Goal: Transaction & Acquisition: Book appointment/travel/reservation

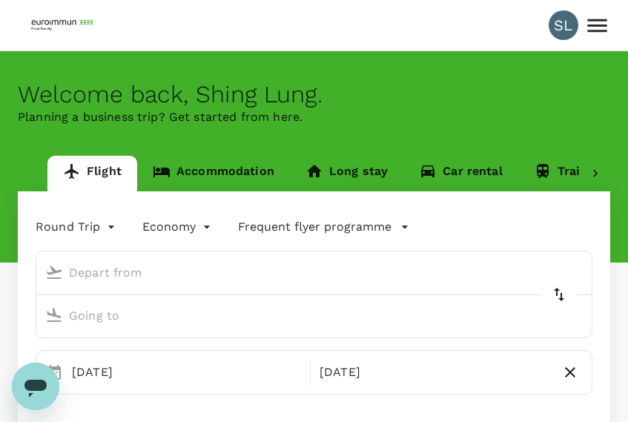
type input "Kuala Lumpur Intl ([GEOGRAPHIC_DATA])"
type input "Singapore Changi (SIN)"
type input "Kuala Lumpur Intl ([GEOGRAPHIC_DATA])"
type input "Singapore Changi (SIN)"
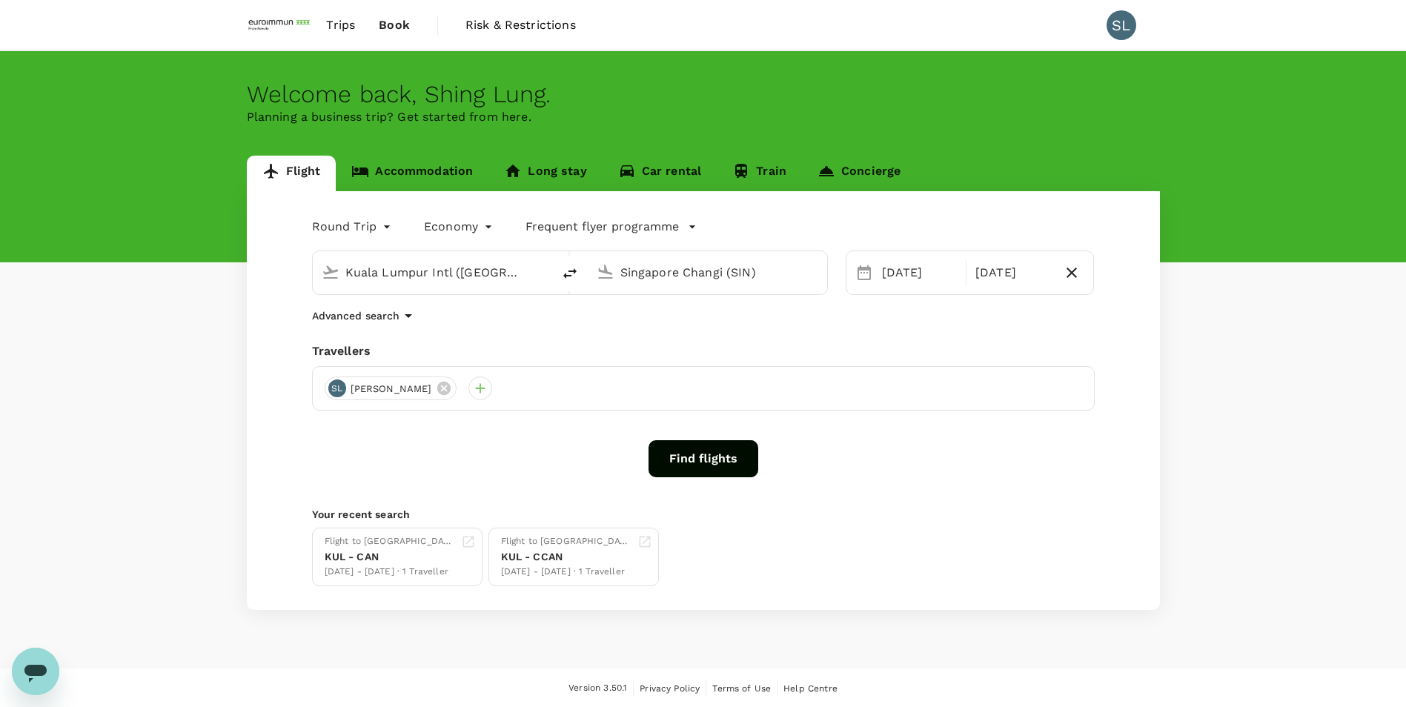
click at [627, 421] on button "Find flights" at bounding box center [704, 458] width 110 height 37
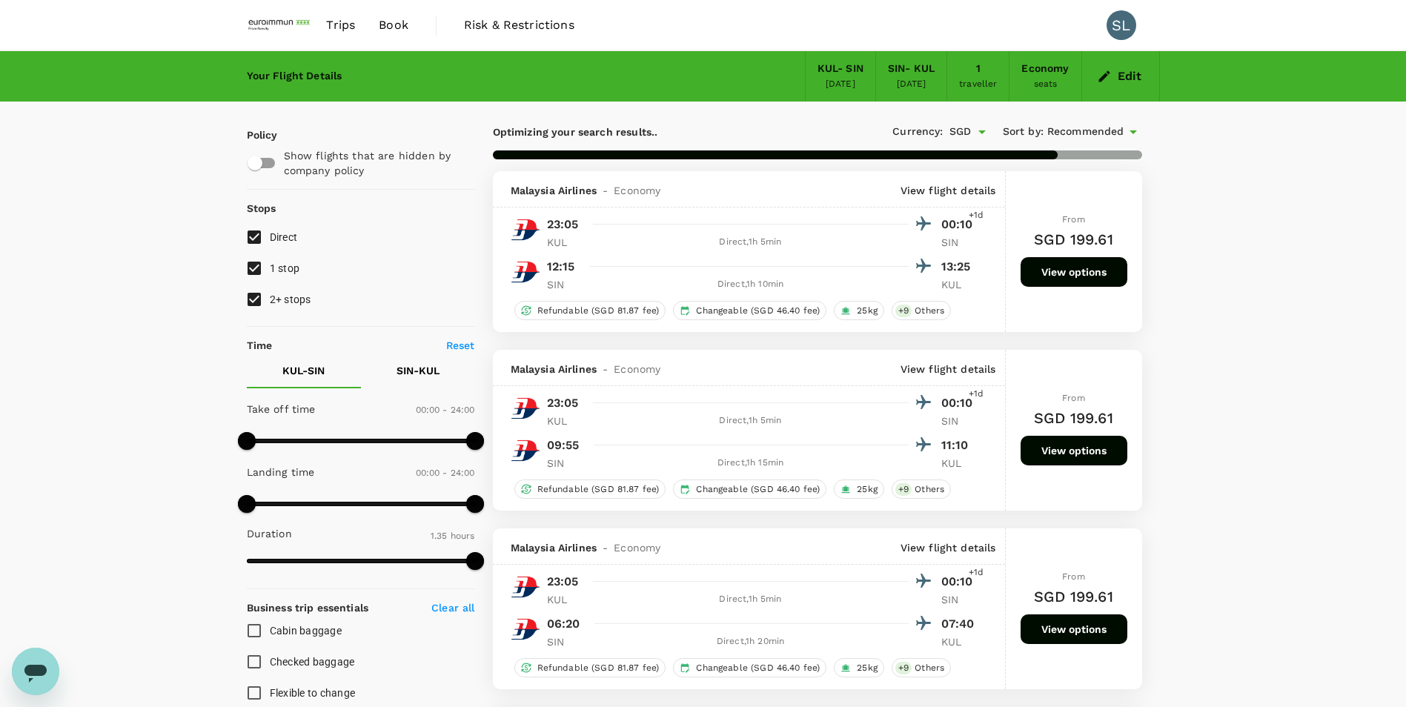
click at [251, 297] on input "2+ stops" at bounding box center [254, 299] width 31 height 31
checkbox input "false"
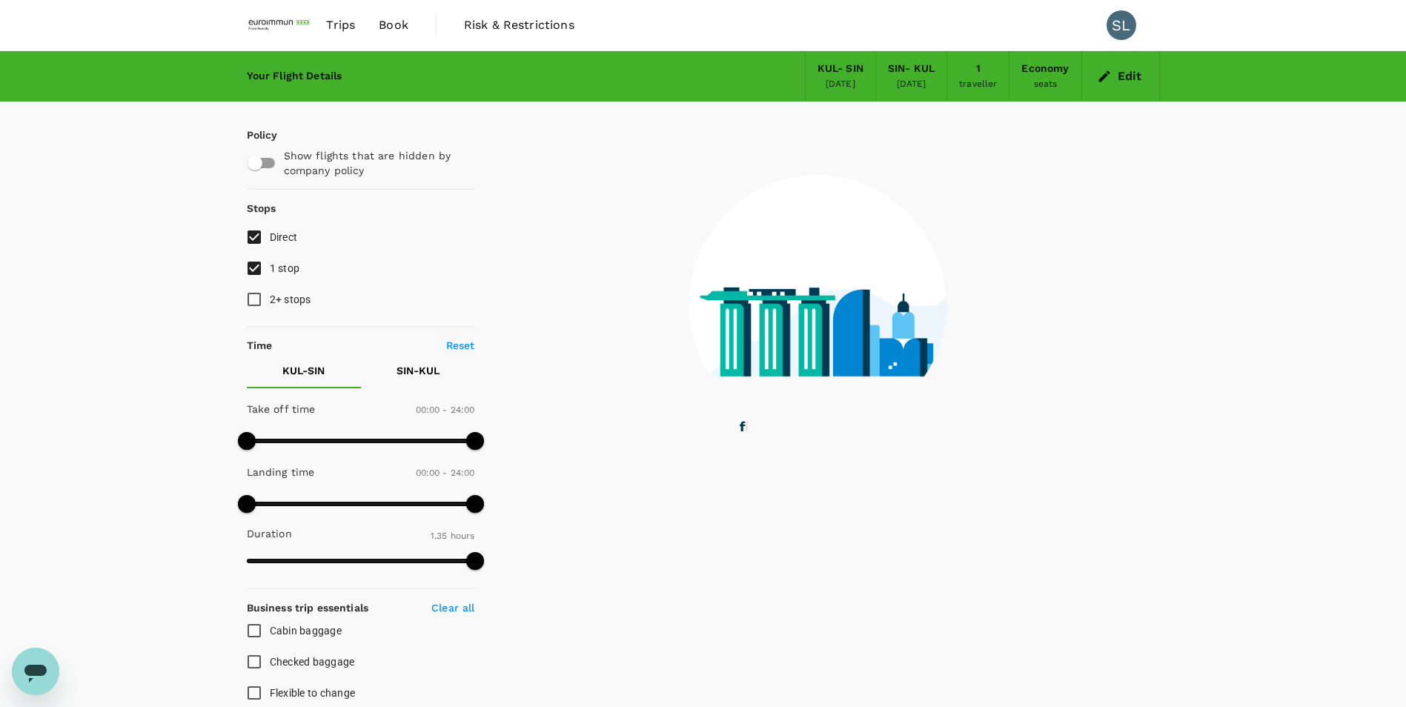
click at [253, 271] on input "1 stop" at bounding box center [254, 268] width 31 height 31
checkbox input "false"
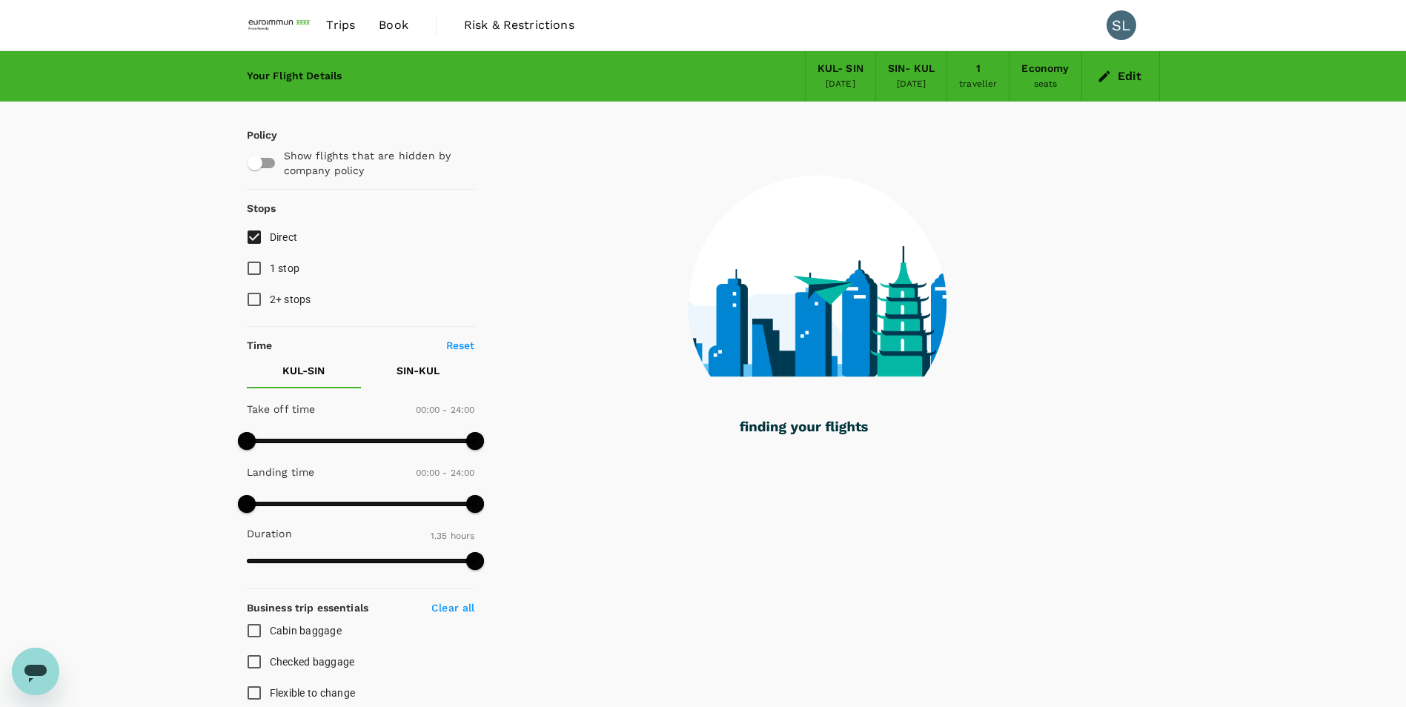
click at [254, 421] on input "Checked baggage" at bounding box center [254, 661] width 31 height 31
checkbox input "true"
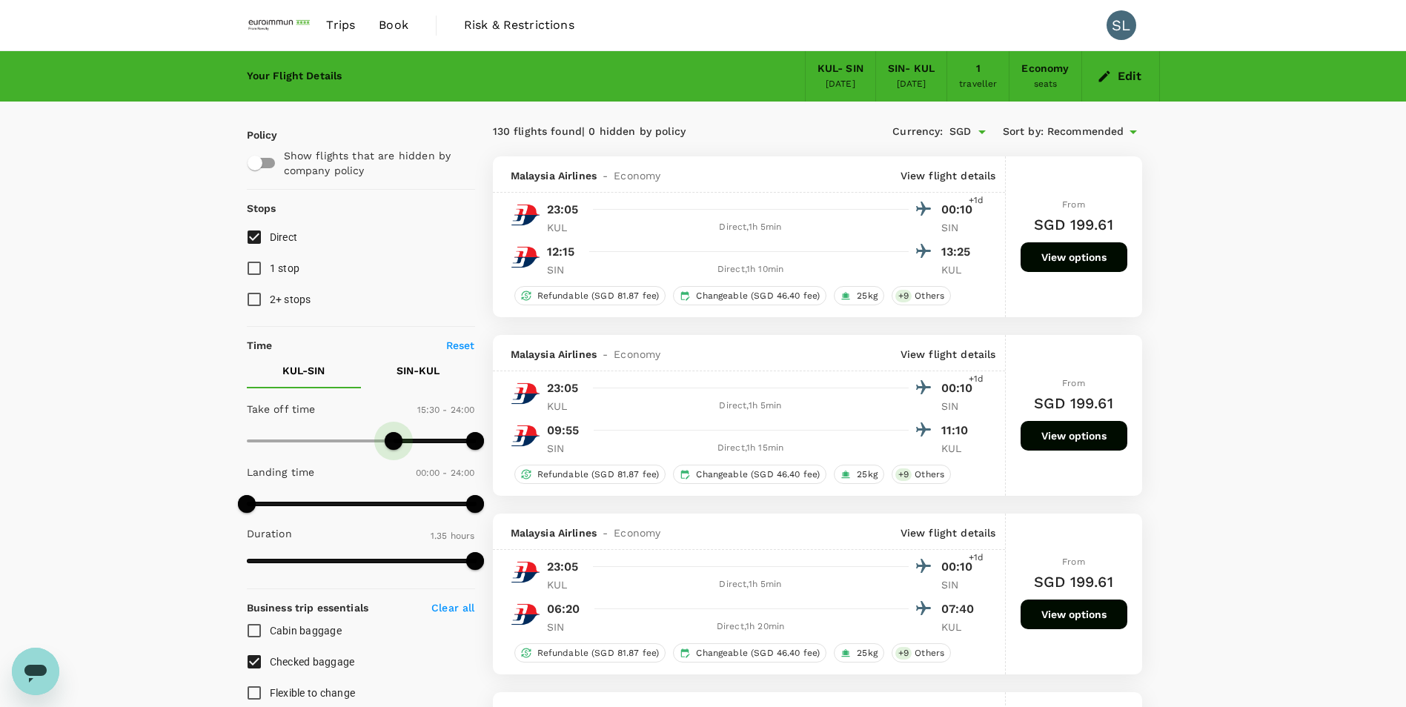
type input "960"
drag, startPoint x: 244, startPoint y: 435, endPoint x: 397, endPoint y: 447, distance: 153.9
click at [397, 421] on span at bounding box center [399, 441] width 18 height 18
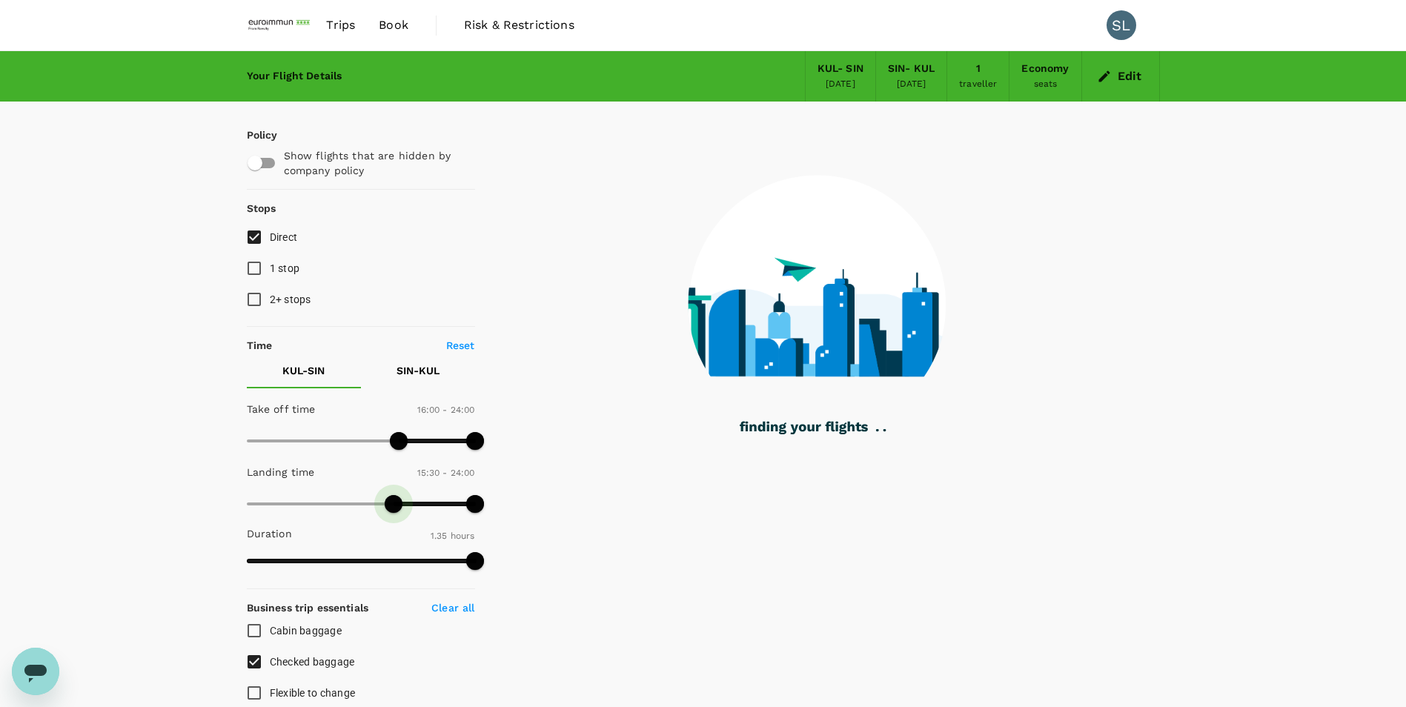
type input "960"
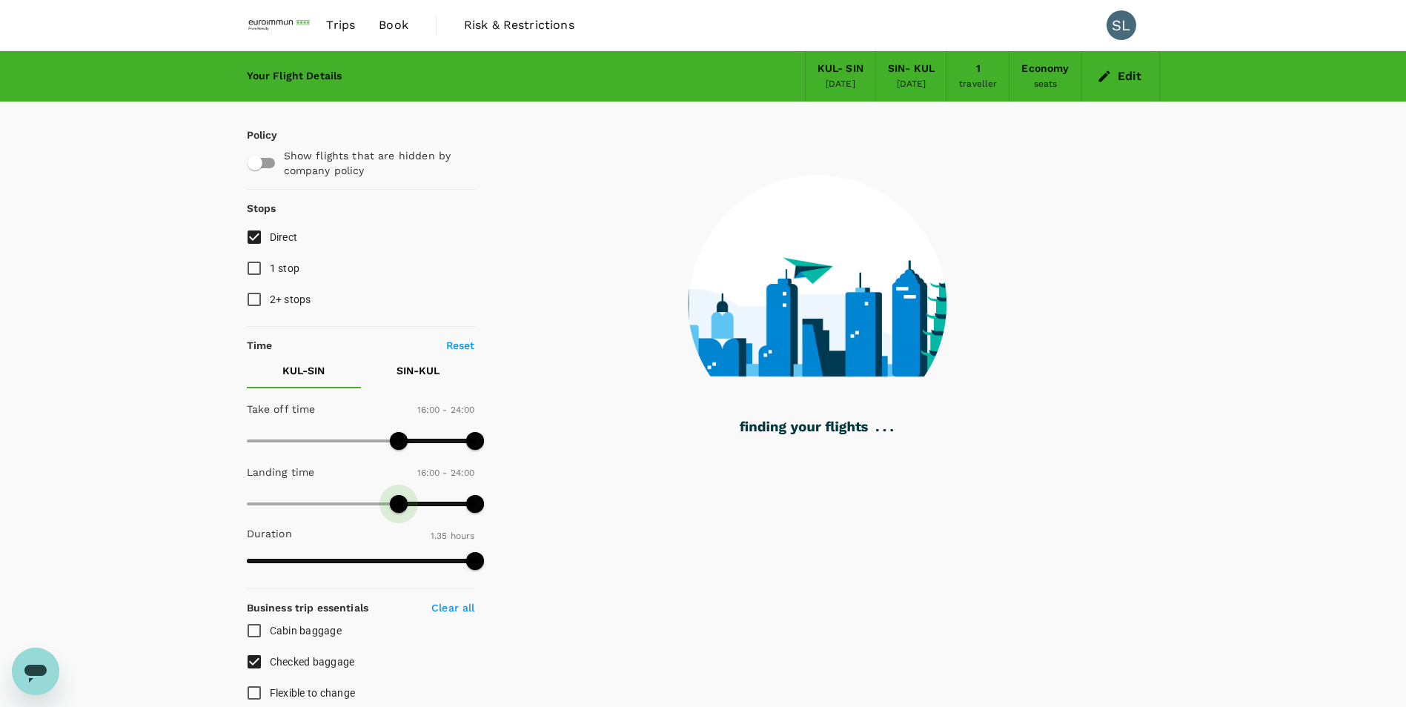
drag, startPoint x: 249, startPoint y: 502, endPoint x: 400, endPoint y: 498, distance: 150.5
click at [400, 421] on span at bounding box center [399, 504] width 18 height 18
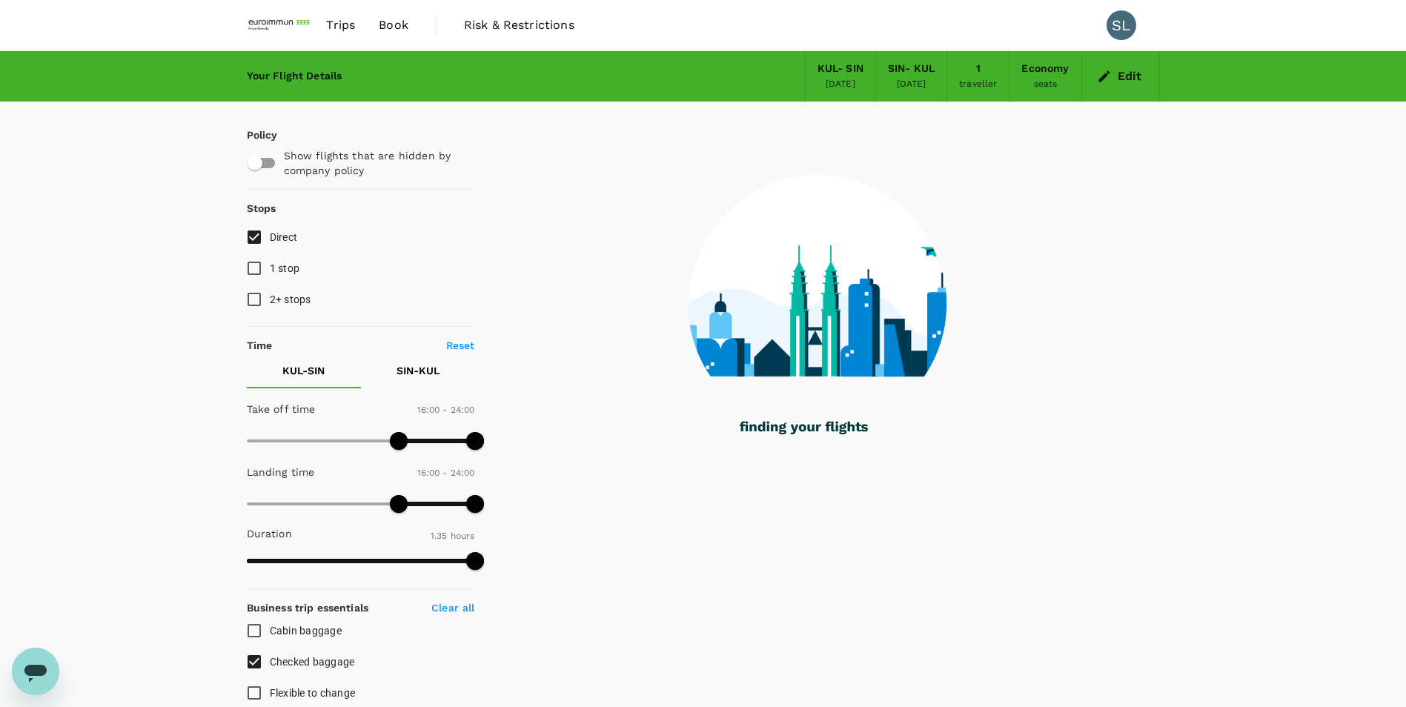
click at [425, 374] on p "SIN - KUL" at bounding box center [418, 370] width 43 height 15
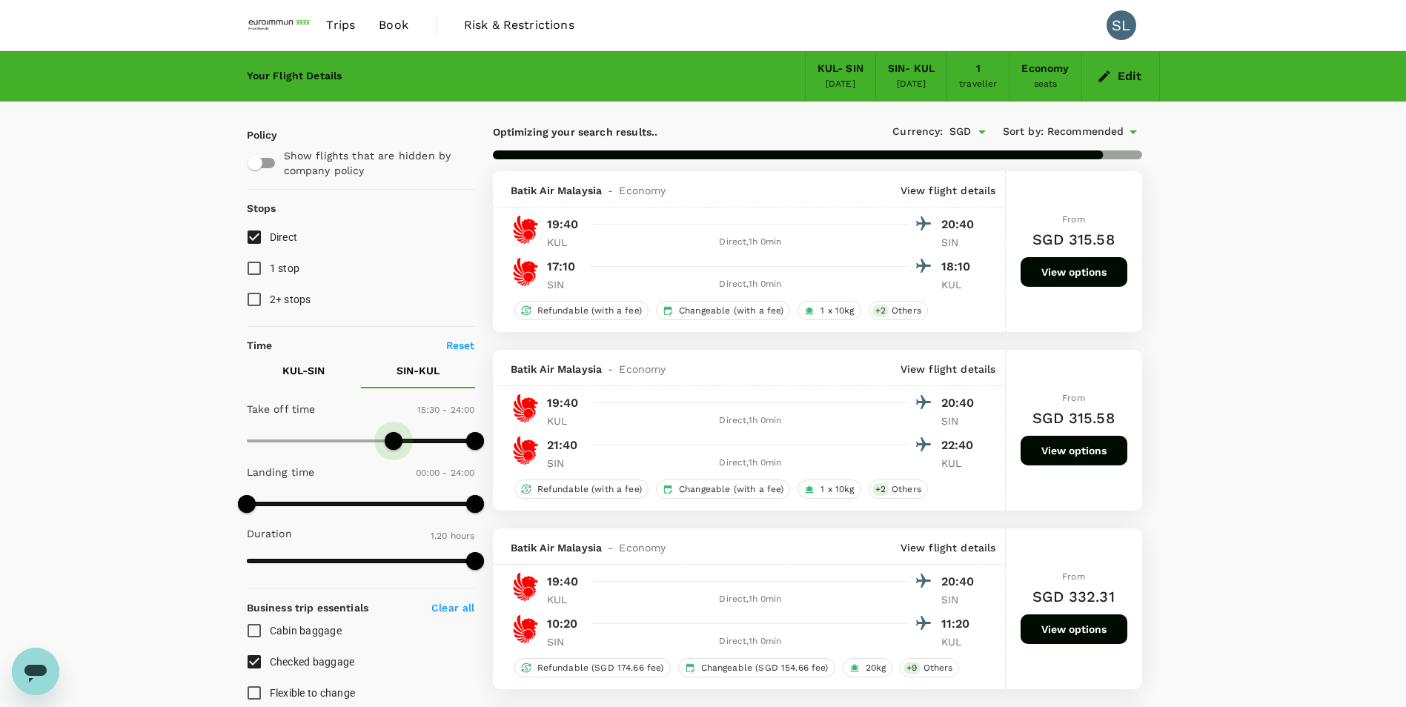
type input "780"
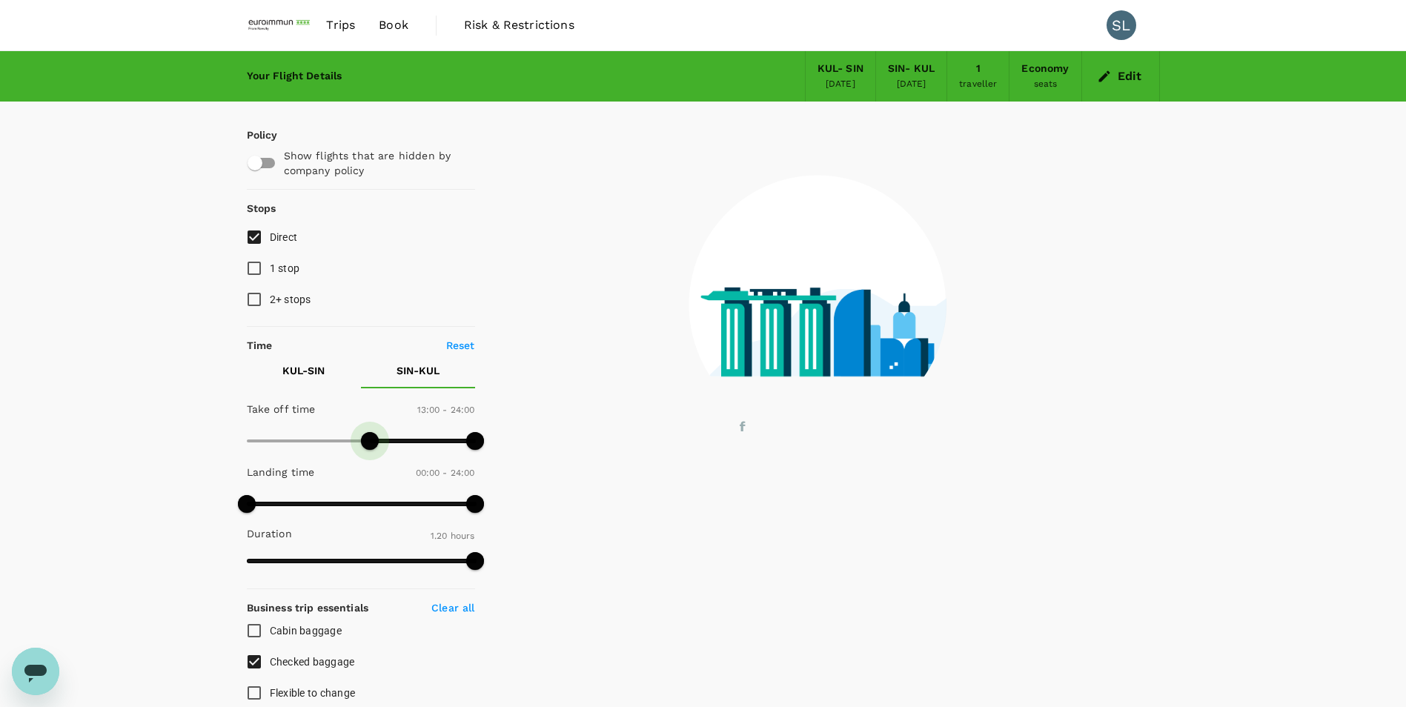
drag, startPoint x: 250, startPoint y: 443, endPoint x: 371, endPoint y: 447, distance: 121.6
click at [371, 421] on span at bounding box center [370, 441] width 18 height 18
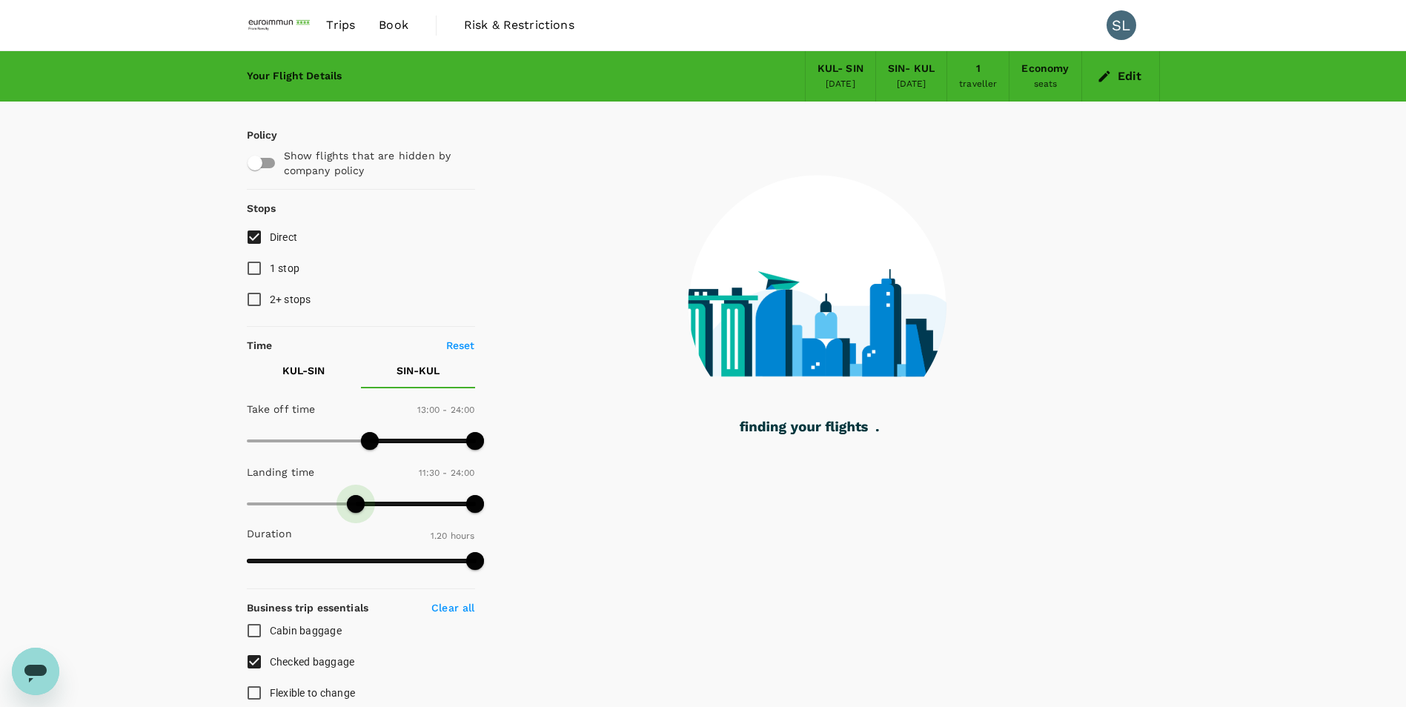
type input "780"
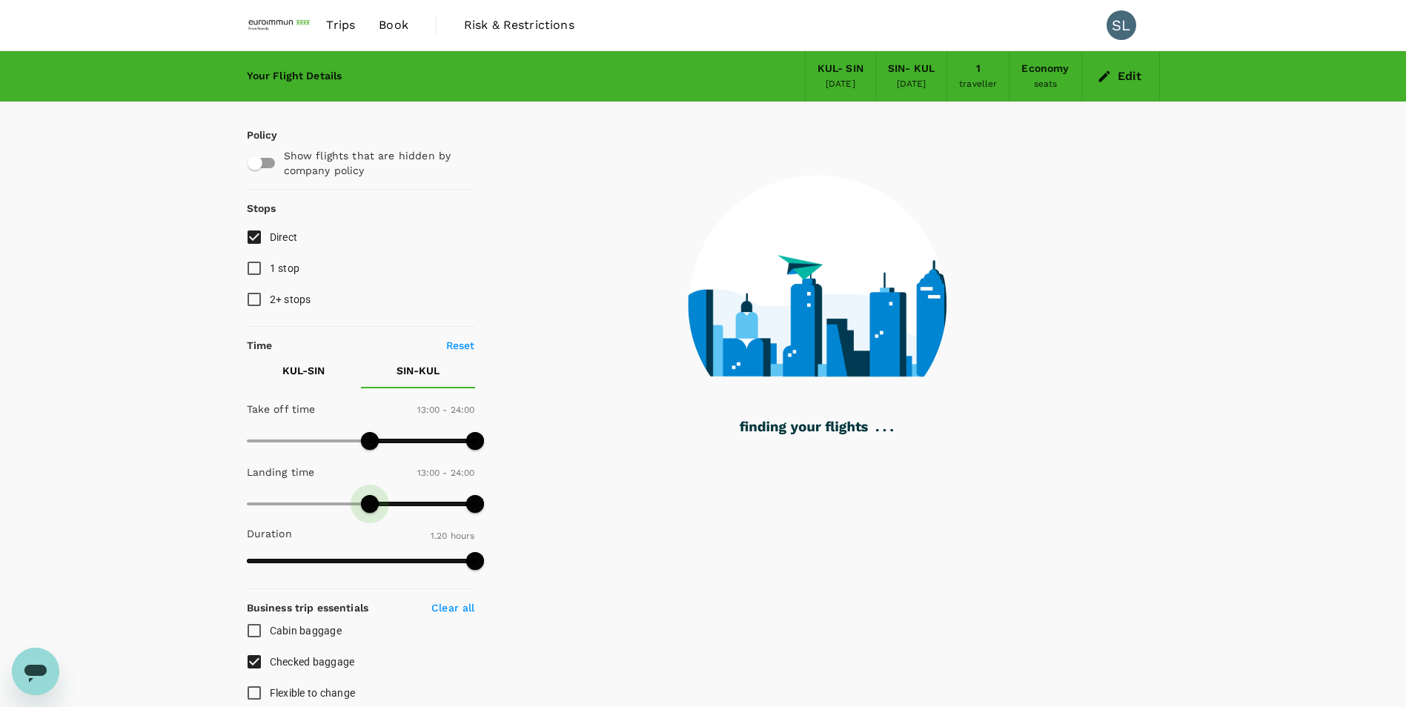
drag, startPoint x: 253, startPoint y: 509, endPoint x: 370, endPoint y: 506, distance: 117.2
click at [370, 421] on span at bounding box center [370, 504] width 18 height 18
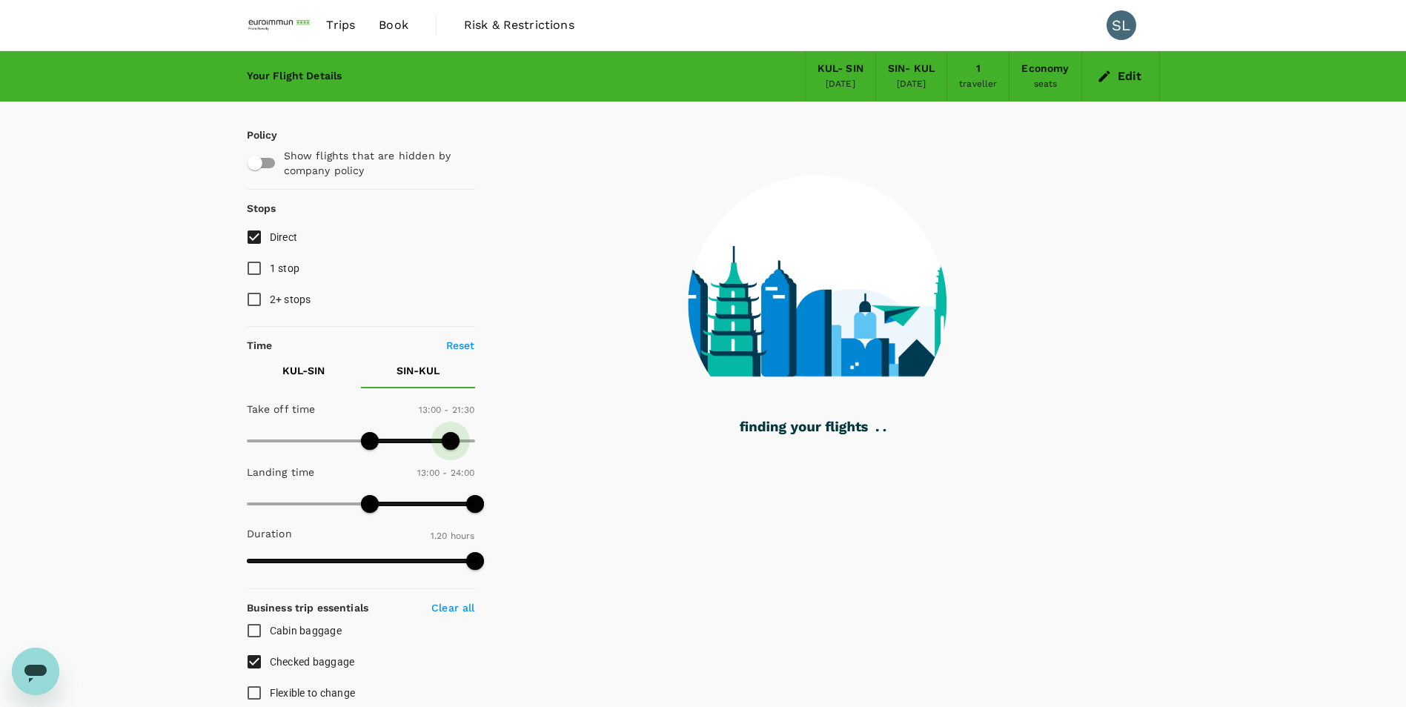
type input "1230"
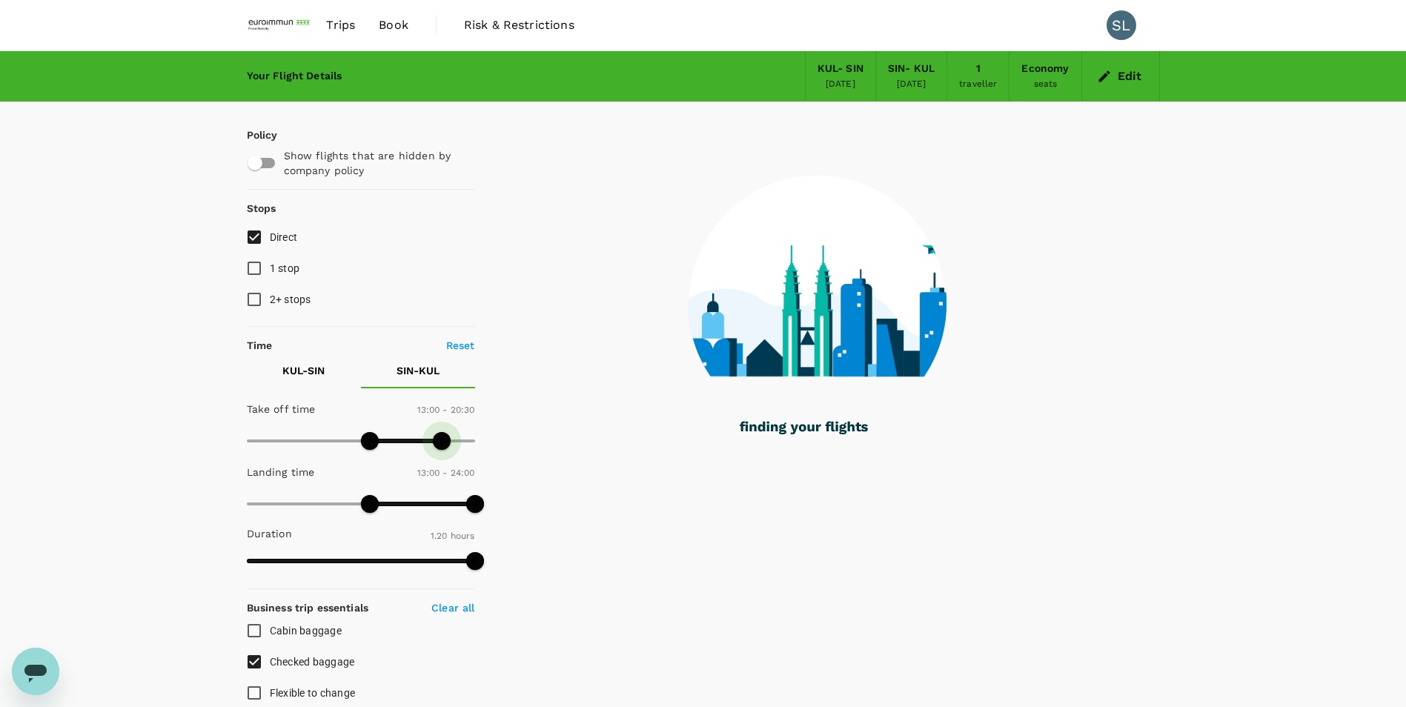
drag, startPoint x: 477, startPoint y: 446, endPoint x: 440, endPoint y: 447, distance: 37.1
click at [440, 421] on span at bounding box center [442, 441] width 18 height 18
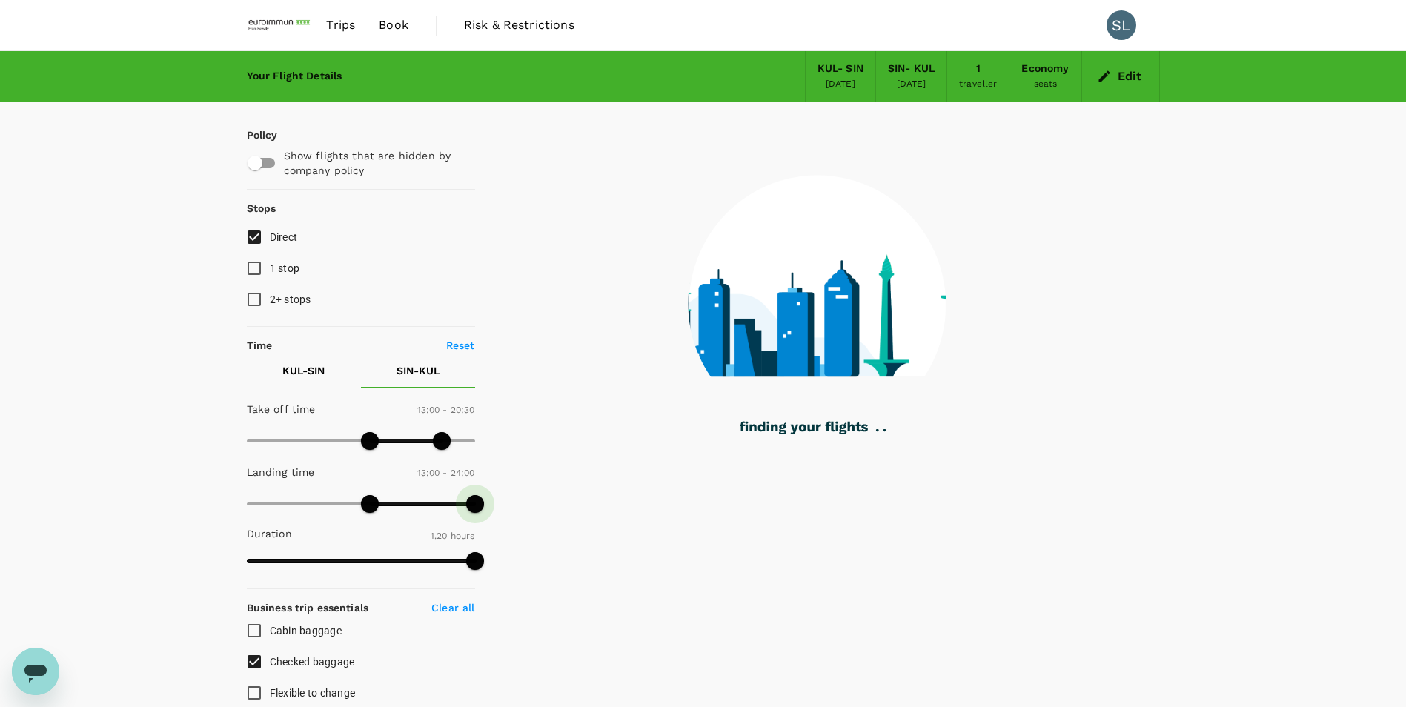
type input "1230"
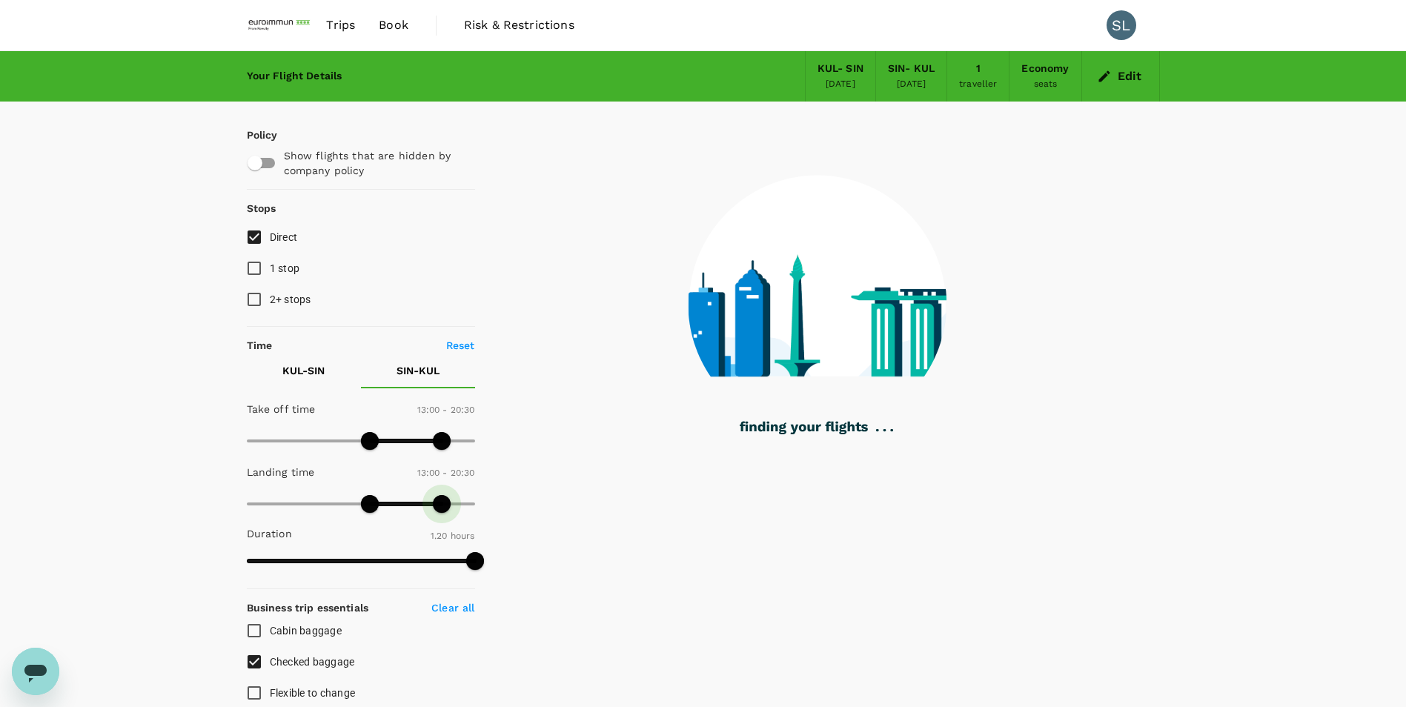
drag, startPoint x: 473, startPoint y: 504, endPoint x: 443, endPoint y: 504, distance: 29.7
click at [443, 421] on span at bounding box center [442, 504] width 18 height 18
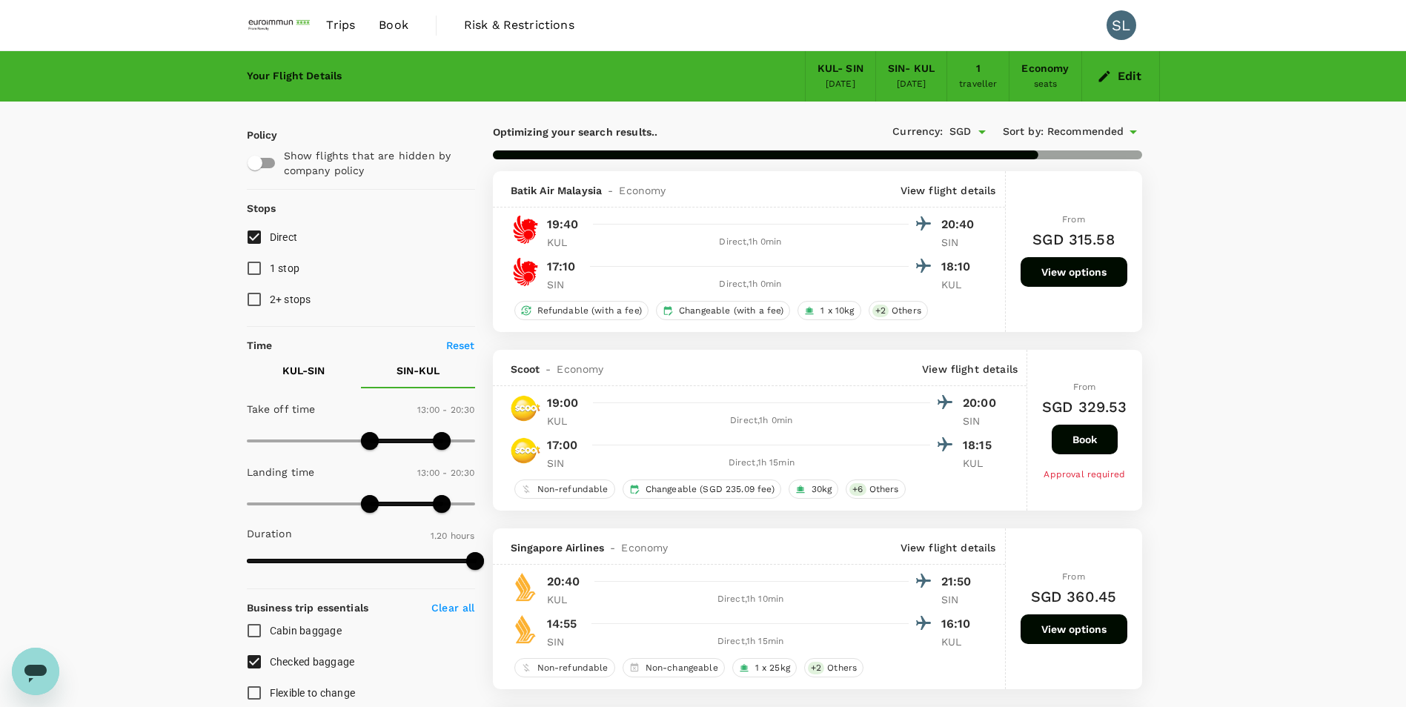
click at [320, 372] on p "KUL - SIN" at bounding box center [303, 370] width 42 height 15
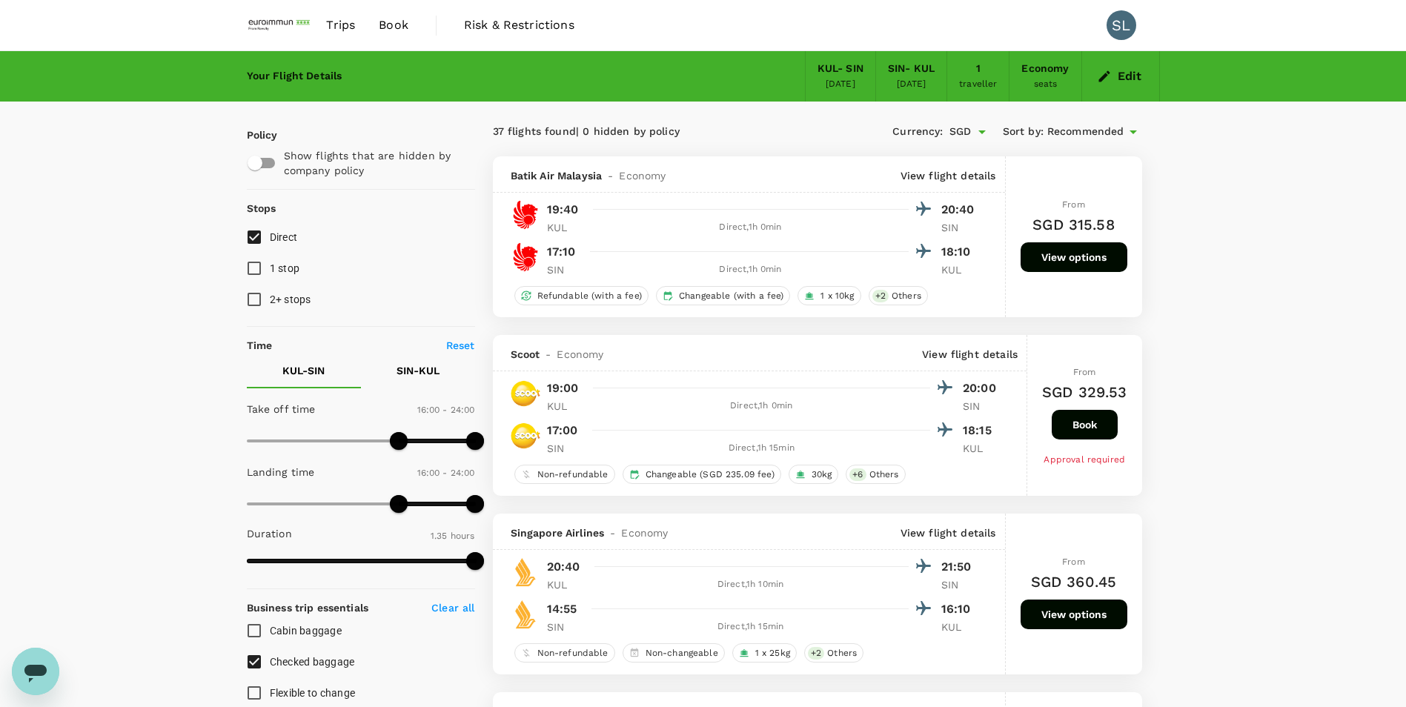
click at [627, 135] on span "Recommended" at bounding box center [1085, 132] width 77 height 16
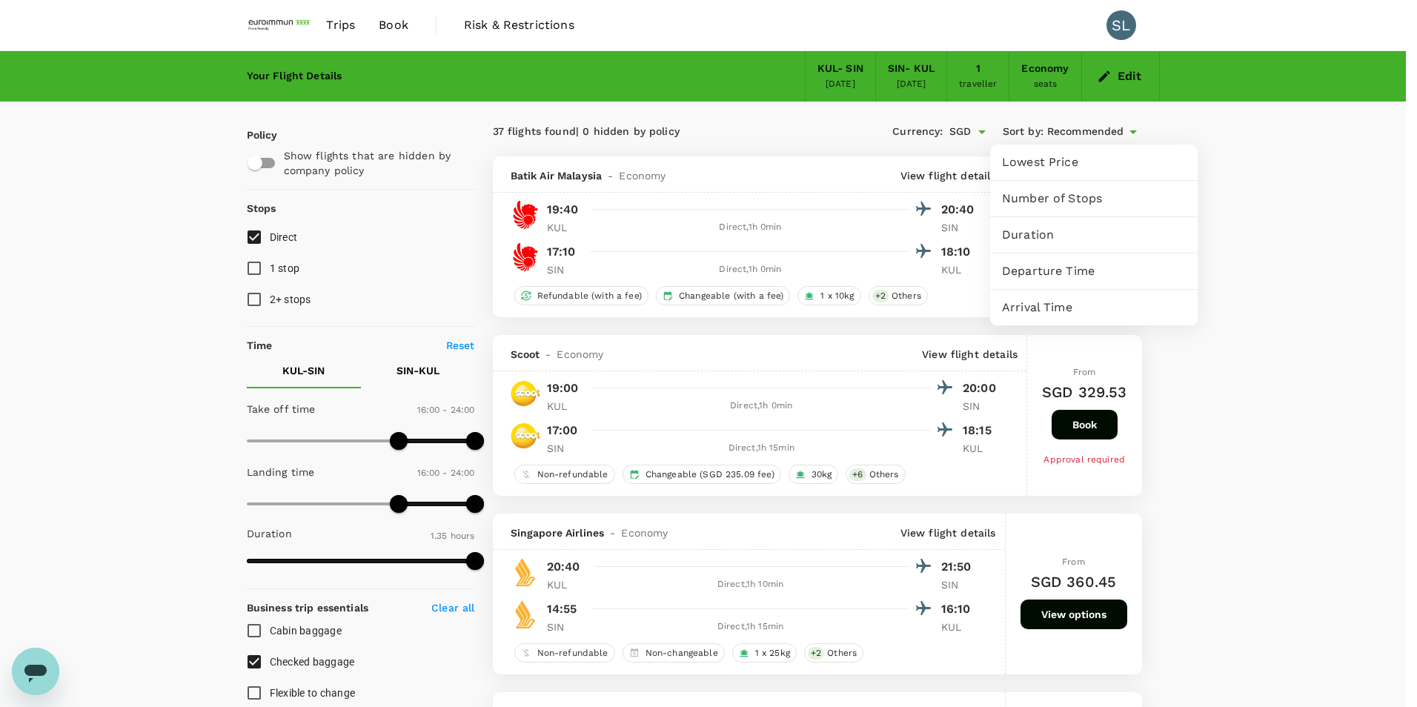
click at [627, 268] on span "Departure Time" at bounding box center [1094, 271] width 184 height 18
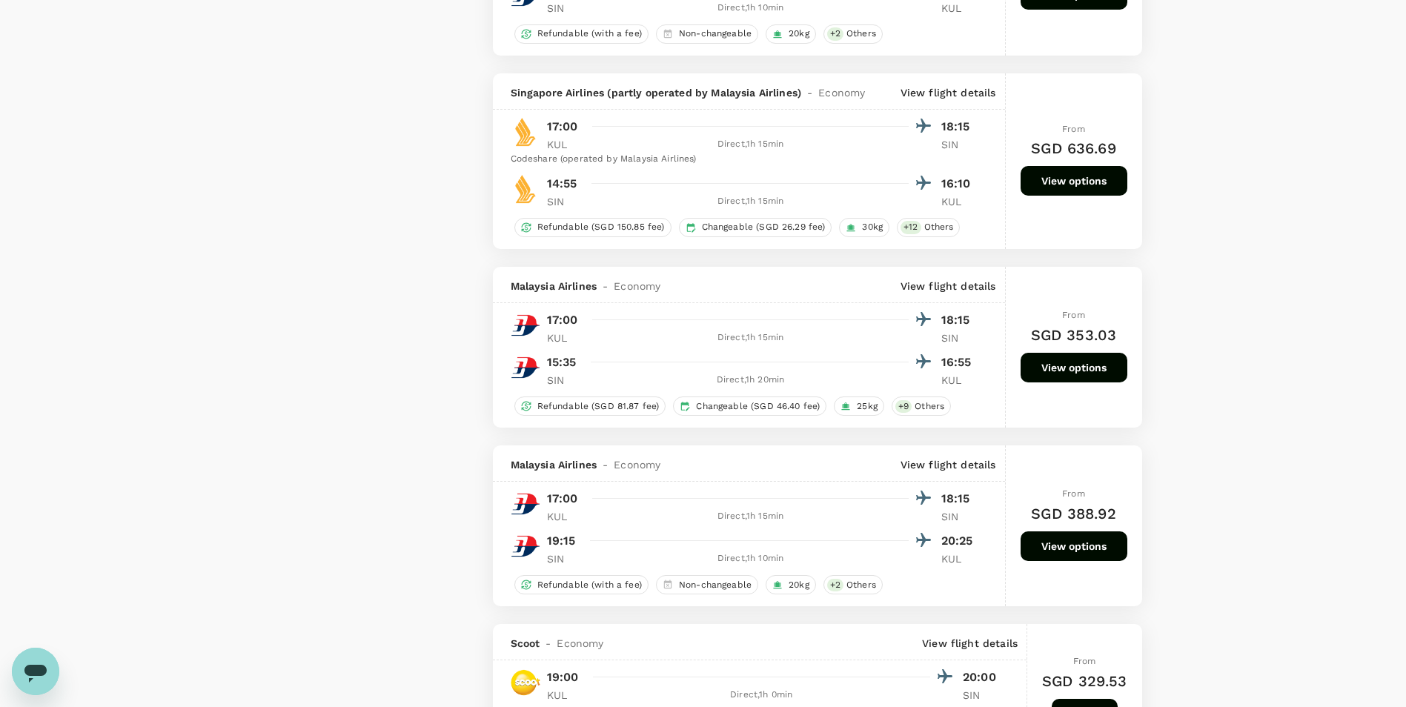
scroll to position [2446, 0]
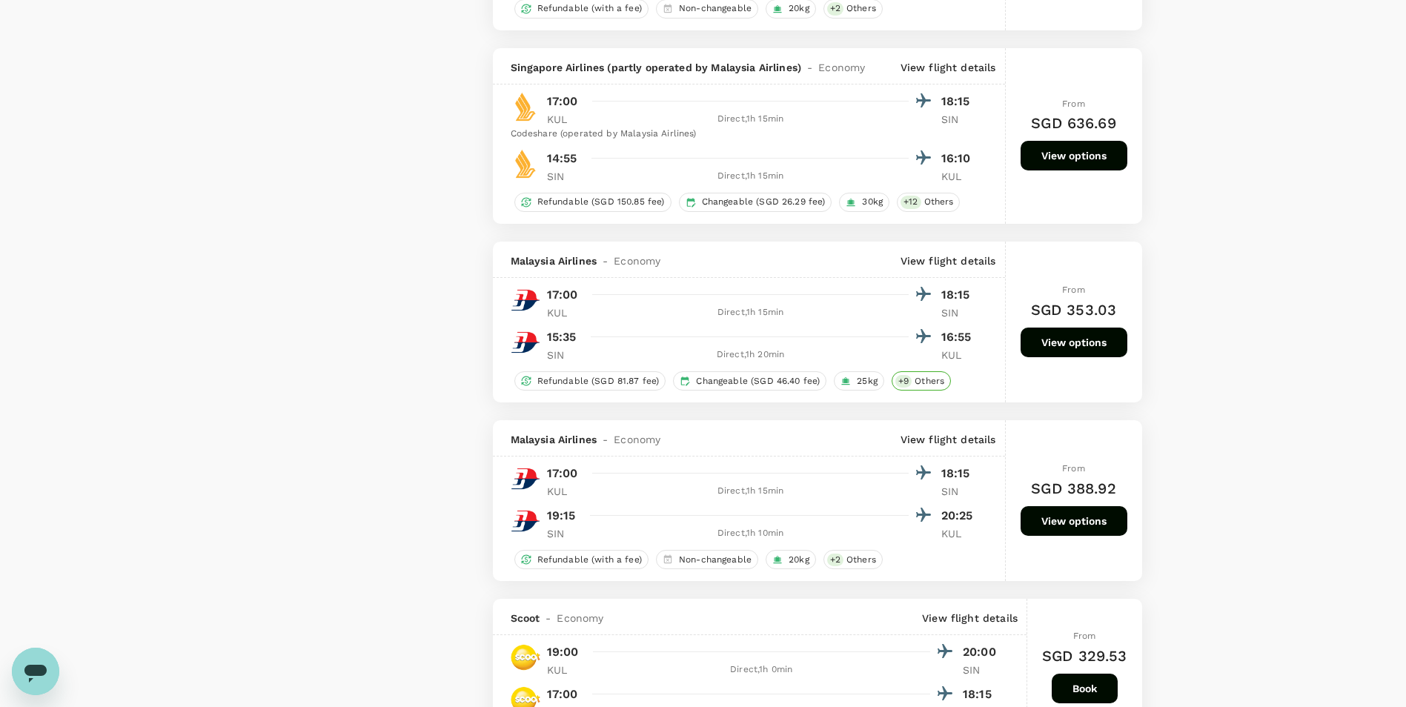
click at [627, 374] on div "+ 9 Others" at bounding box center [921, 380] width 59 height 19
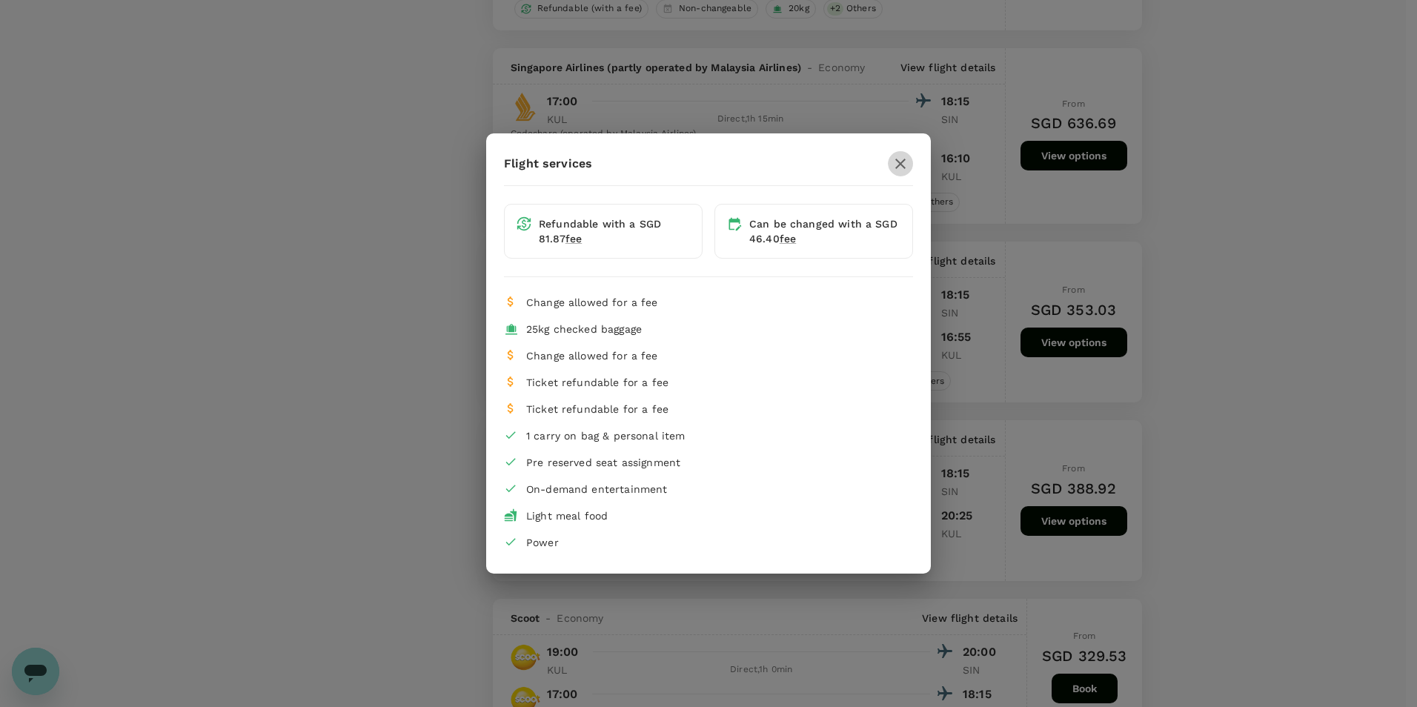
click at [627, 168] on icon "button" at bounding box center [901, 164] width 10 height 10
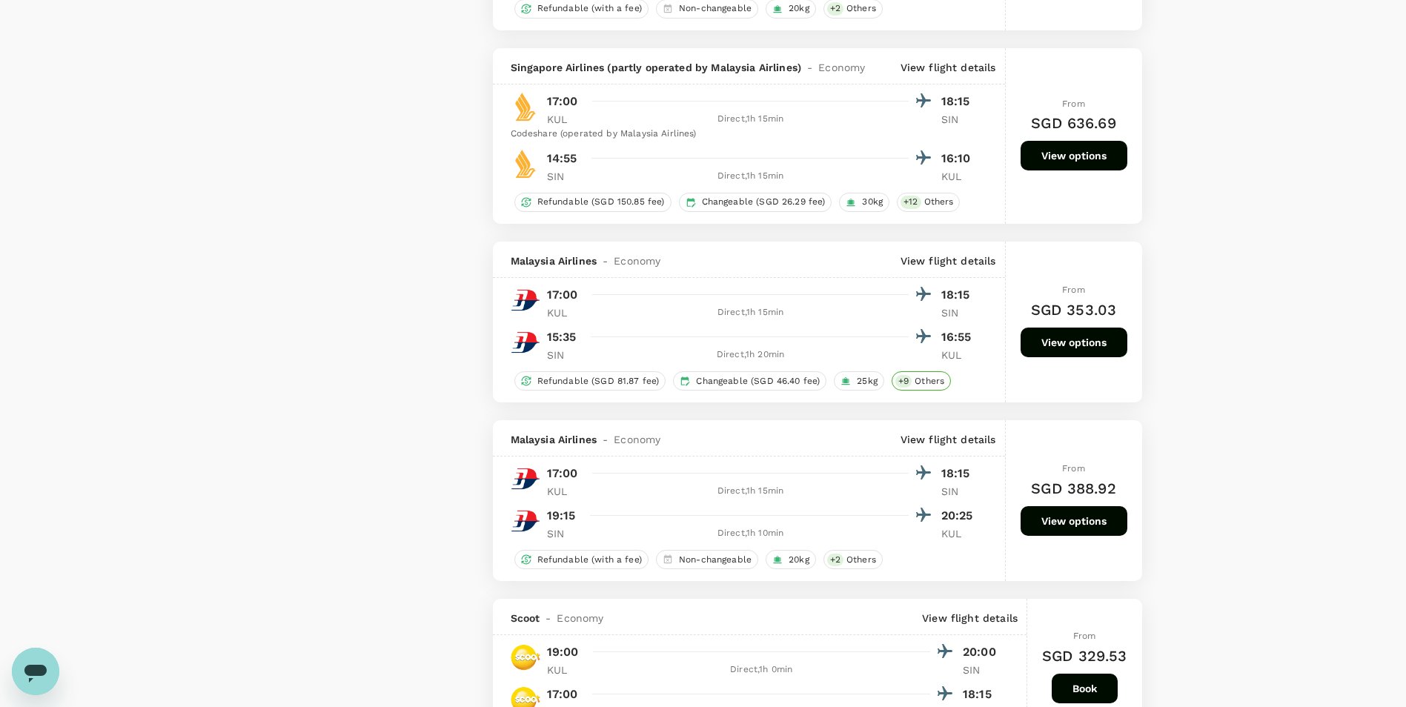
click at [627, 390] on div "+ 9 Others" at bounding box center [921, 380] width 59 height 19
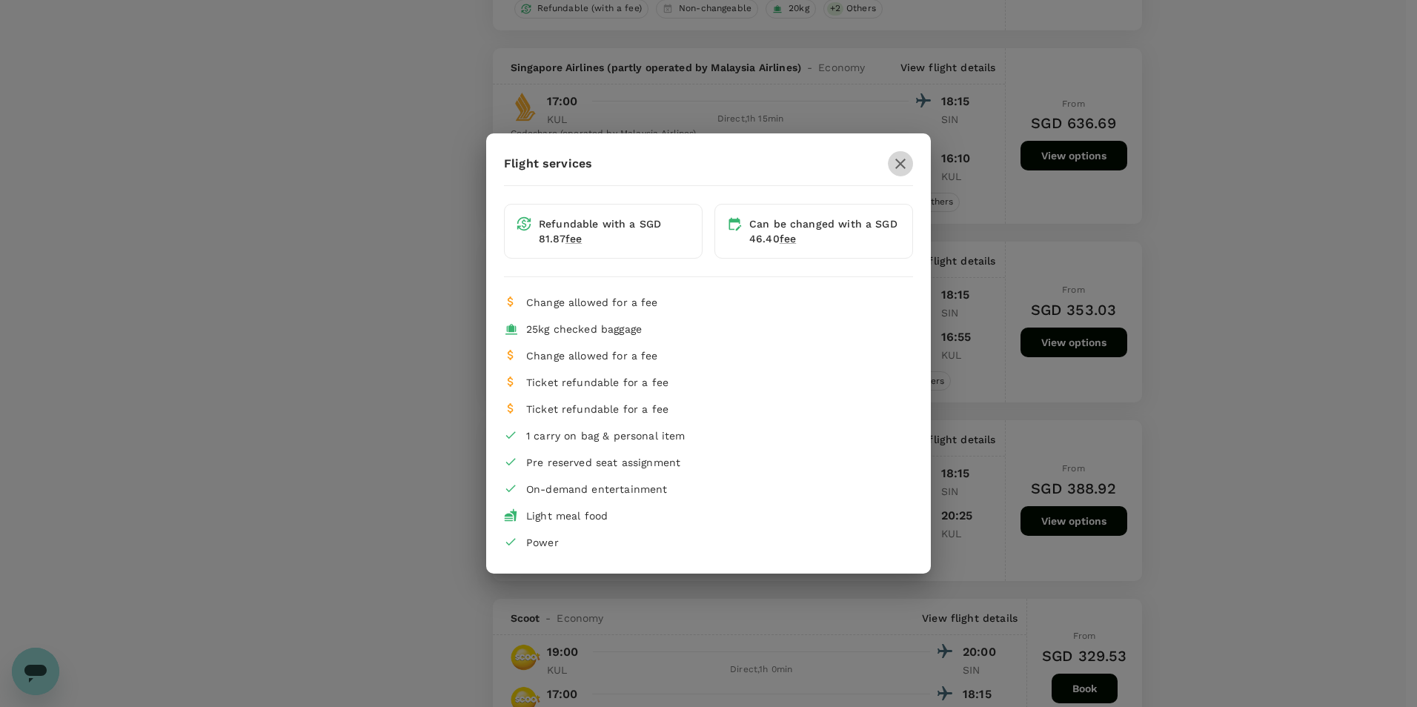
click at [627, 155] on icon "button" at bounding box center [901, 164] width 18 height 18
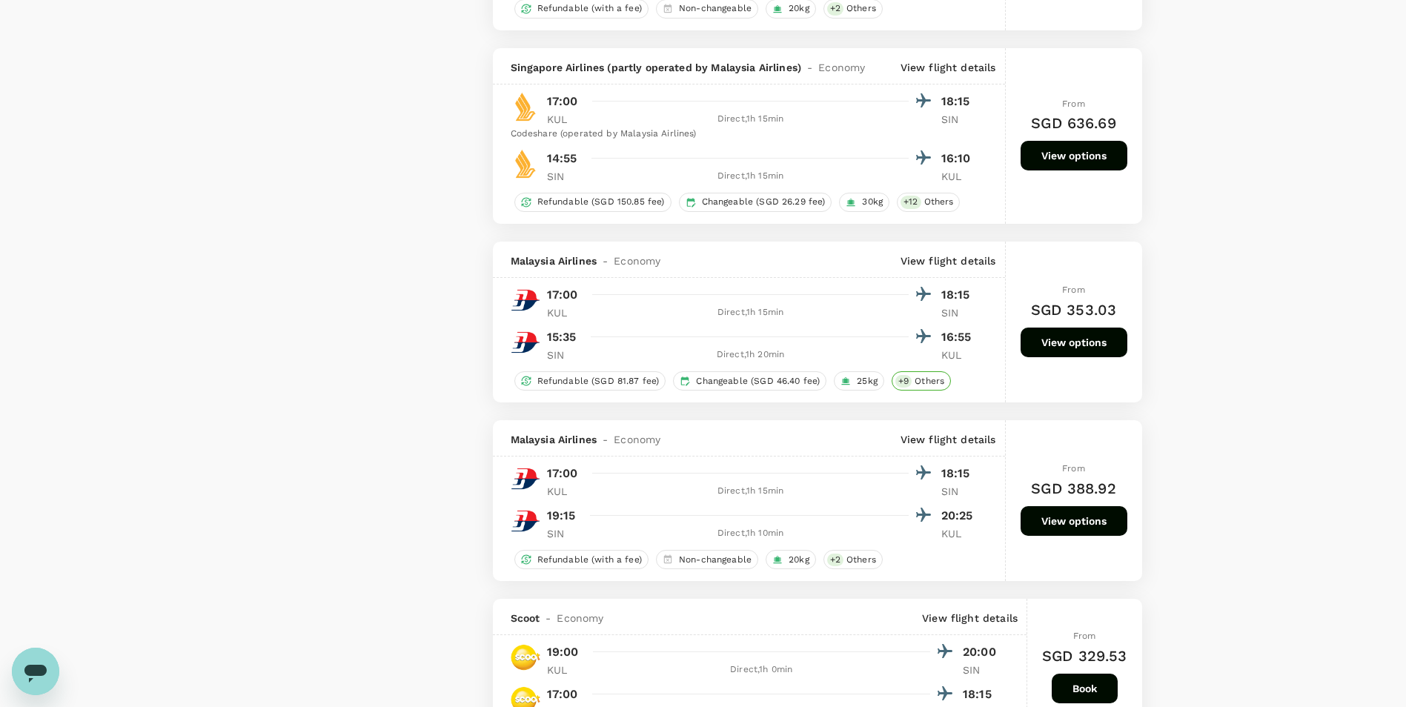
click at [627, 380] on span "Others" at bounding box center [930, 381] width 42 height 13
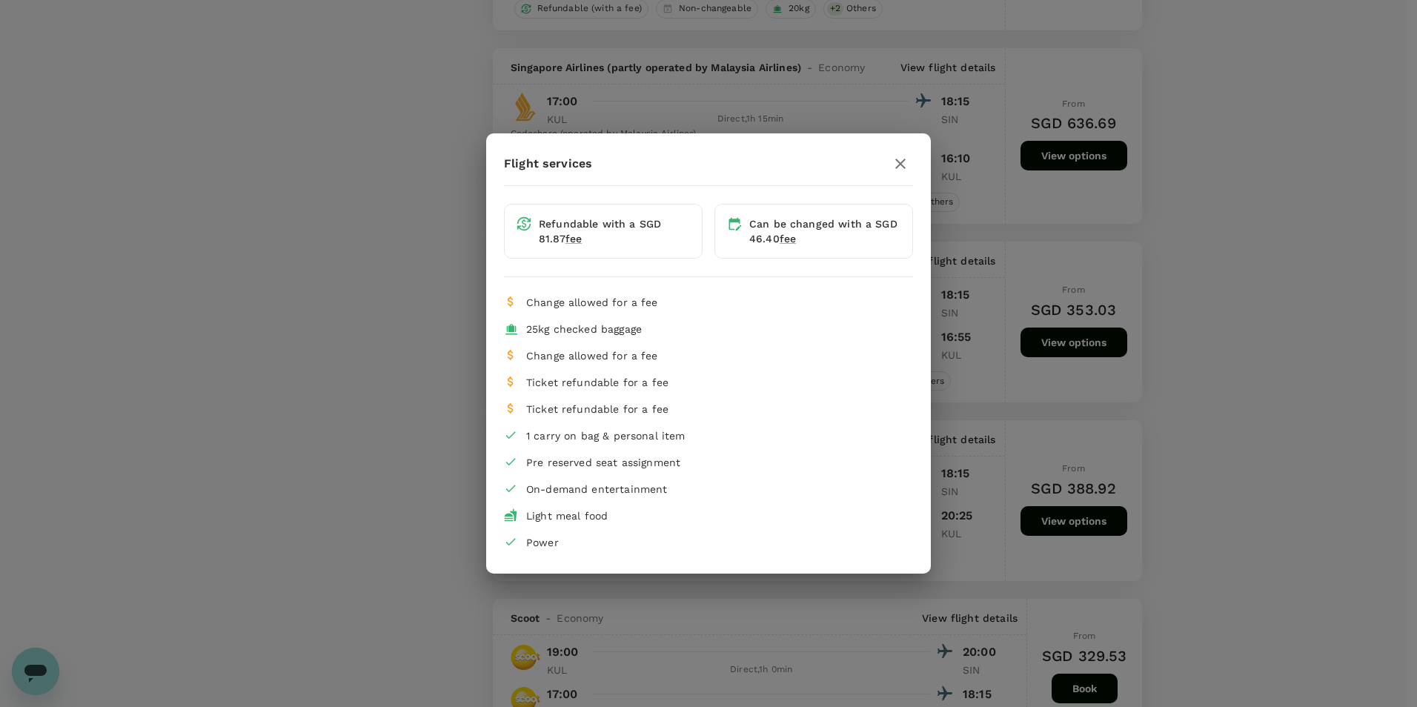
click at [627, 345] on div "Flight services Refundable with a SGD 81.87 fee Can be changed with a SGD 46.40…" at bounding box center [708, 353] width 1417 height 707
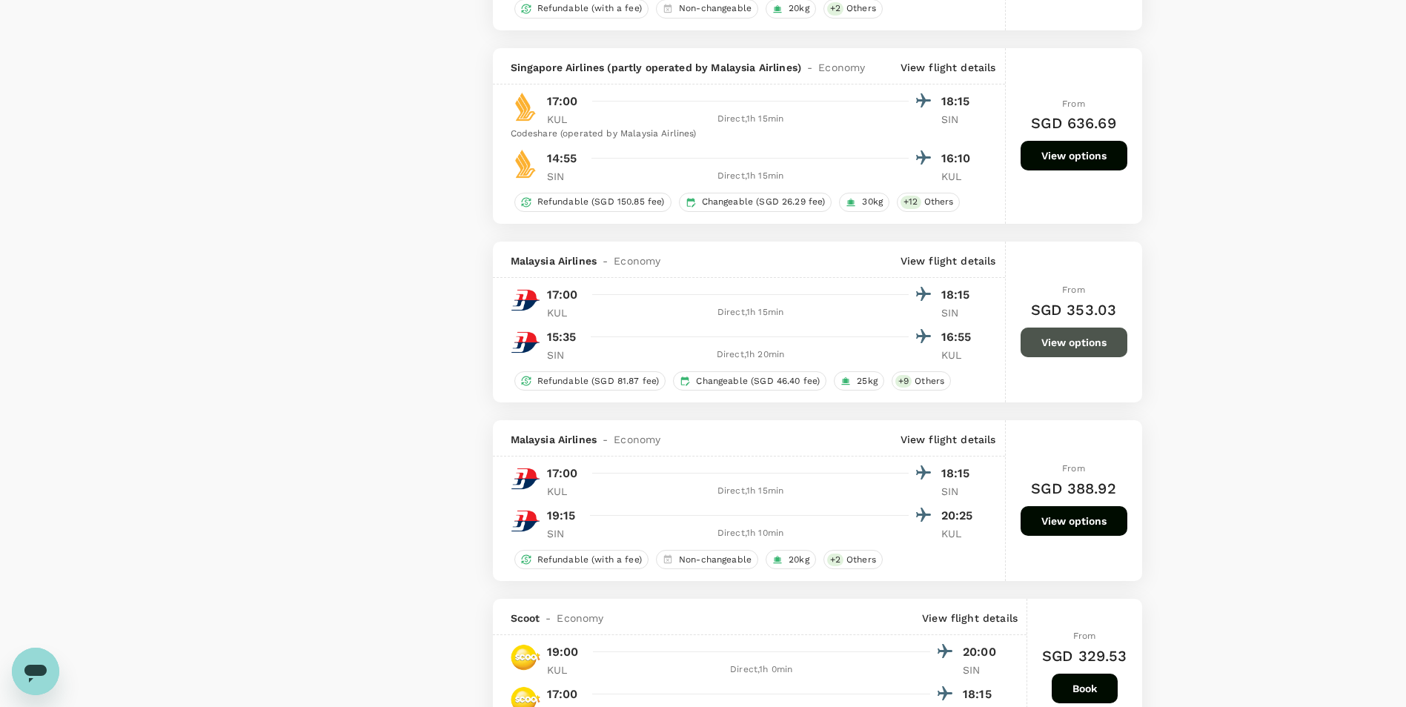
click at [627, 345] on button "View options" at bounding box center [1074, 343] width 107 height 30
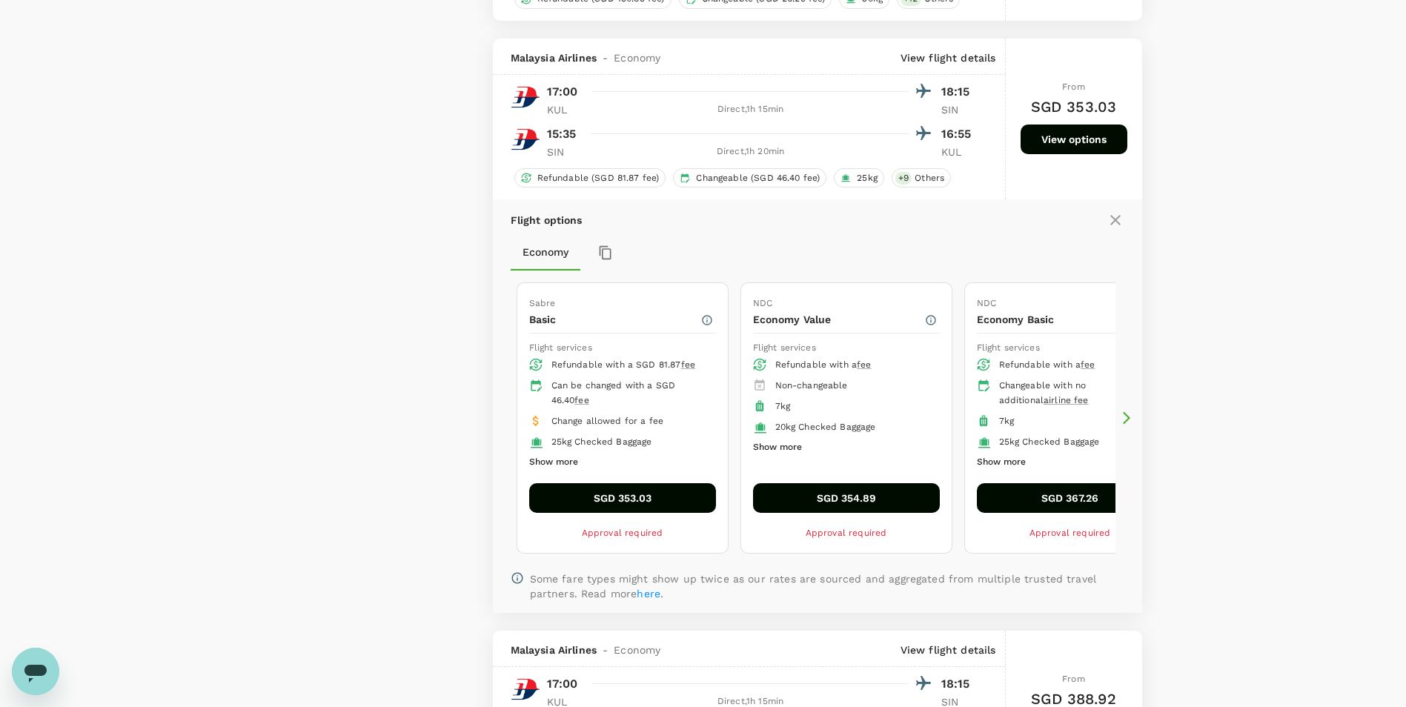
scroll to position [2688, 0]
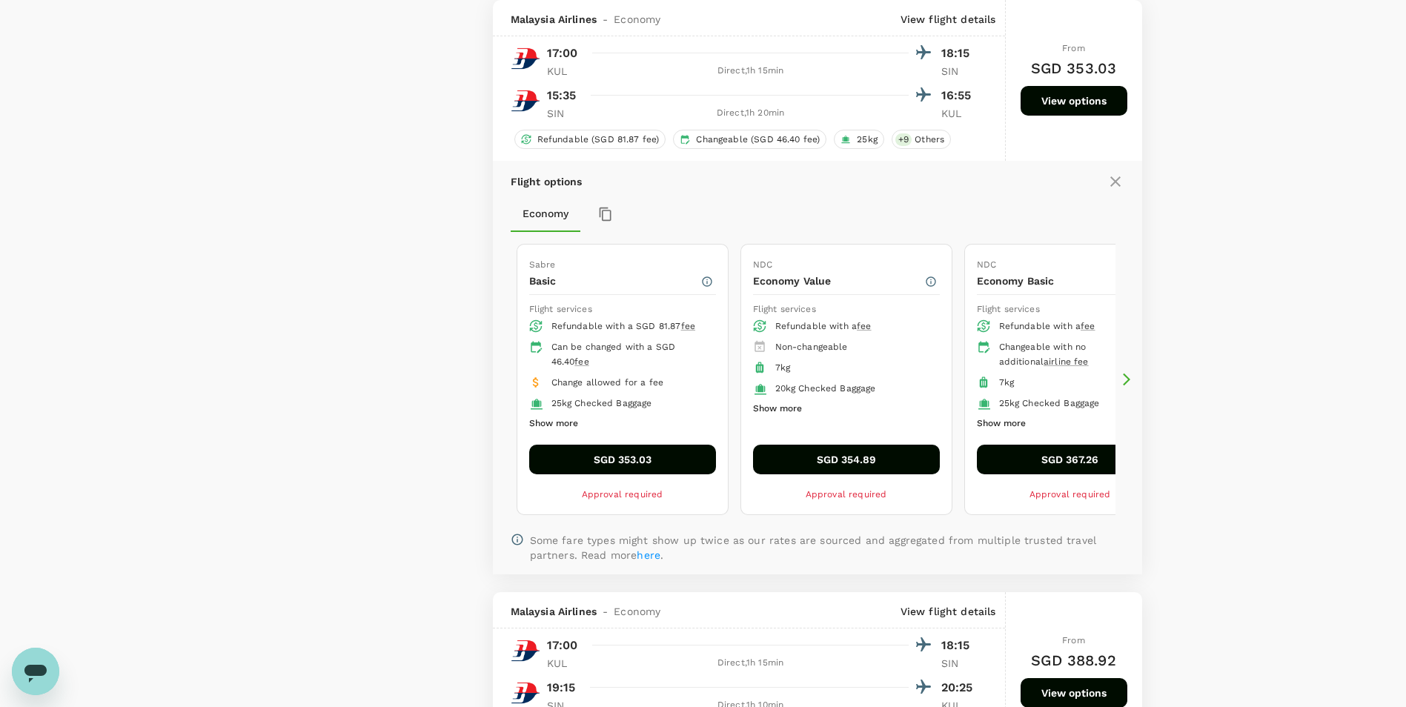
click at [566, 421] on button "Show more" at bounding box center [553, 423] width 49 height 19
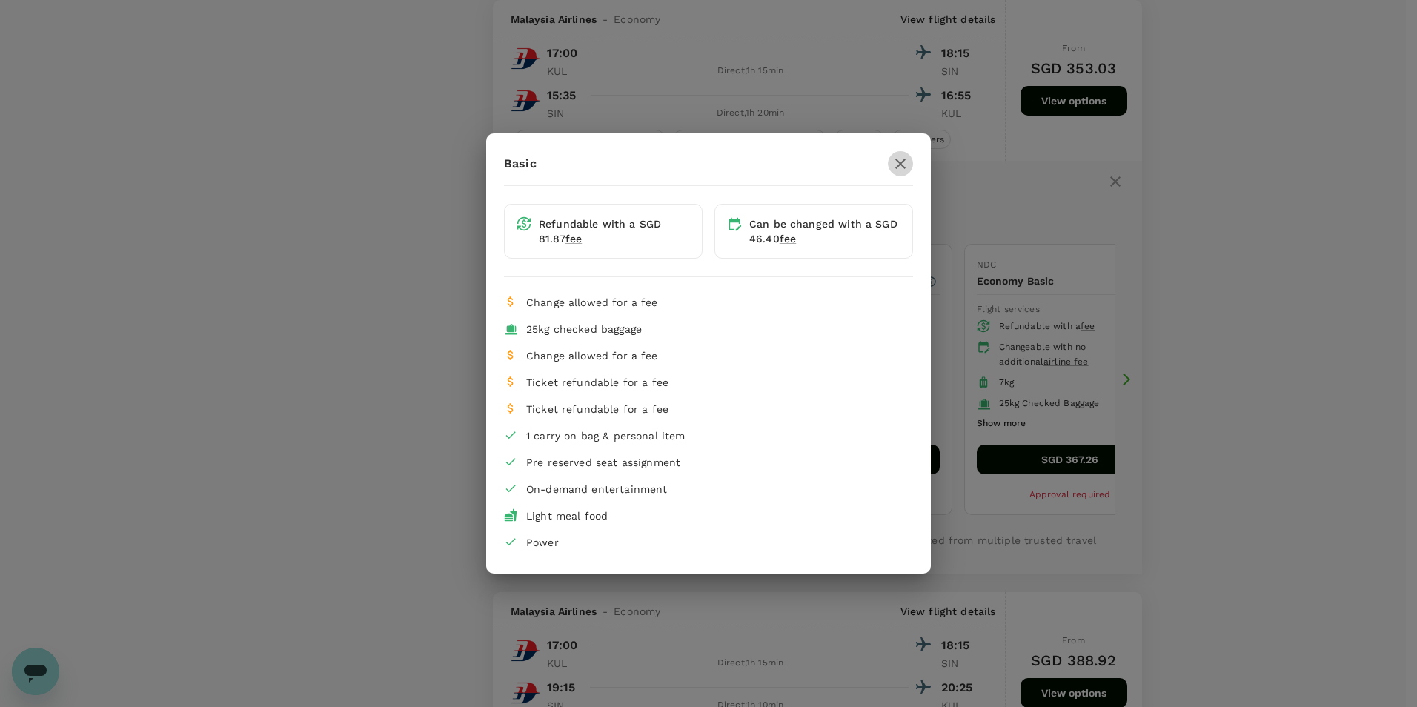
click at [627, 165] on icon "button" at bounding box center [901, 164] width 10 height 10
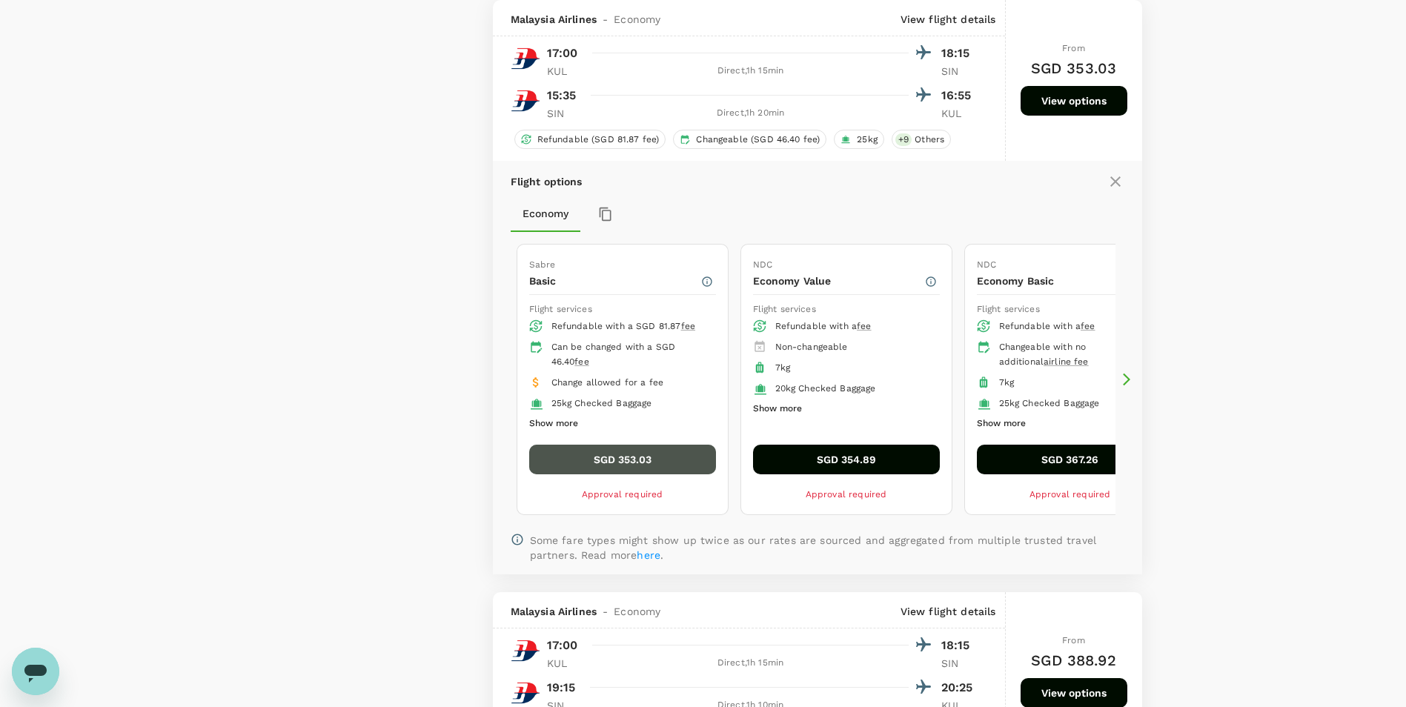
click at [627, 421] on button "SGD 353.03" at bounding box center [622, 460] width 187 height 30
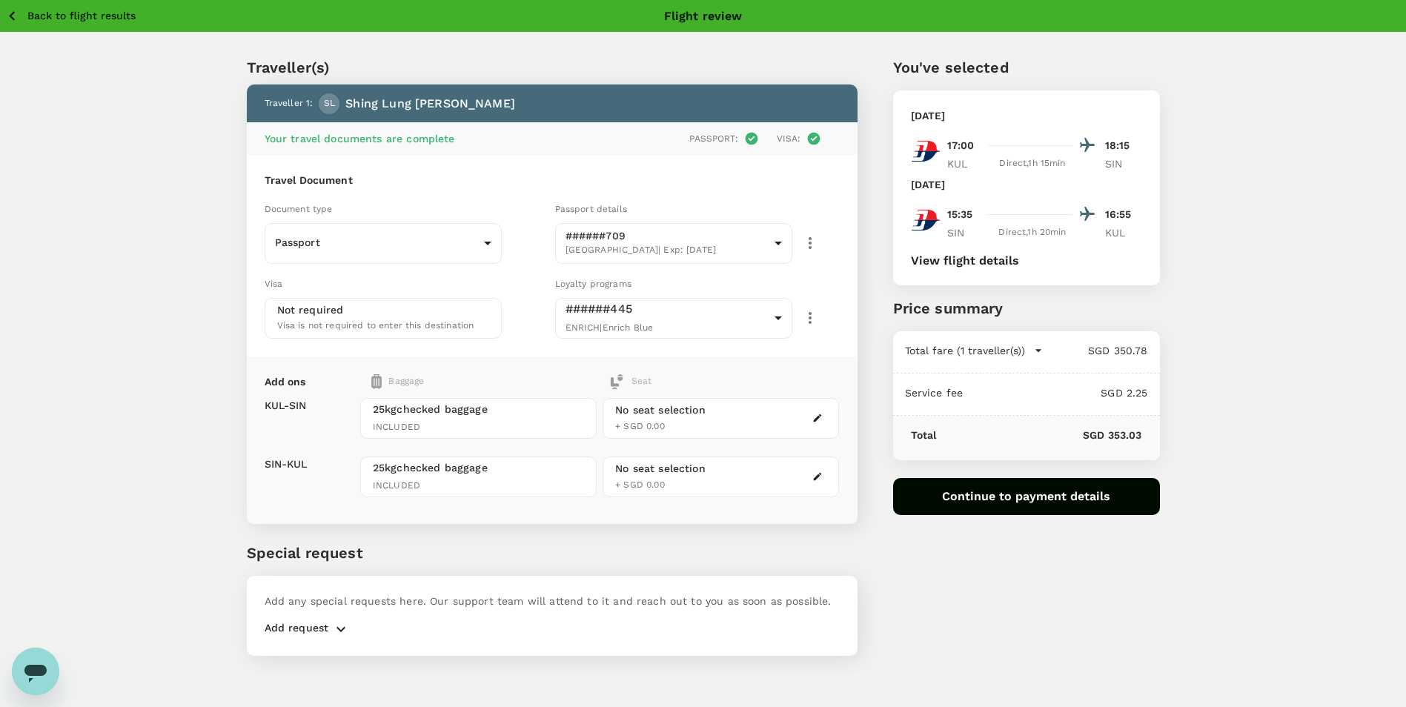
click at [627, 416] on div "No seat selection" at bounding box center [660, 411] width 90 height 16
click at [627, 420] on div "No seat selection + SGD 0.00" at bounding box center [721, 418] width 236 height 41
click at [627, 420] on icon "button" at bounding box center [818, 418] width 8 height 8
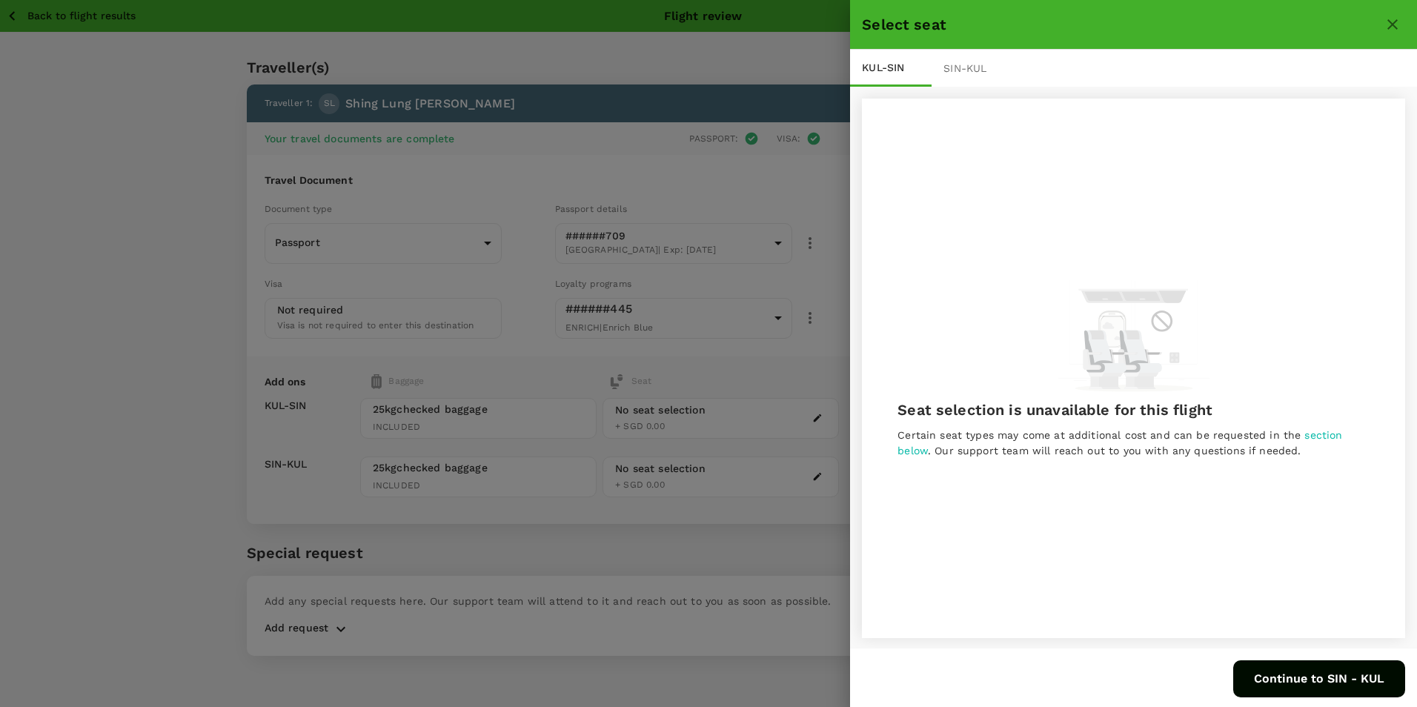
click at [627, 22] on icon "close" at bounding box center [1393, 24] width 10 height 10
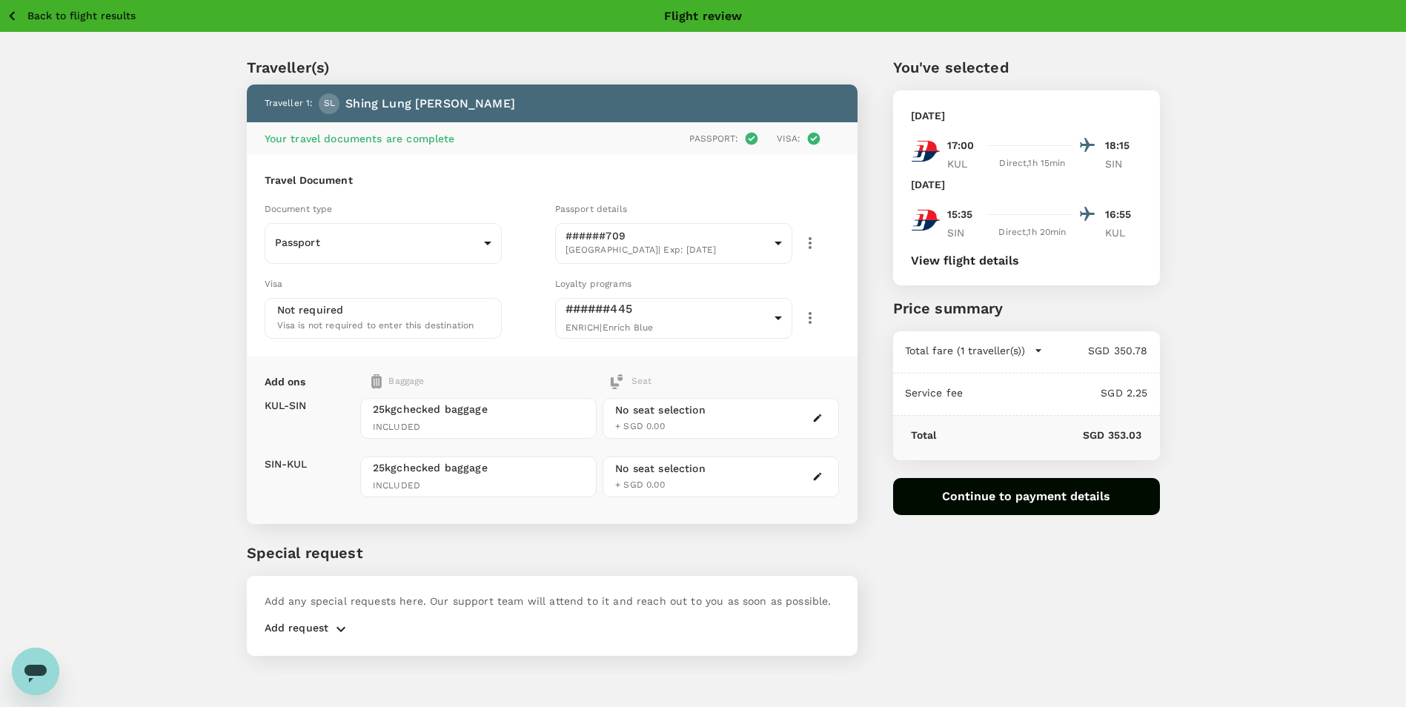
click at [316, 421] on p "Add request" at bounding box center [297, 629] width 64 height 18
click at [336, 421] on icon "button" at bounding box center [341, 629] width 18 height 18
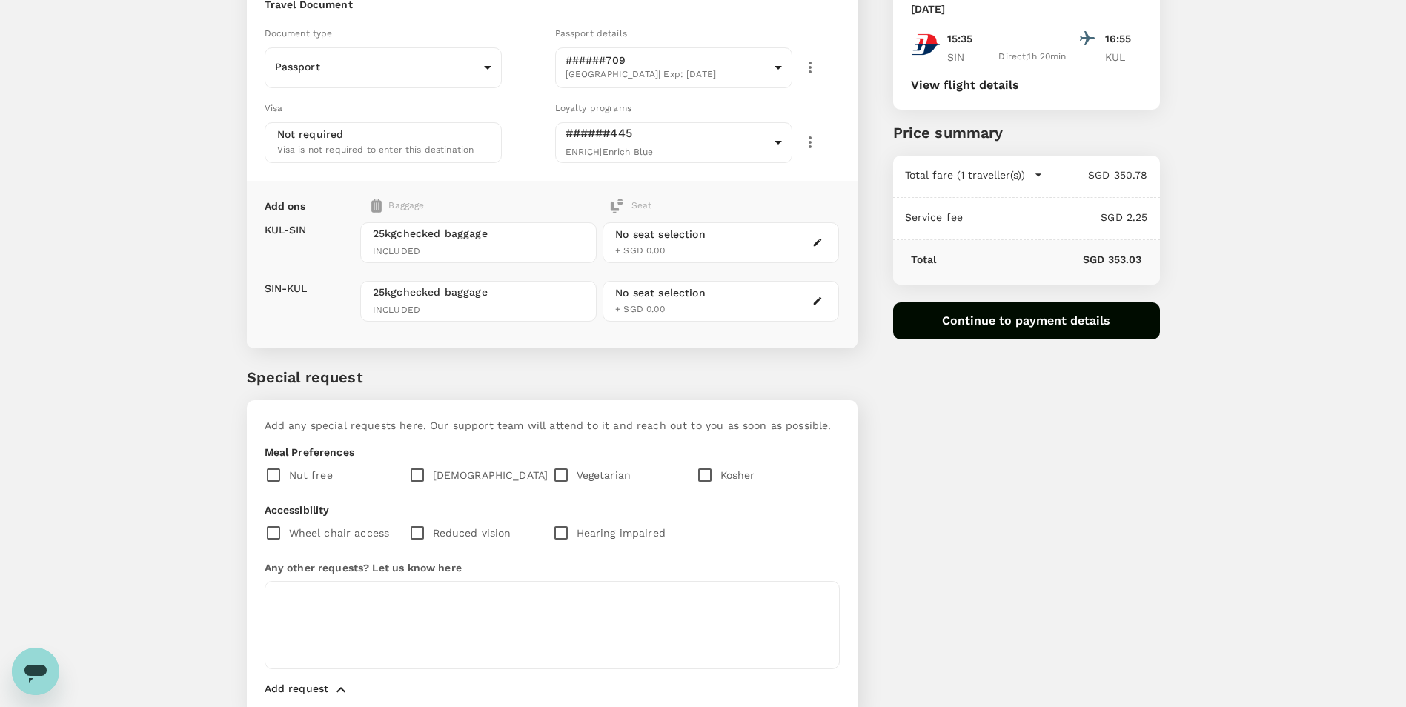
scroll to position [222, 0]
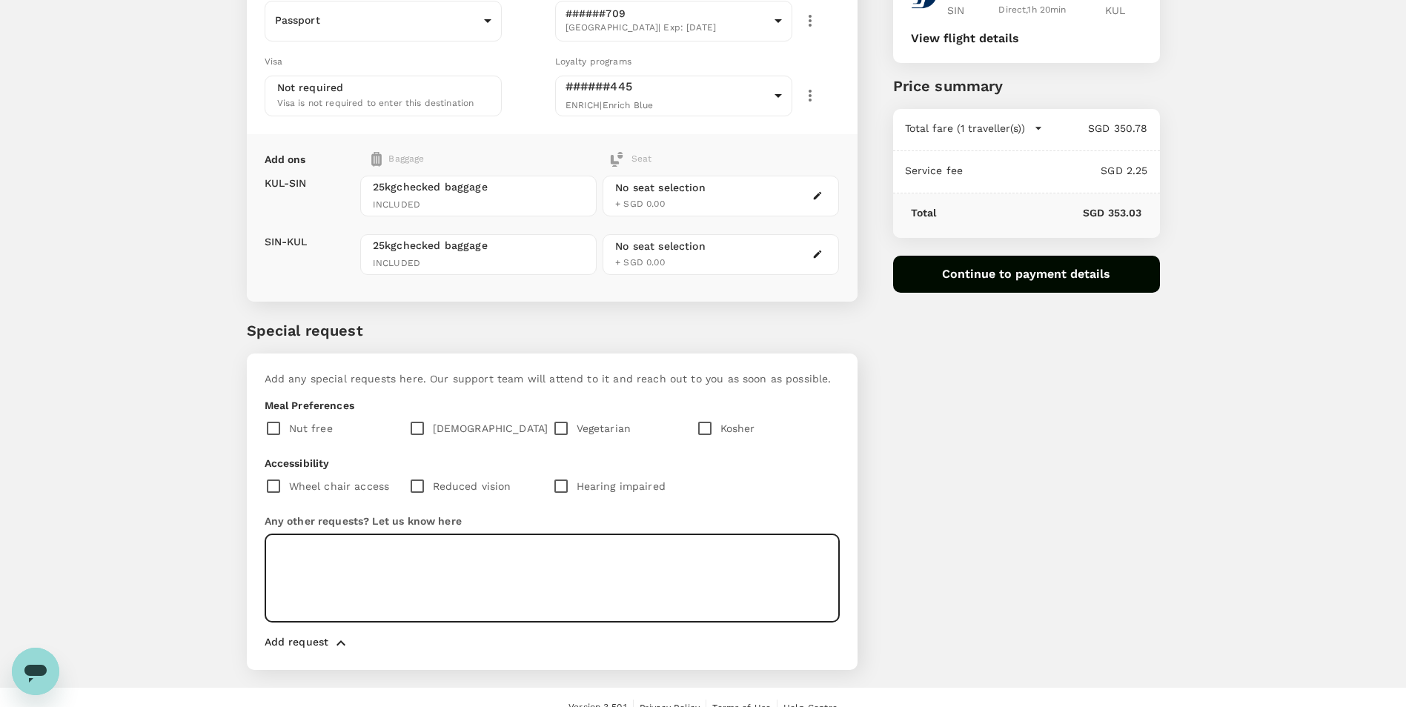
click at [431, 421] on textarea at bounding box center [552, 578] width 575 height 88
type textarea "S"
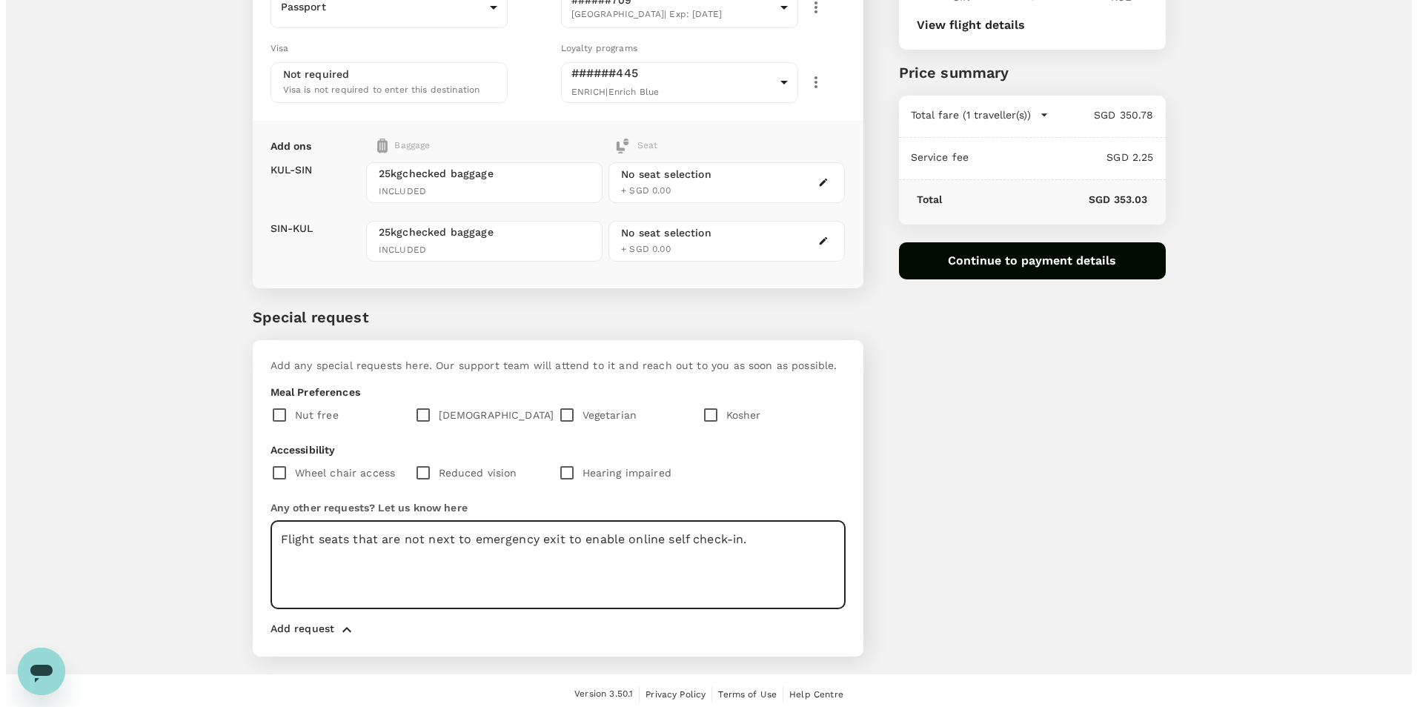
scroll to position [243, 0]
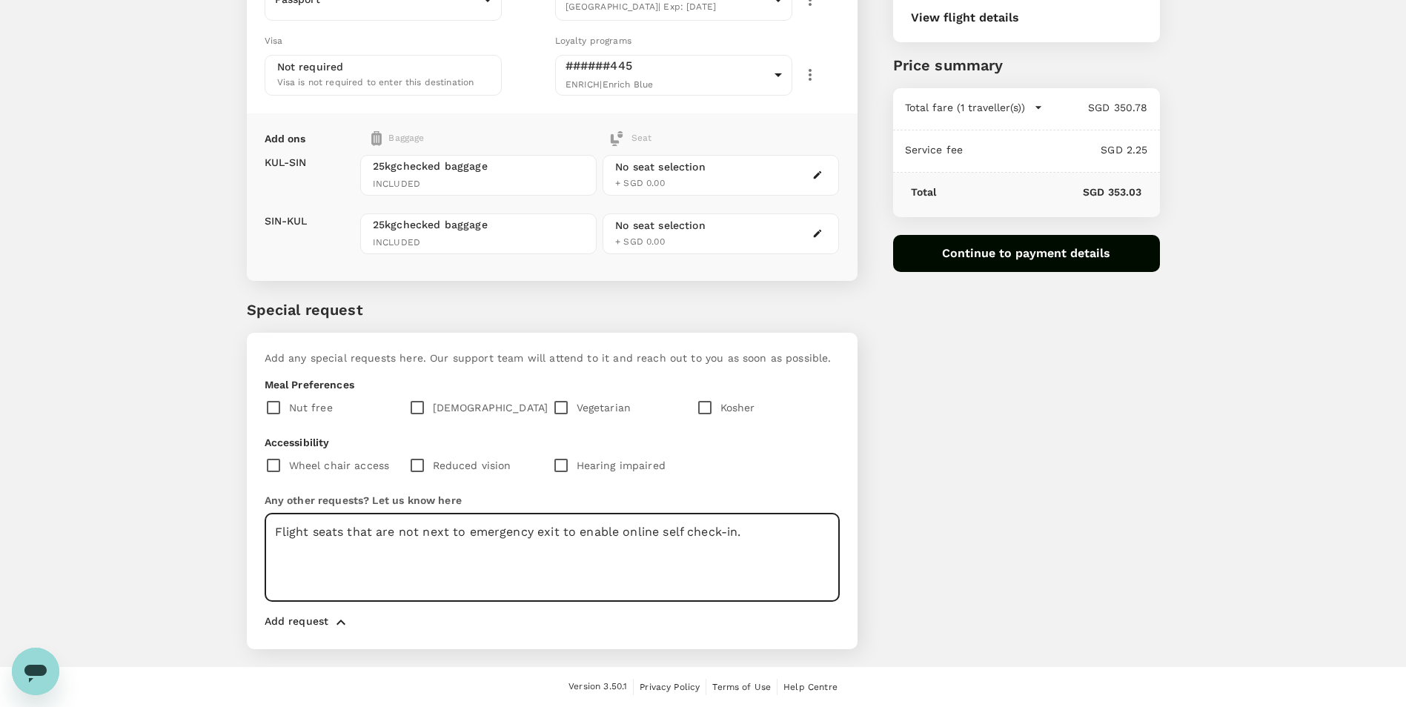
click at [463, 421] on textarea "Flight seats that are not next to emergency exit to enable online self check-in." at bounding box center [552, 558] width 575 height 88
click at [454, 421] on textarea "Flight seats that are not next to emergency exit to enable online self check-in." at bounding box center [552, 558] width 575 height 88
click at [469, 421] on textarea "Flight seats that are not next to emergency exit to enable online self check-in." at bounding box center [552, 558] width 575 height 88
type textarea "Flight seats that are not next to or near emergency exit to enable online self …"
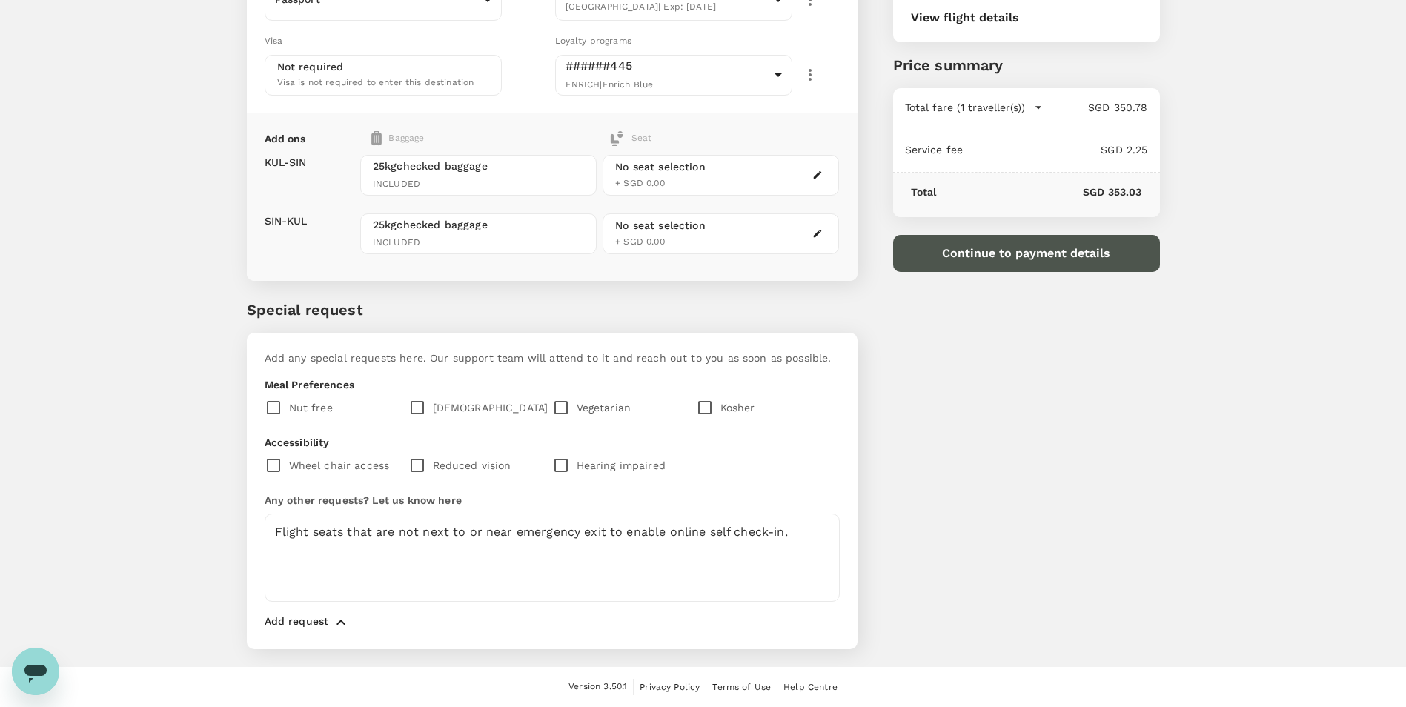
click at [627, 248] on button "Continue to payment details" at bounding box center [1026, 253] width 267 height 37
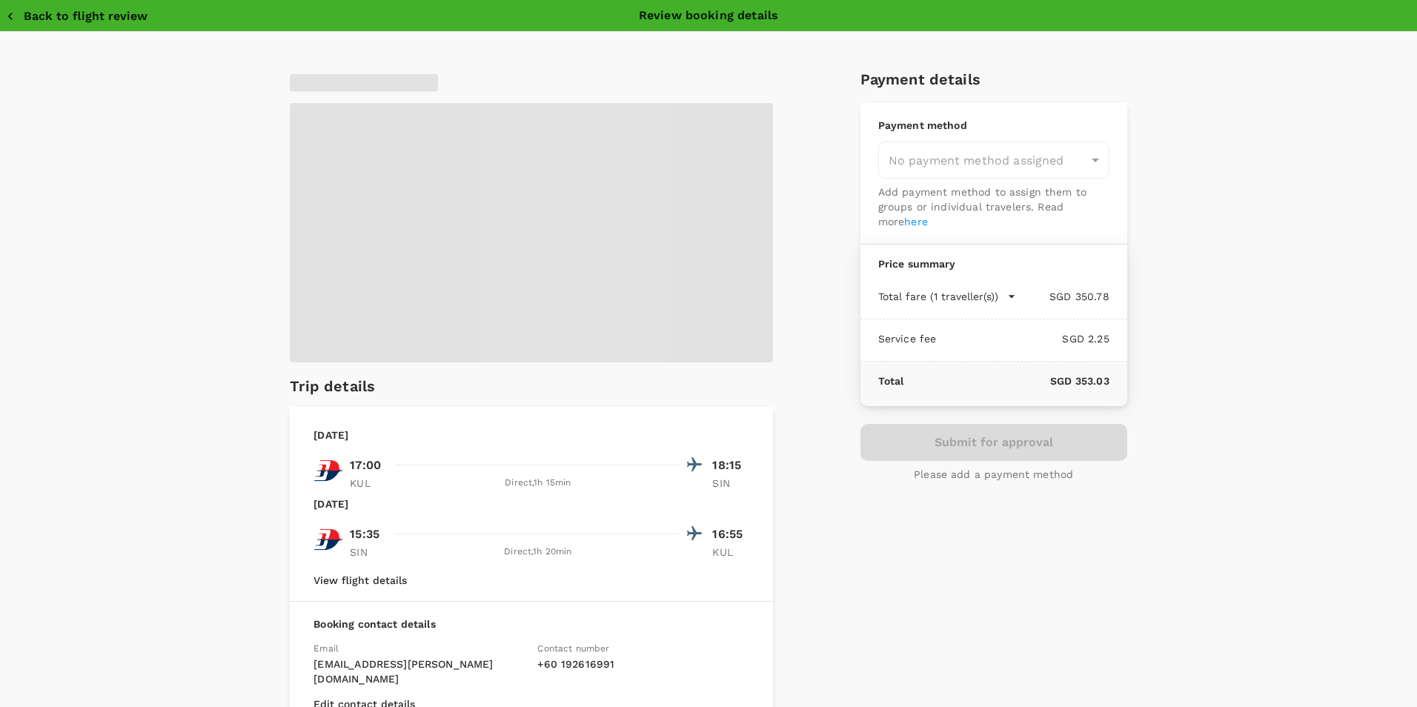
type input "9ae08bde-94be-4a60-86d8-4726f2345b2b"
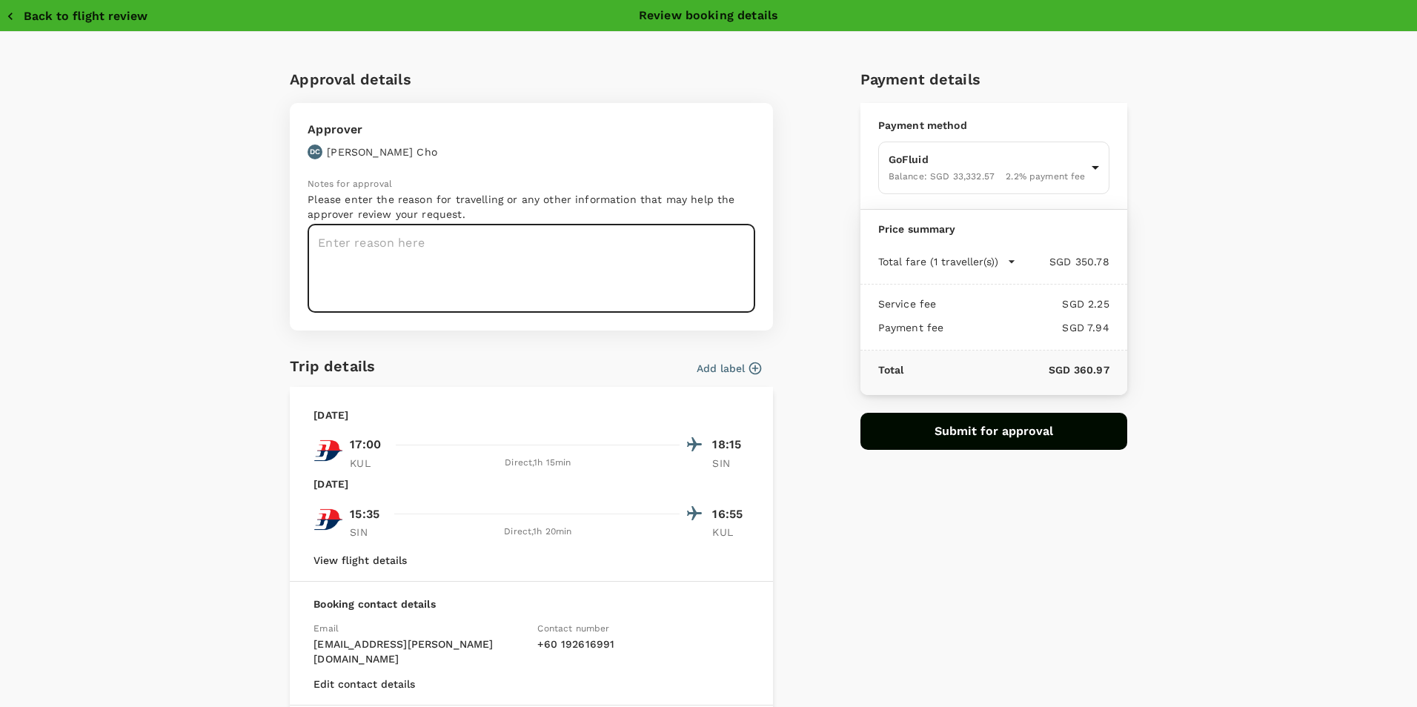
click at [425, 264] on textarea at bounding box center [532, 269] width 448 height 88
click at [571, 234] on textarea at bounding box center [532, 269] width 448 height 88
paste textarea "2025 3rd QBR_2026 Work plan_ureport-Travel Plan"
drag, startPoint x: 614, startPoint y: 249, endPoint x: 311, endPoint y: 272, distance: 303.3
click at [311, 272] on textarea "2025 3rd QBR_2026 Work plan_ureport-Travel Plan" at bounding box center [532, 269] width 448 height 88
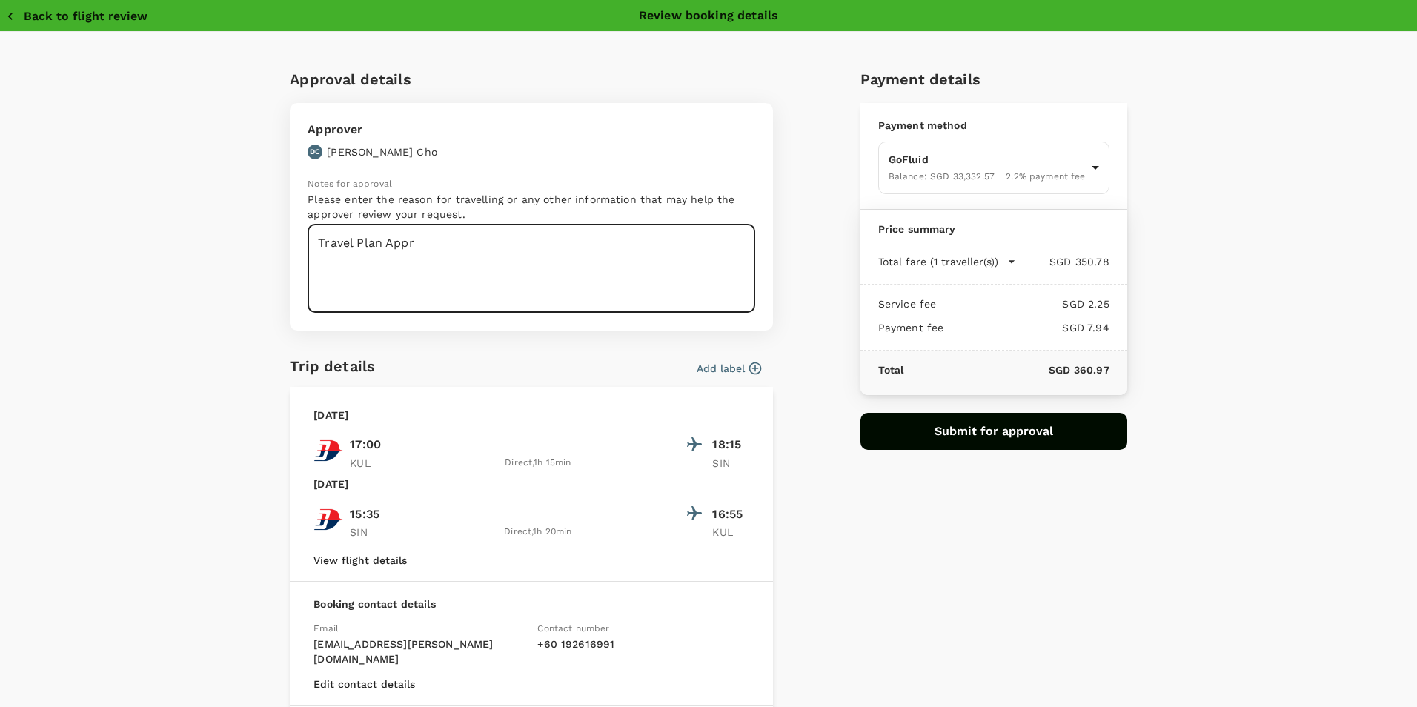
click at [360, 247] on textarea "Travel Plan Appr" at bounding box center [532, 269] width 448 height 88
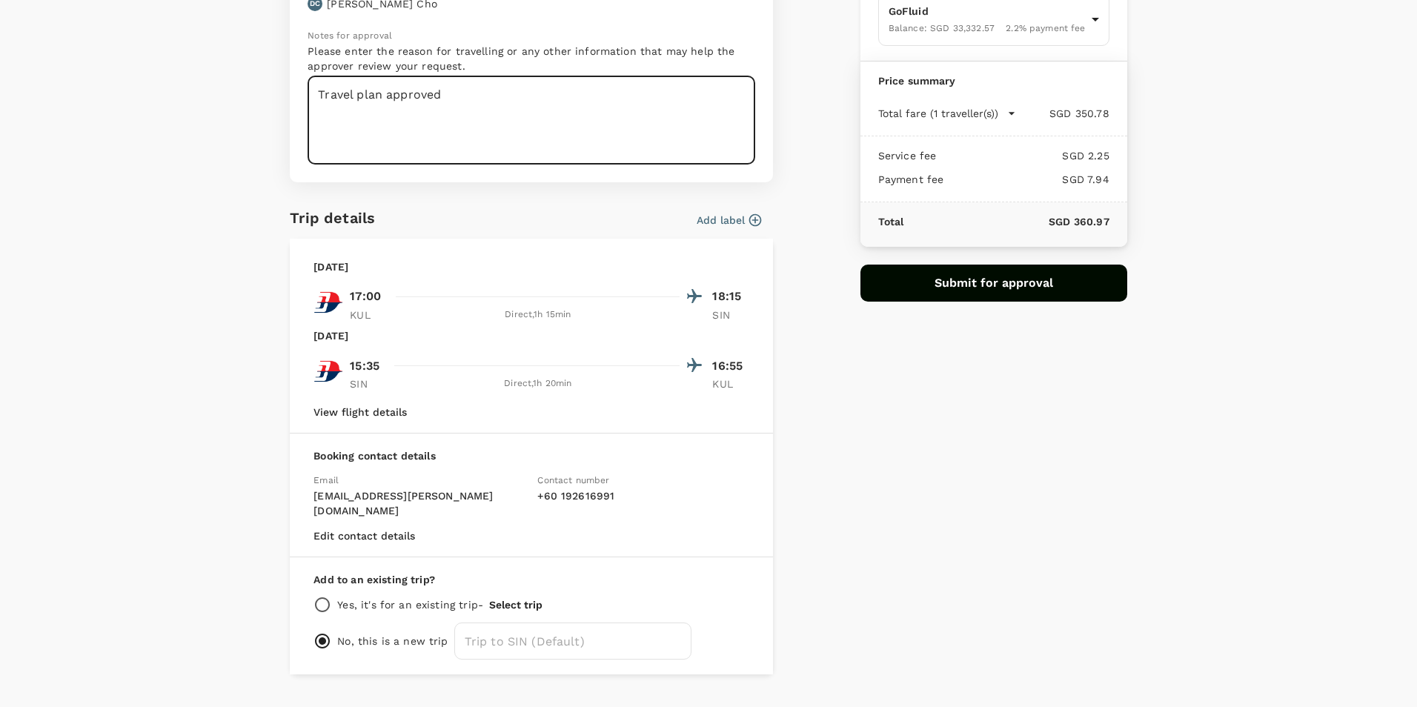
scroll to position [168, 0]
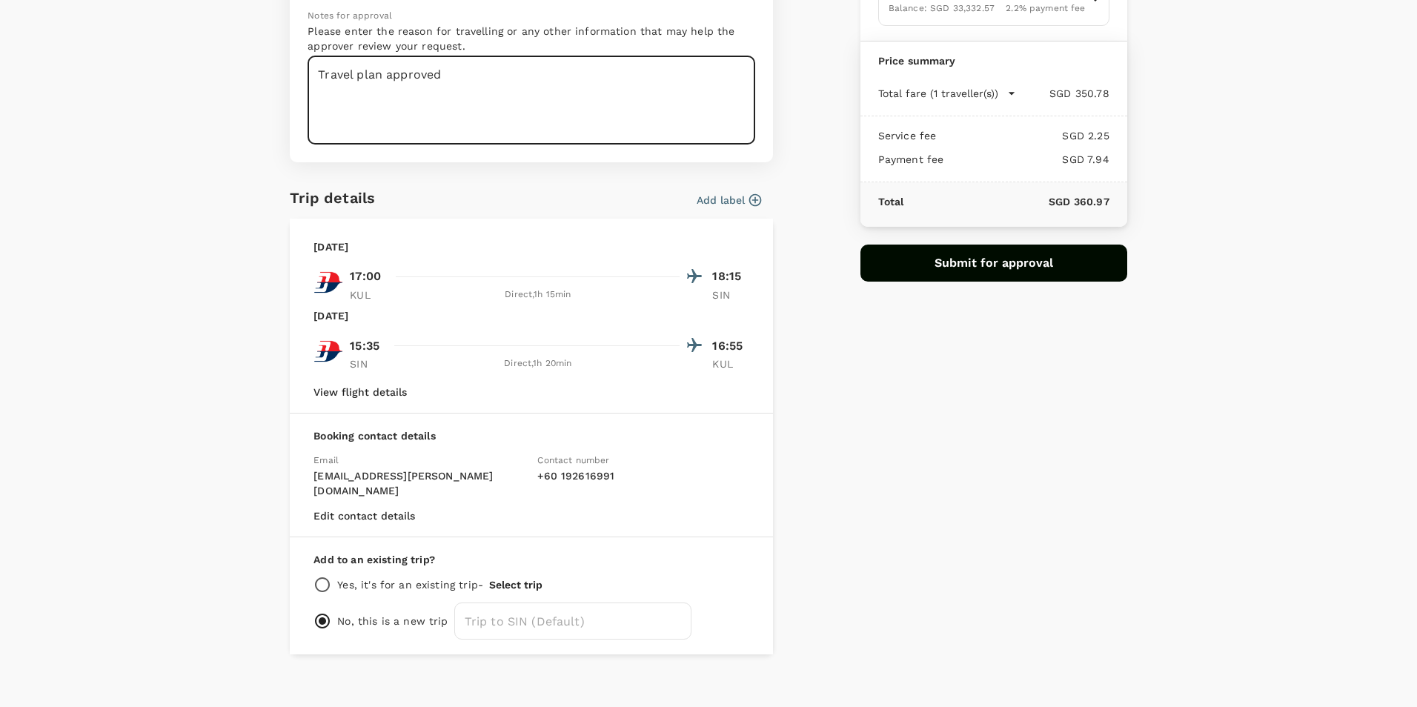
type textarea "Travel plan approved"
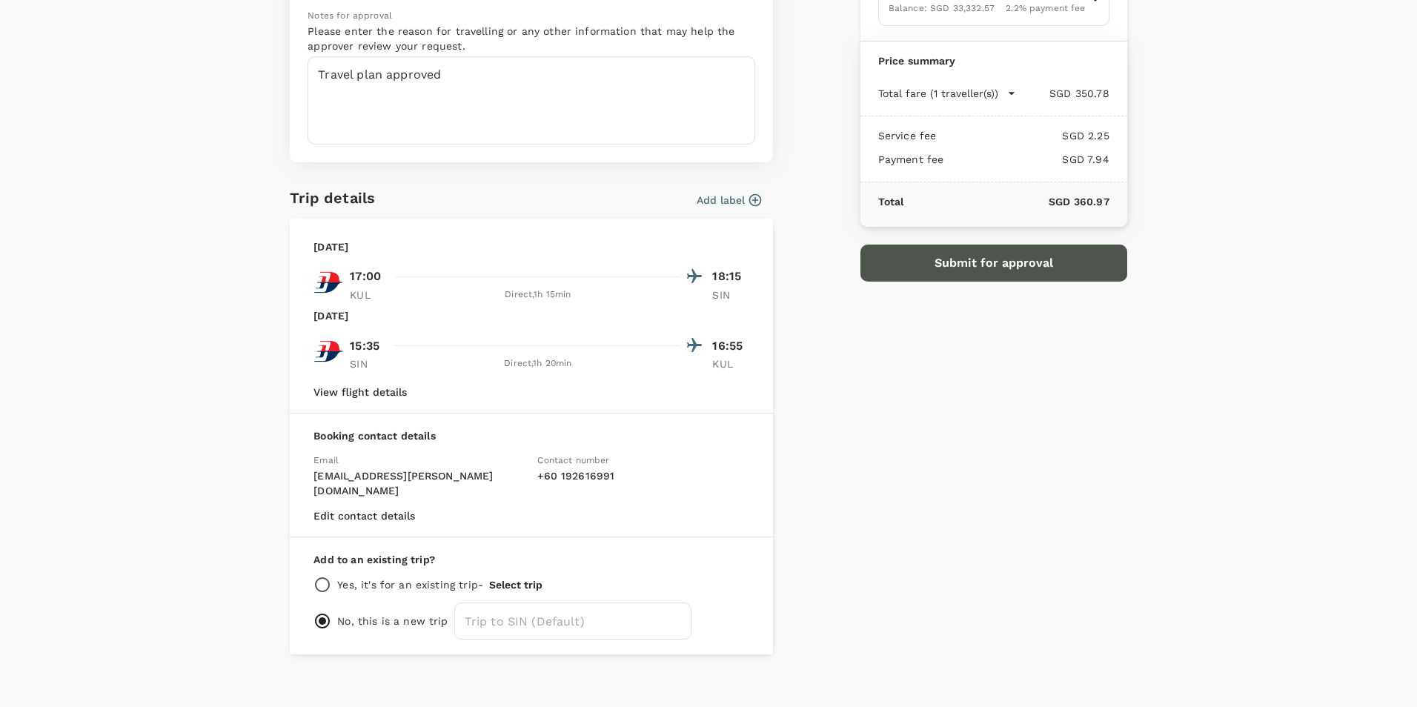
click at [627, 265] on button "Submit for approval" at bounding box center [994, 263] width 267 height 37
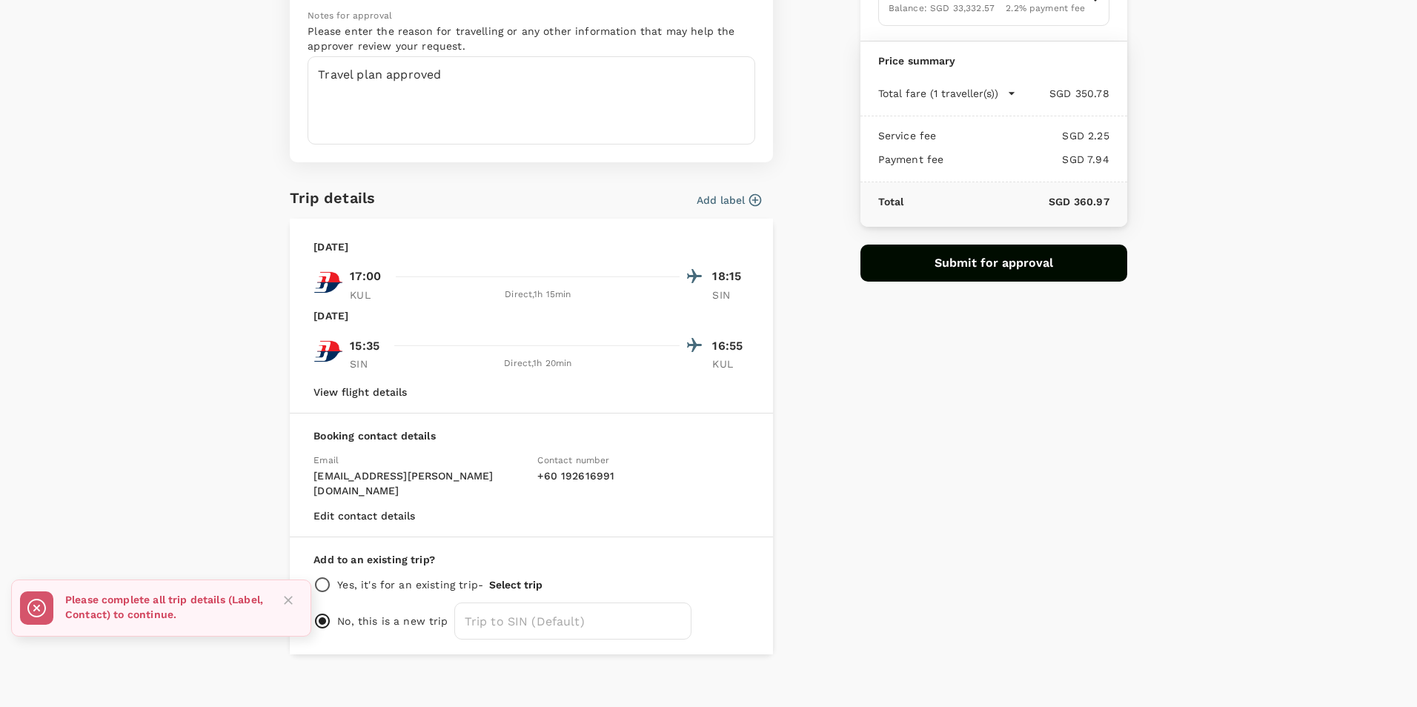
click at [627, 202] on button "Add label" at bounding box center [729, 200] width 64 height 15
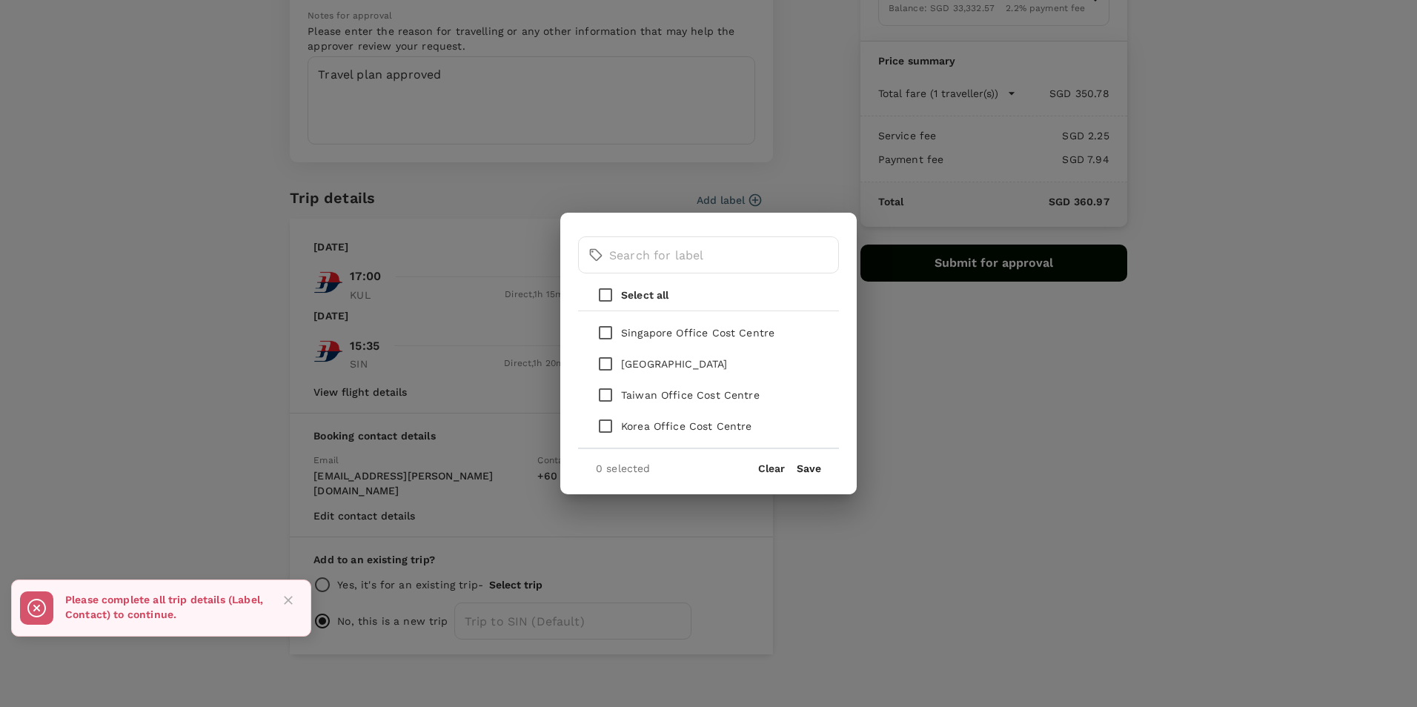
click at [606, 324] on input "checkbox" at bounding box center [605, 332] width 31 height 31
checkbox input "true"
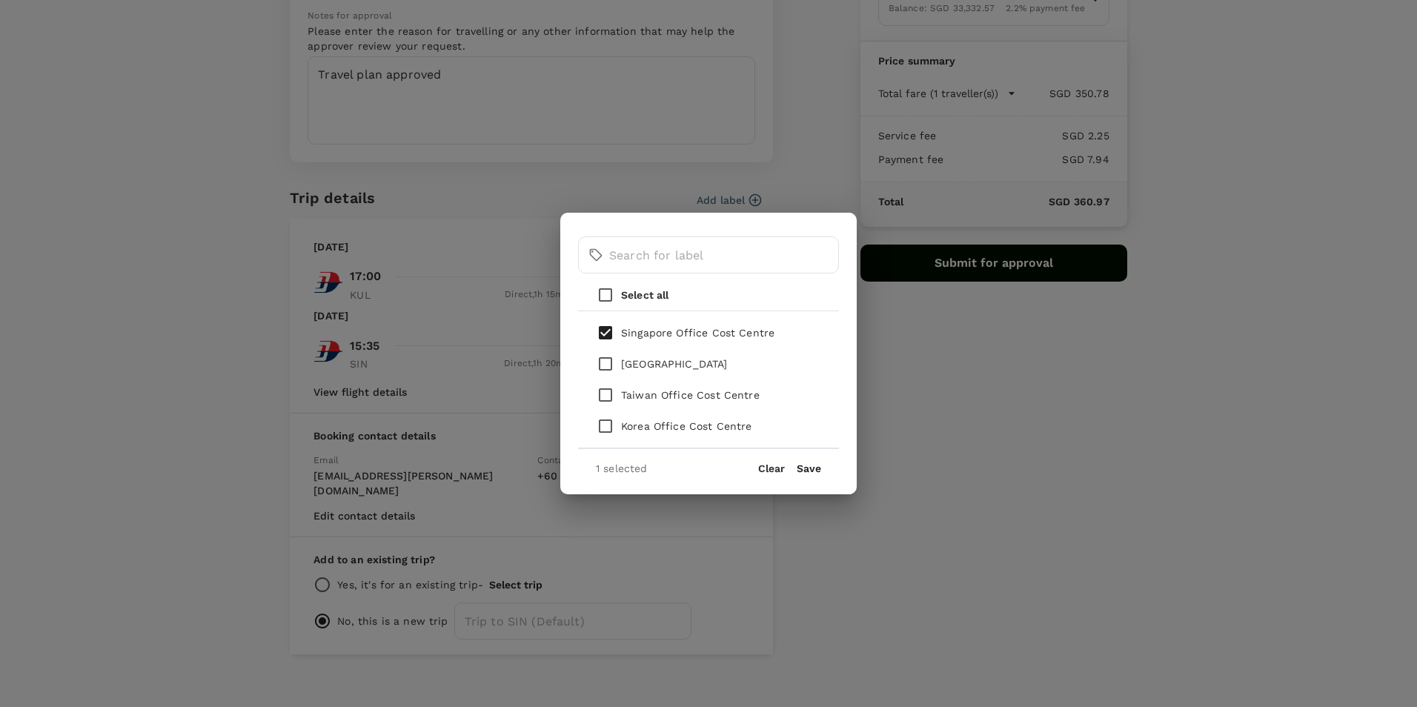
click at [627, 421] on button "Save" at bounding box center [809, 469] width 24 height 12
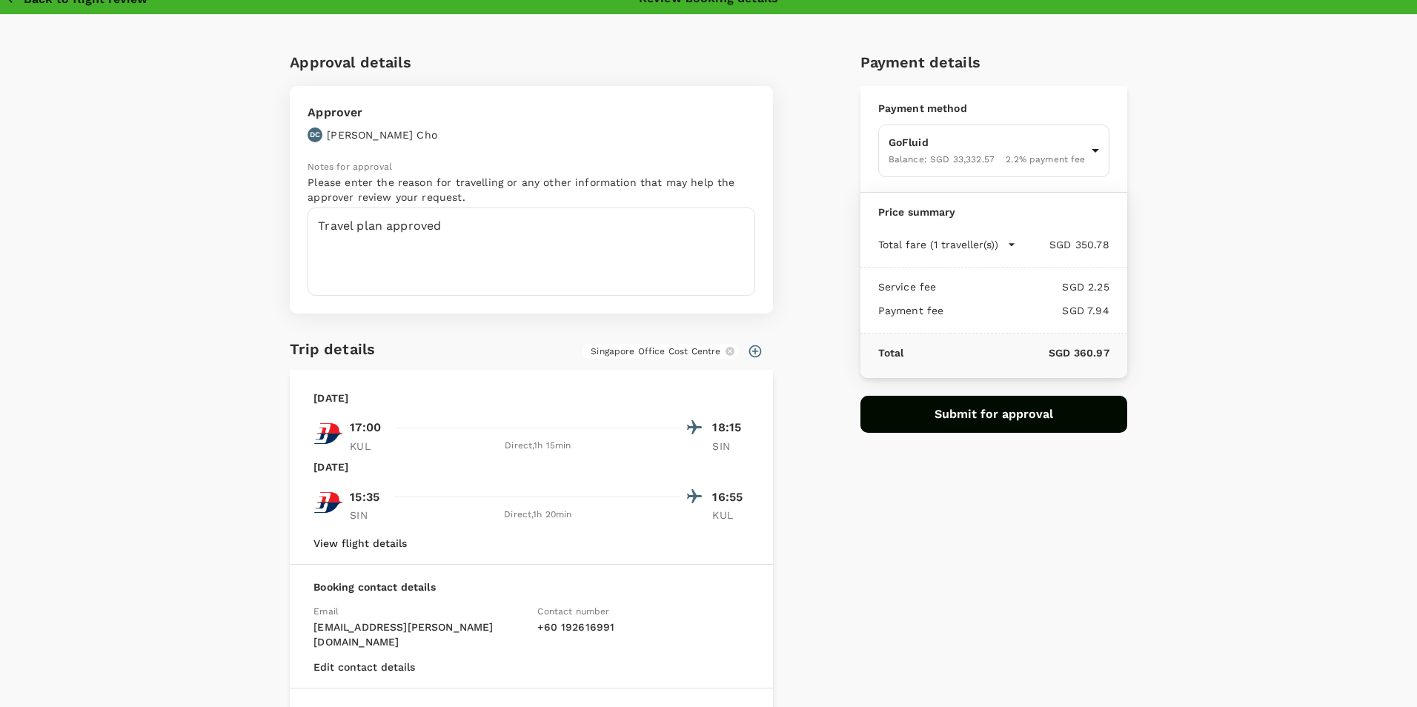
scroll to position [0, 0]
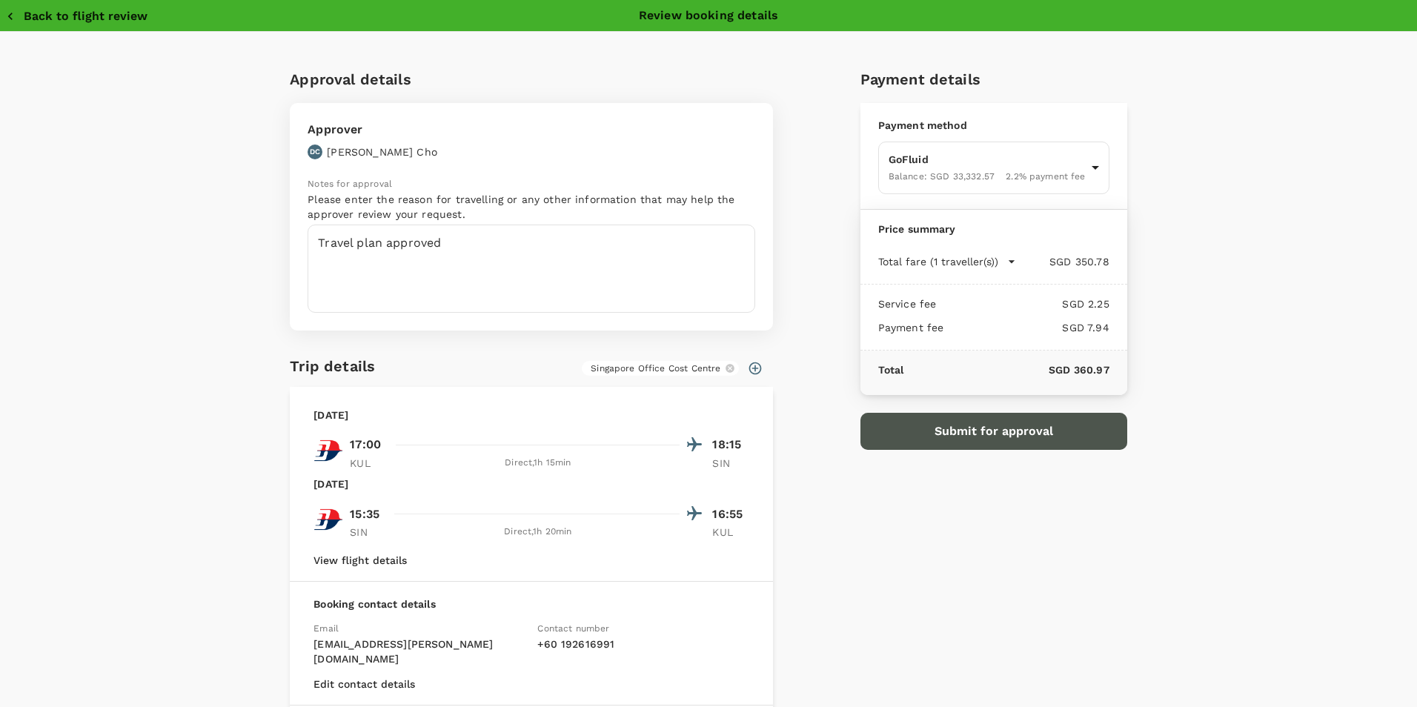
click at [627, 421] on button "Submit for approval" at bounding box center [994, 431] width 267 height 37
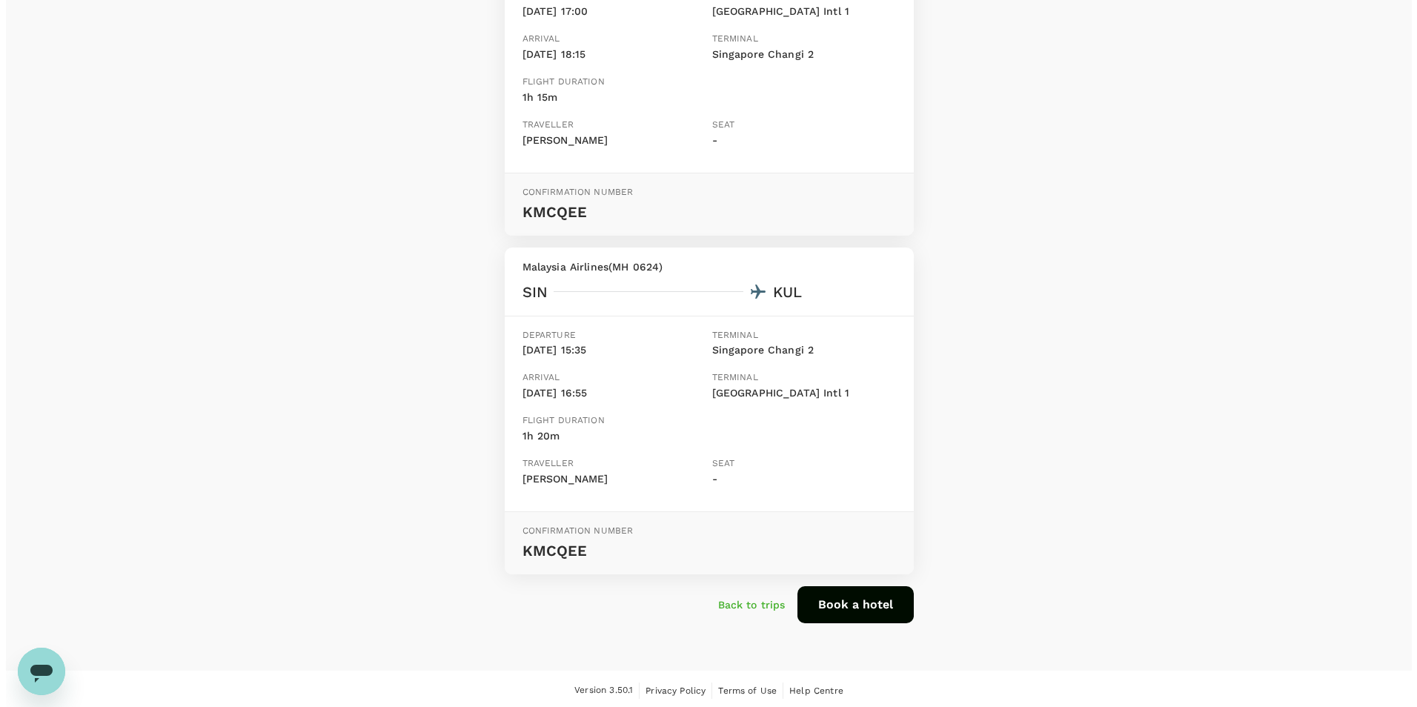
scroll to position [328, 0]
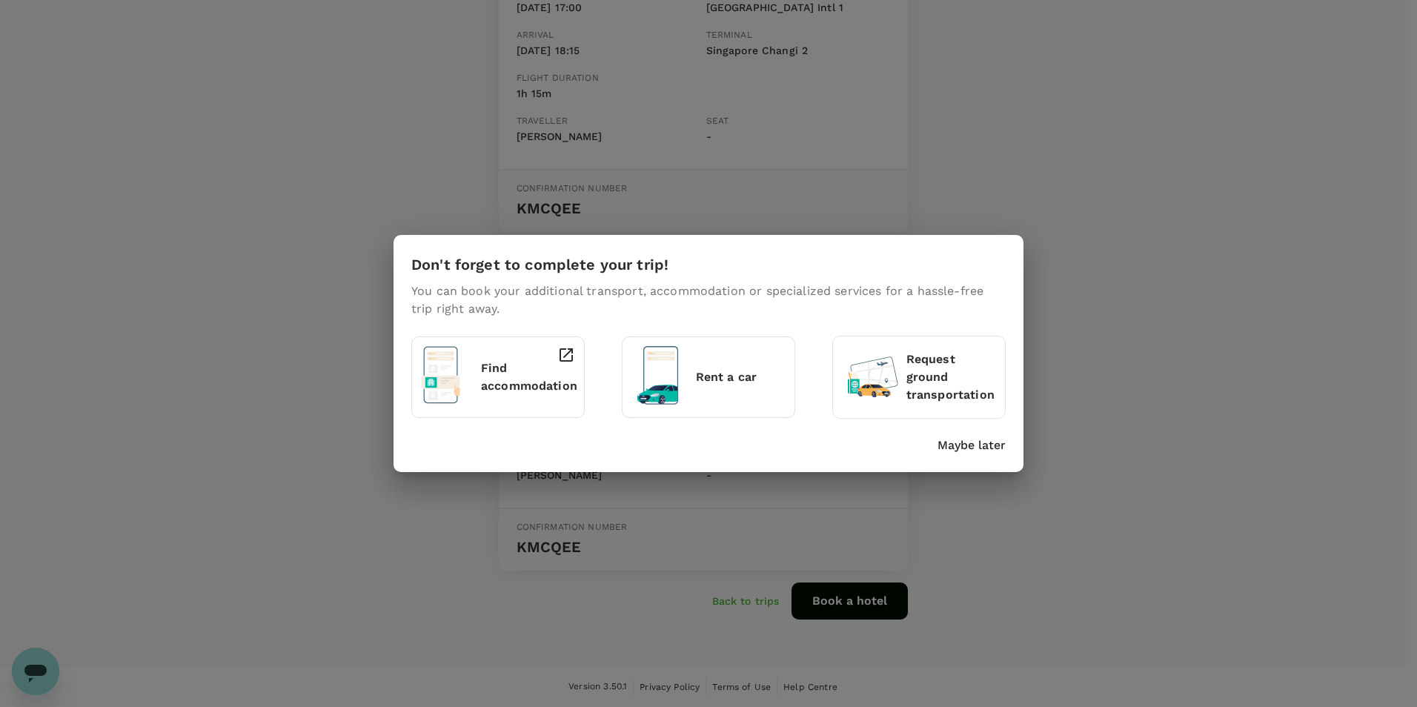
click at [547, 395] on div "Find accommodation" at bounding box center [495, 373] width 160 height 67
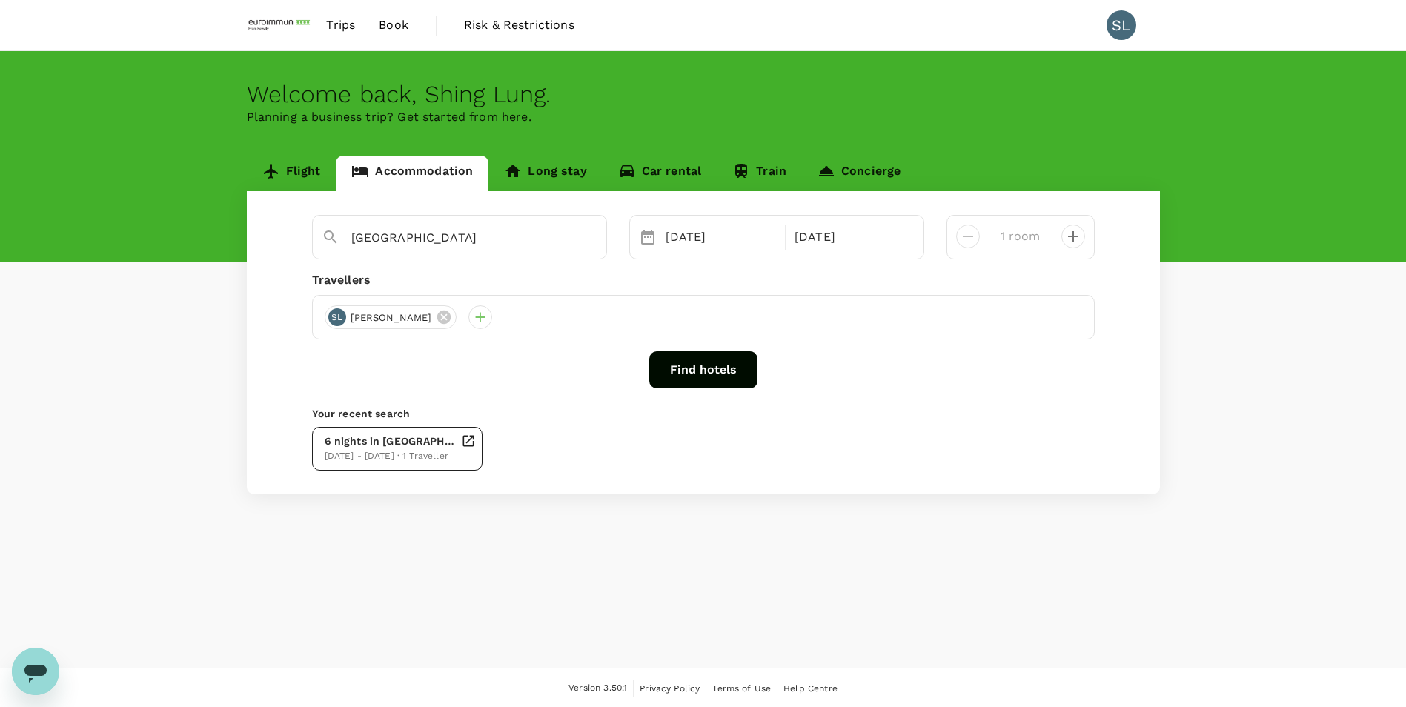
click at [416, 449] on div "21 Sep - 27 Sep · 1 Traveller" at bounding box center [390, 456] width 130 height 15
click at [715, 371] on button "Find hotels" at bounding box center [703, 369] width 108 height 37
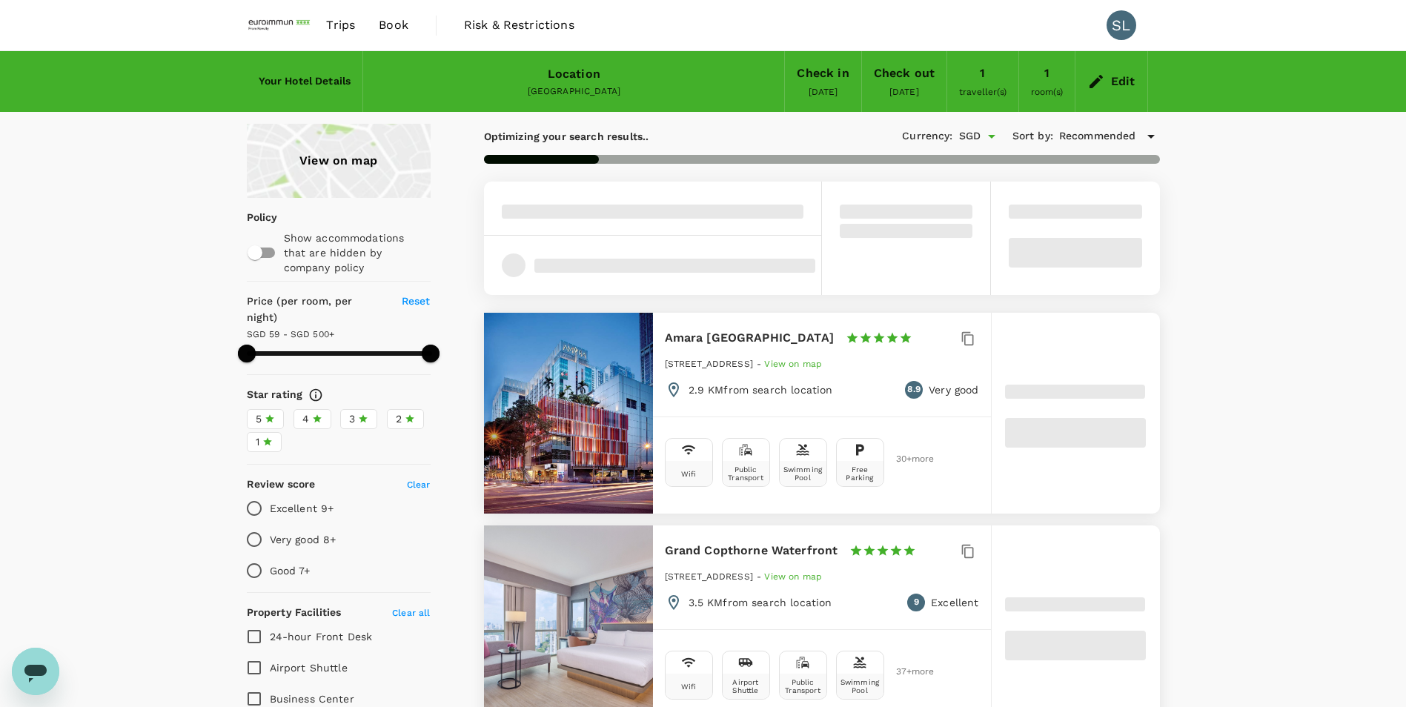
type input "499.66"
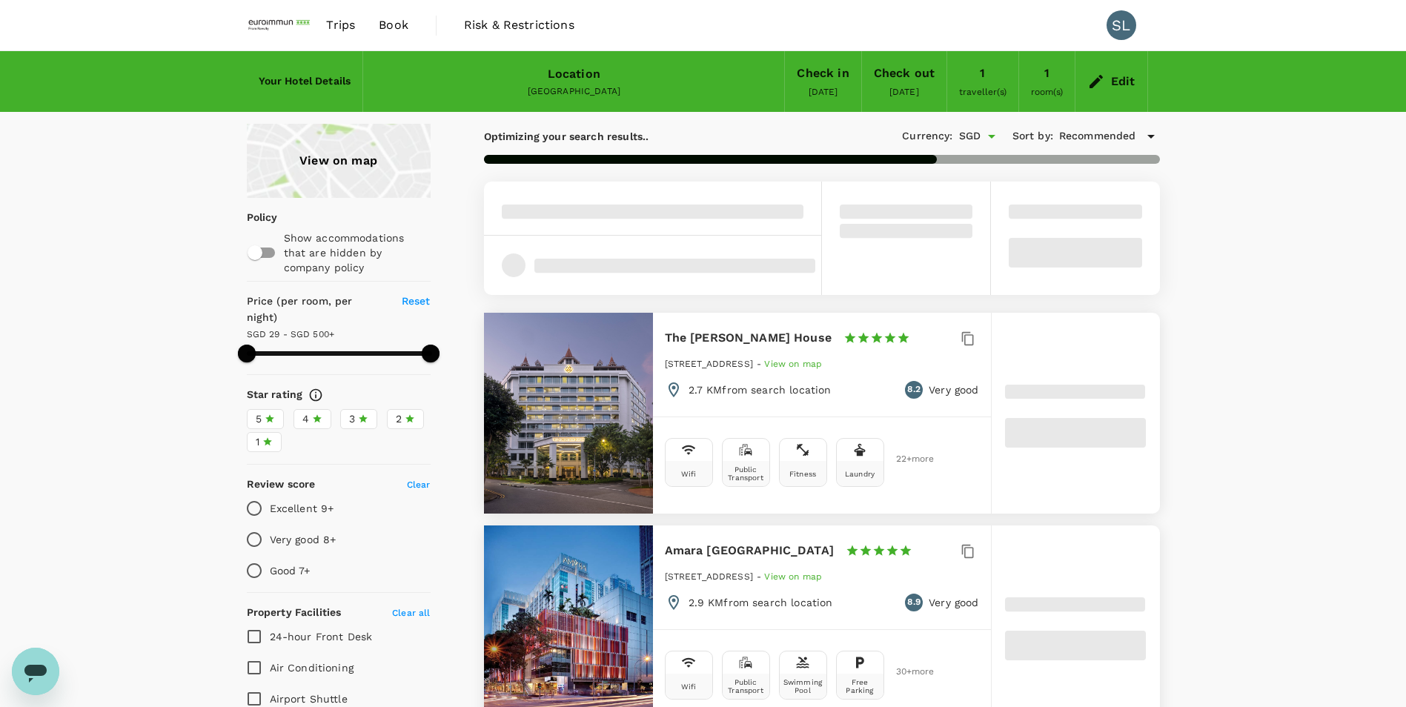
type input "28.66"
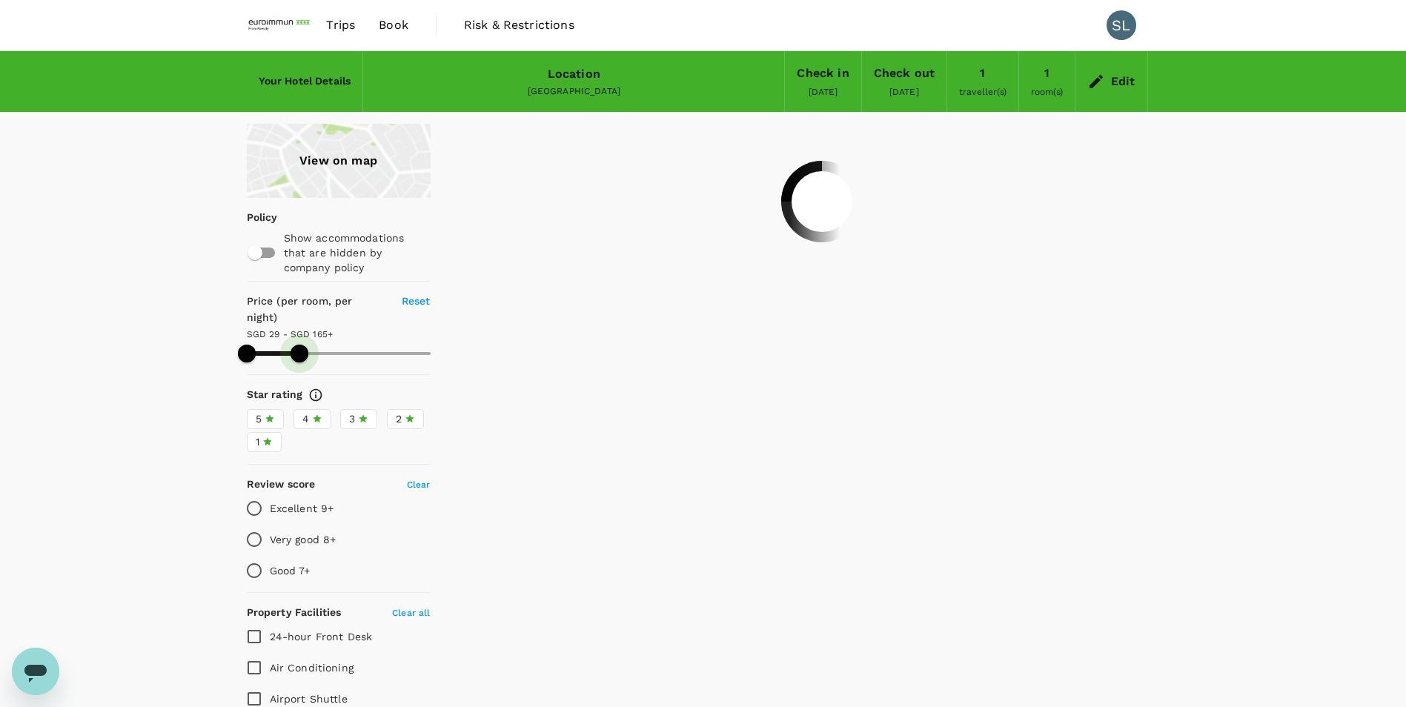
drag, startPoint x: 421, startPoint y: 338, endPoint x: 299, endPoint y: 345, distance: 121.8
click at [299, 345] on span at bounding box center [300, 354] width 18 height 18
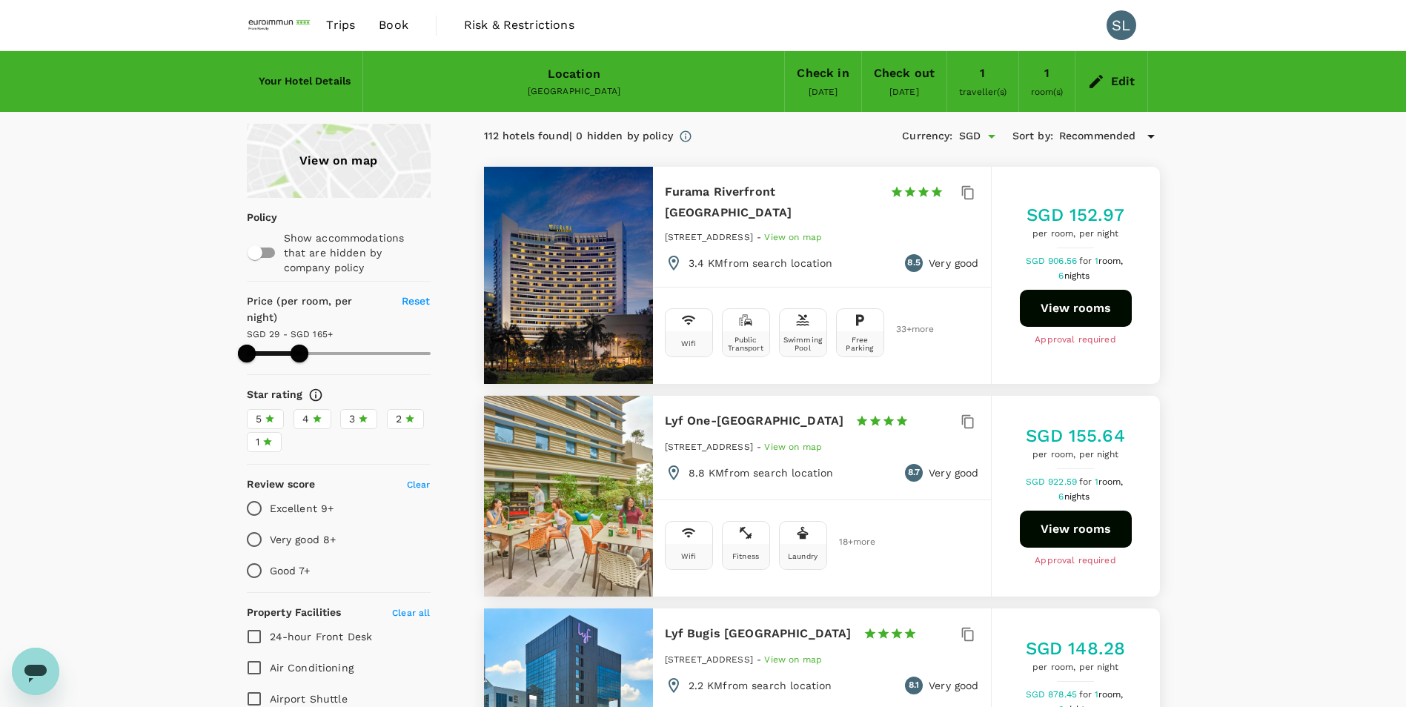
type input "164.66"
type input "29.66"
type input "164.66"
type input "37.66"
type input "164.66"
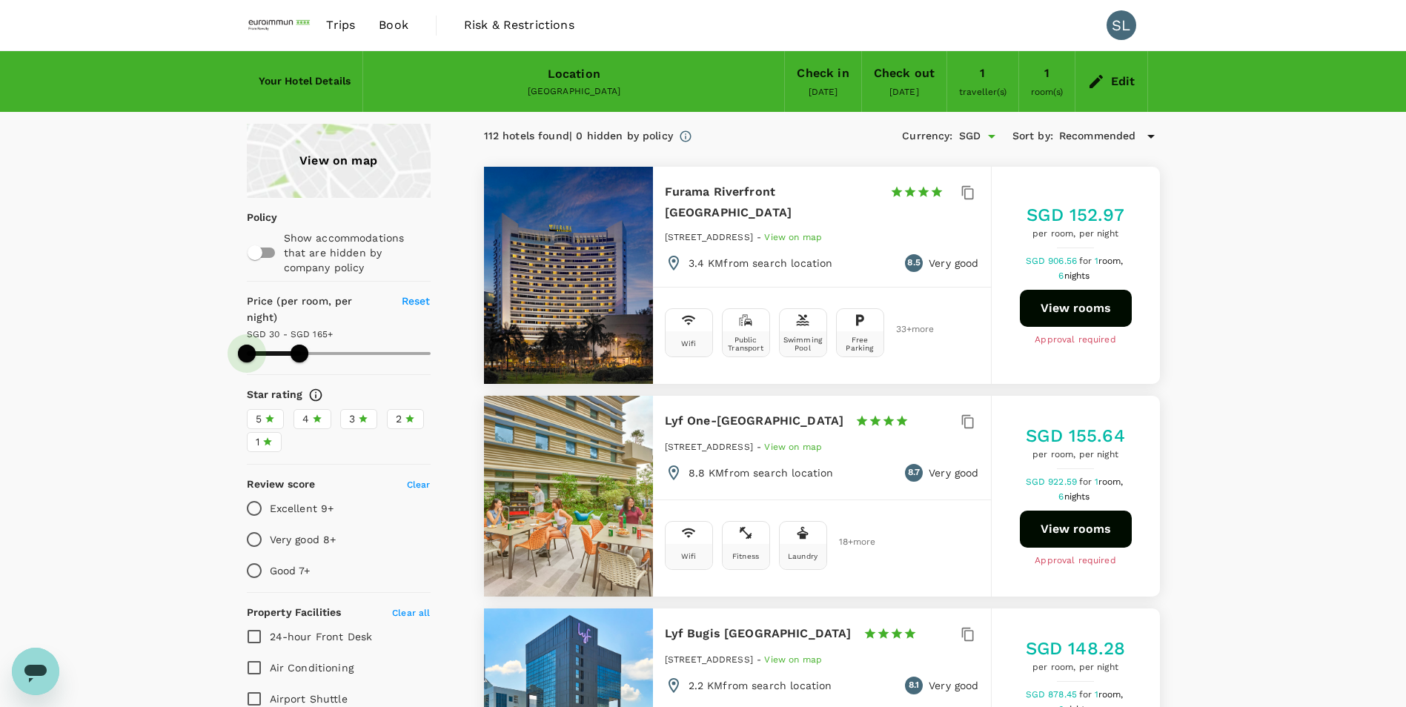
type input "37.66"
type input "164.66"
type input "40.66"
type input "164.66"
type input "46.66"
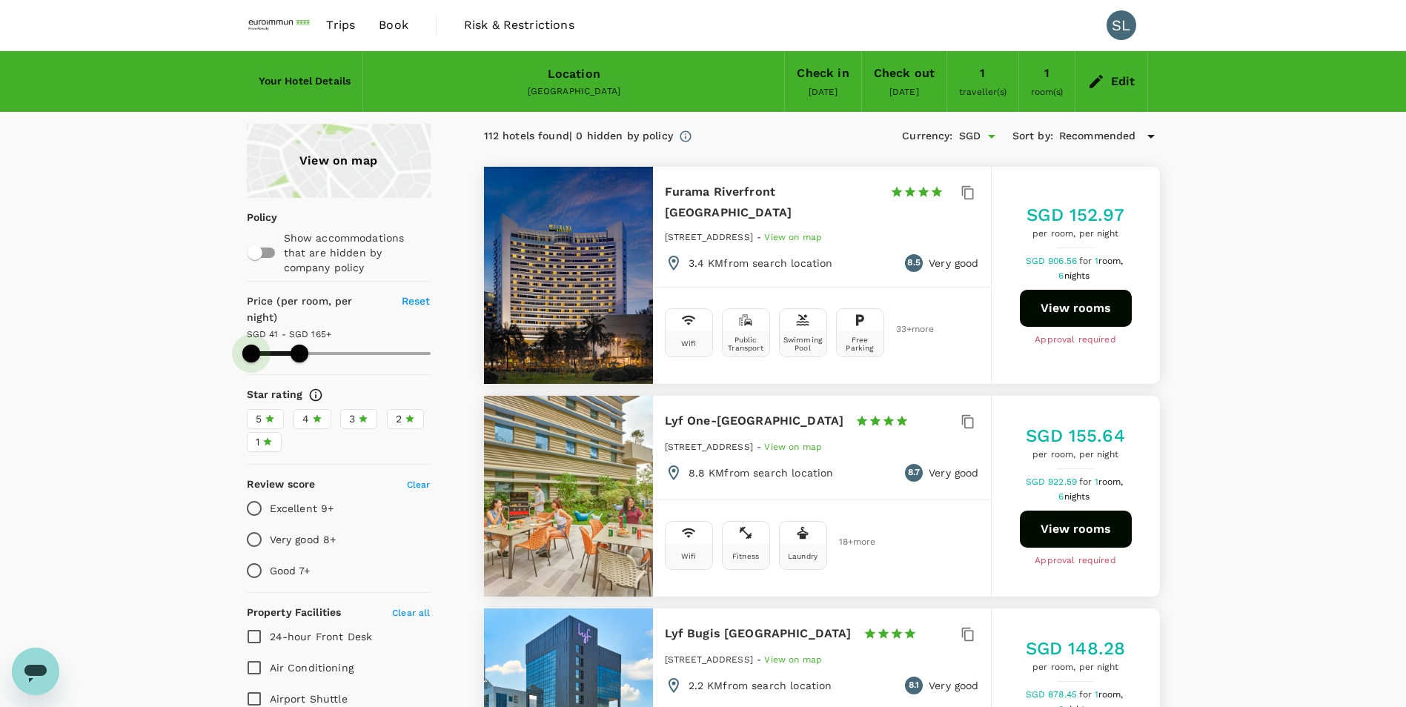
type input "164.66"
type input "46.66"
type input "164.66"
type input "50.66"
type input "164.66"
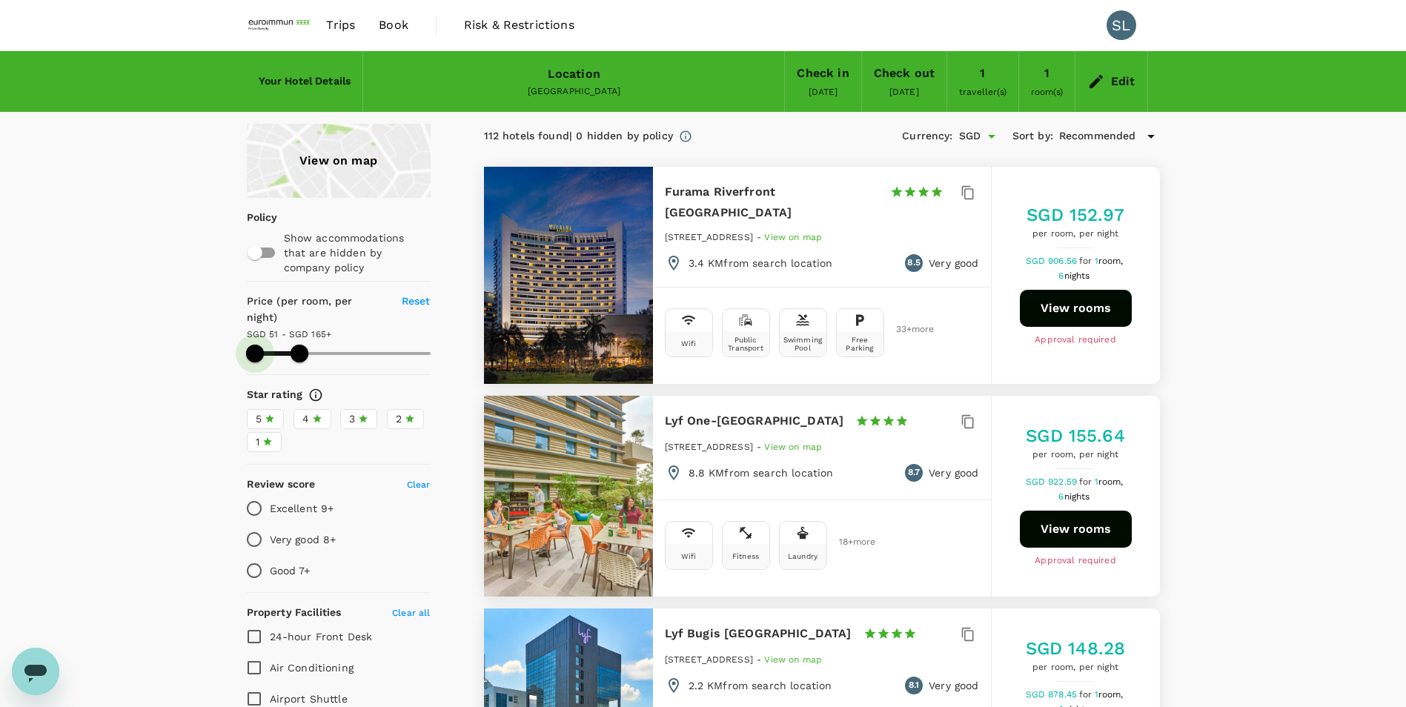
type input "57.66"
type input "164.66"
type input "67.66"
type input "164.66"
type input "69.66"
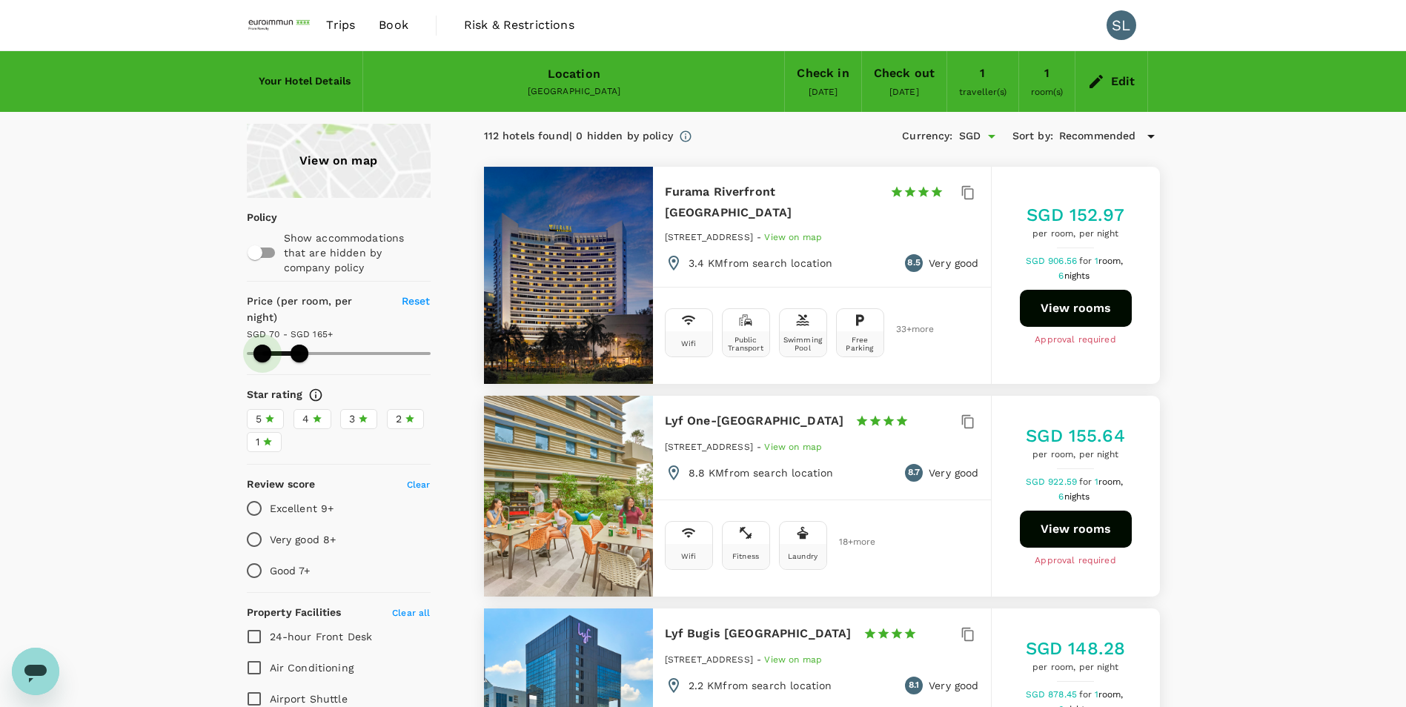
type input "164.66"
type input "69.66"
type input "164.66"
type input "71.66"
type input "164.66"
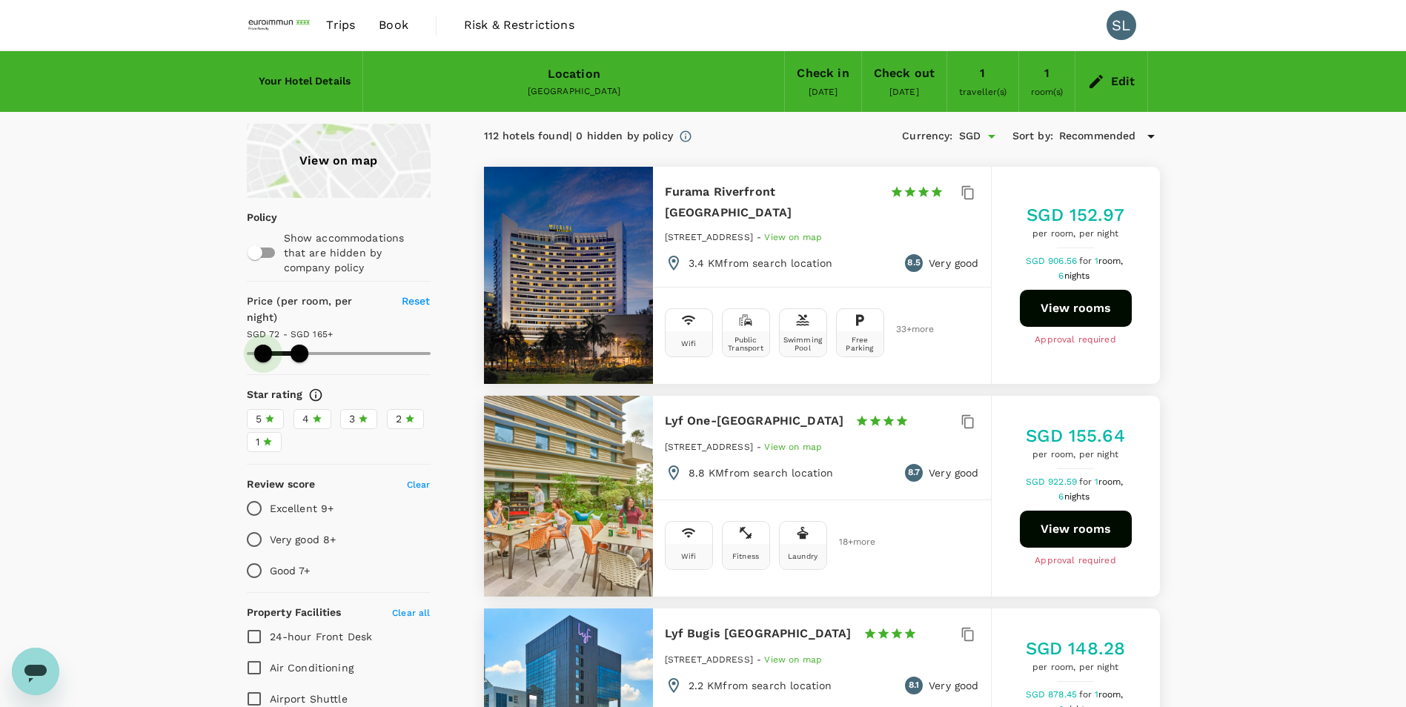
type input "71.66"
type input "164.66"
type input "75.66"
type input "164.66"
type input "78.66"
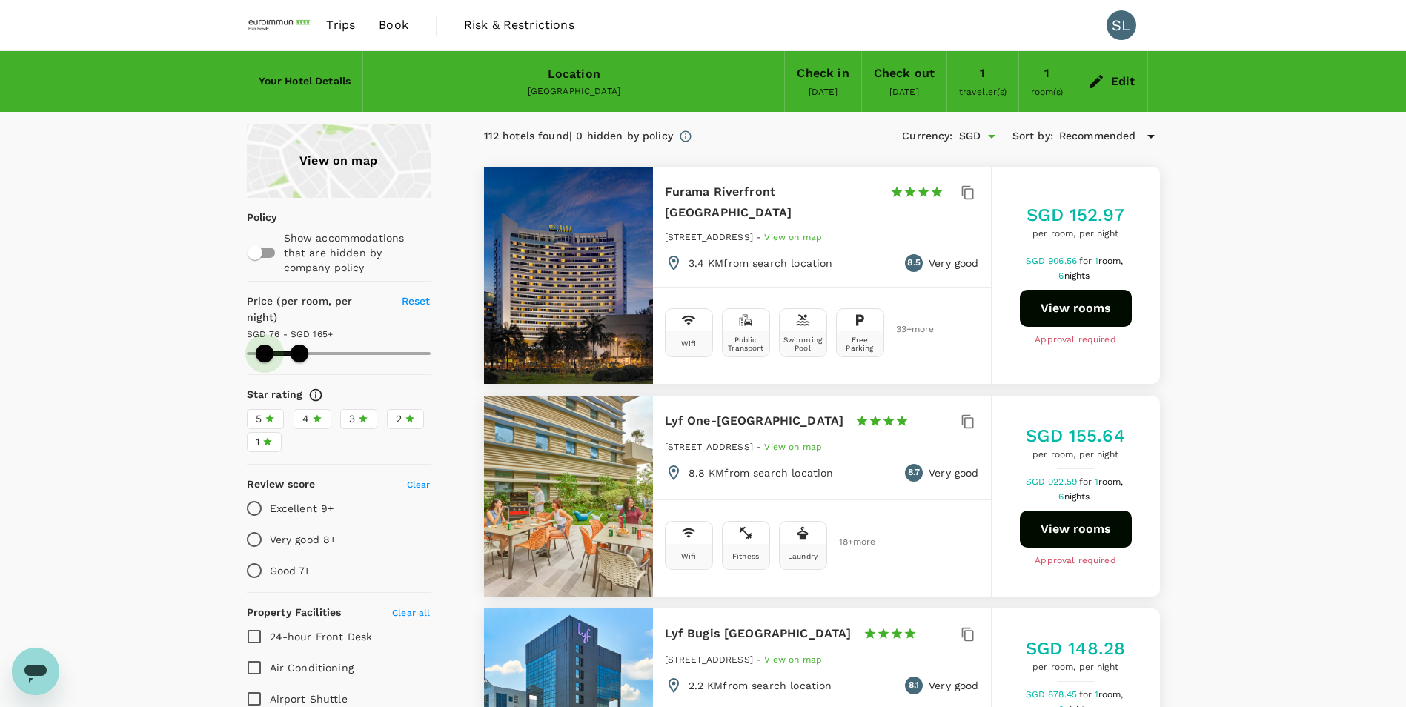
type input "164.66"
type input "78.66"
type input "164.66"
type input "78.66"
type input "164.66"
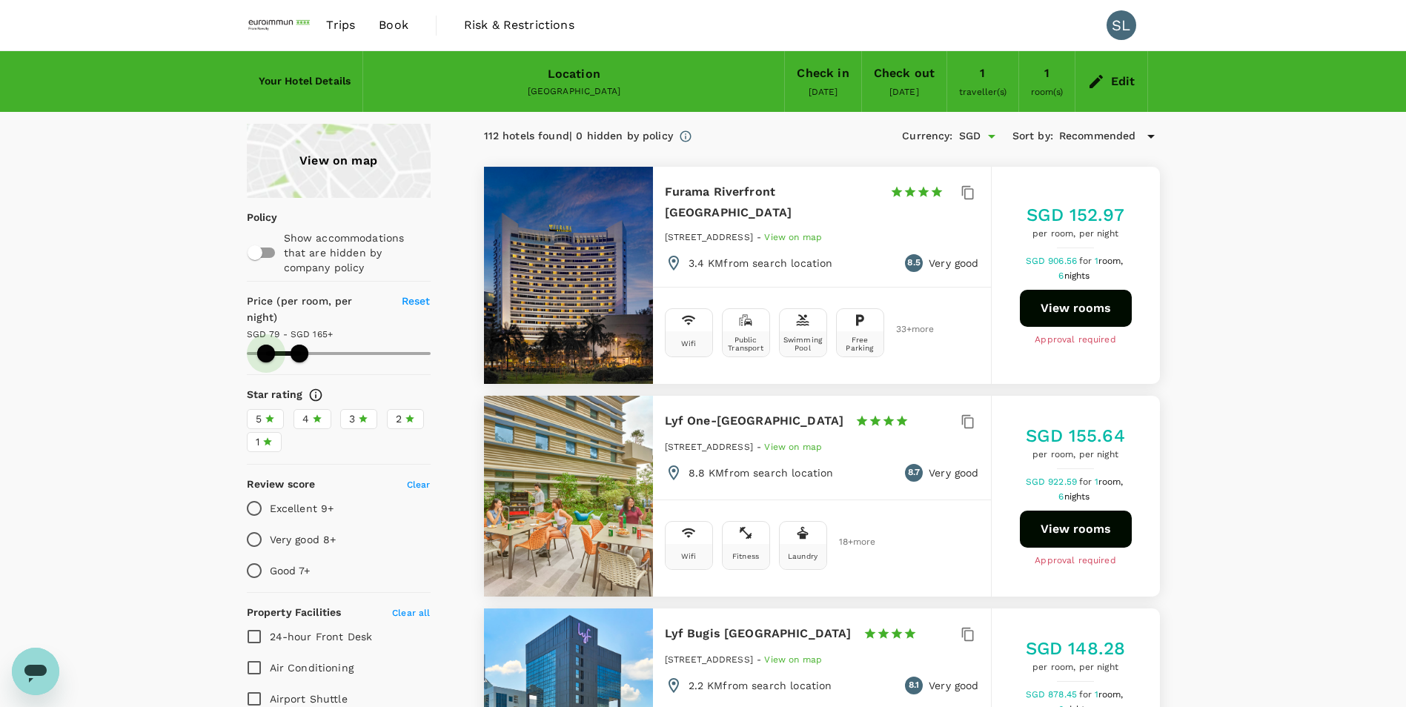
type input "84.66"
type input "164.66"
type input "84.66"
type input "164.66"
type input "86.66"
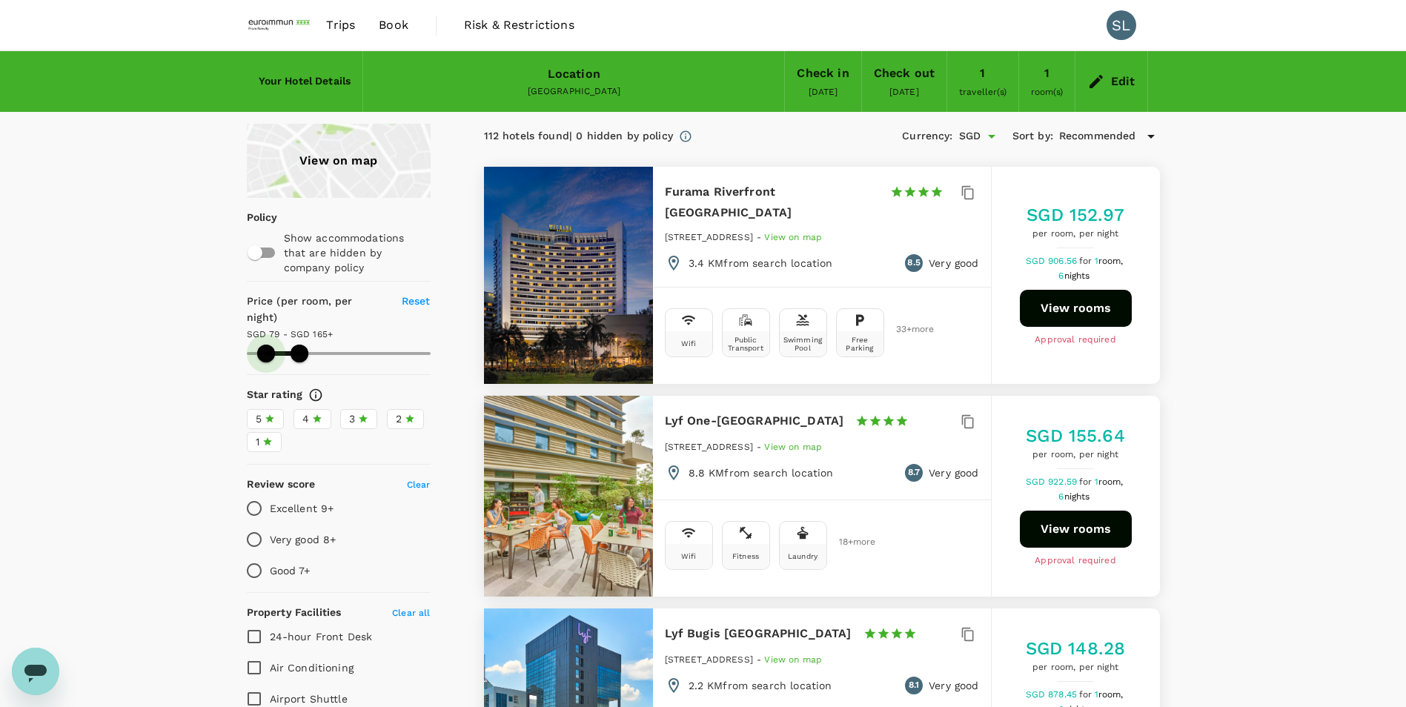
type input "164.66"
type input "92.66"
type input "164.66"
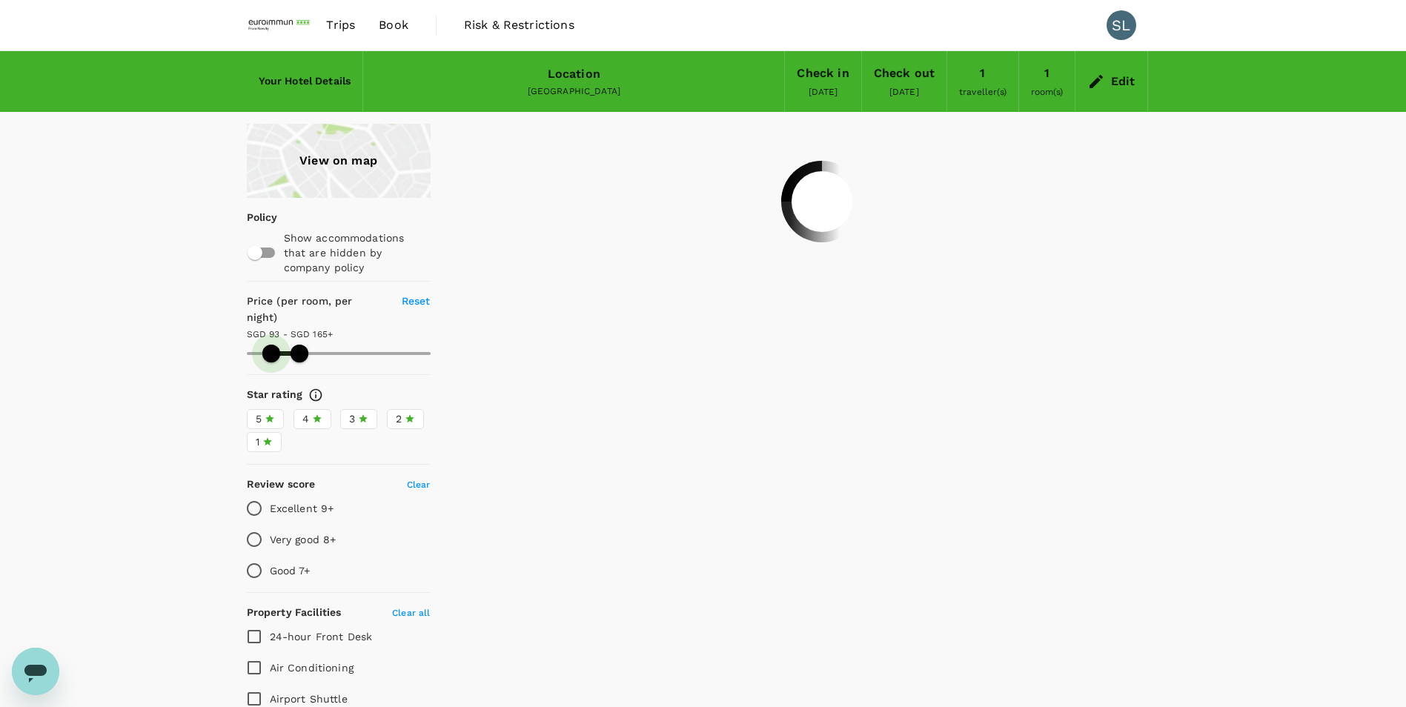
type input "92.66"
type input "164.66"
type input "90.66"
type input "164.66"
type input "90.66"
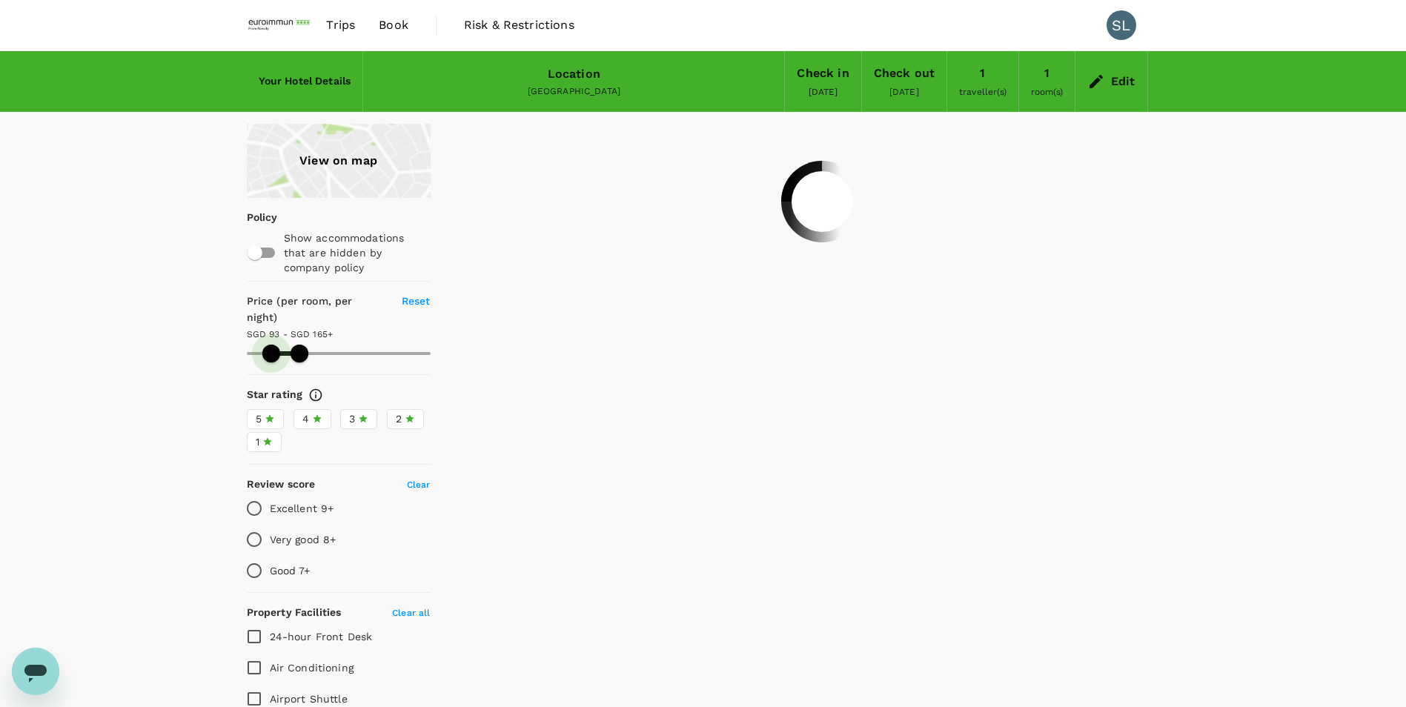
type input "164.66"
type input "86.66"
type input "164.66"
type input "78.66"
type input "164.66"
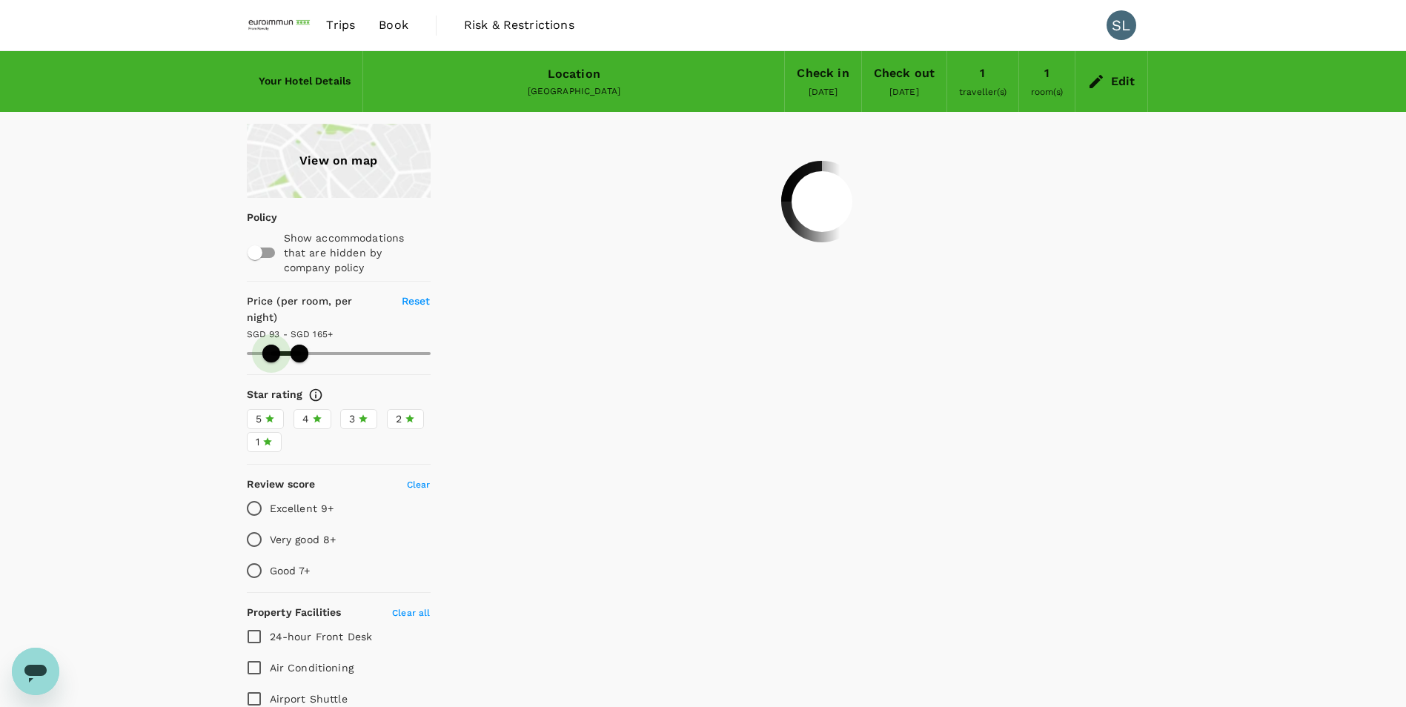
type input "78.66"
type input "164.66"
type input "76.66"
type input "164.66"
type input "76.66"
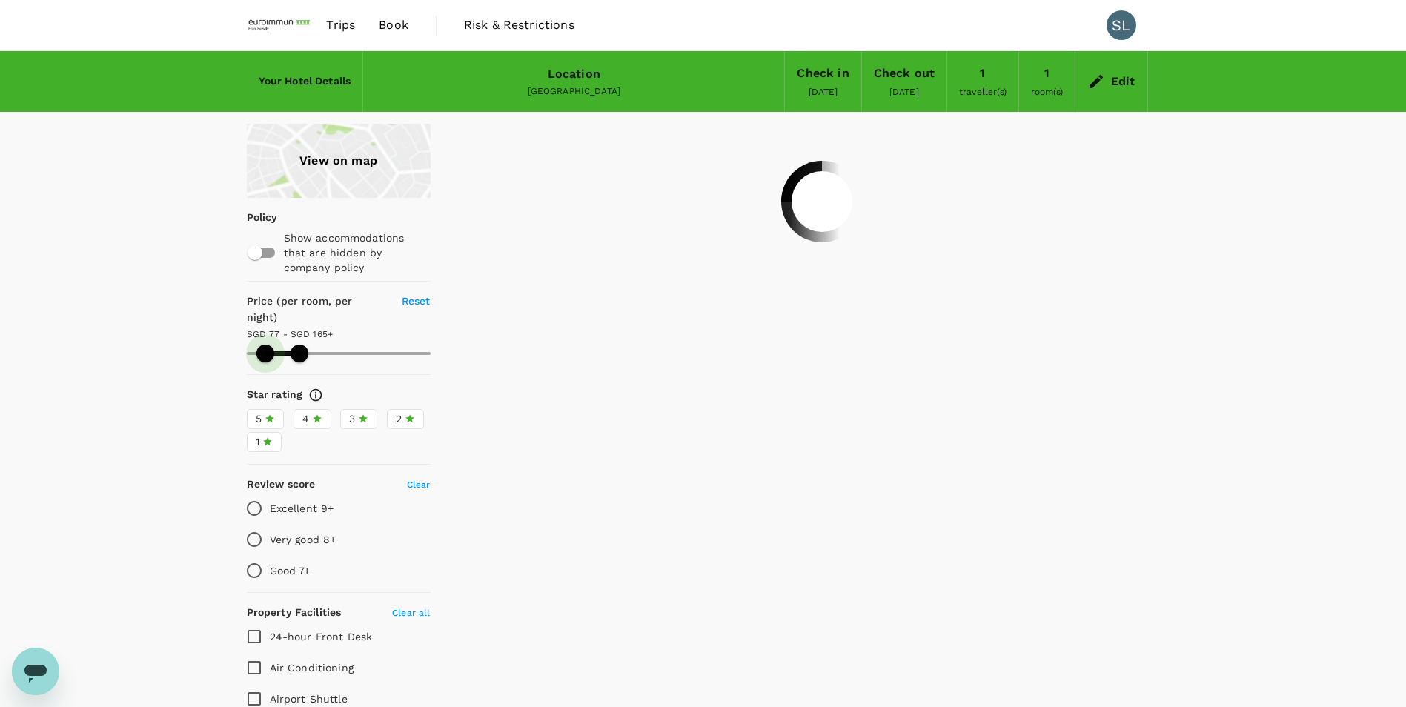
type input "164.66"
type input "84.66"
type input "164.66"
type input "86.66"
type input "164.66"
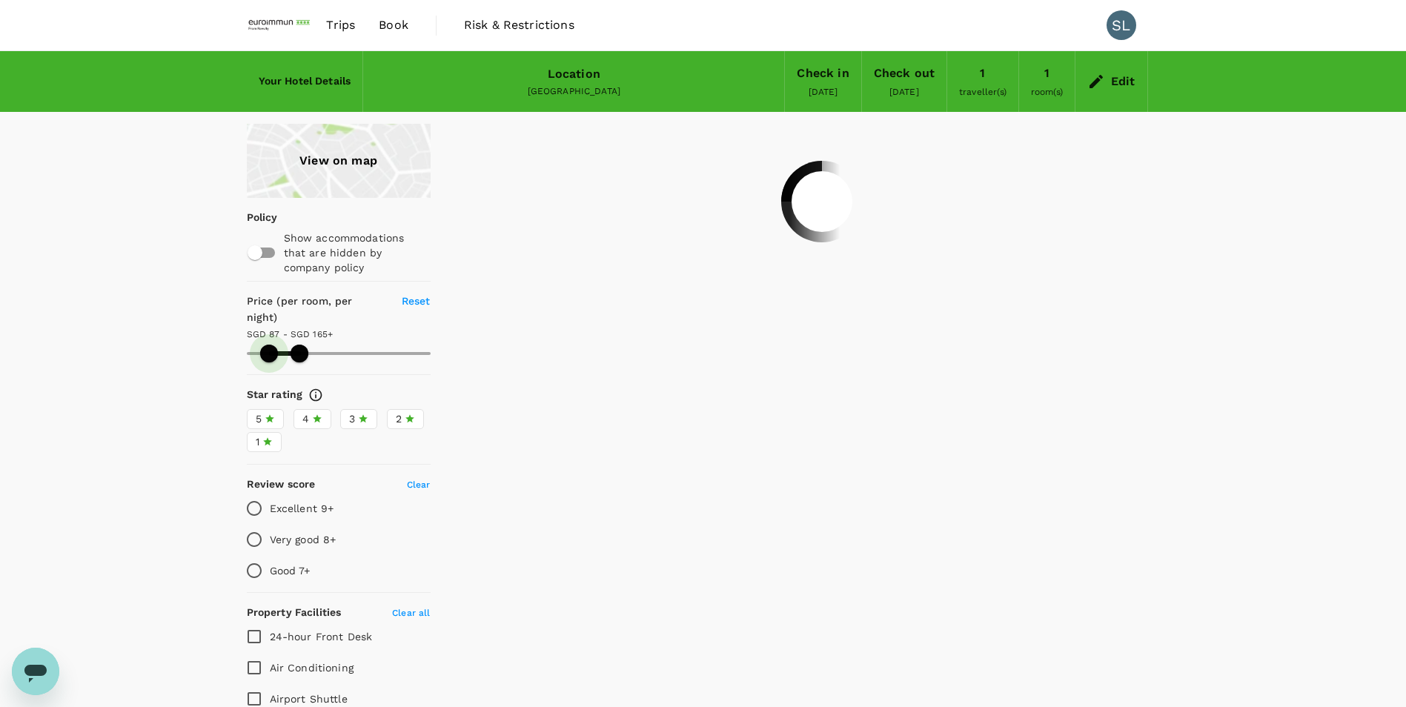
type input "86.66"
type input "164.66"
type input "80.66"
type input "164.66"
type input "80.66"
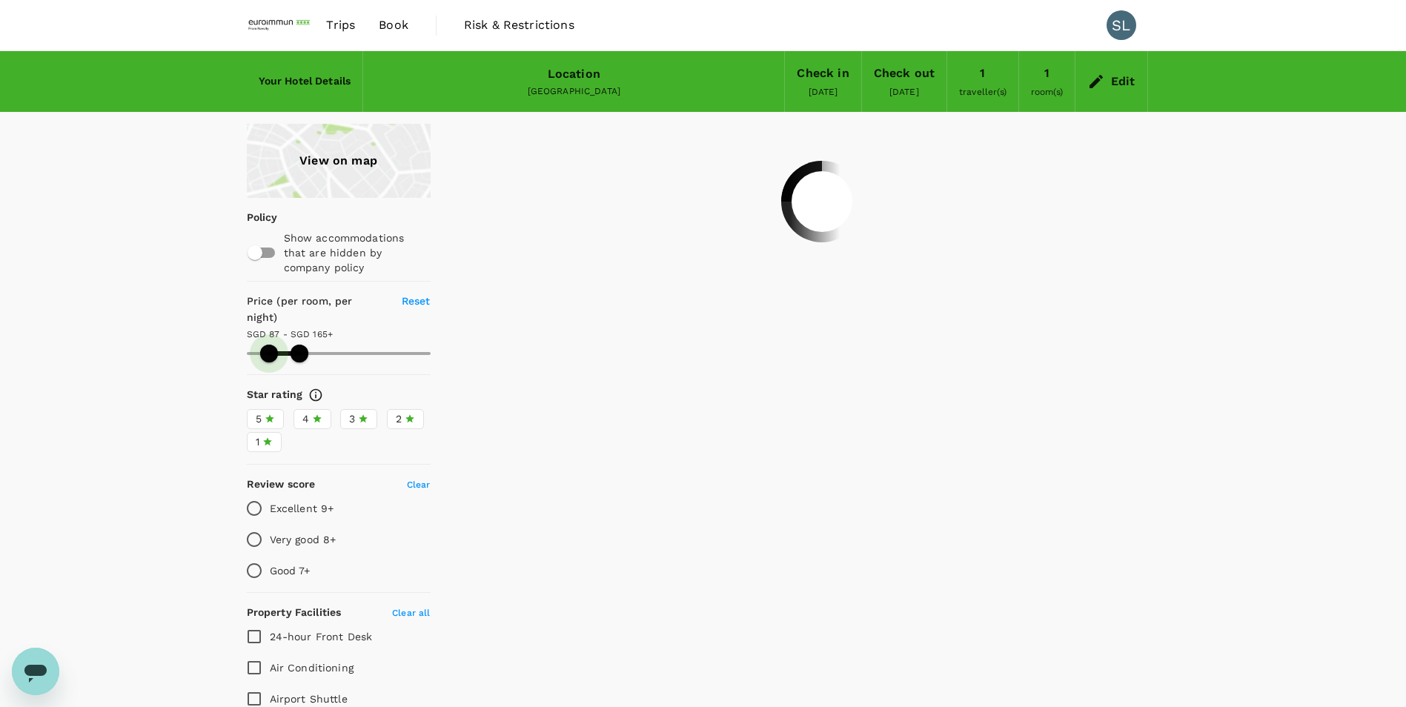
type input "164.66"
type input "78.66"
type input "164.66"
type input "78.66"
type input "164.66"
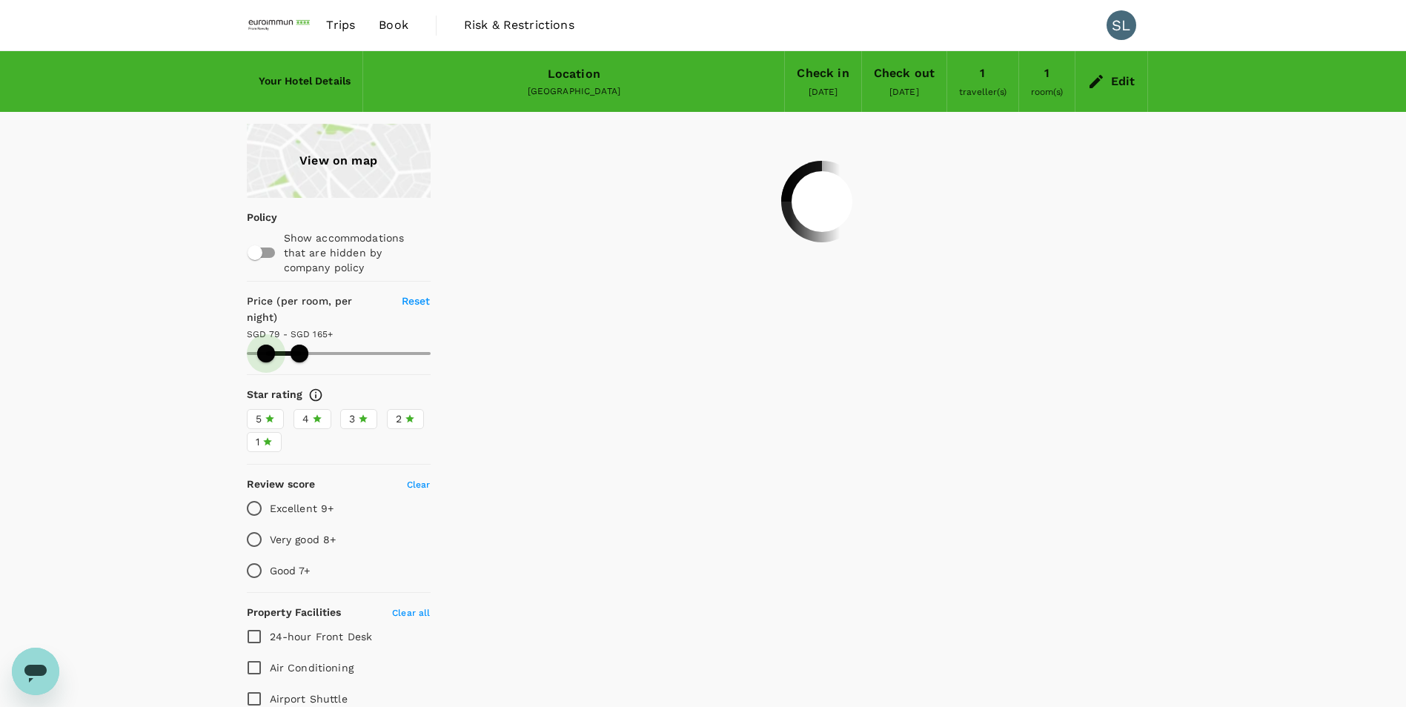
type input "78.66"
type input "164.66"
type input "78.66"
type input "164.66"
type input "80.66"
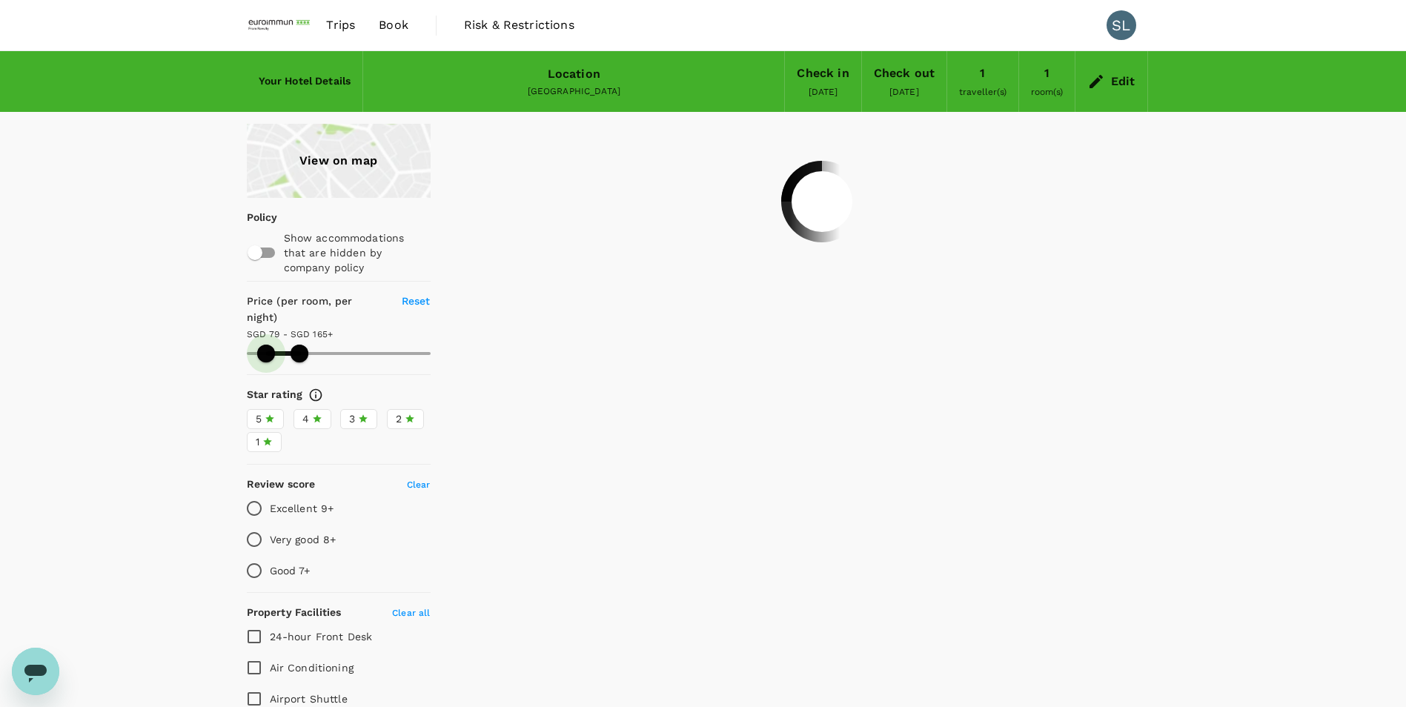
type input "164.66"
type input "80.66"
type input "164.66"
type input "84.66"
type input "164.66"
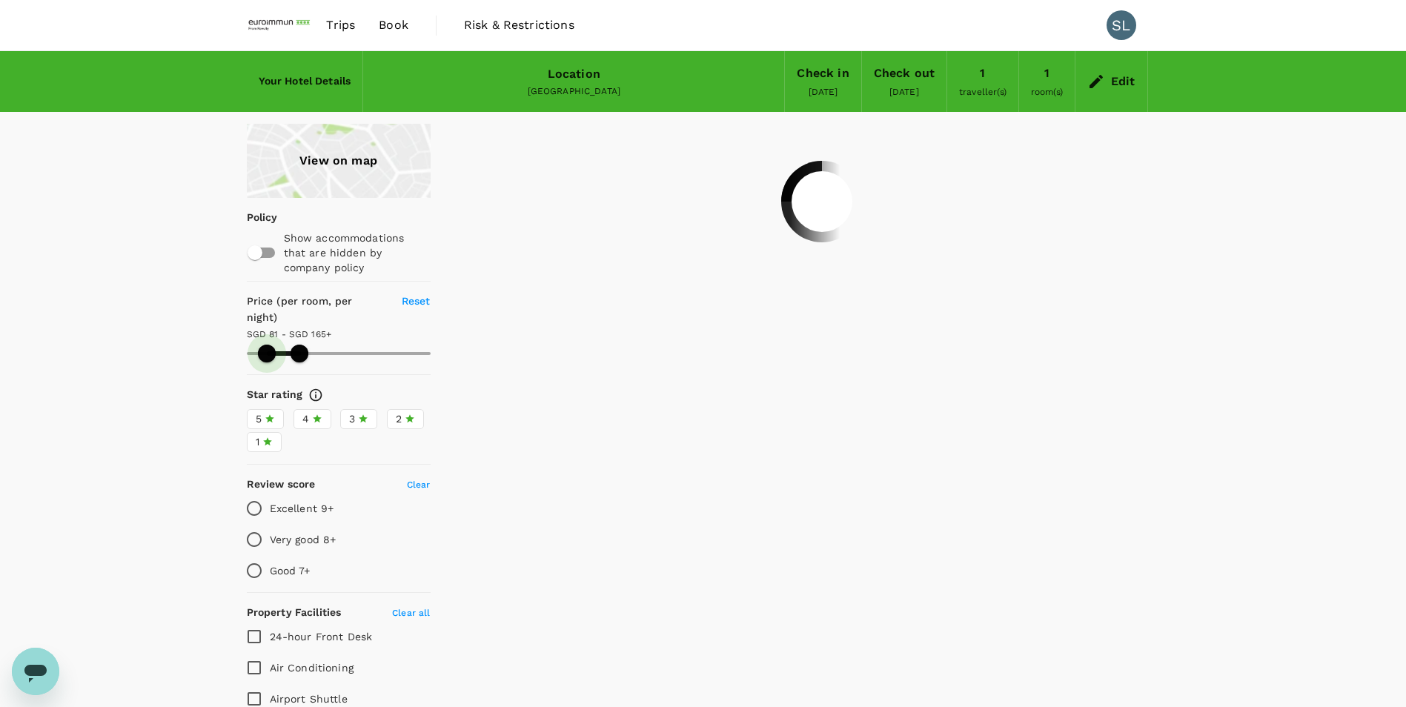
type input "86.66"
type input "164.66"
type input "86.66"
type input "164.66"
type input "88.66"
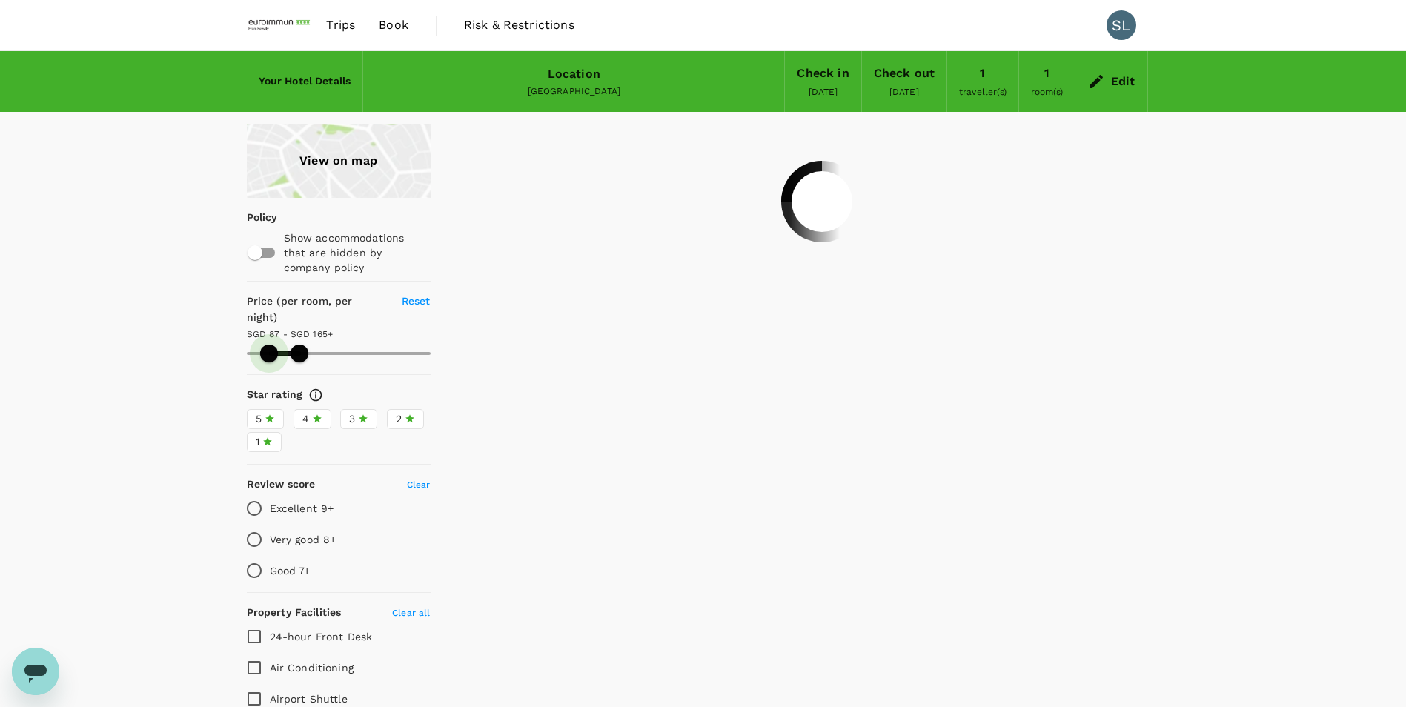
type input "164.66"
drag, startPoint x: 240, startPoint y: 345, endPoint x: 270, endPoint y: 344, distance: 29.7
click at [270, 345] on span at bounding box center [270, 354] width 18 height 18
type input "88.66"
type input "164.66"
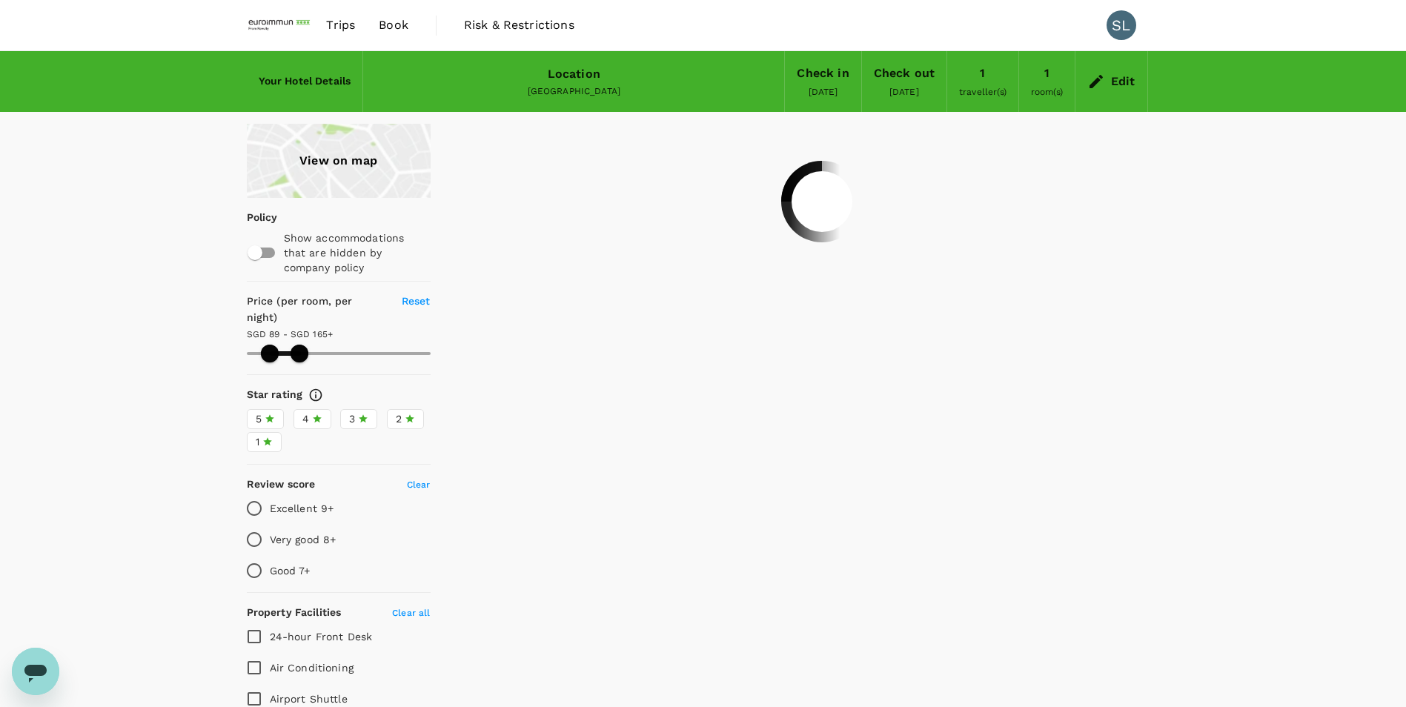
type input "88.66"
type input "164.66"
type input "88.66"
type input "164.66"
type input "88.66"
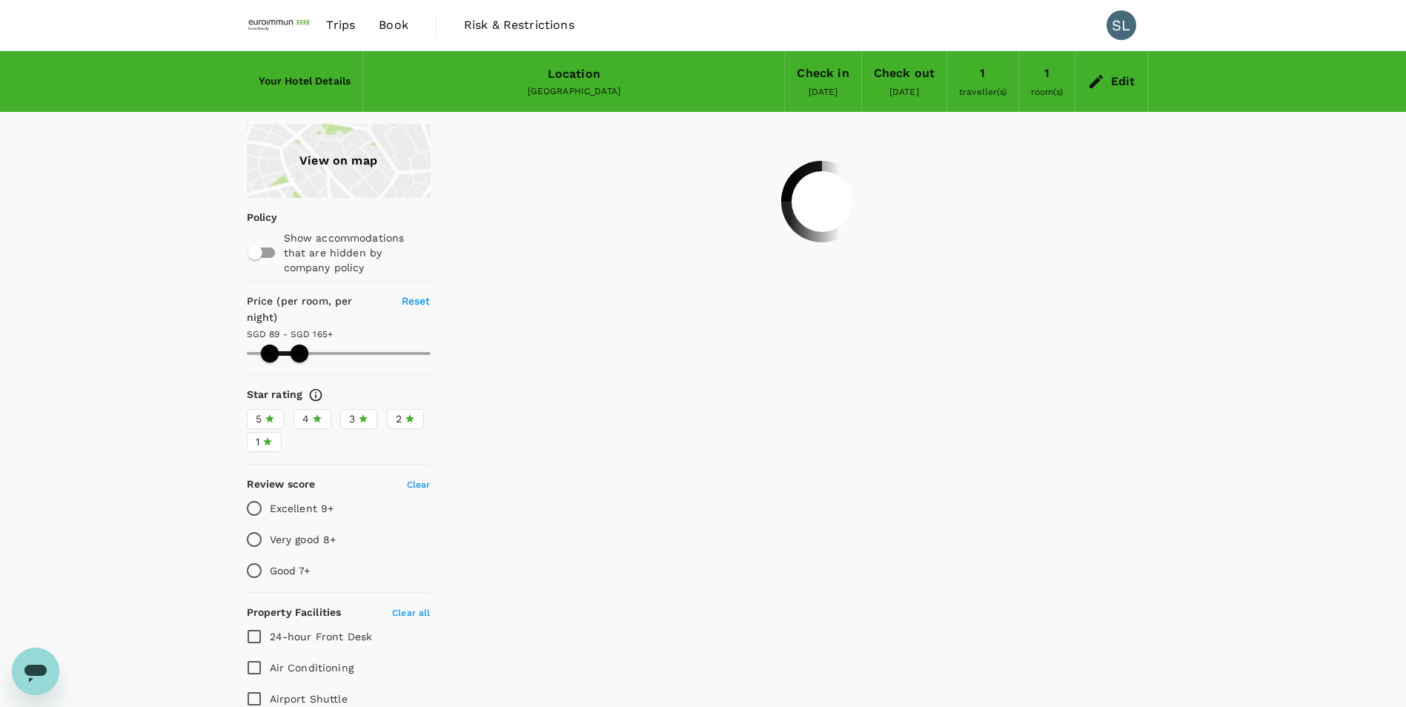
type input "164.66"
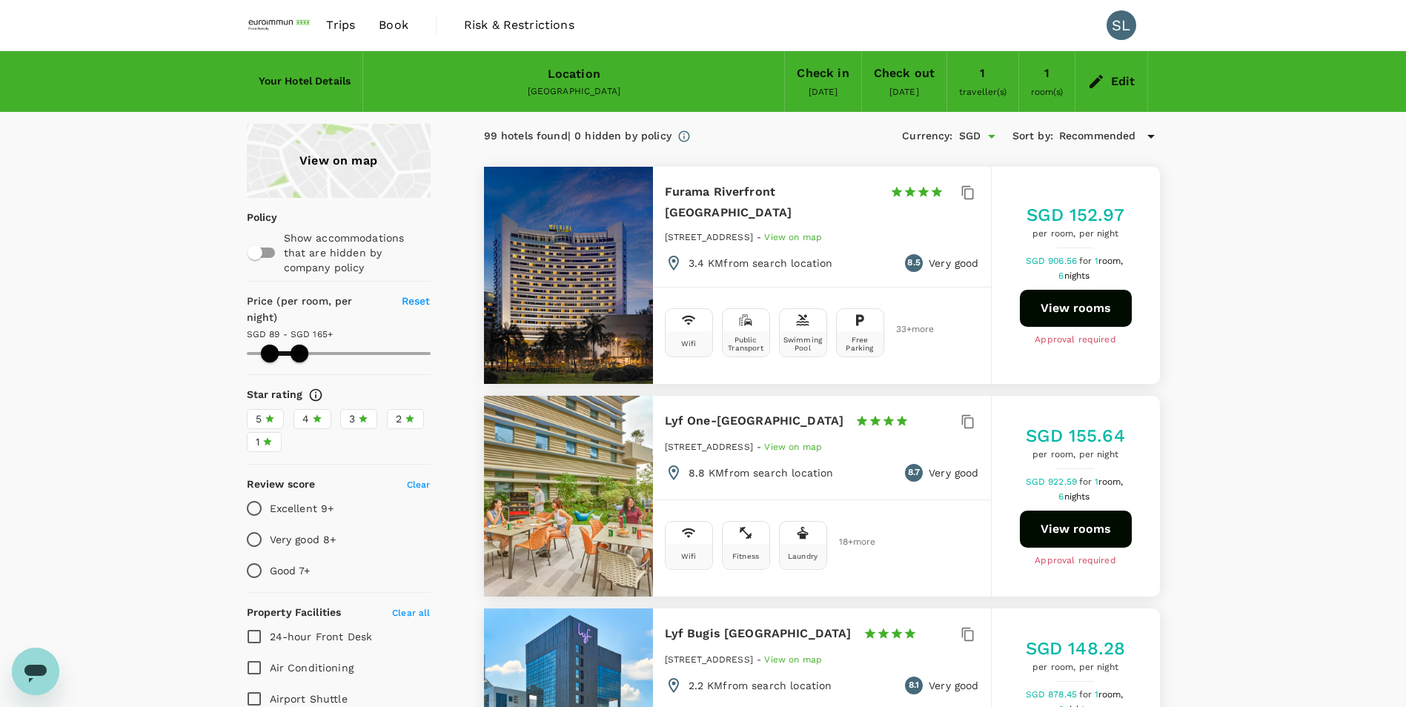
click at [328, 163] on div "View on map" at bounding box center [339, 161] width 184 height 74
type input "88.66"
type input "164.66"
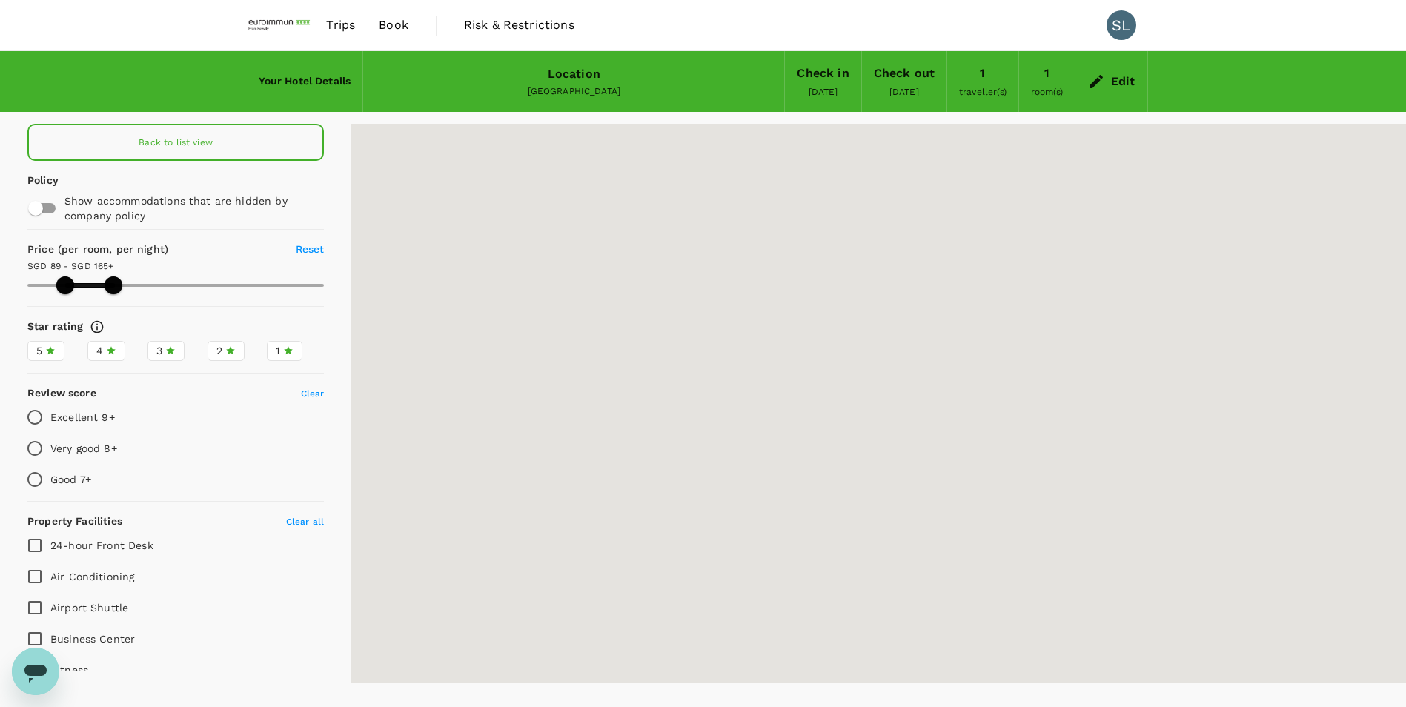
type input "88.66"
type input "164.66"
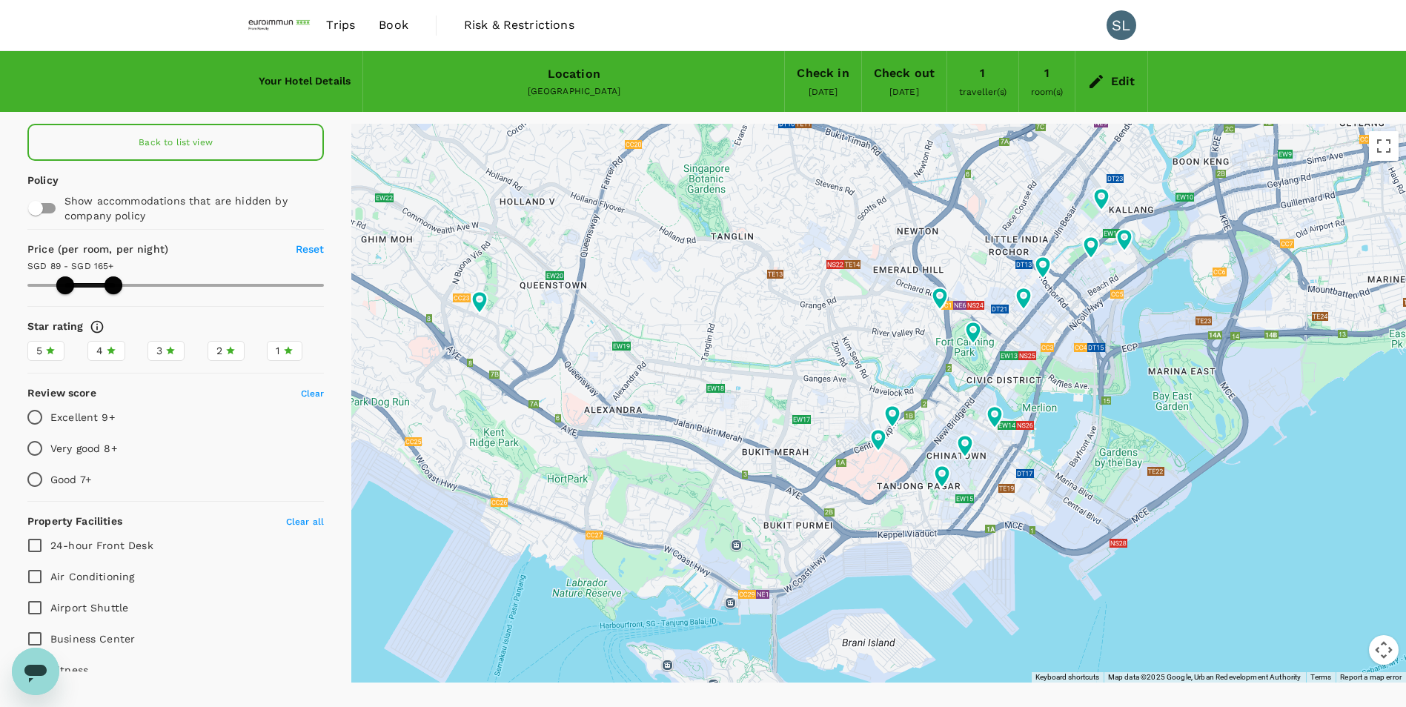
type input "88.66"
type input "164.66"
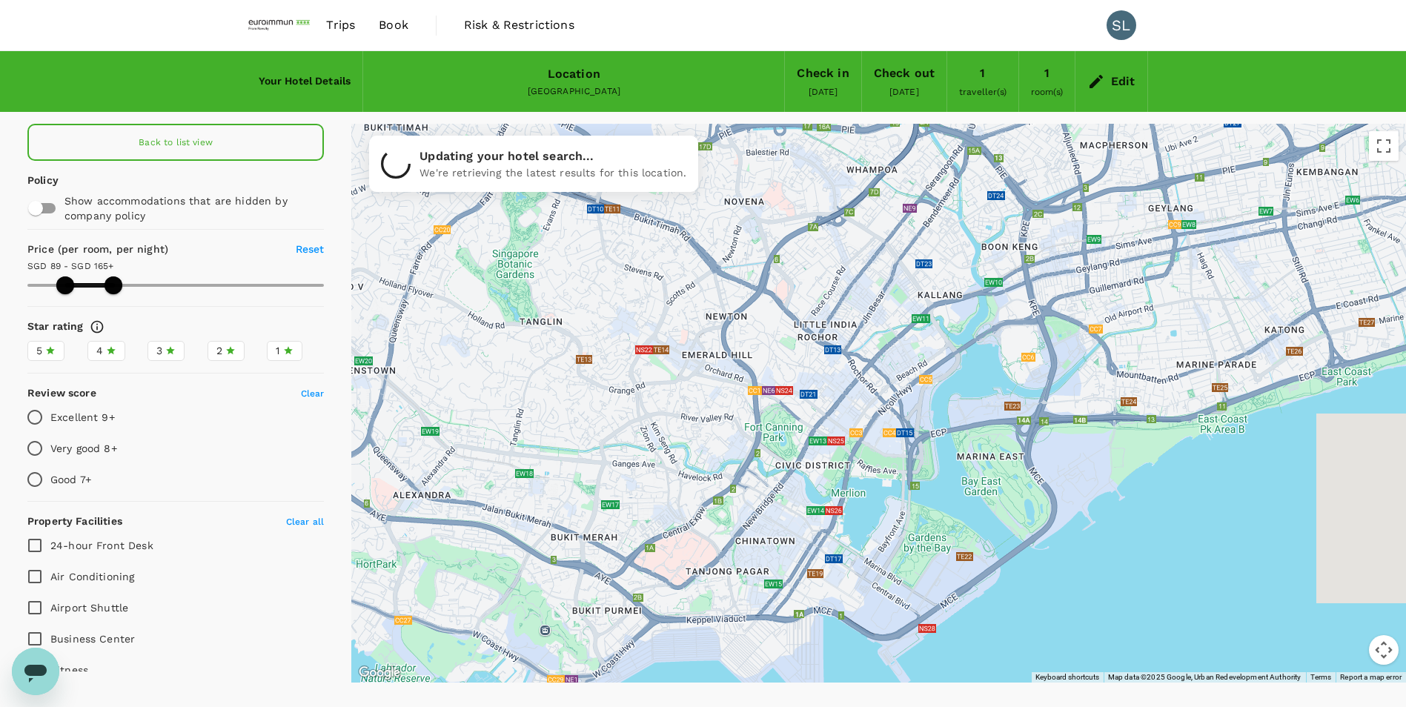
type input "88.66"
type input "164.66"
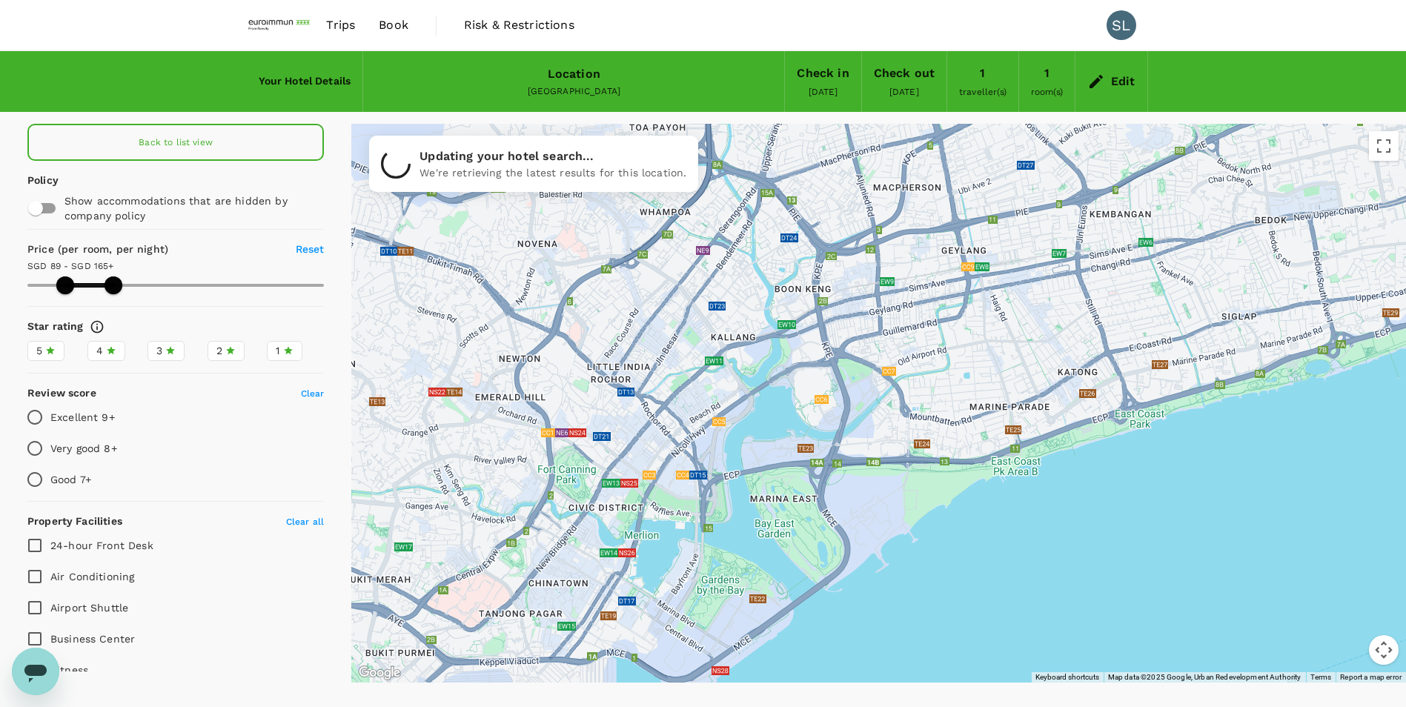
drag, startPoint x: 1343, startPoint y: 379, endPoint x: 926, endPoint y: 506, distance: 435.7
click at [926, 506] on div at bounding box center [878, 403] width 1055 height 559
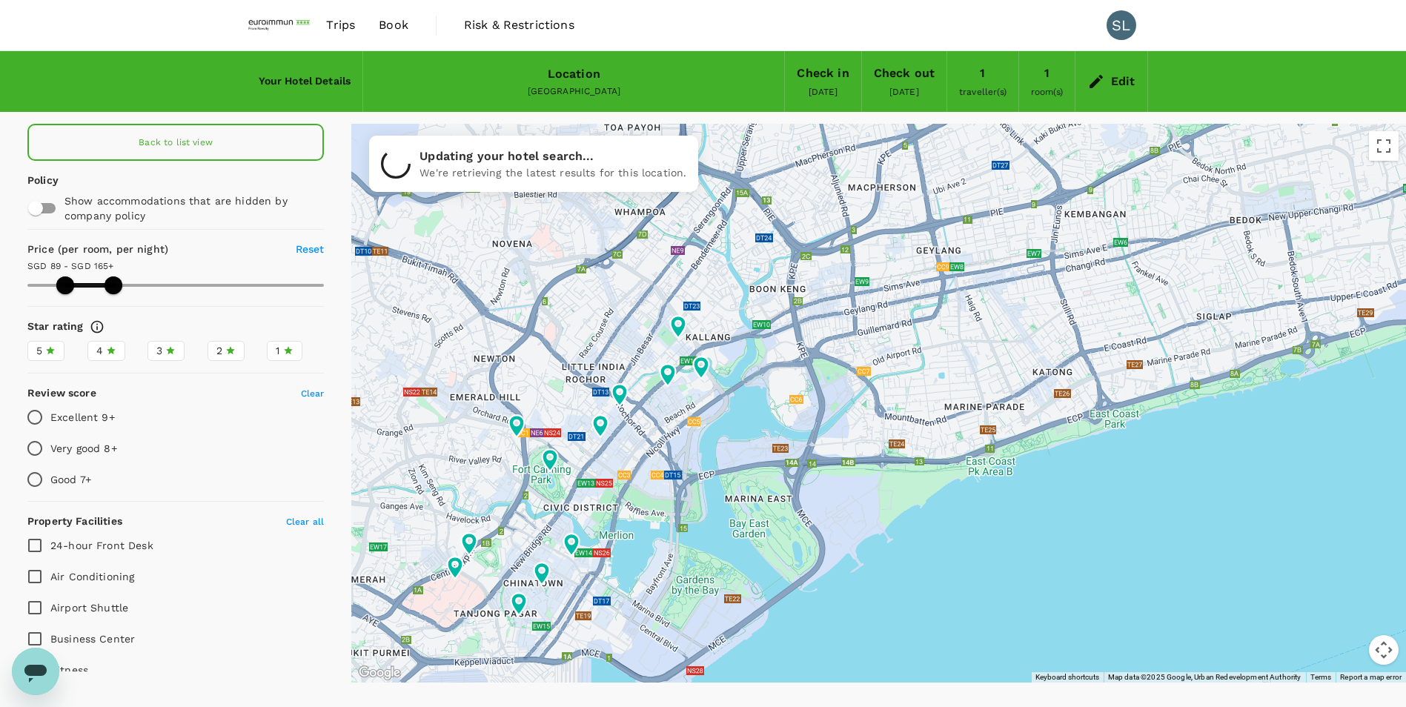
type input "88.66"
type input "164.66"
type input "88.66"
type input "164.66"
type input "88.66"
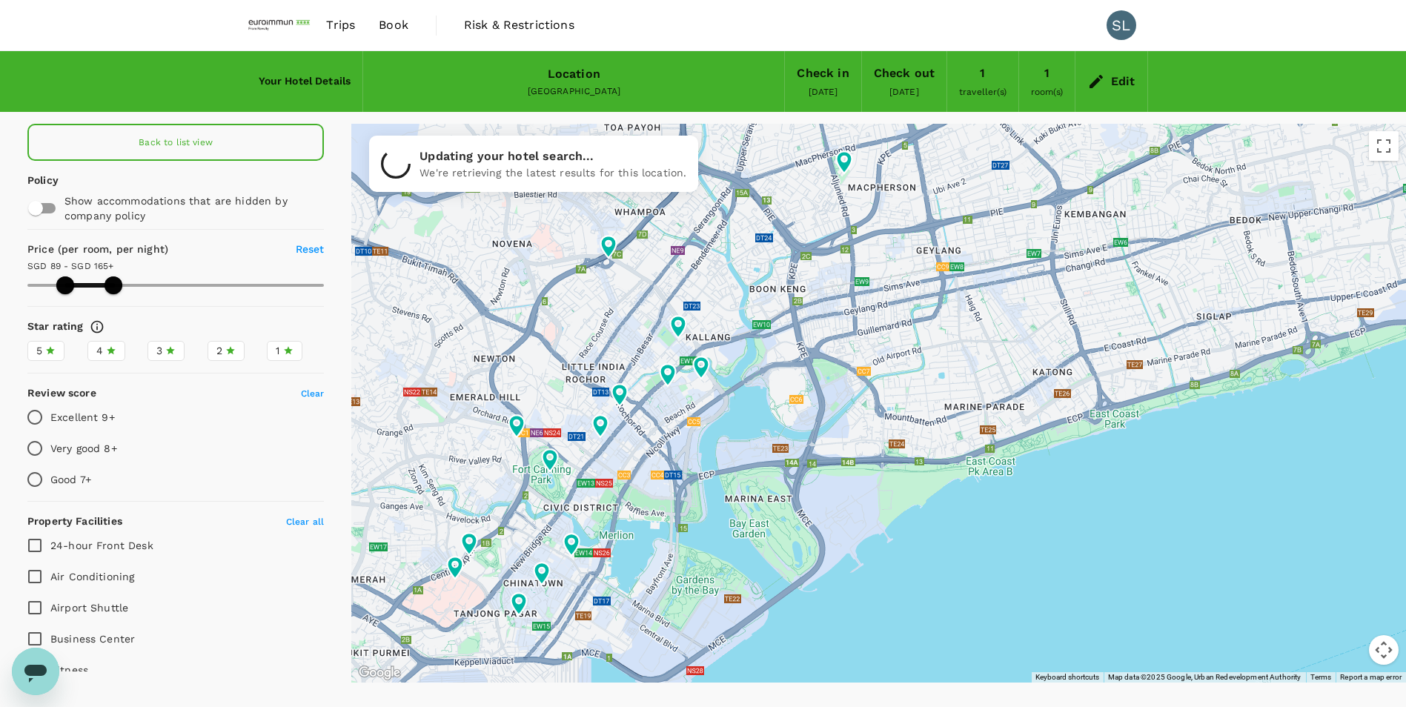
type input "164.66"
type input "88.66"
type input "164.66"
type input "88.66"
type input "164.66"
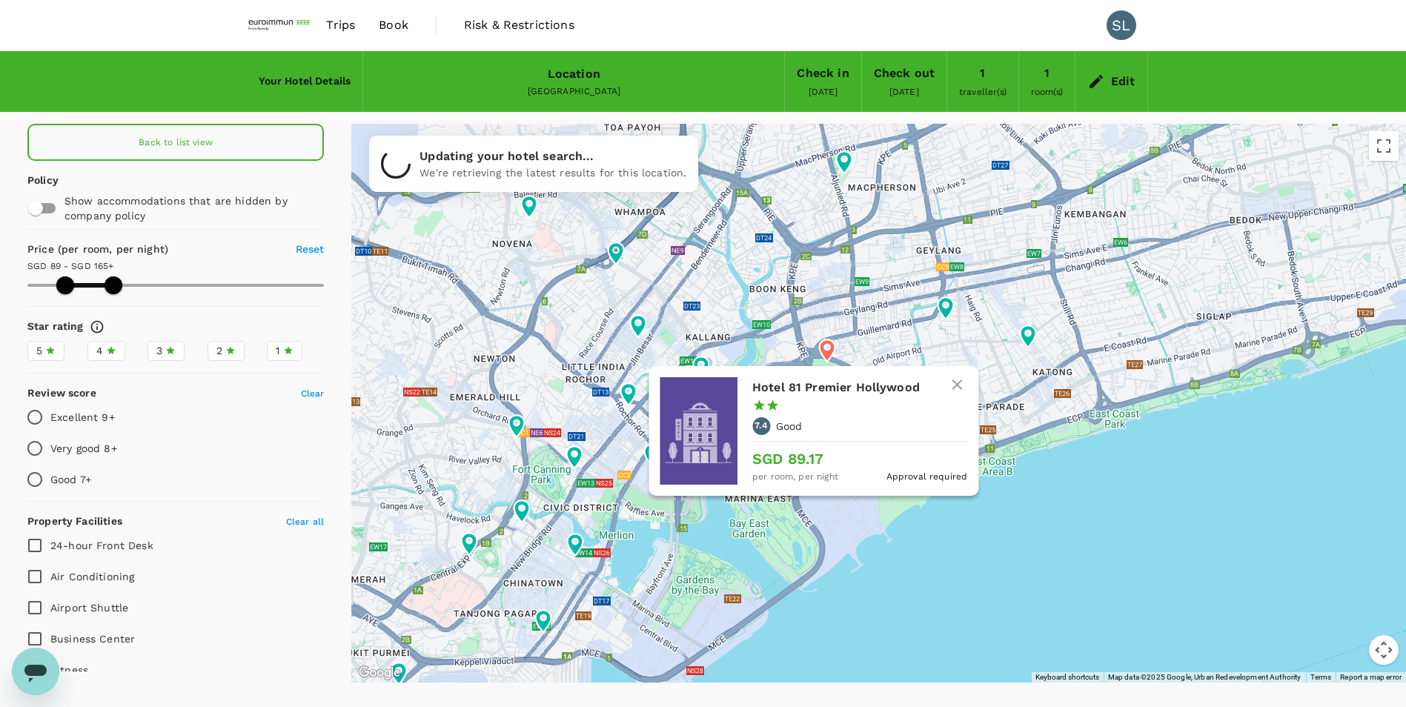
type input "88.66"
type input "164.66"
type input "88.66"
type input "164.66"
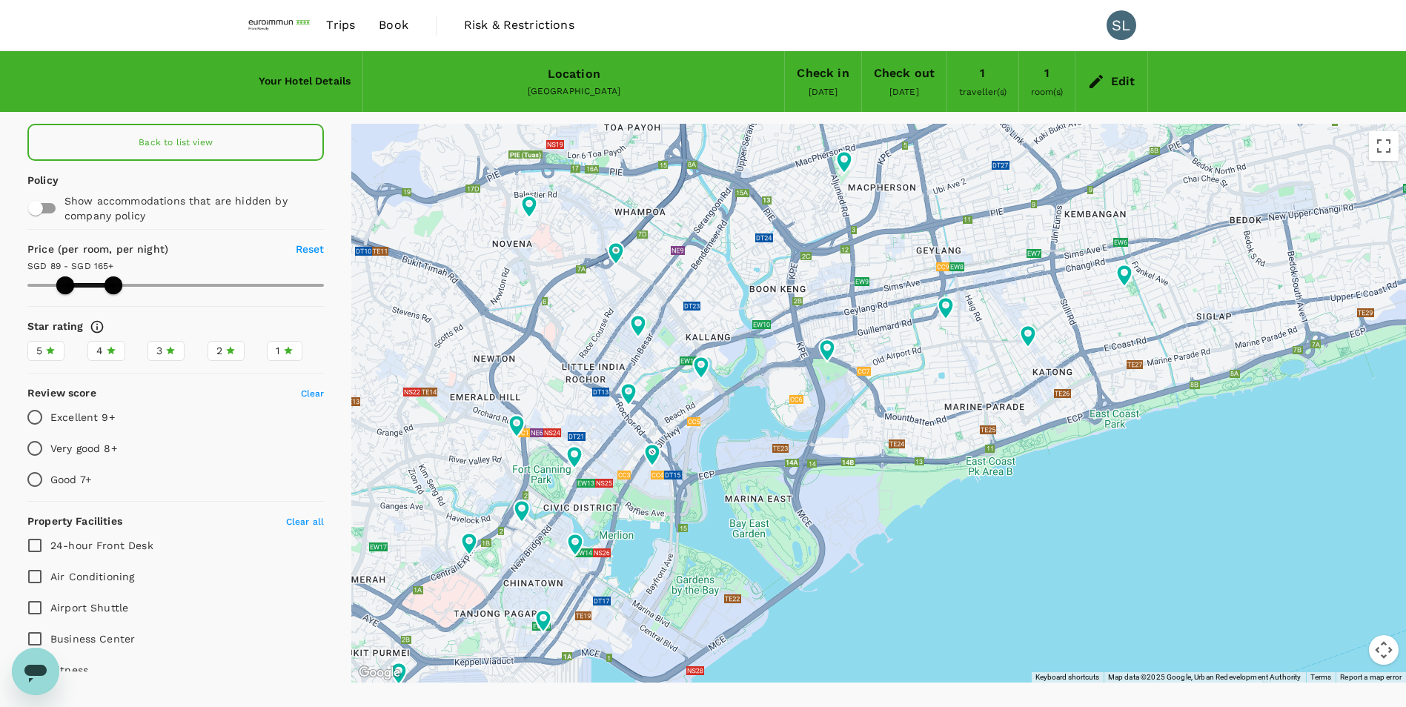
type input "88.66"
type input "164.66"
type input "90.66"
type input "164.66"
type input "90.66"
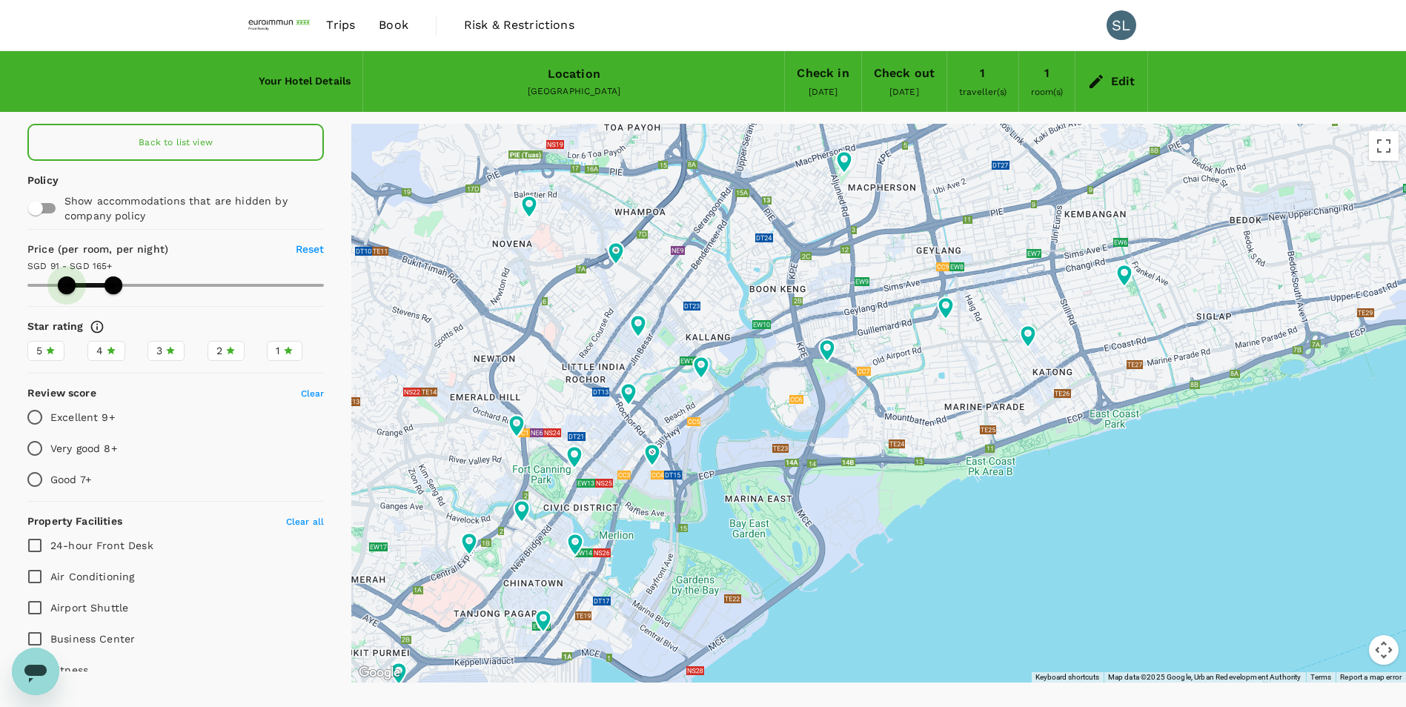
type input "164.66"
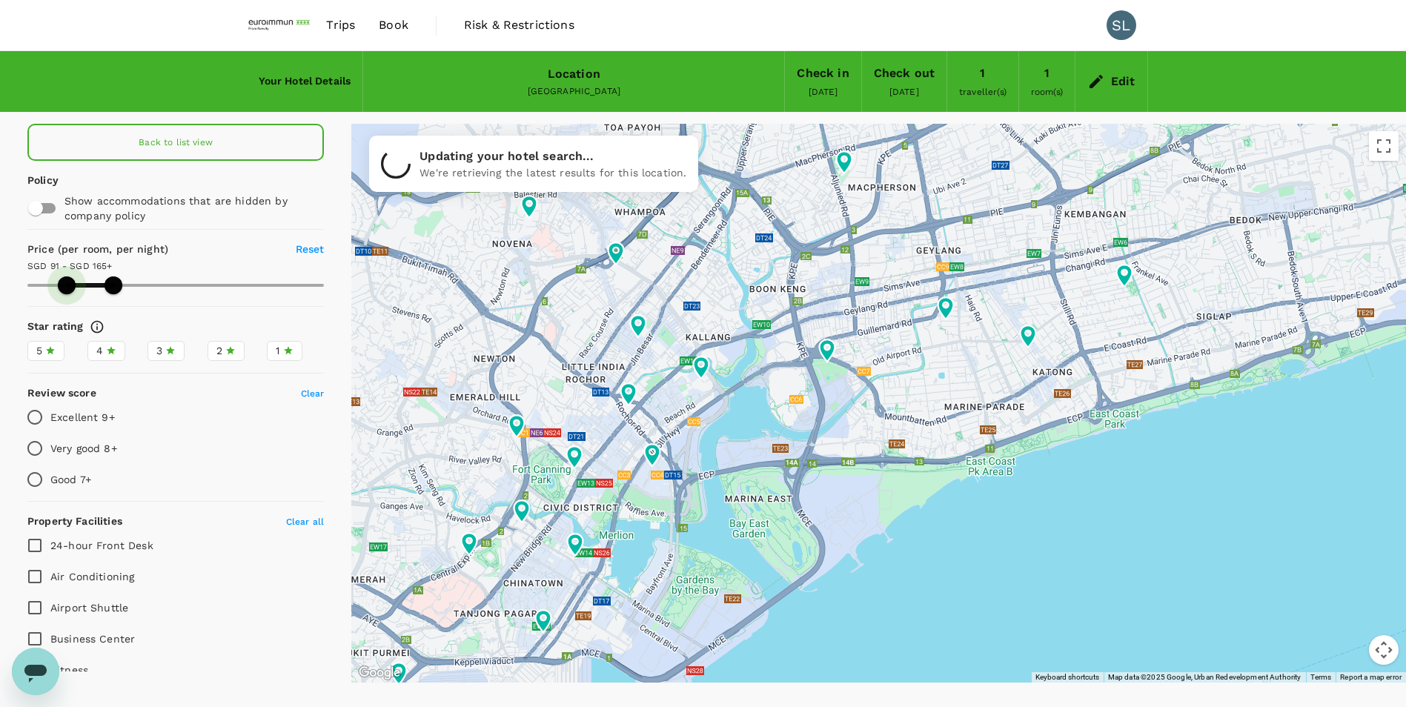
type input "90.66"
type input "164.66"
type input "92.66"
type input "164.66"
type input "94.66"
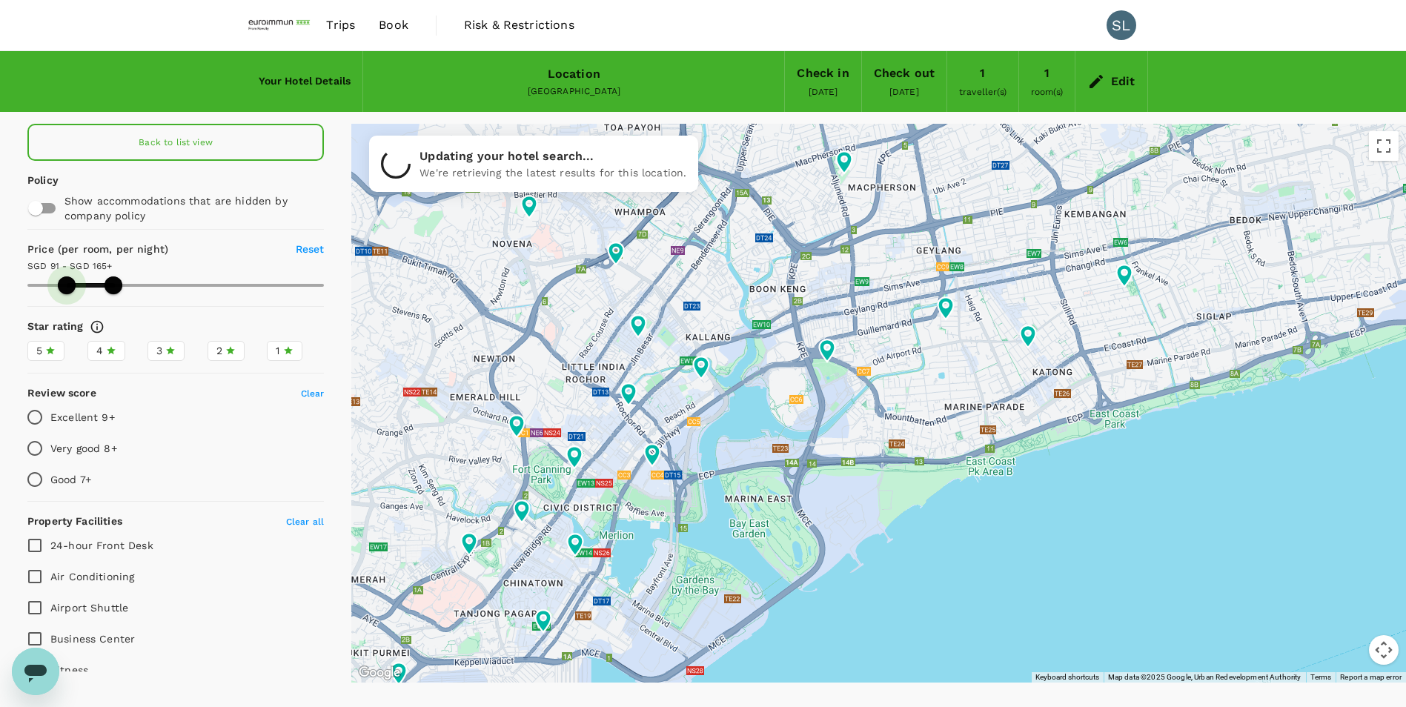
type input "164.66"
type input "94.66"
type input "164.66"
type input "97.66"
type input "164.66"
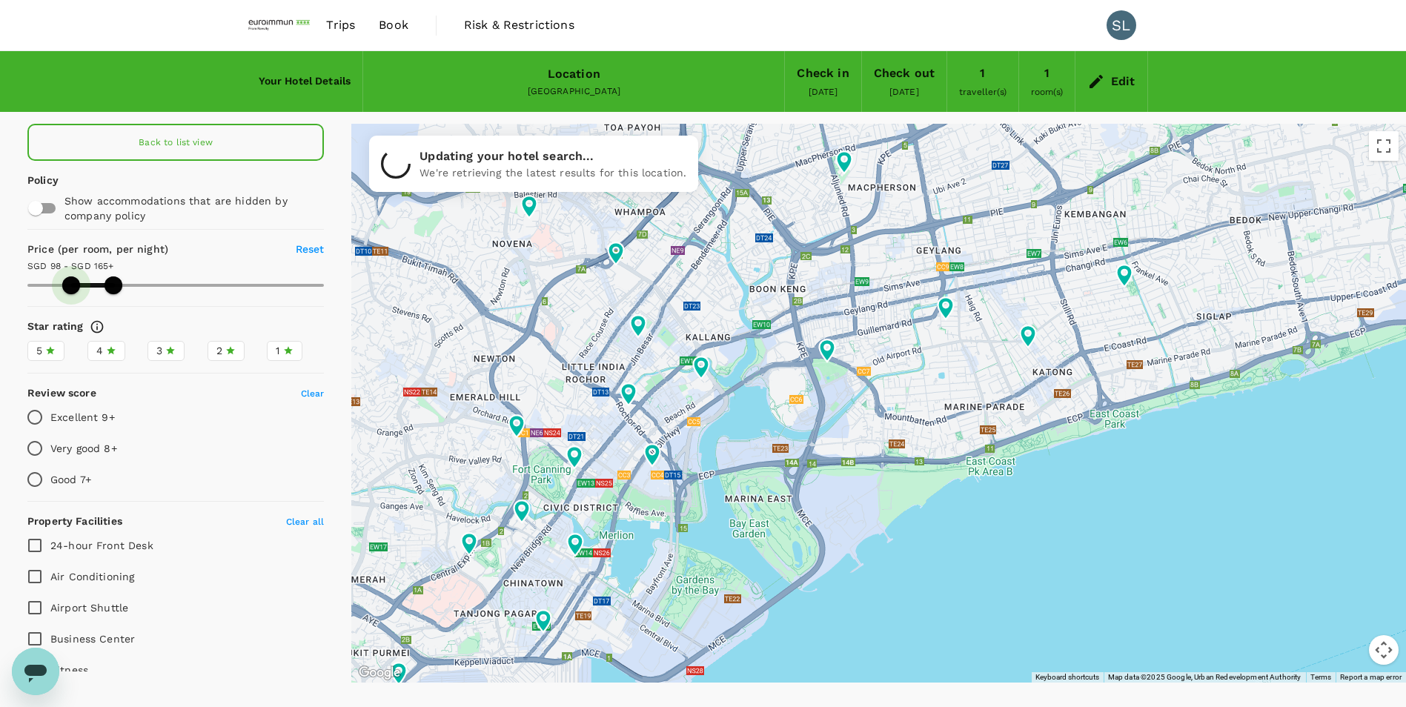
type input "98.66"
type input "164.66"
type input "98.66"
type input "164.66"
click at [70, 285] on span at bounding box center [72, 286] width 18 height 18
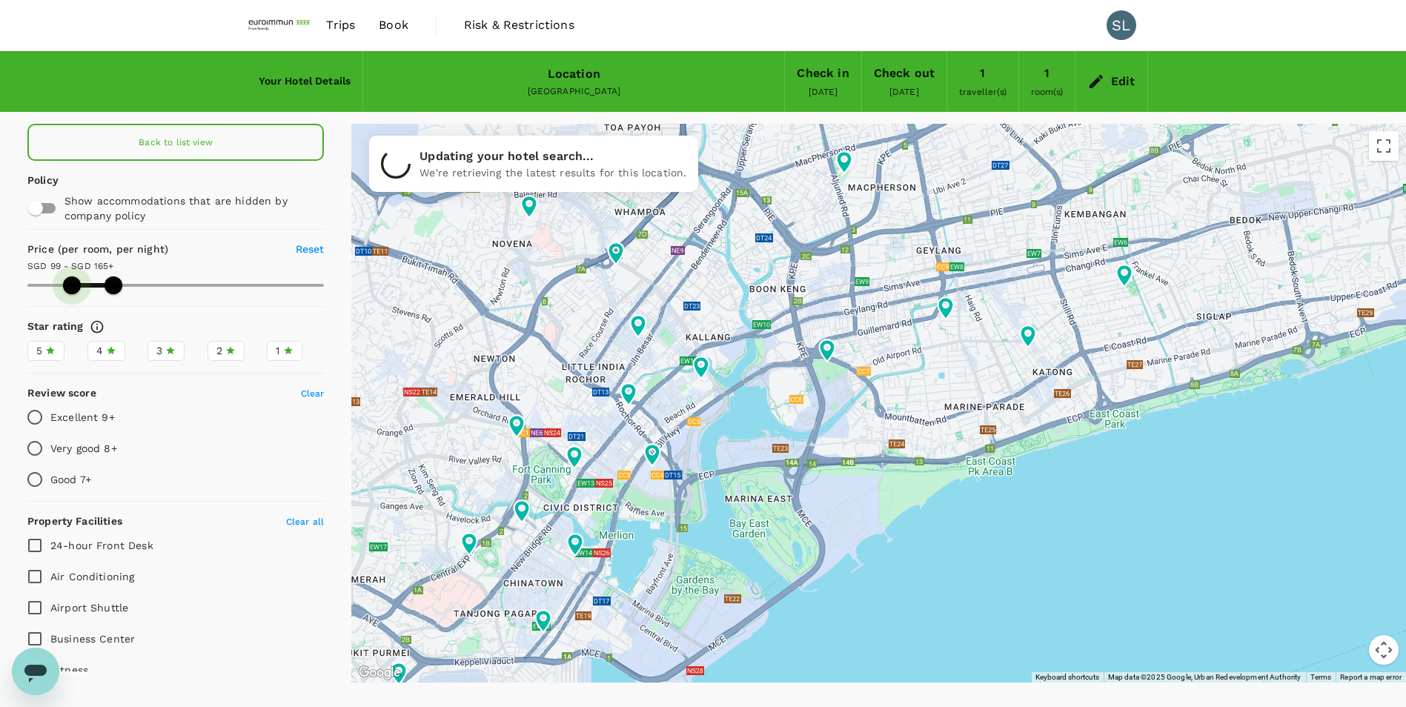
type input "98.66"
type input "164.66"
type input "98.66"
type input "164.66"
type input "98.66"
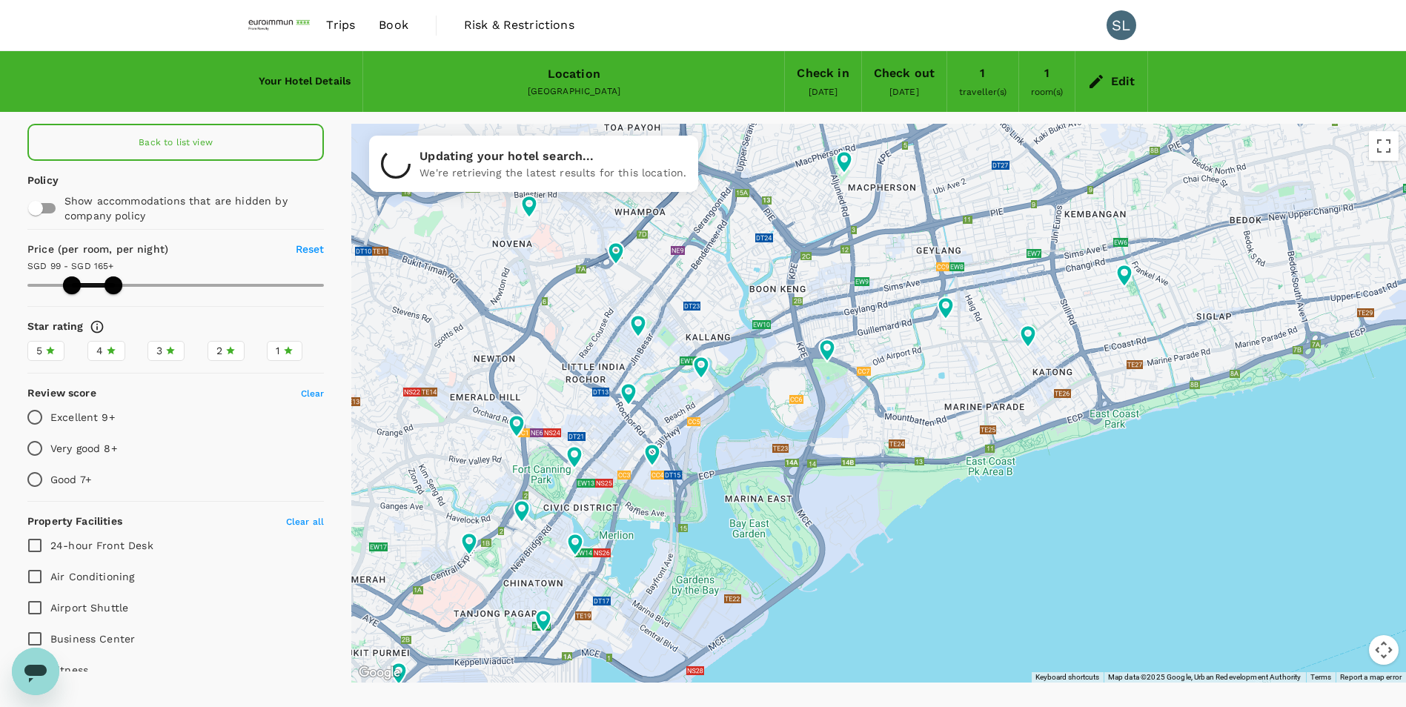
type input "164.66"
type input "98.66"
type input "164.66"
type input "98.66"
type input "164.66"
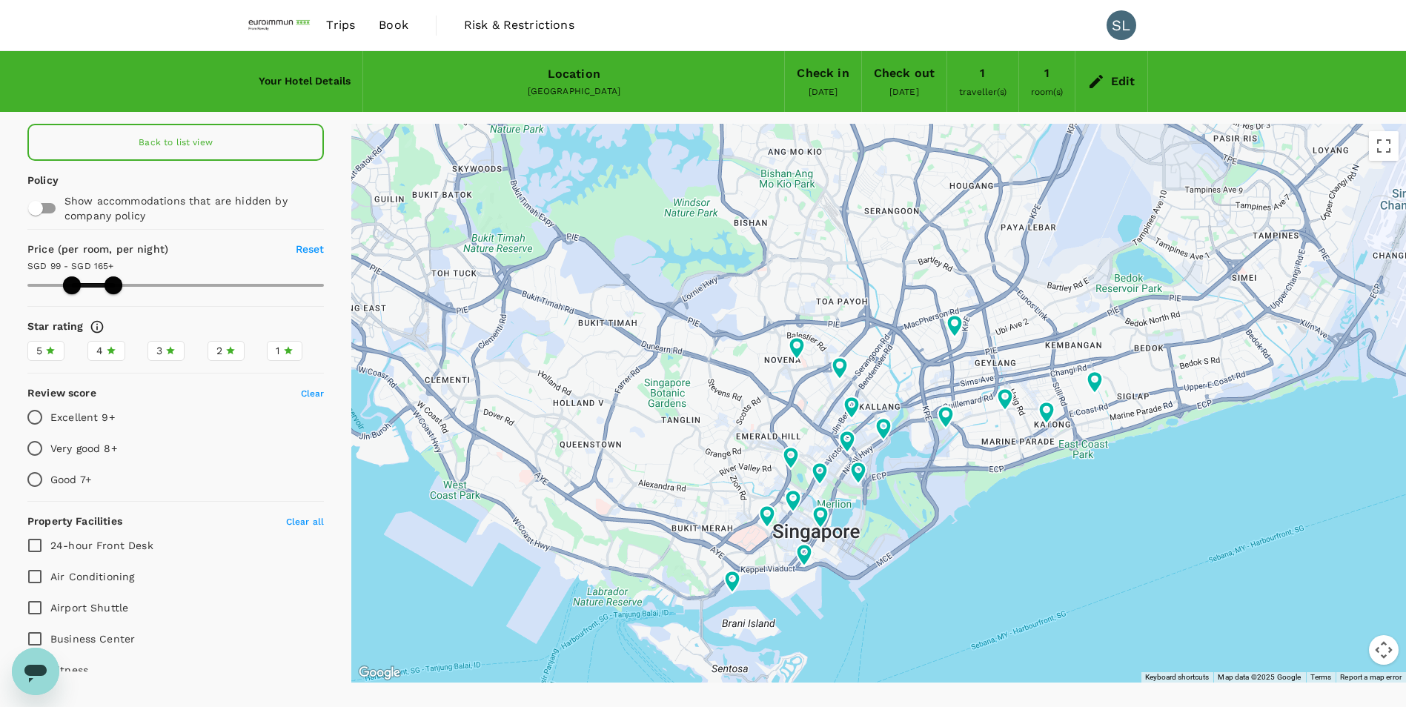
type input "98.66"
type input "164.66"
type input "98.66"
type input "164.66"
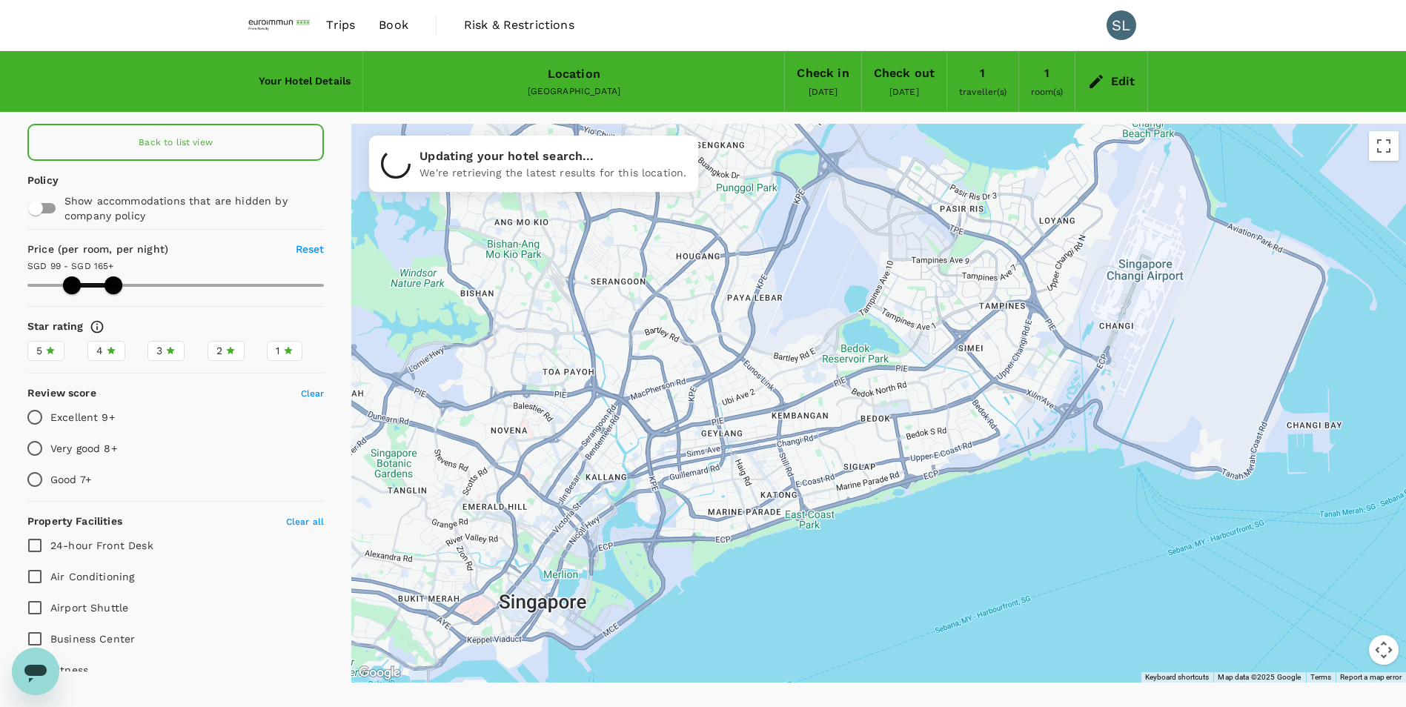
type input "98.66"
type input "164.66"
type input "98.66"
type input "164.66"
drag, startPoint x: 1182, startPoint y: 457, endPoint x: 991, endPoint y: 503, distance: 196.2
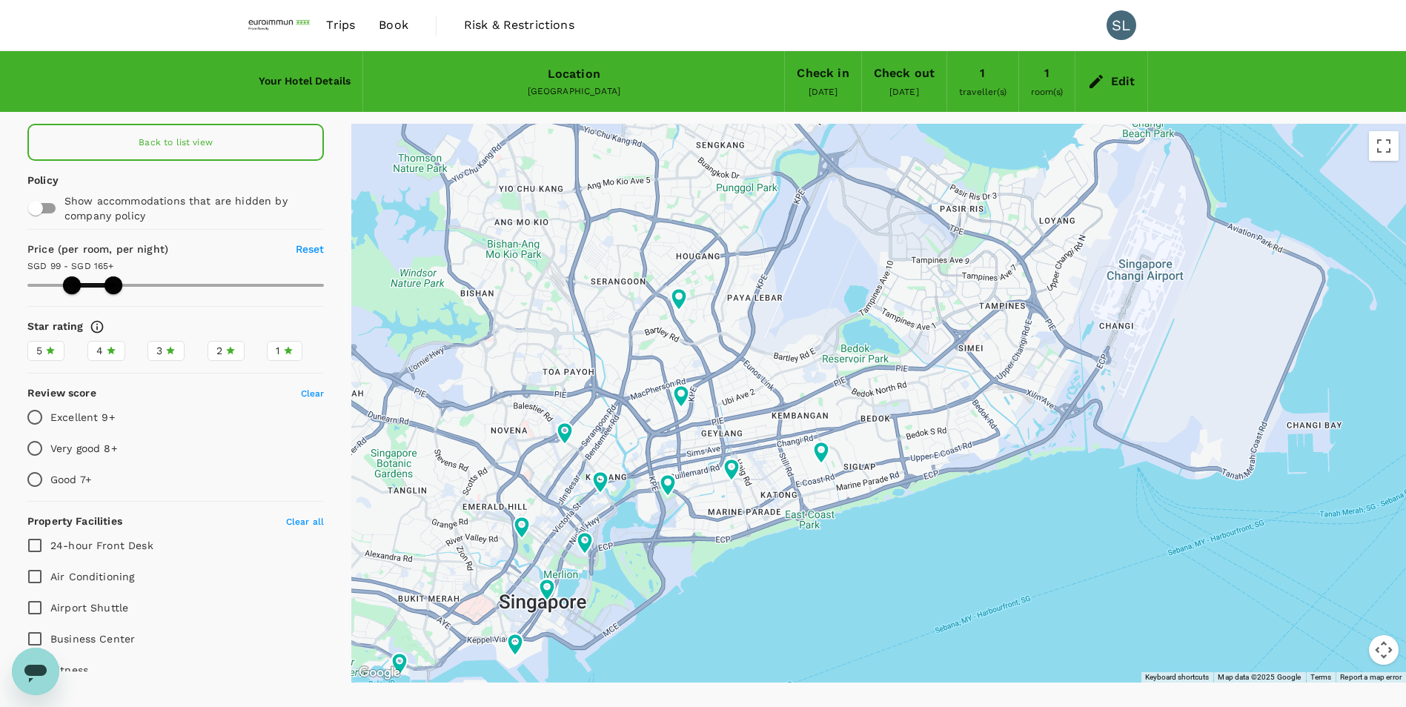
type input "98.66"
type input "164.66"
type input "98.66"
type input "164.66"
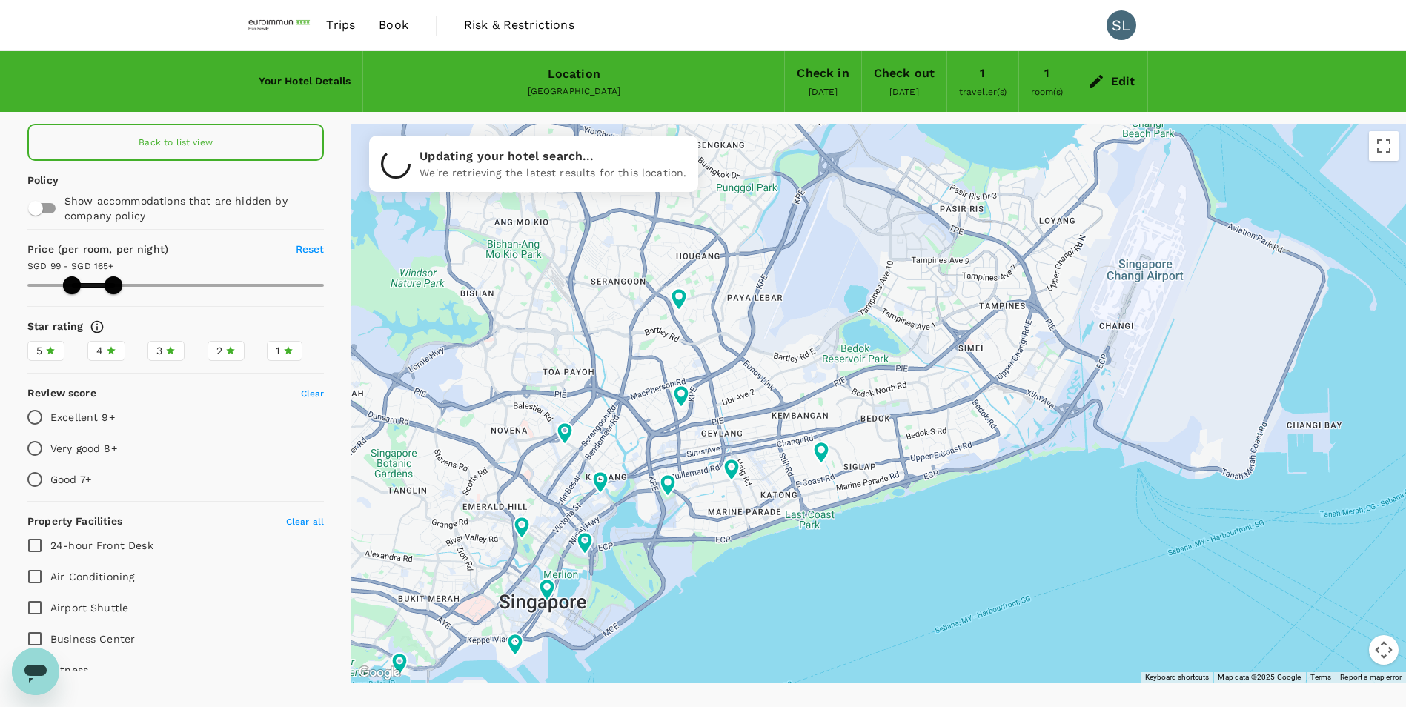
type input "98.66"
type input "164.66"
type input "98.66"
type input "164.66"
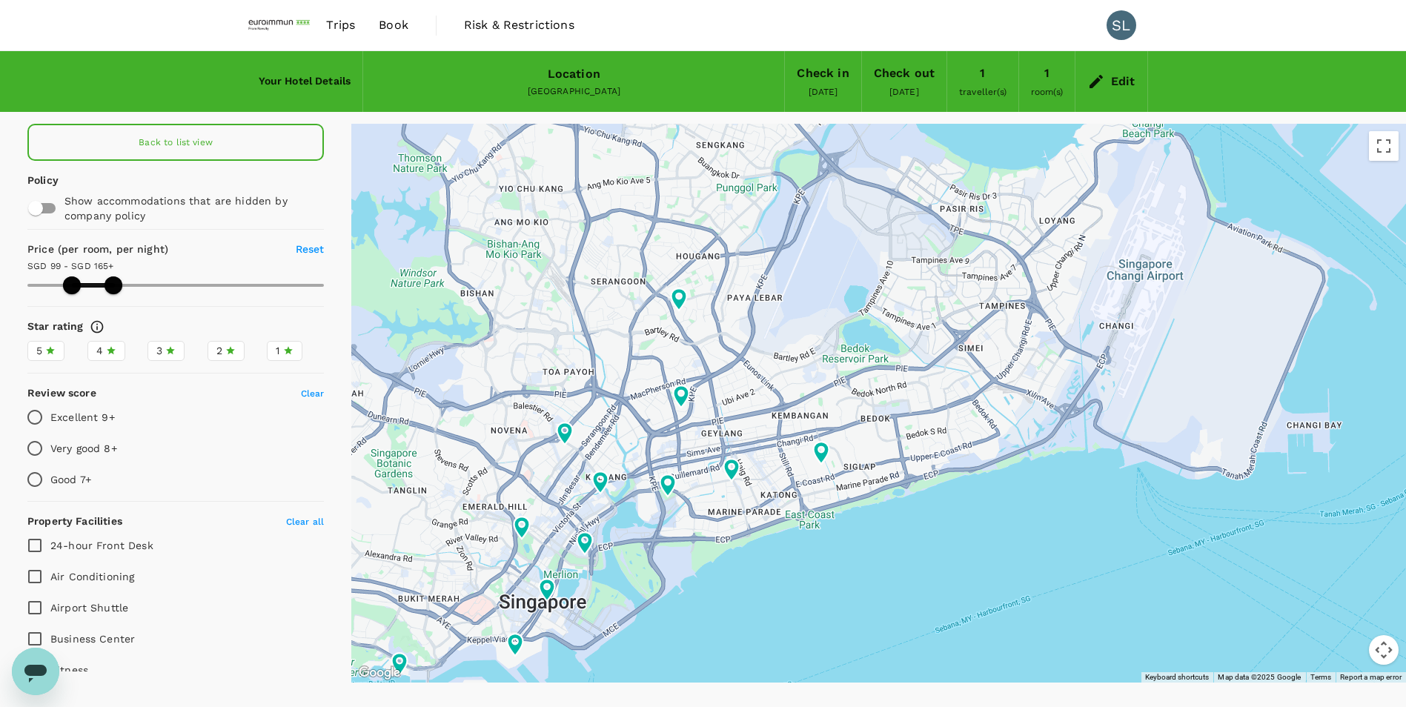
type input "98.66"
type input "164.66"
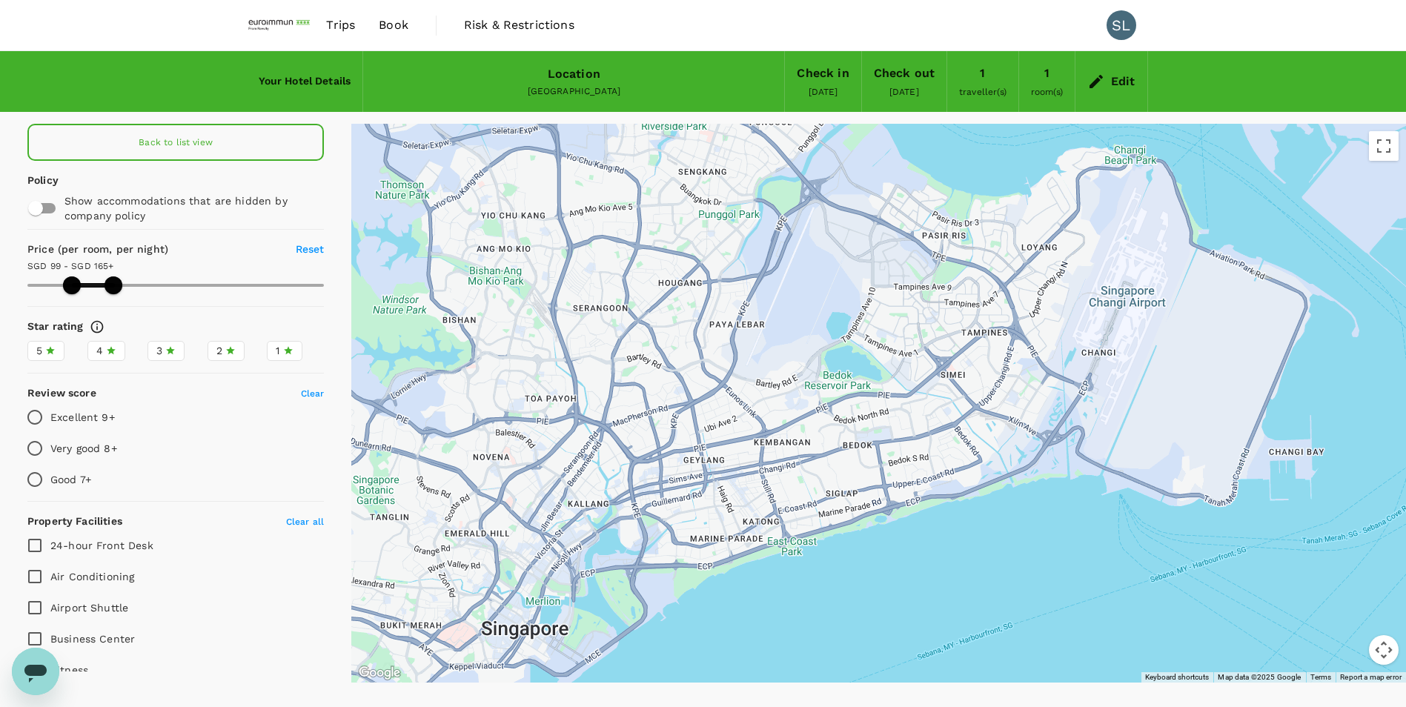
drag, startPoint x: 1030, startPoint y: 526, endPoint x: 1010, endPoint y: 555, distance: 34.7
type input "98.66"
type input "164.66"
type input "98.66"
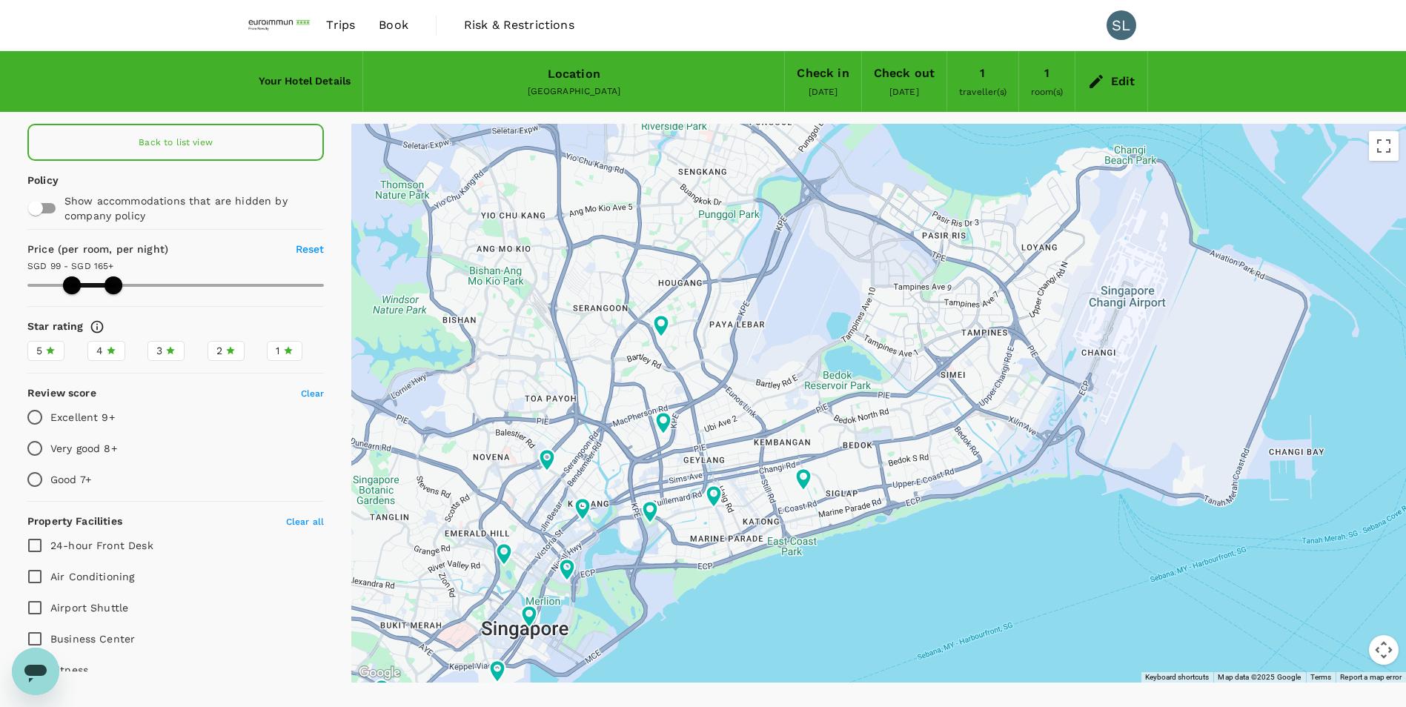
type input "164.66"
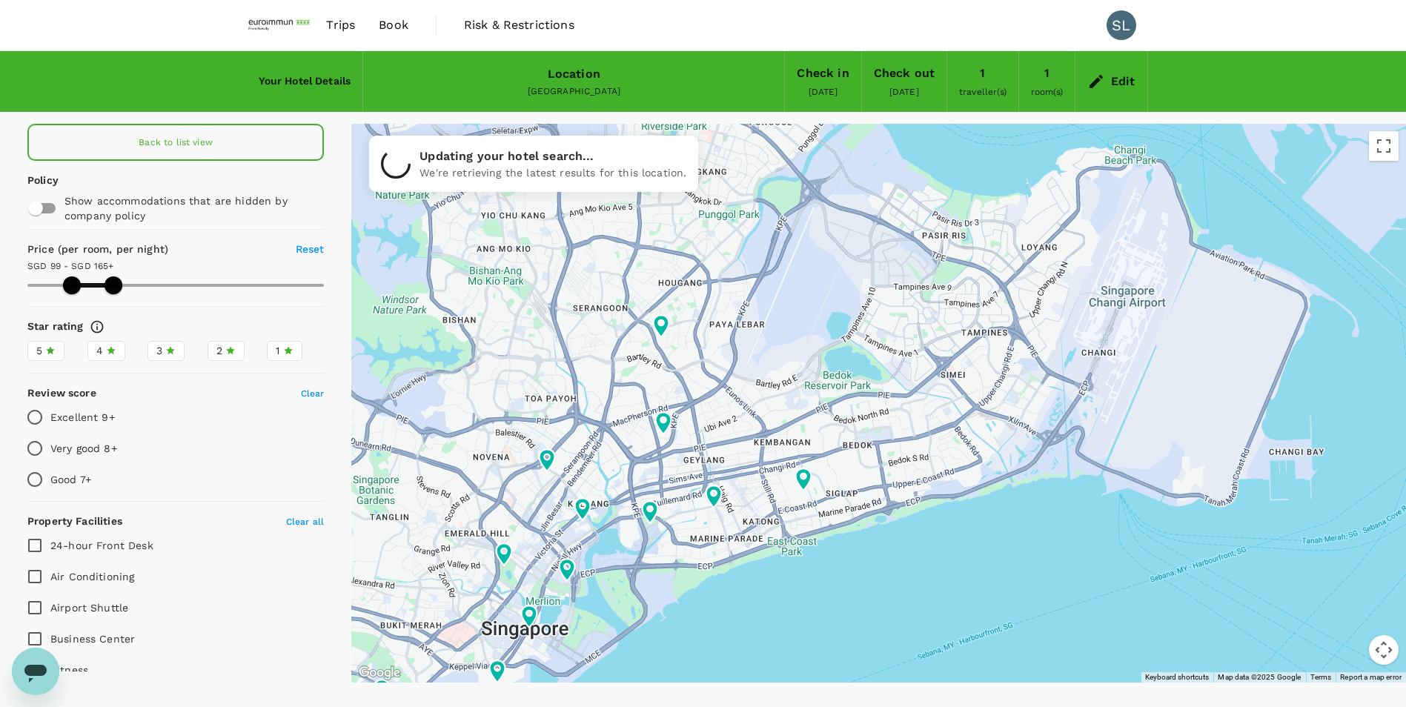
type input "98.66"
type input "164.66"
type input "98.66"
type input "164.66"
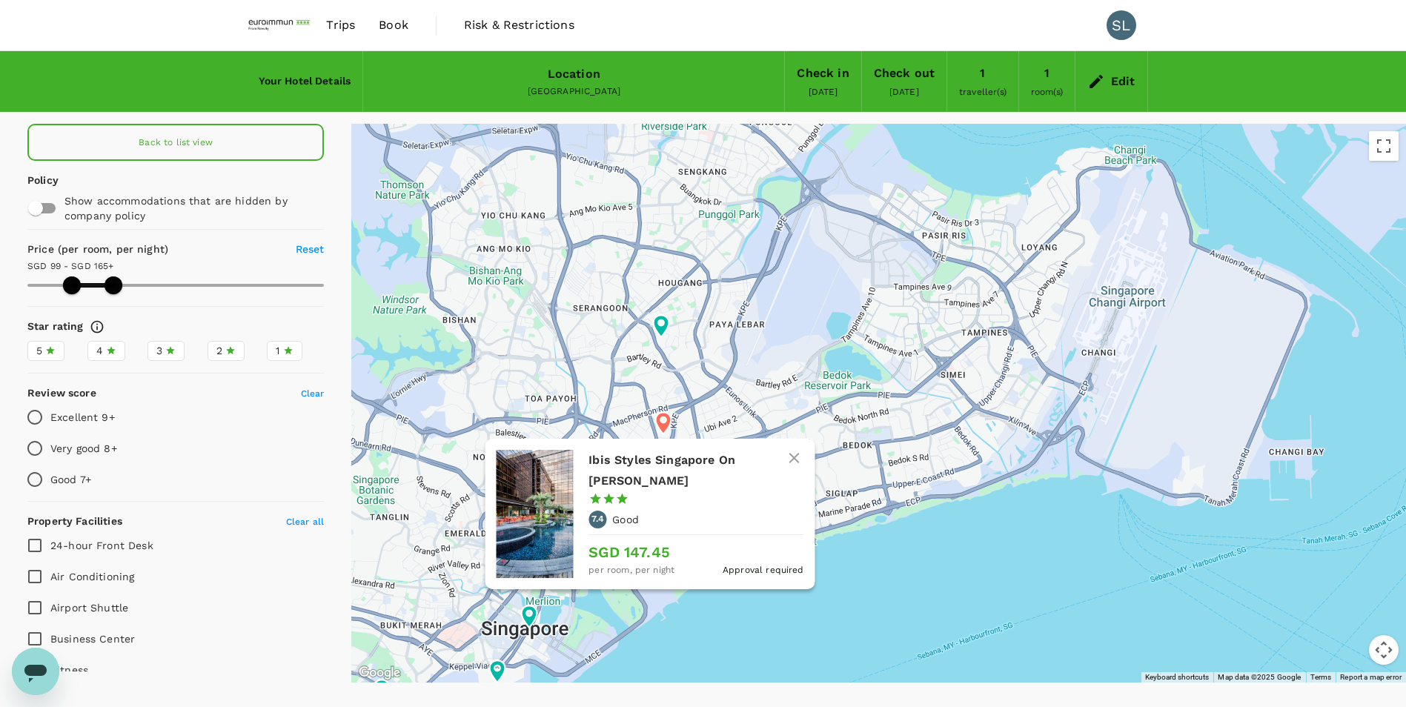
click at [666, 424] on icon at bounding box center [663, 423] width 16 height 22
click at [664, 464] on h6 "Ibis Styles Singapore On Macpherson" at bounding box center [690, 471] width 203 height 42
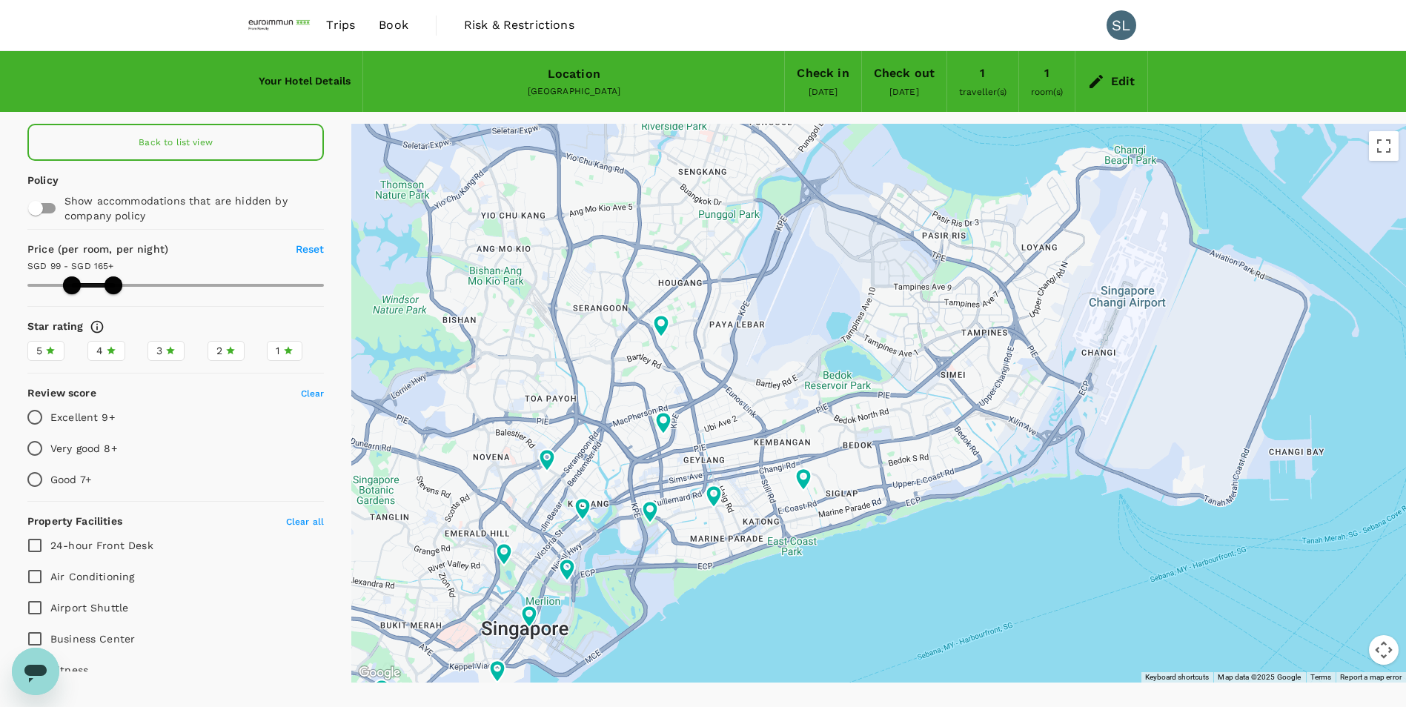
type input "98.66"
type input "164.66"
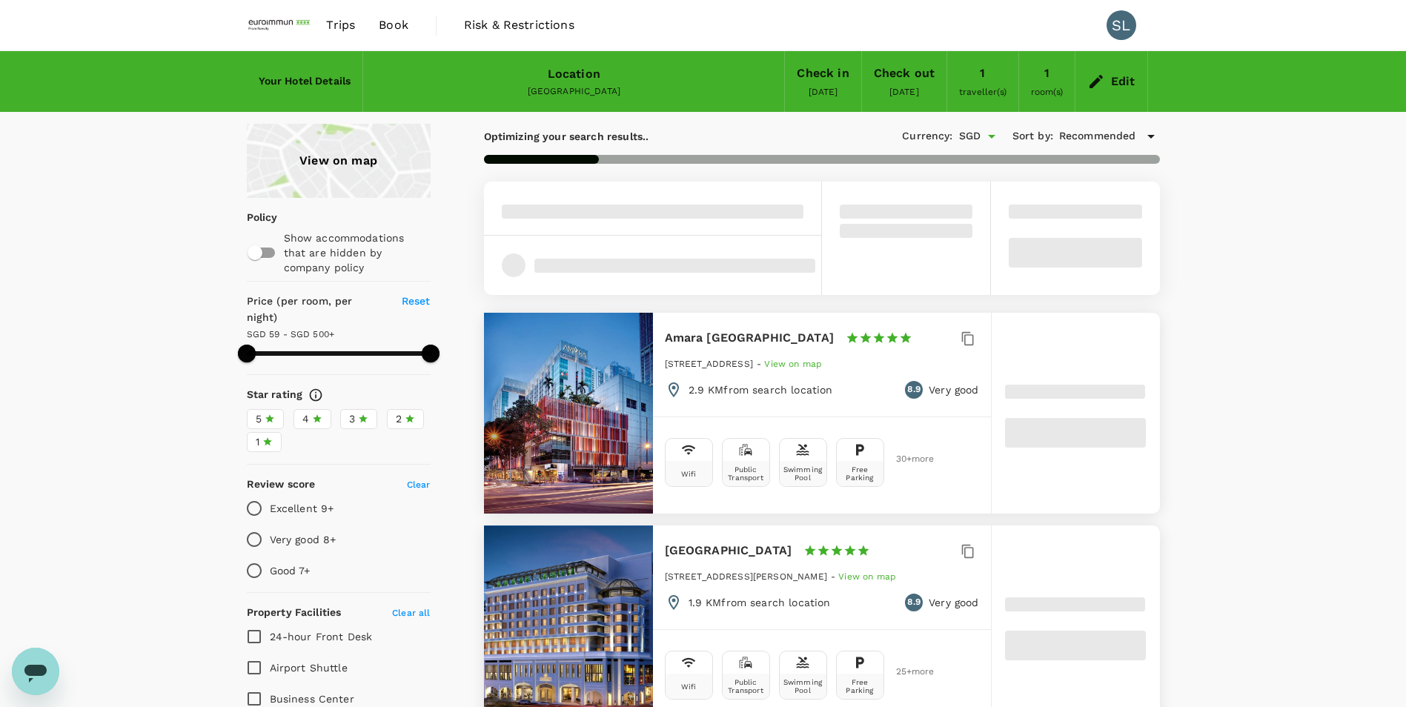
type input "499.36"
type input "SGD"
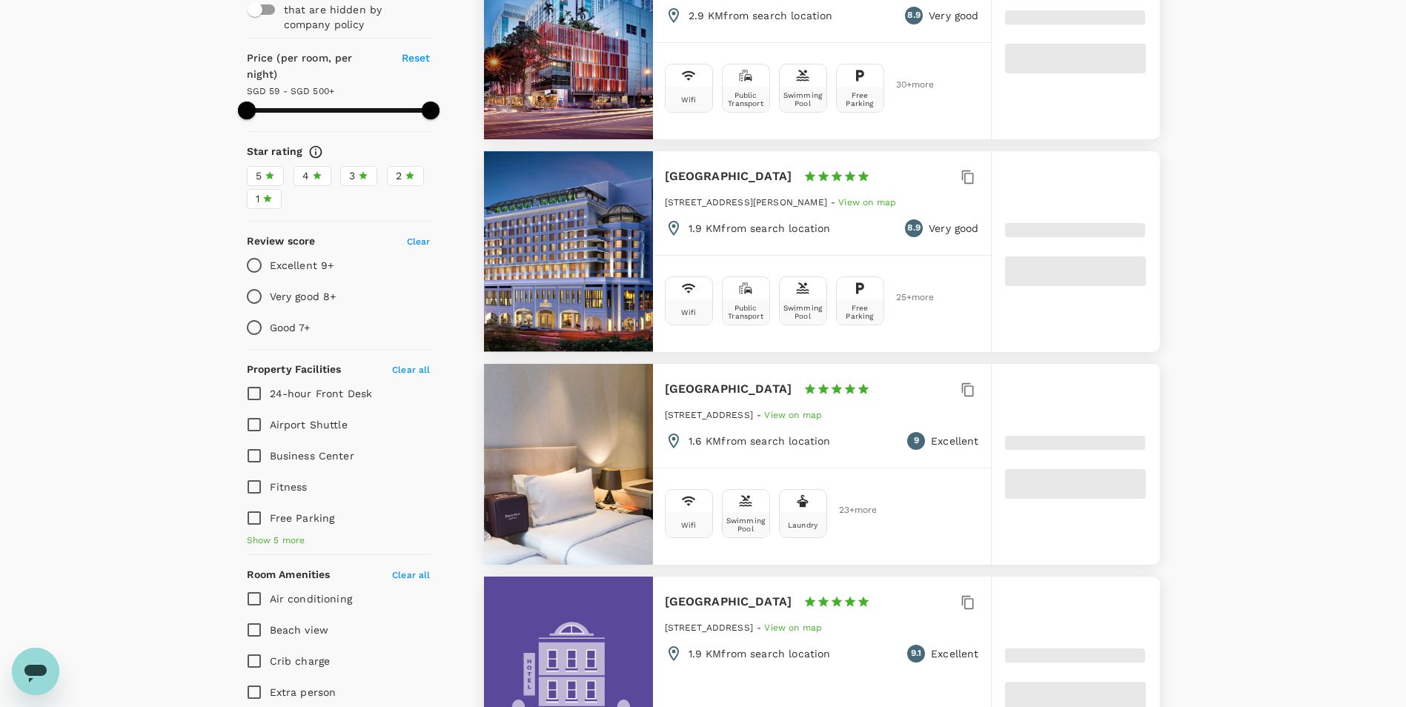
type input "499.86"
type input "34.86"
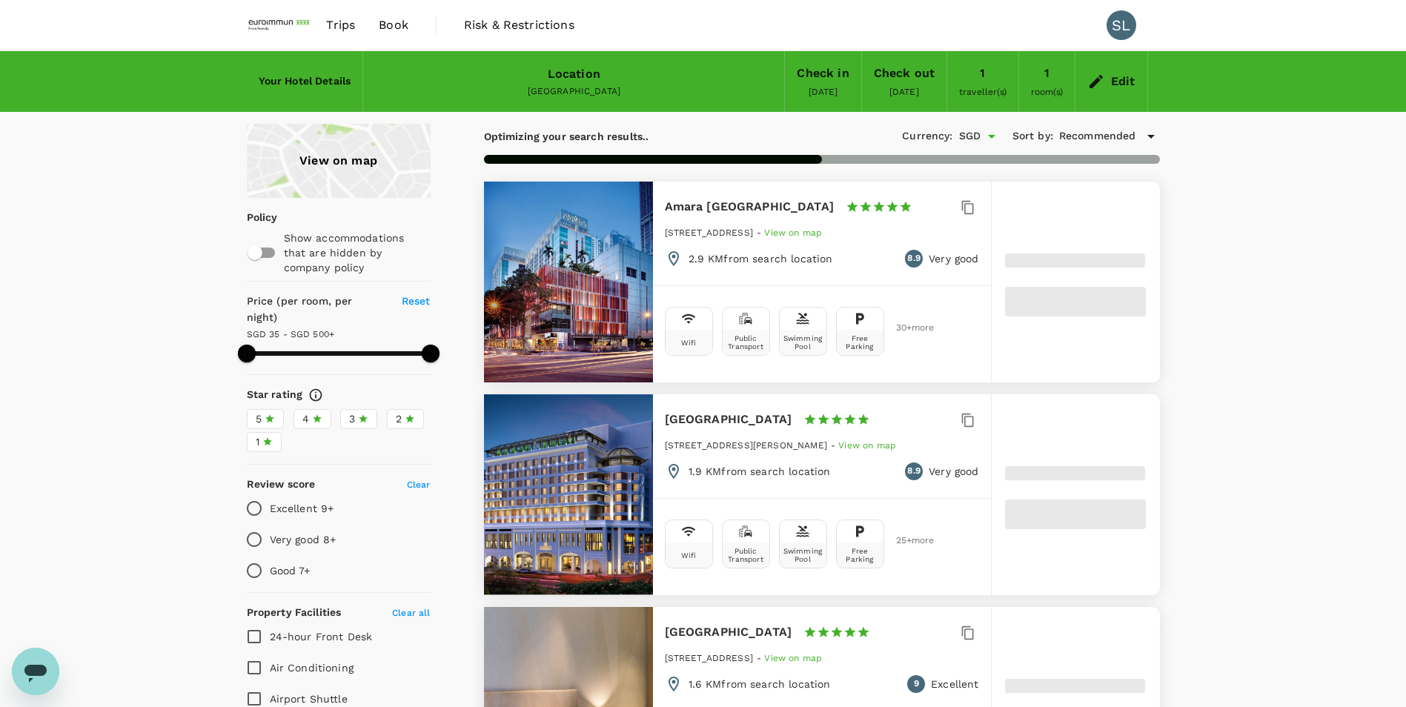
type input "499.86"
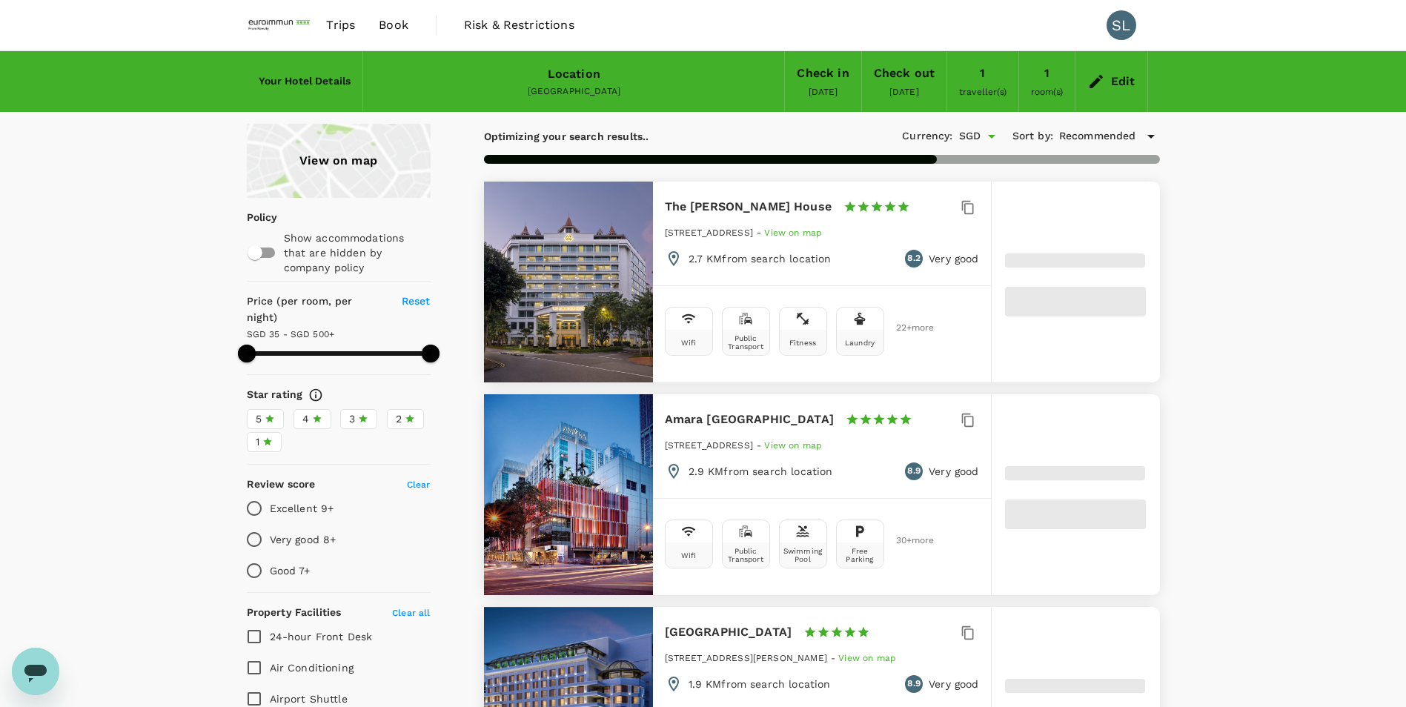
click at [260, 16] on img at bounding box center [281, 25] width 68 height 33
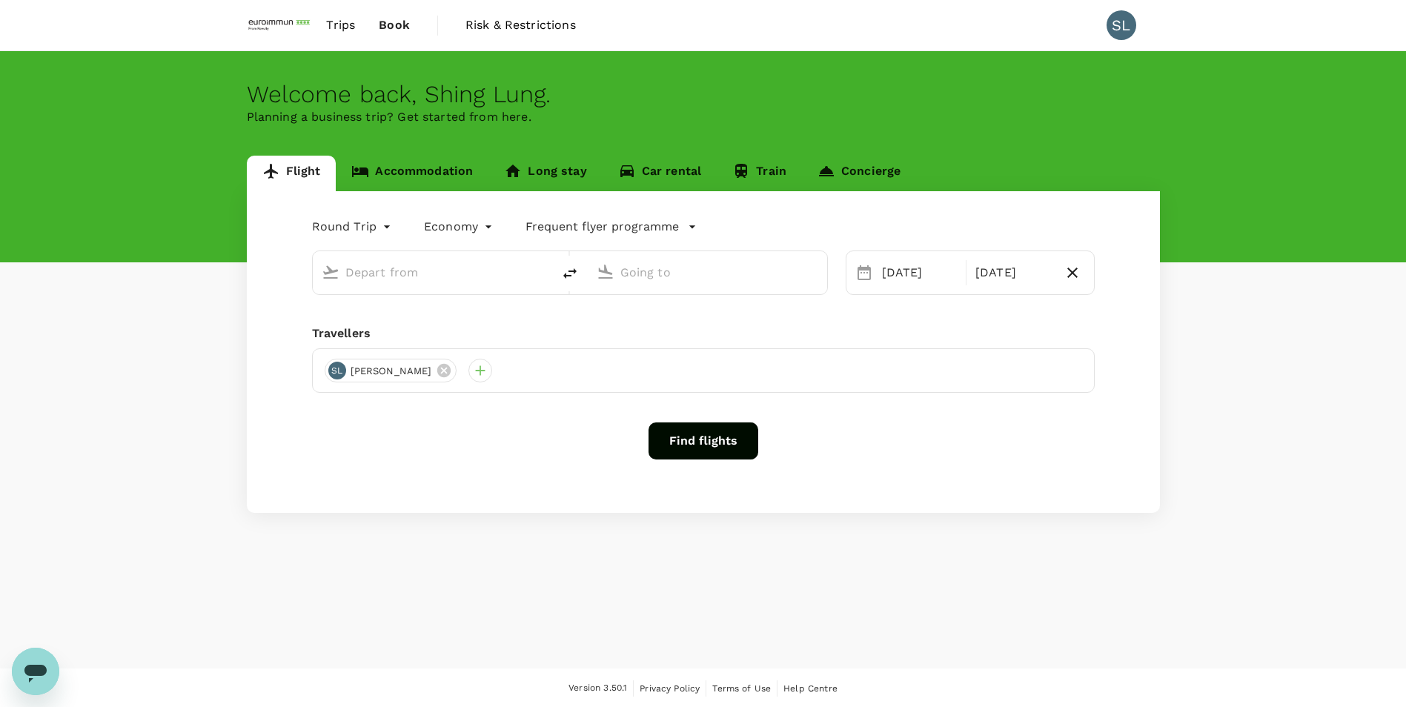
type input "Kuala Lumpur Intl (KUL)"
type input "Singapore Changi (SIN)"
type input "Kuala Lumpur Intl (KUL)"
type input "Singapore Changi (SIN)"
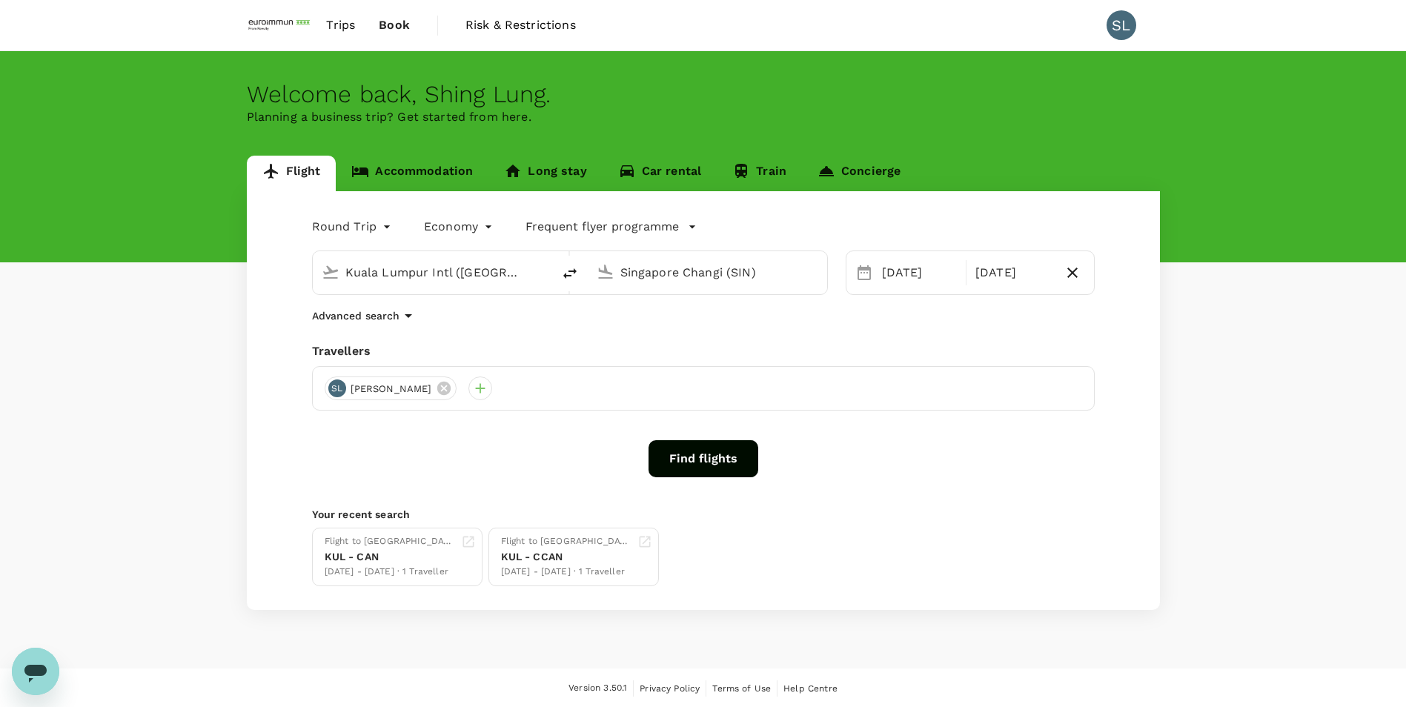
click at [401, 177] on link "Accommodation" at bounding box center [412, 174] width 153 height 36
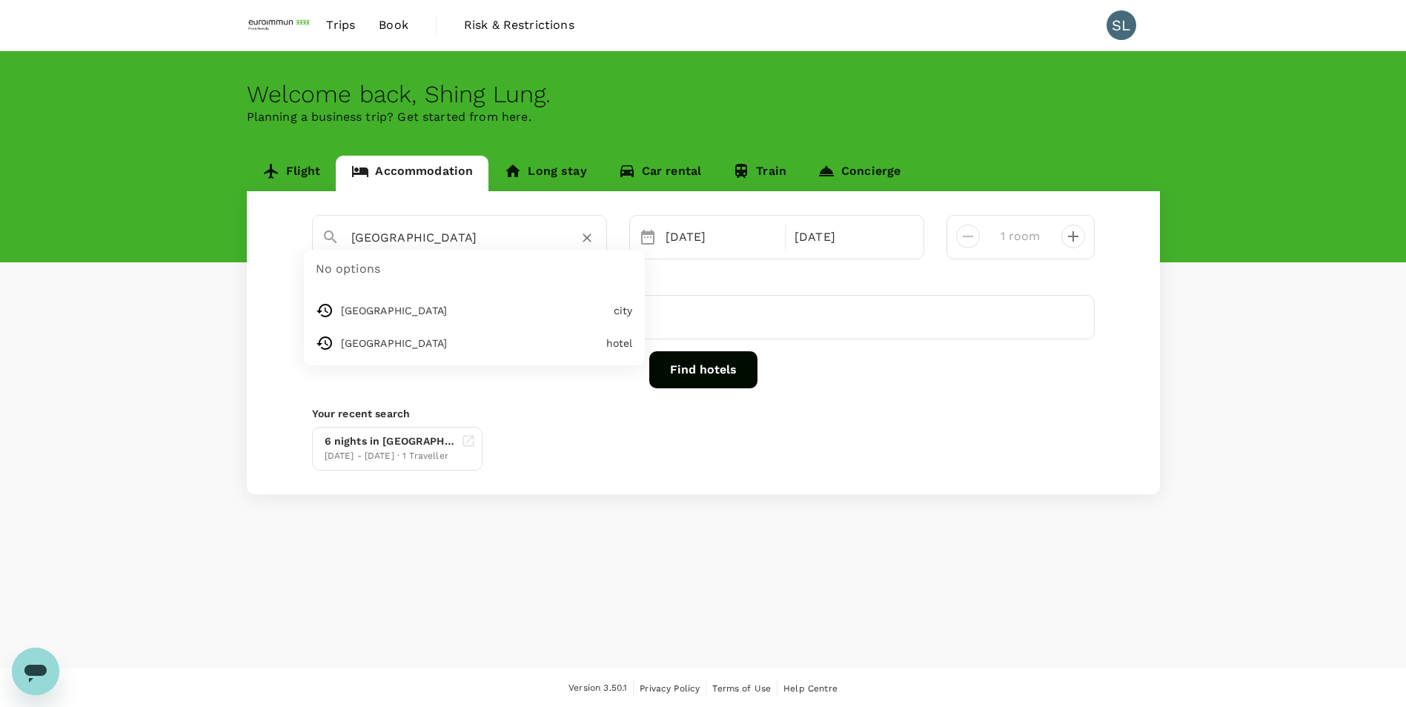
click at [452, 246] on input "[GEOGRAPHIC_DATA]" at bounding box center [453, 237] width 205 height 23
type input "[GEOGRAPHIC_DATA]"
click at [675, 377] on button "Find hotels" at bounding box center [703, 369] width 108 height 37
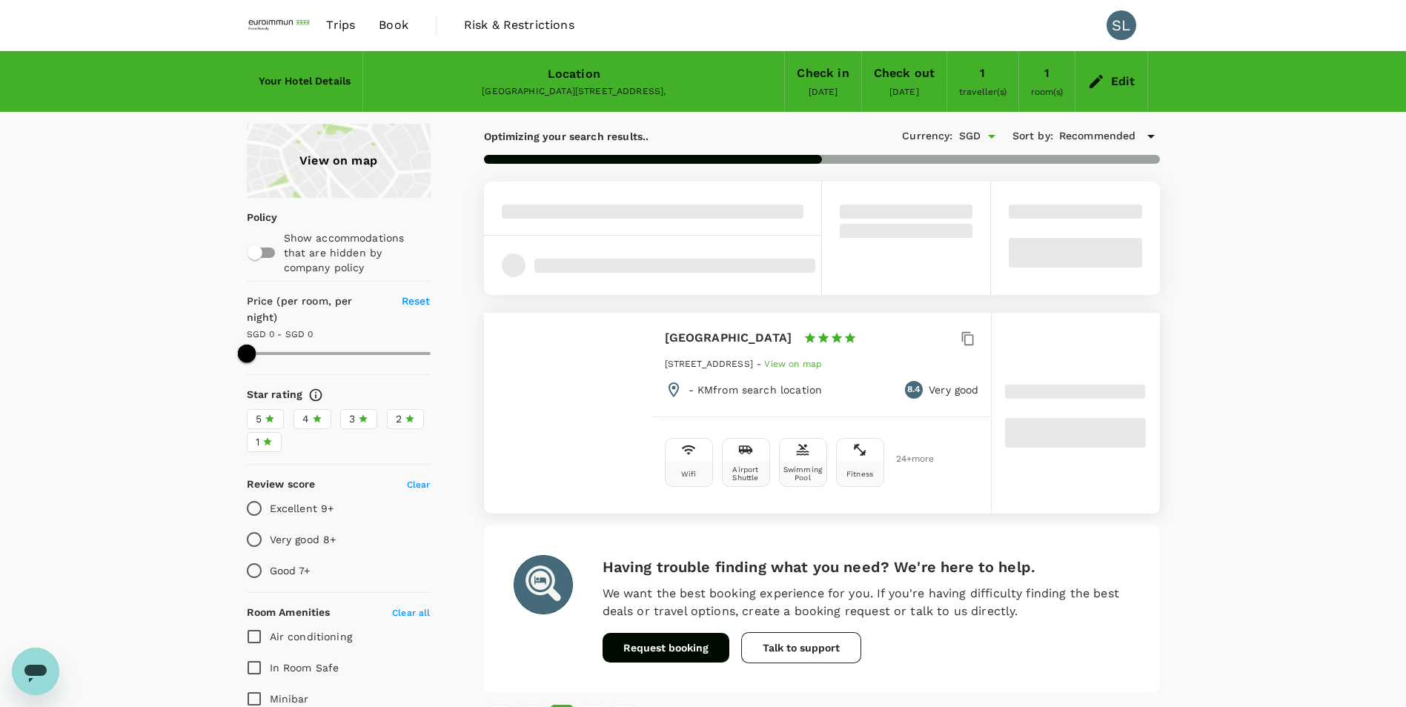
type input "226"
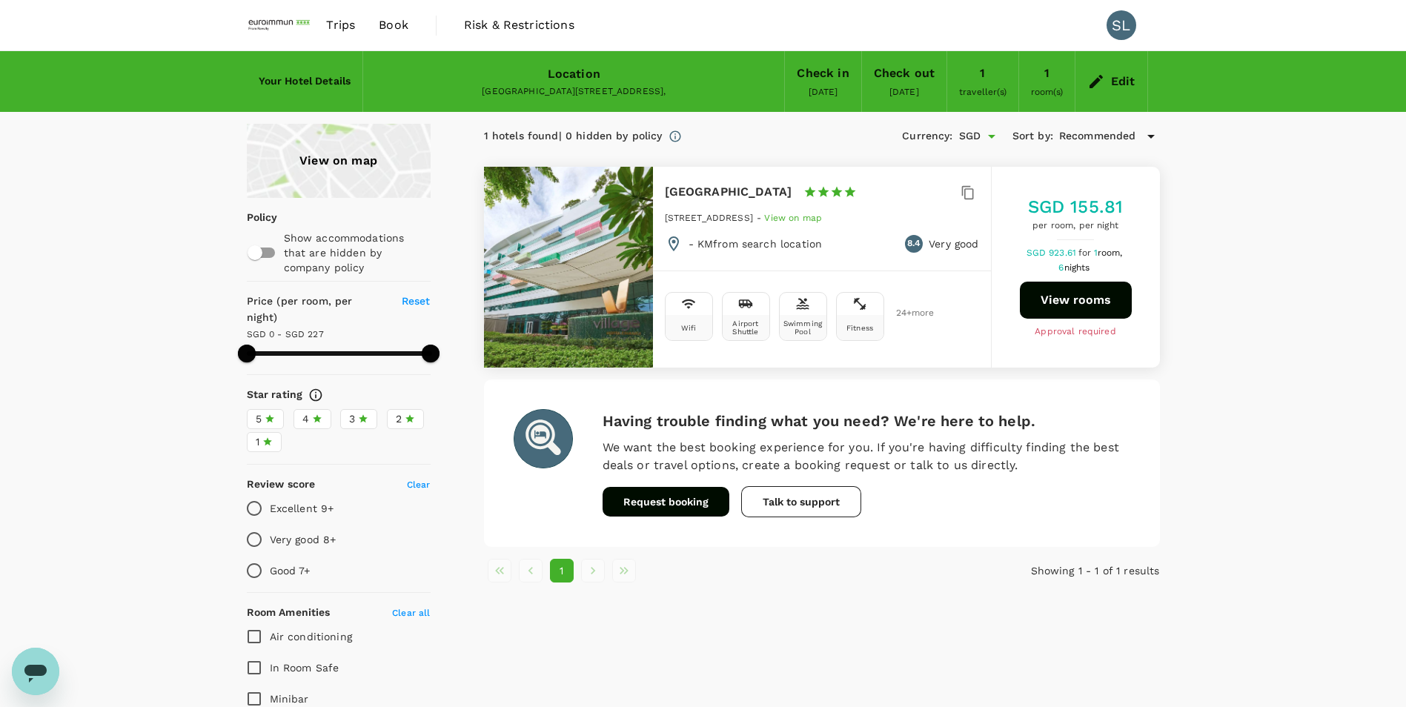
click at [1051, 302] on button "View rooms" at bounding box center [1076, 300] width 112 height 37
click at [294, 23] on img at bounding box center [281, 25] width 68 height 33
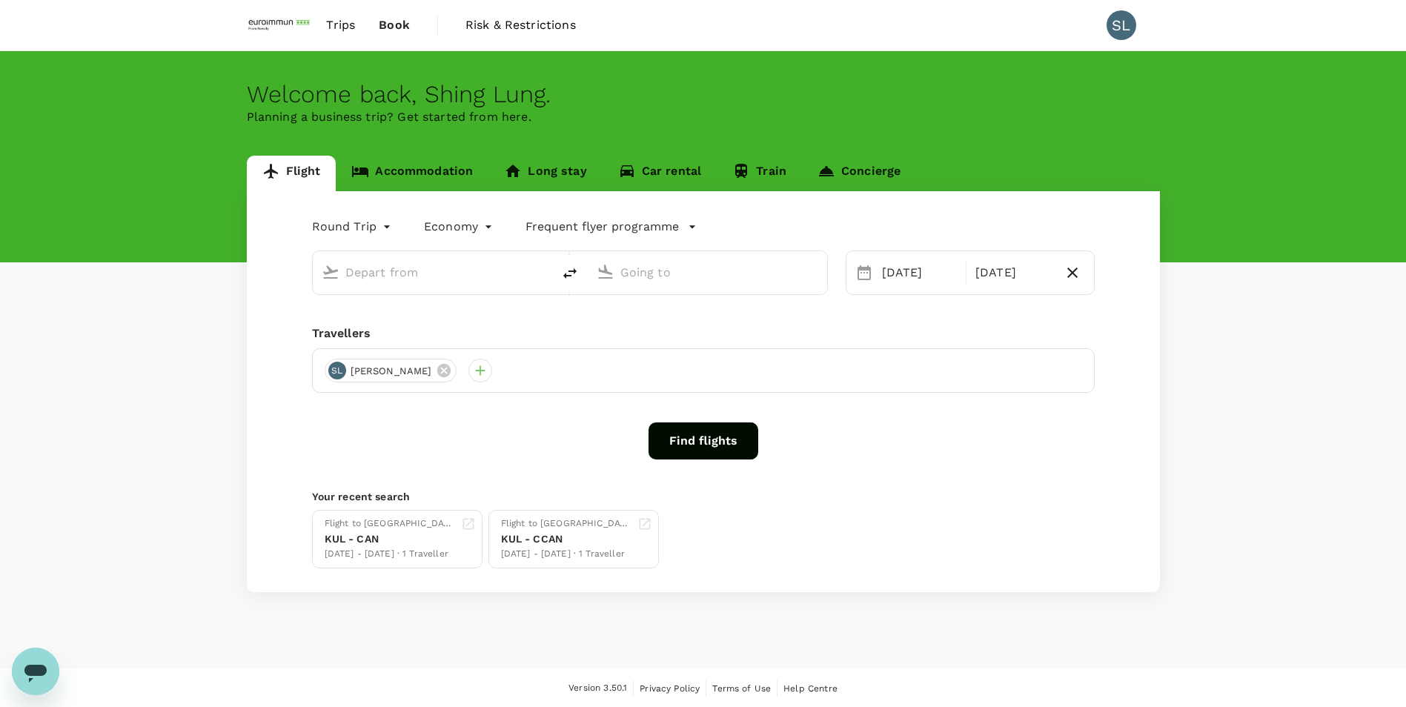
type input "Kuala Lumpur Intl (KUL)"
type input "Singapore Changi (SIN)"
type input "Kuala Lumpur Intl (KUL)"
type input "Singapore Changi (SIN)"
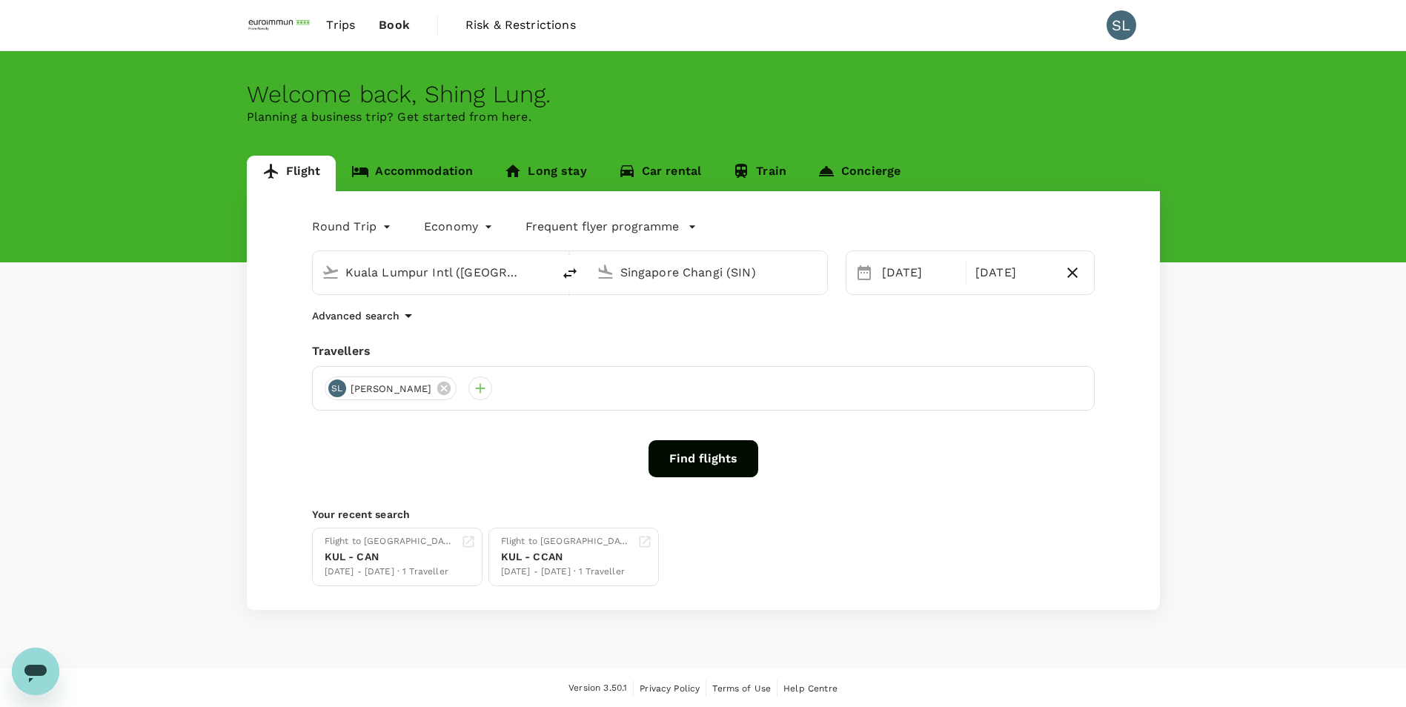
click at [437, 182] on link "Accommodation" at bounding box center [412, 174] width 153 height 36
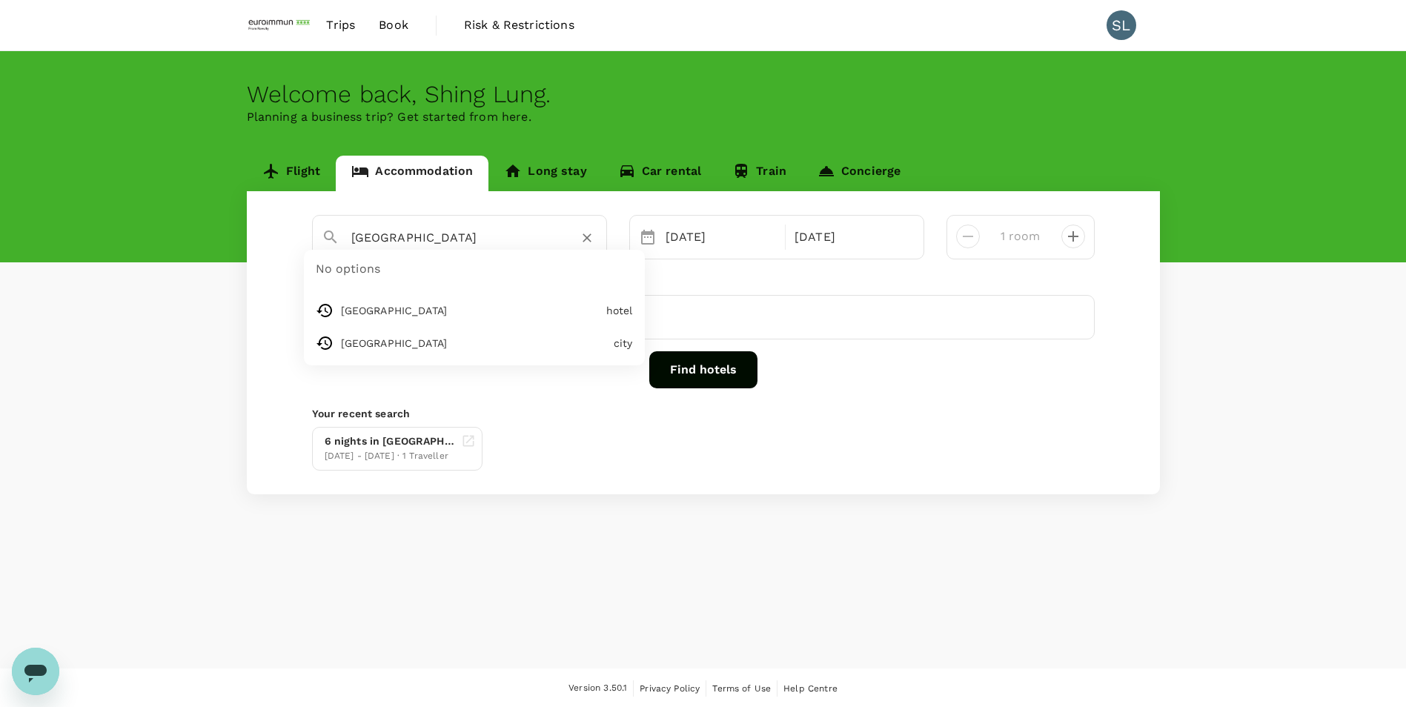
click at [446, 242] on input "Village Hotel Changi" at bounding box center [453, 237] width 205 height 23
click at [431, 242] on input "Village Hotel Changi" at bounding box center [453, 237] width 205 height 23
drag, startPoint x: 431, startPoint y: 242, endPoint x: 348, endPoint y: 238, distance: 82.4
click at [348, 238] on div "Village Hotel Changi" at bounding box center [469, 232] width 258 height 36
click at [455, 233] on input "Village Hotel Changi" at bounding box center [453, 237] width 205 height 23
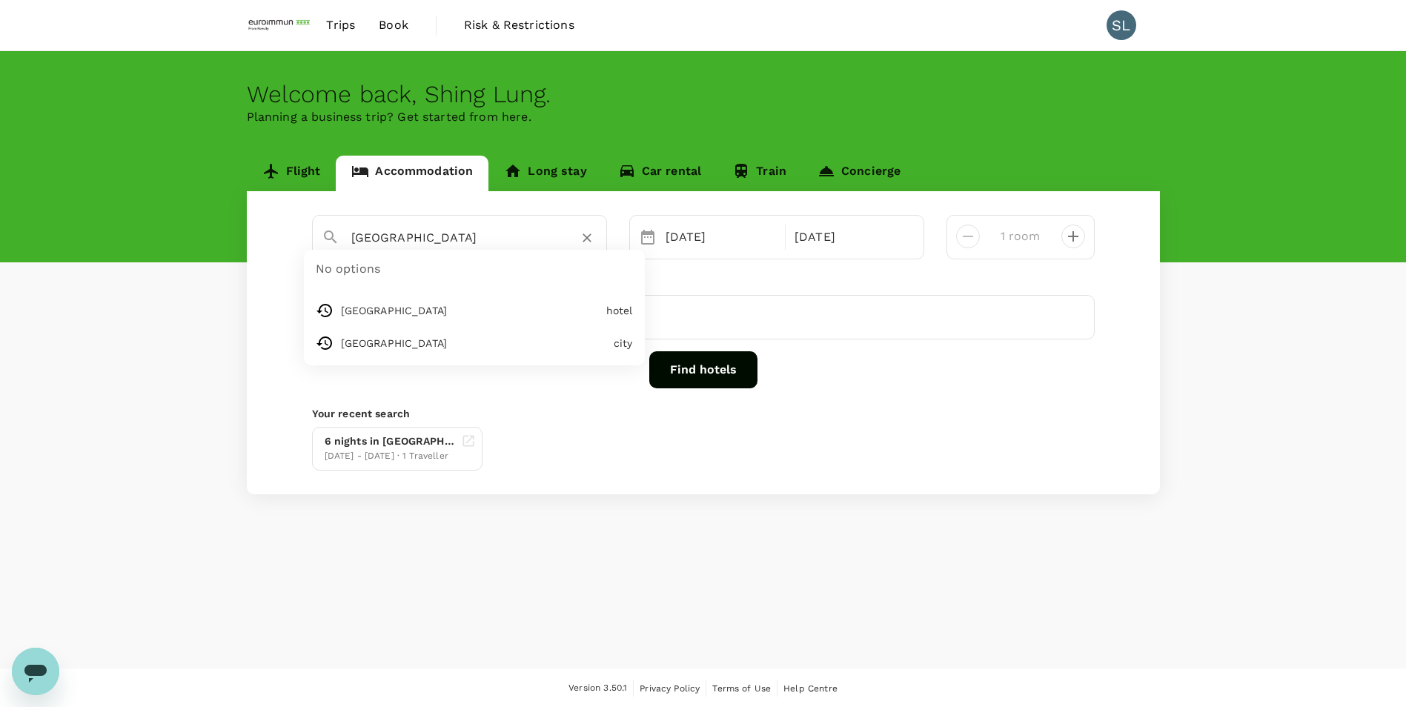
click at [455, 233] on input "Village Hotel Changi" at bounding box center [453, 237] width 205 height 23
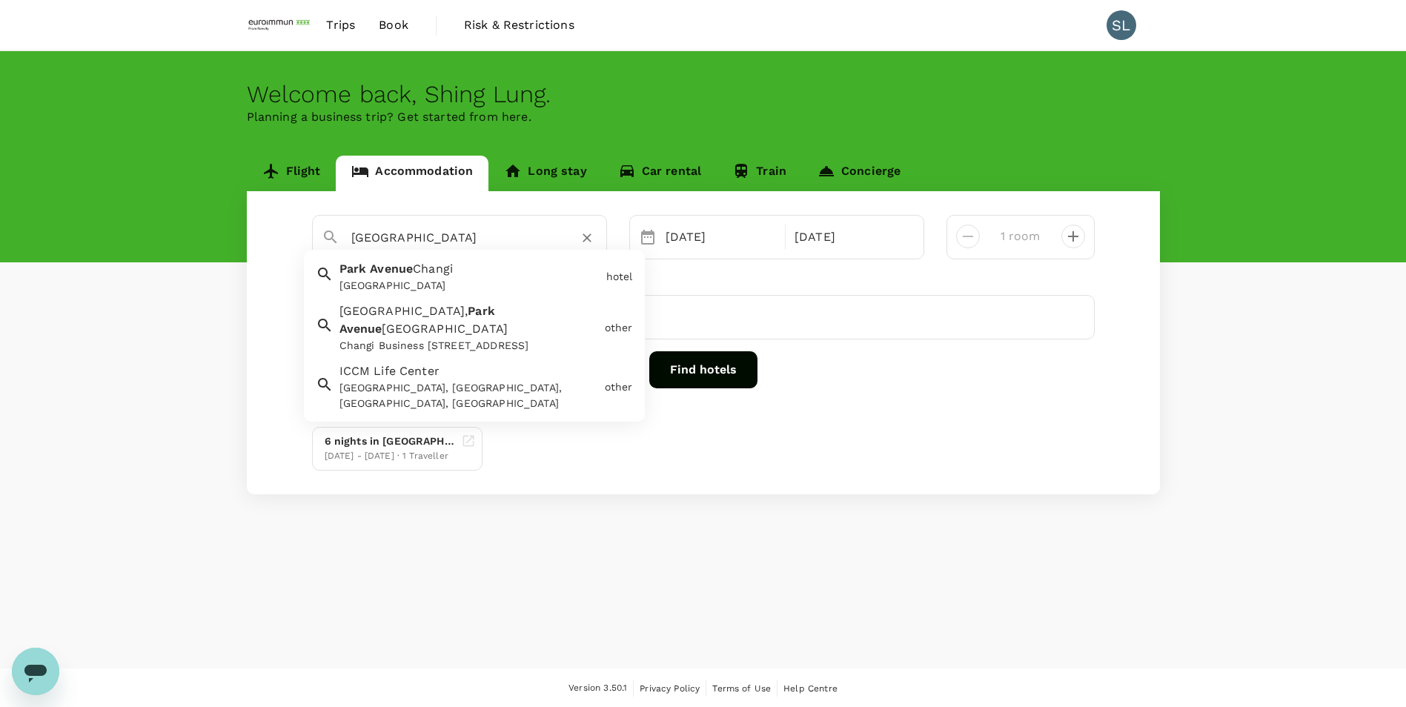
click at [455, 233] on input "Park Avenue" at bounding box center [453, 237] width 205 height 23
click at [478, 271] on div "Park Avenue Changi Park Avenue Changi" at bounding box center [467, 273] width 267 height 39
type input "Park Avenue Changi"
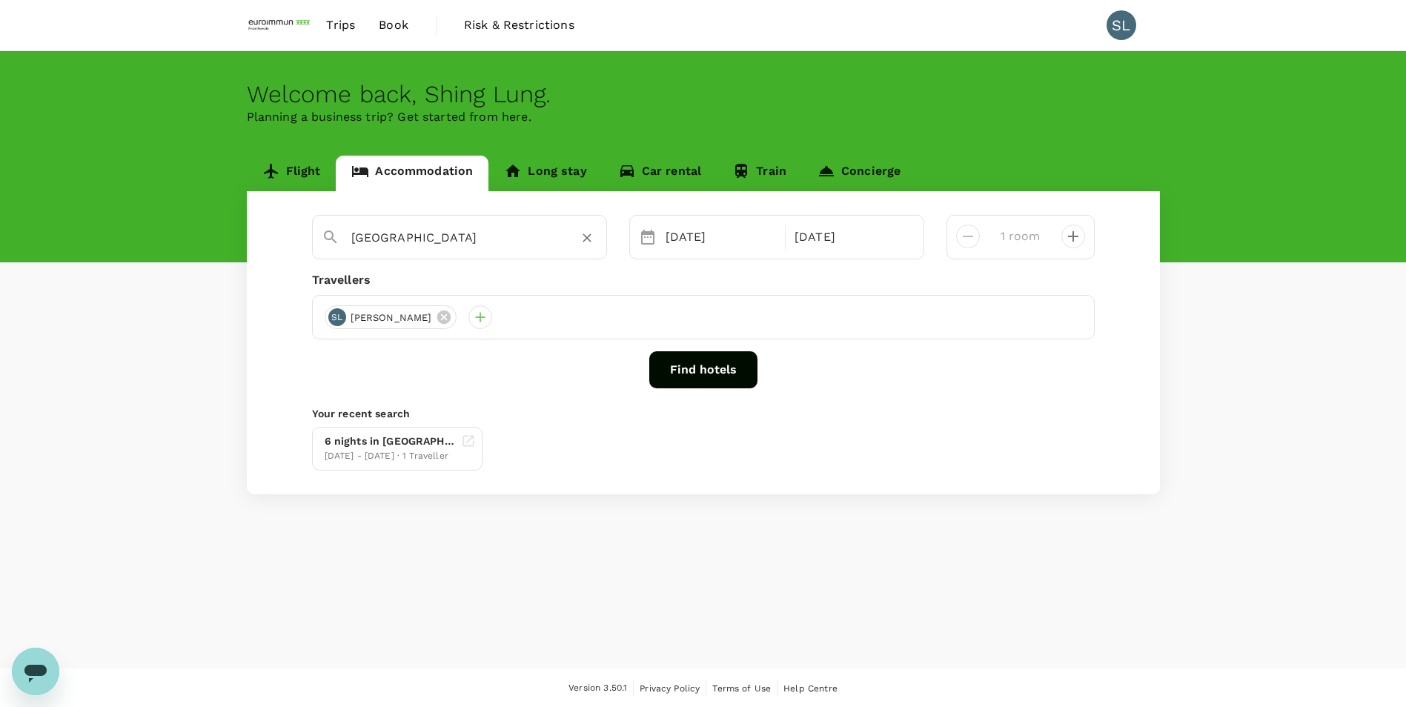
click at [669, 365] on button "Find hotels" at bounding box center [703, 369] width 108 height 37
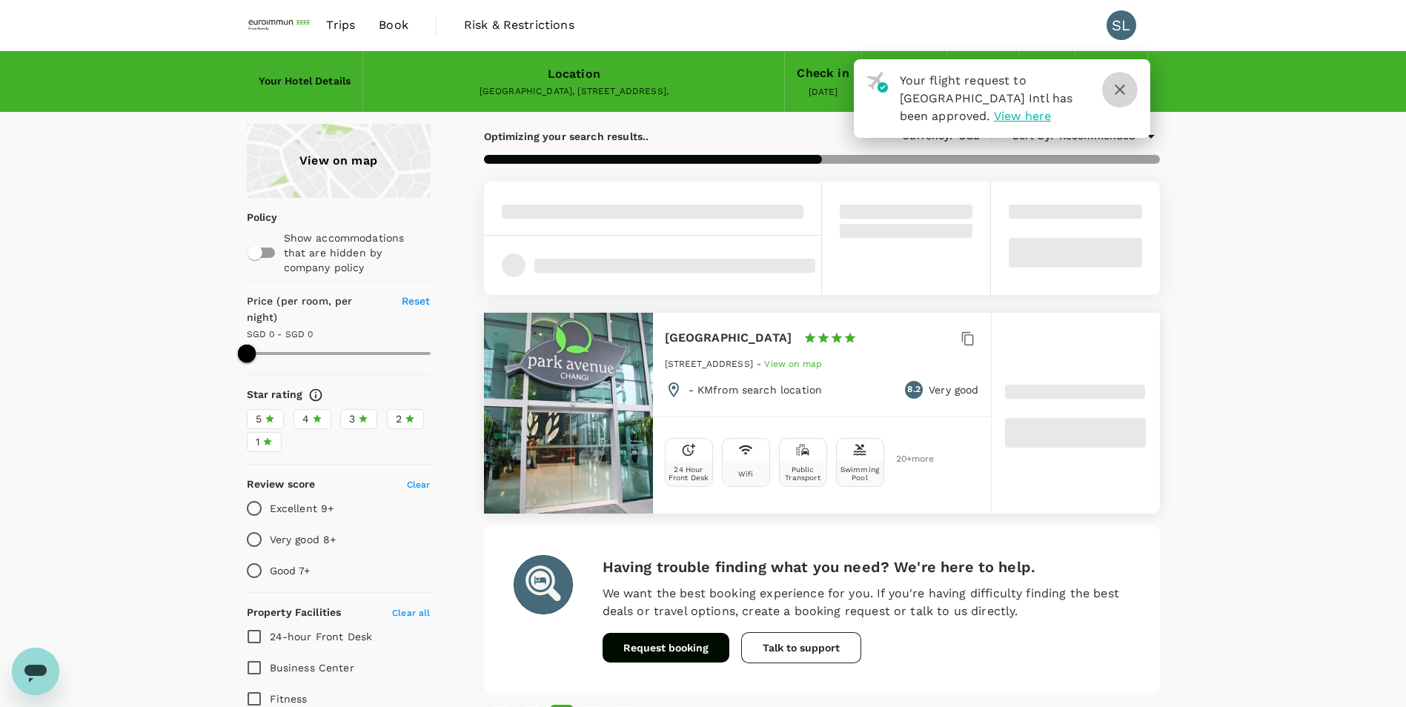
click at [1125, 92] on icon "button" at bounding box center [1120, 90] width 18 height 18
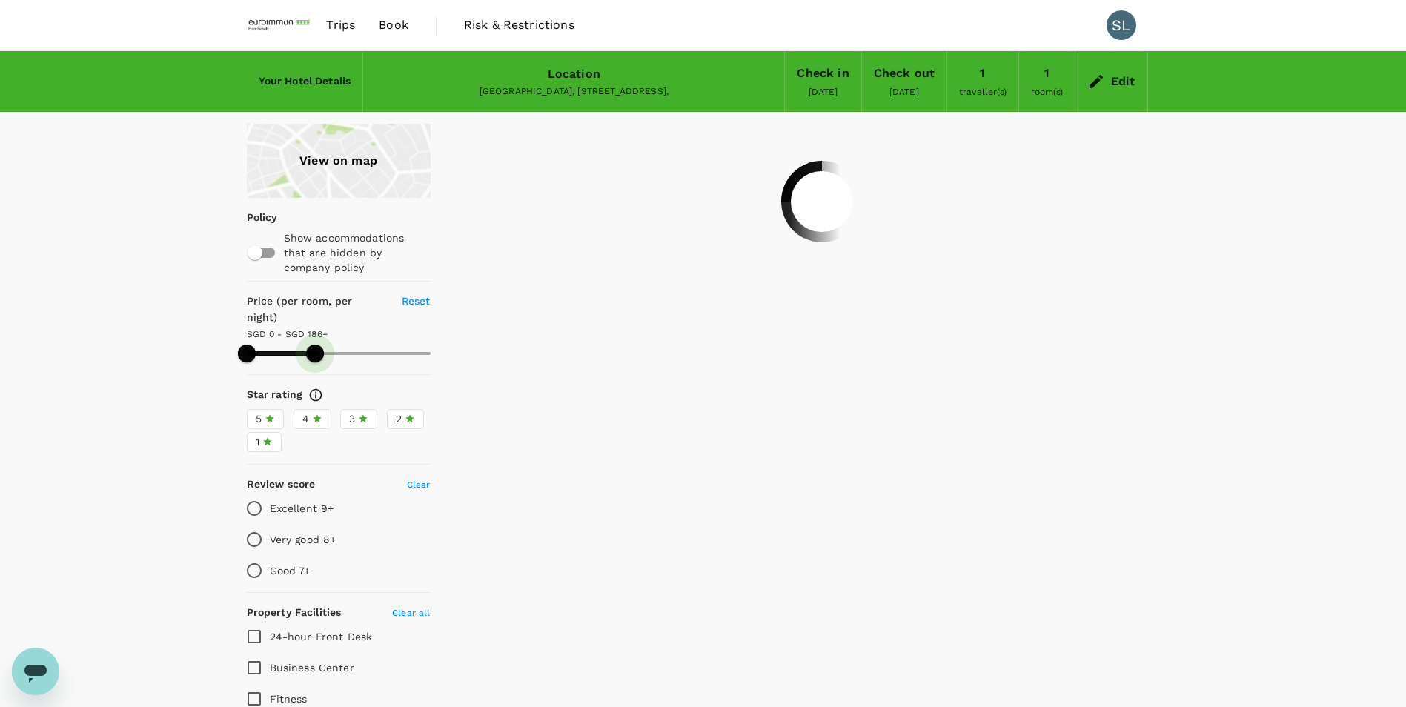
type input "166"
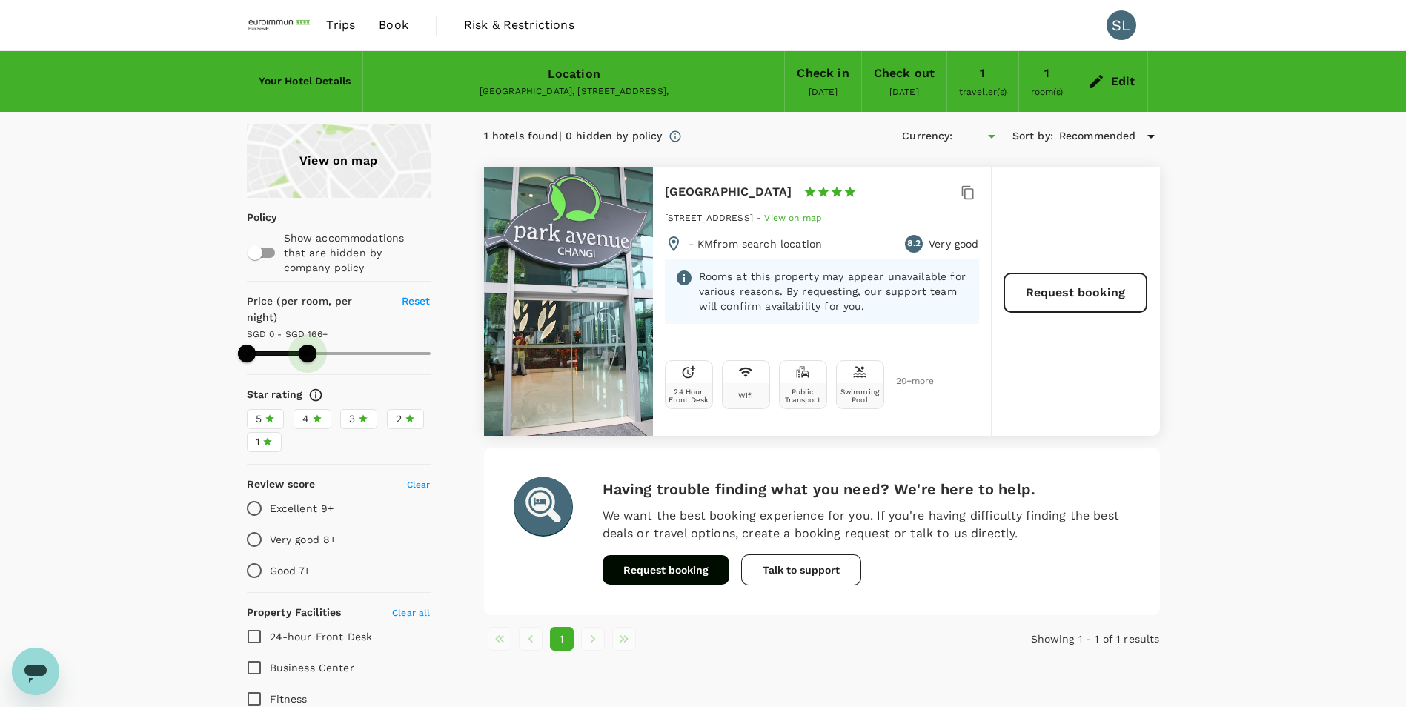
type input "SGD"
type input "162"
type input "SGD"
type input "156"
drag, startPoint x: 426, startPoint y: 337, endPoint x: 304, endPoint y: 341, distance: 121.7
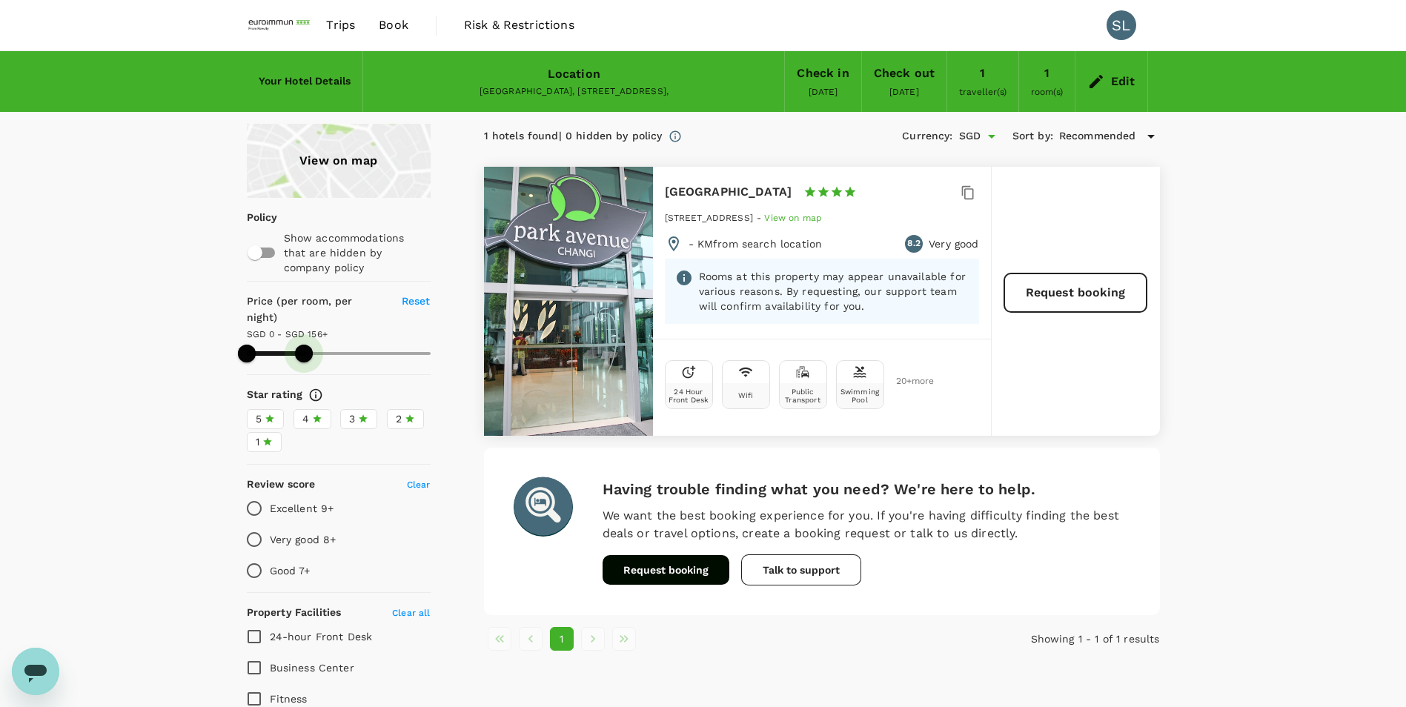
click at [304, 345] on span at bounding box center [304, 354] width 18 height 18
type input "94"
drag, startPoint x: 252, startPoint y: 340, endPoint x: 281, endPoint y: 340, distance: 28.9
click at [281, 345] on span at bounding box center [281, 354] width 18 height 18
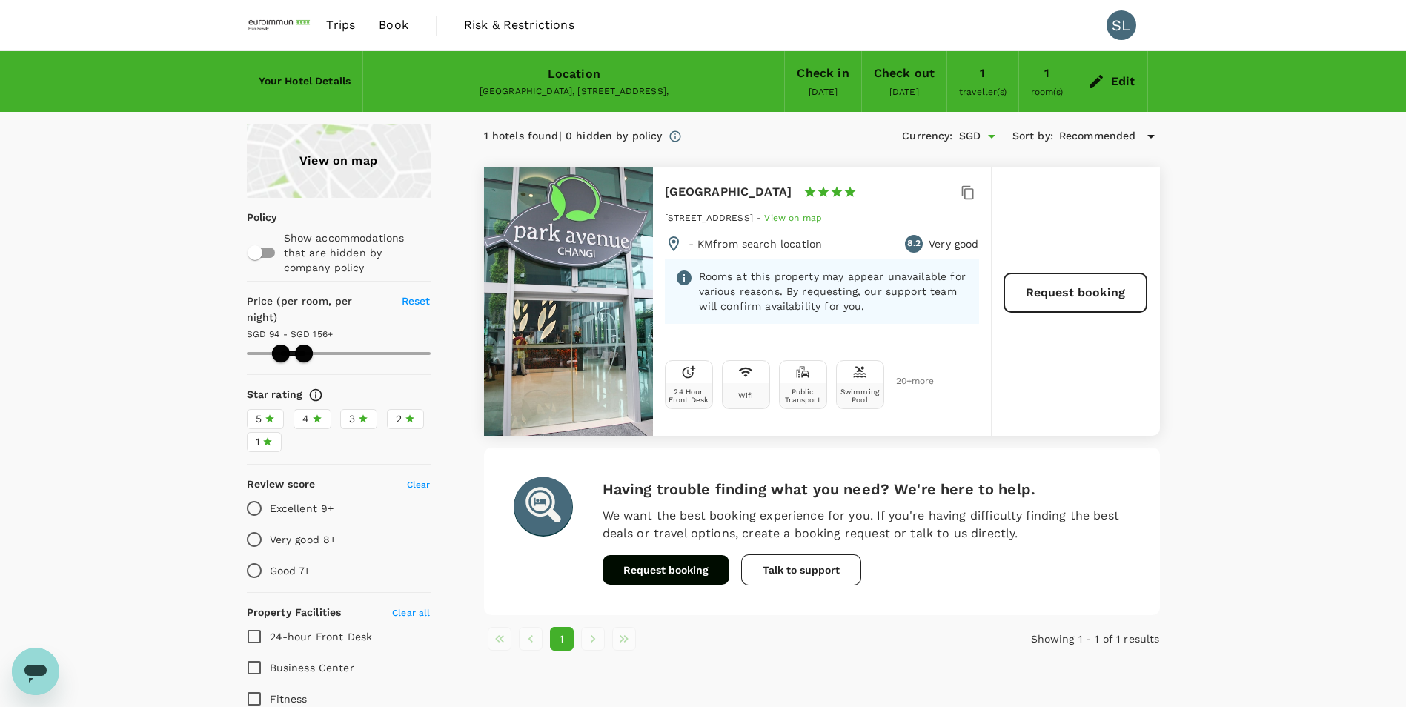
click at [362, 162] on div "View on map" at bounding box center [339, 161] width 184 height 74
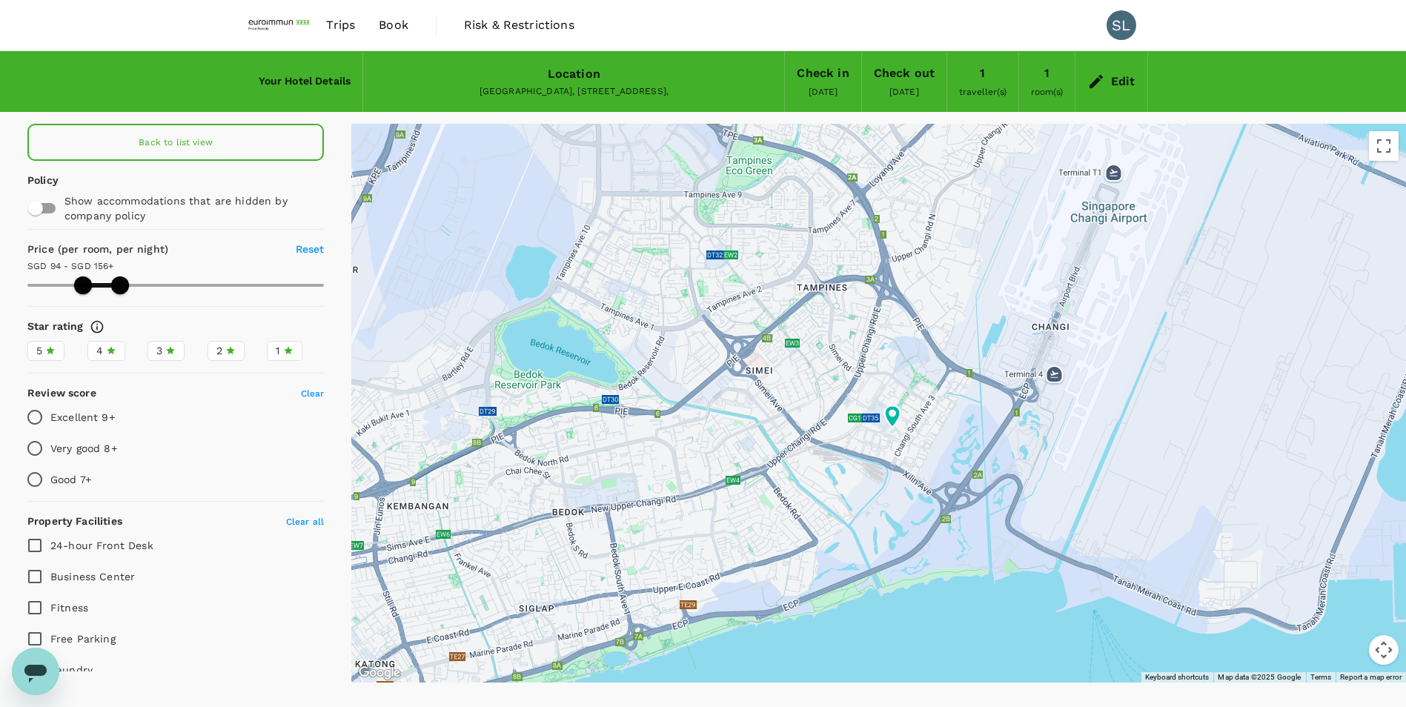
click at [276, 350] on div "1" at bounding box center [284, 351] width 17 height 16
click at [0, 0] on input "1" at bounding box center [0, 0] width 0 height 0
click at [145, 322] on div "Star rating" at bounding box center [175, 327] width 297 height 16
type input "162"
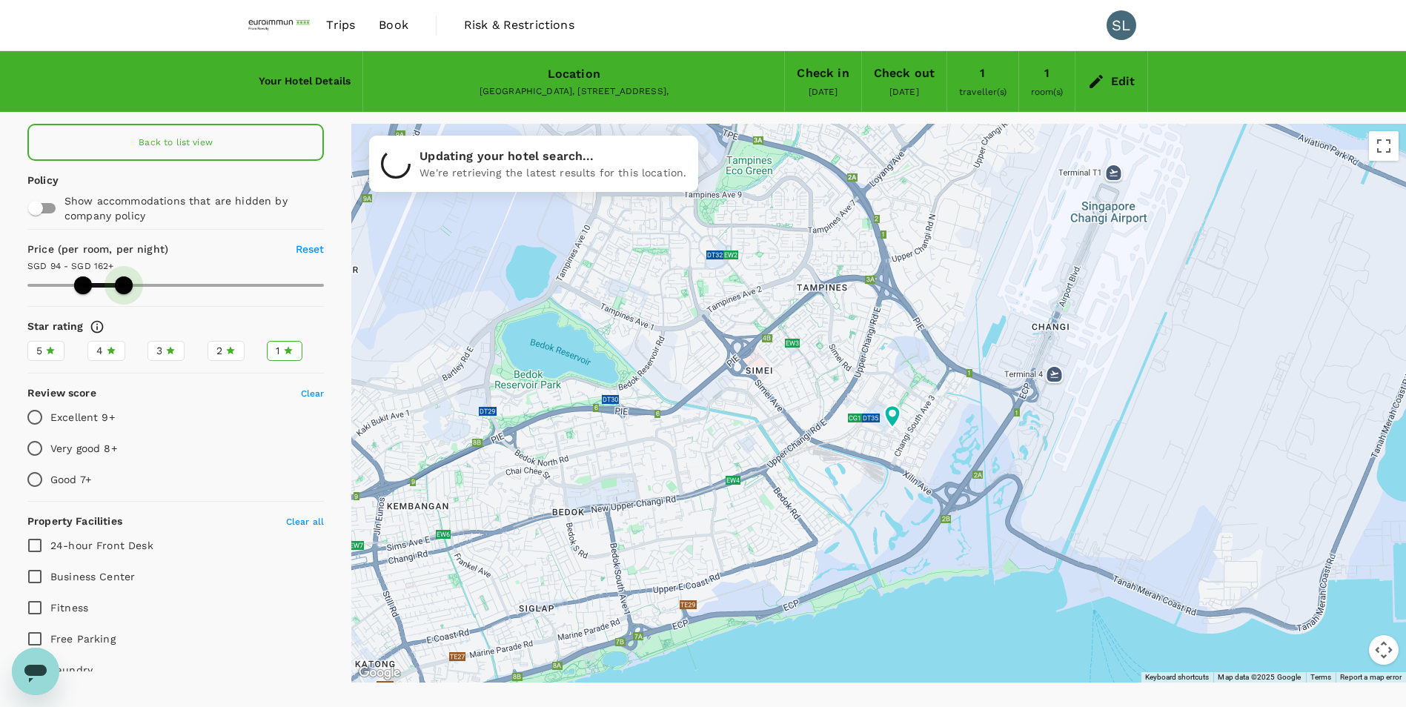
click at [120, 288] on span at bounding box center [124, 286] width 18 height 18
click at [85, 288] on span at bounding box center [87, 286] width 18 height 18
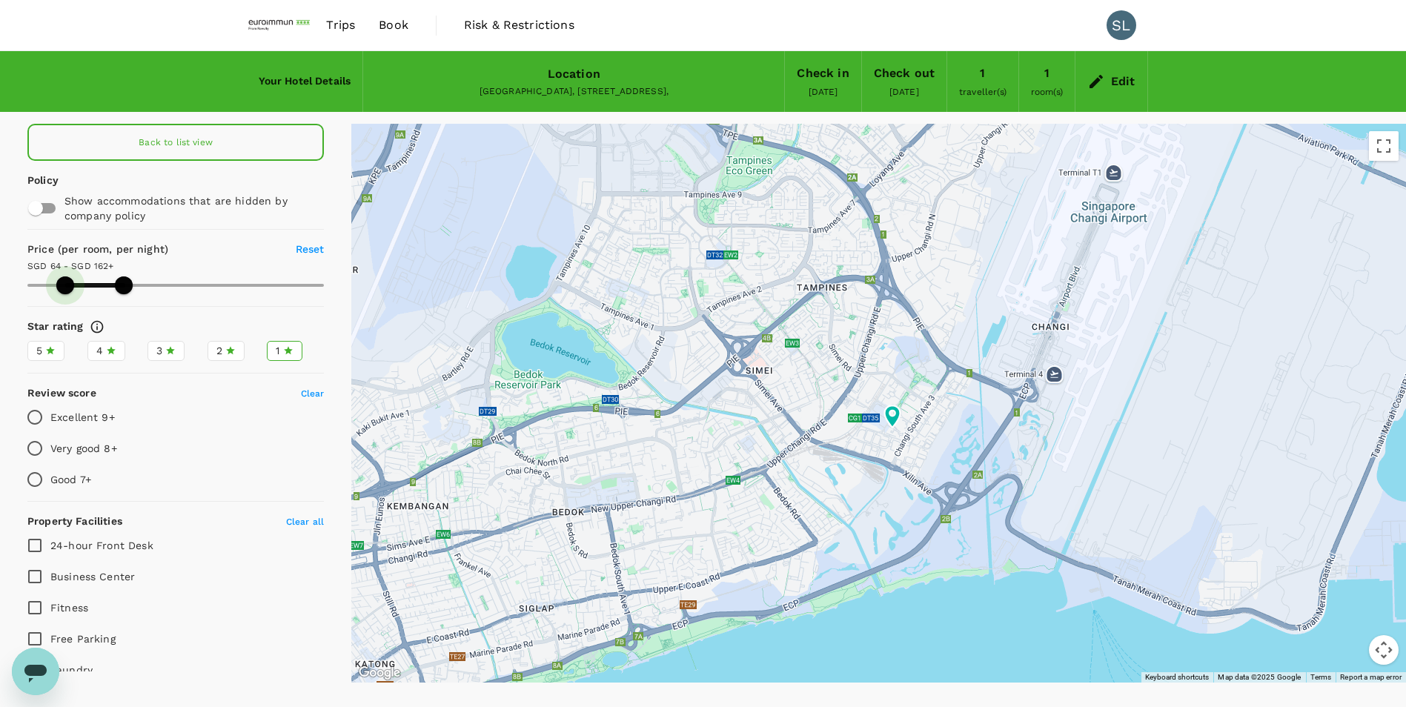
type input "57"
drag, startPoint x: 80, startPoint y: 280, endPoint x: 60, endPoint y: 281, distance: 20.0
click at [60, 281] on span at bounding box center [62, 286] width 18 height 18
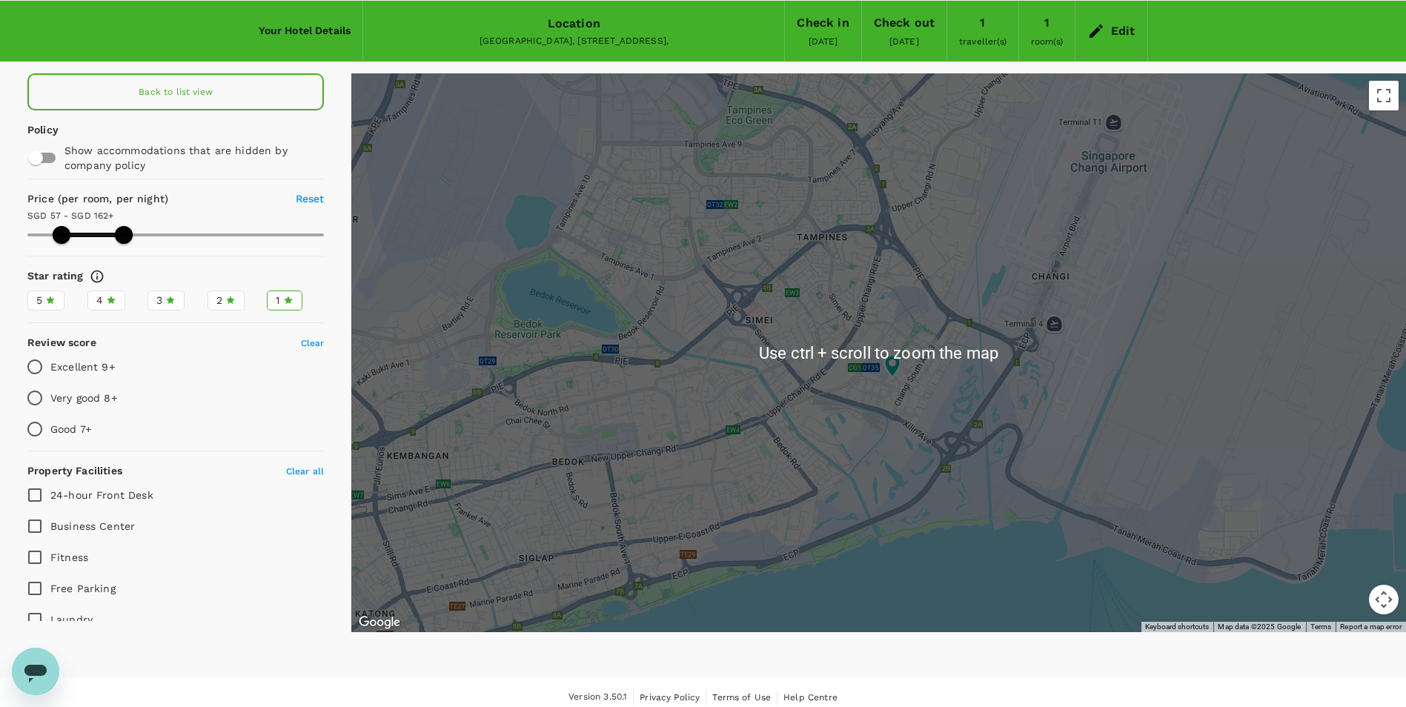
scroll to position [61, 0]
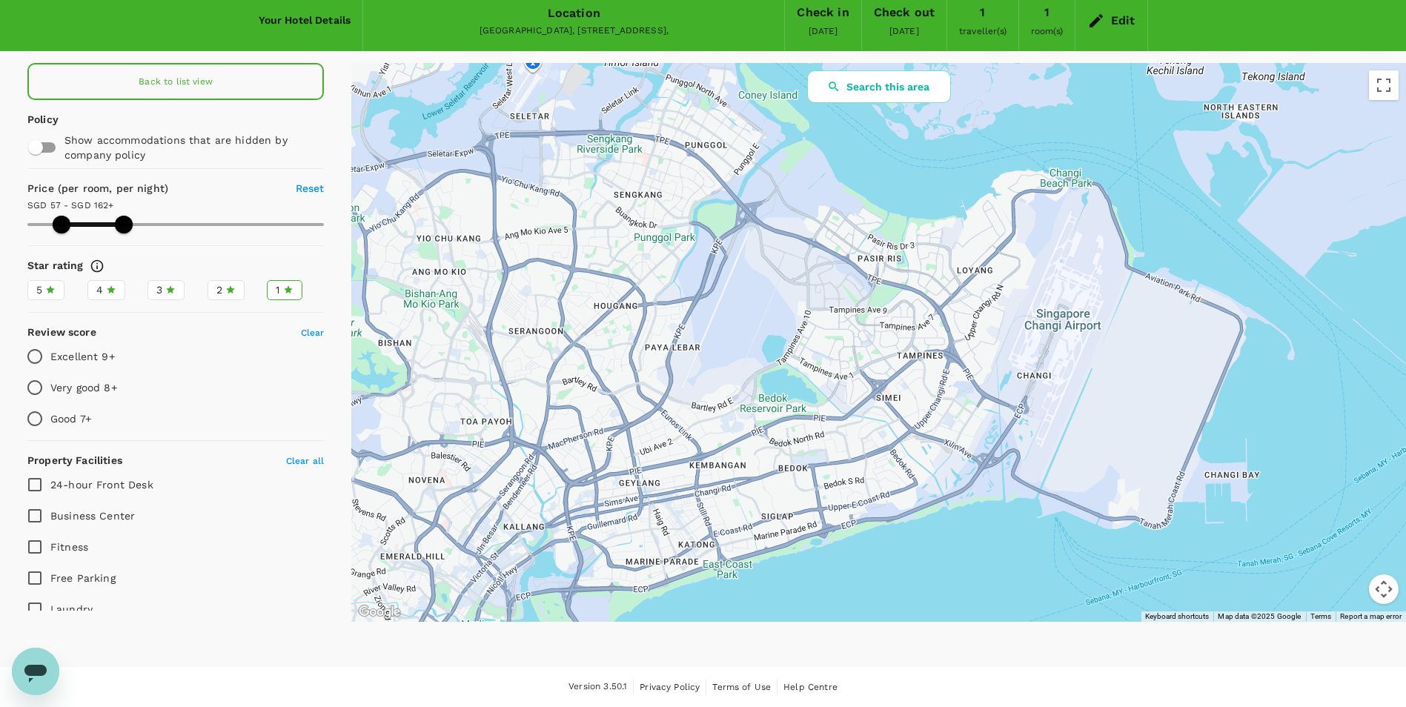
drag, startPoint x: 947, startPoint y: 116, endPoint x: 952, endPoint y: 201, distance: 85.4
click at [952, 201] on div at bounding box center [878, 342] width 1055 height 559
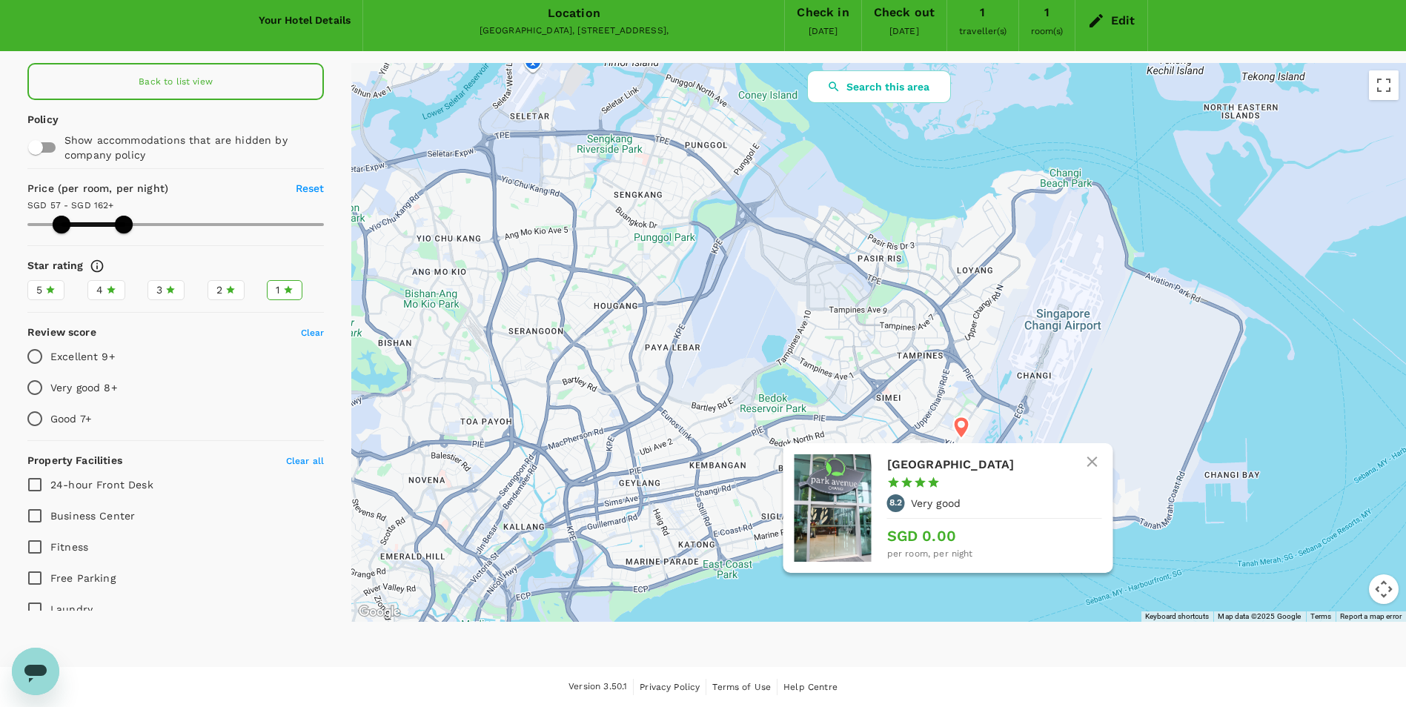
click at [953, 466] on h6 "Park Avenue Changi" at bounding box center [988, 464] width 203 height 21
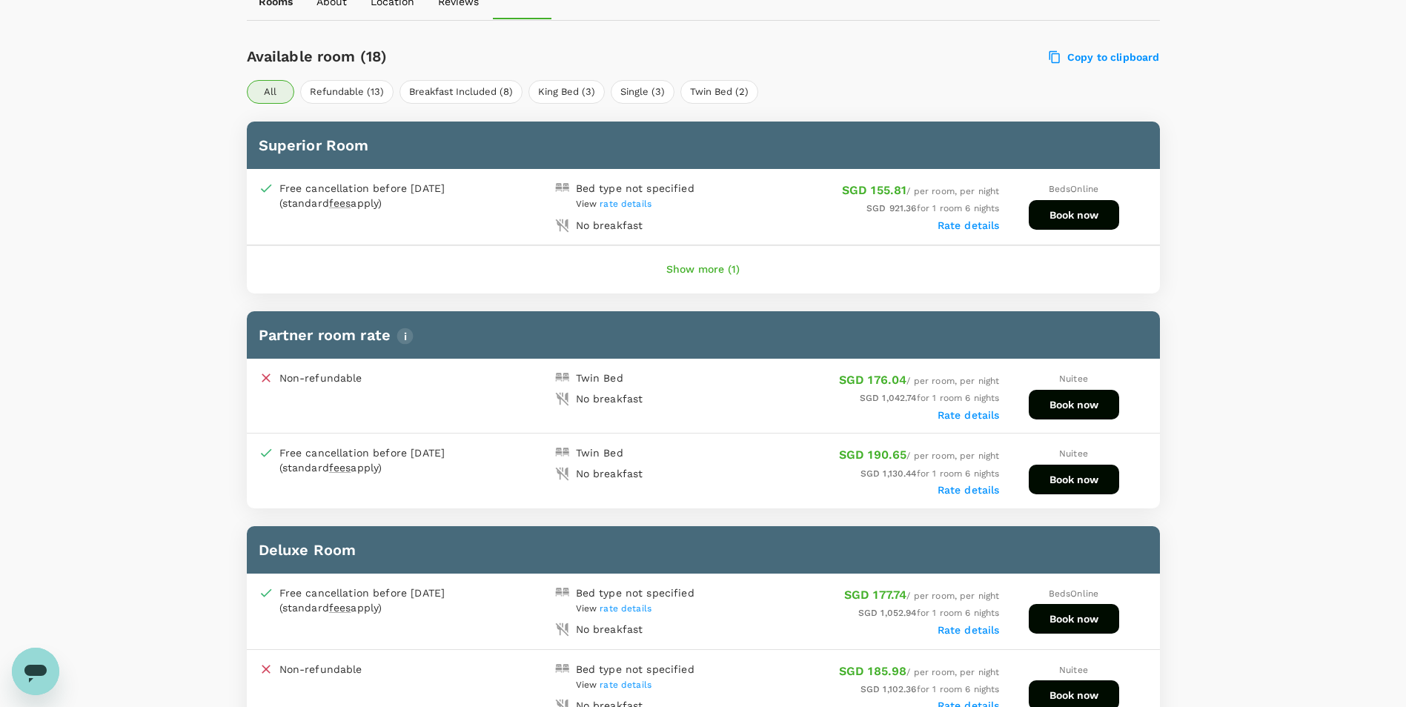
scroll to position [667, 0]
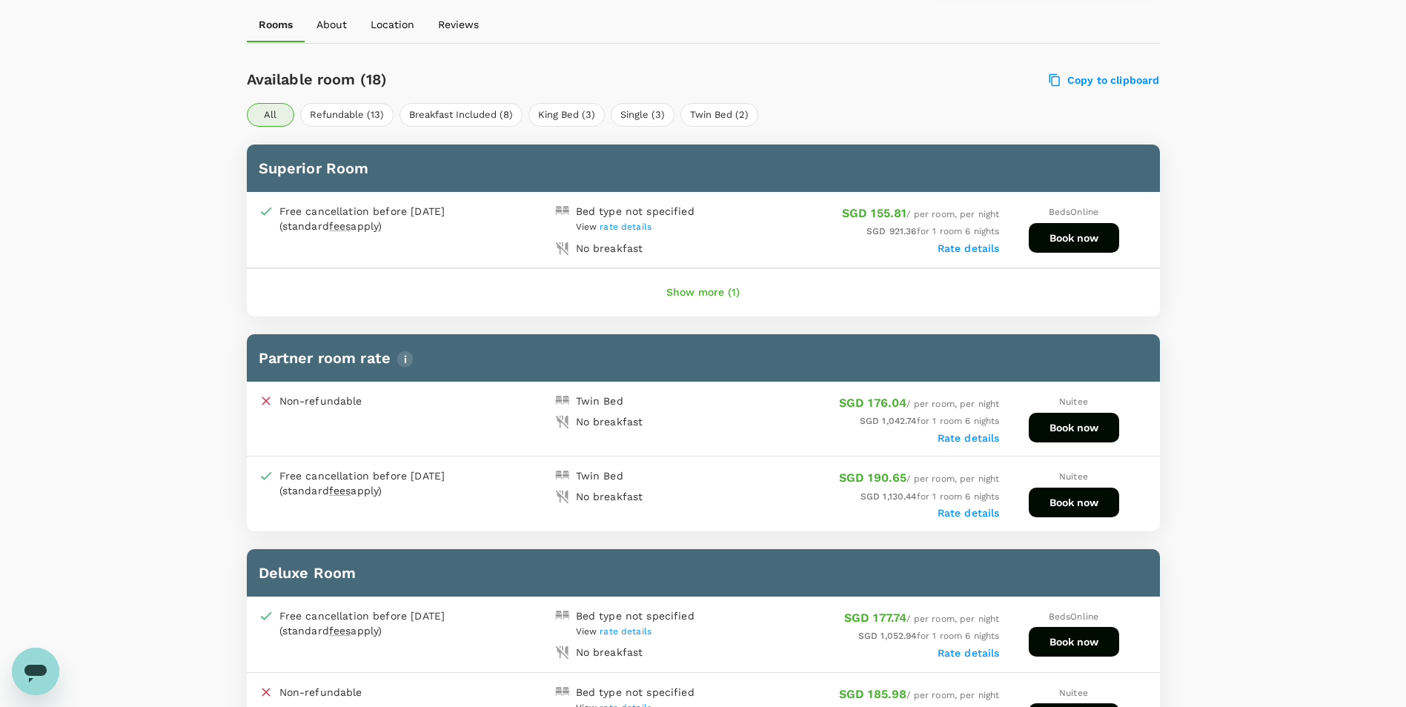
click at [697, 294] on button "Show more (1)" at bounding box center [703, 293] width 115 height 36
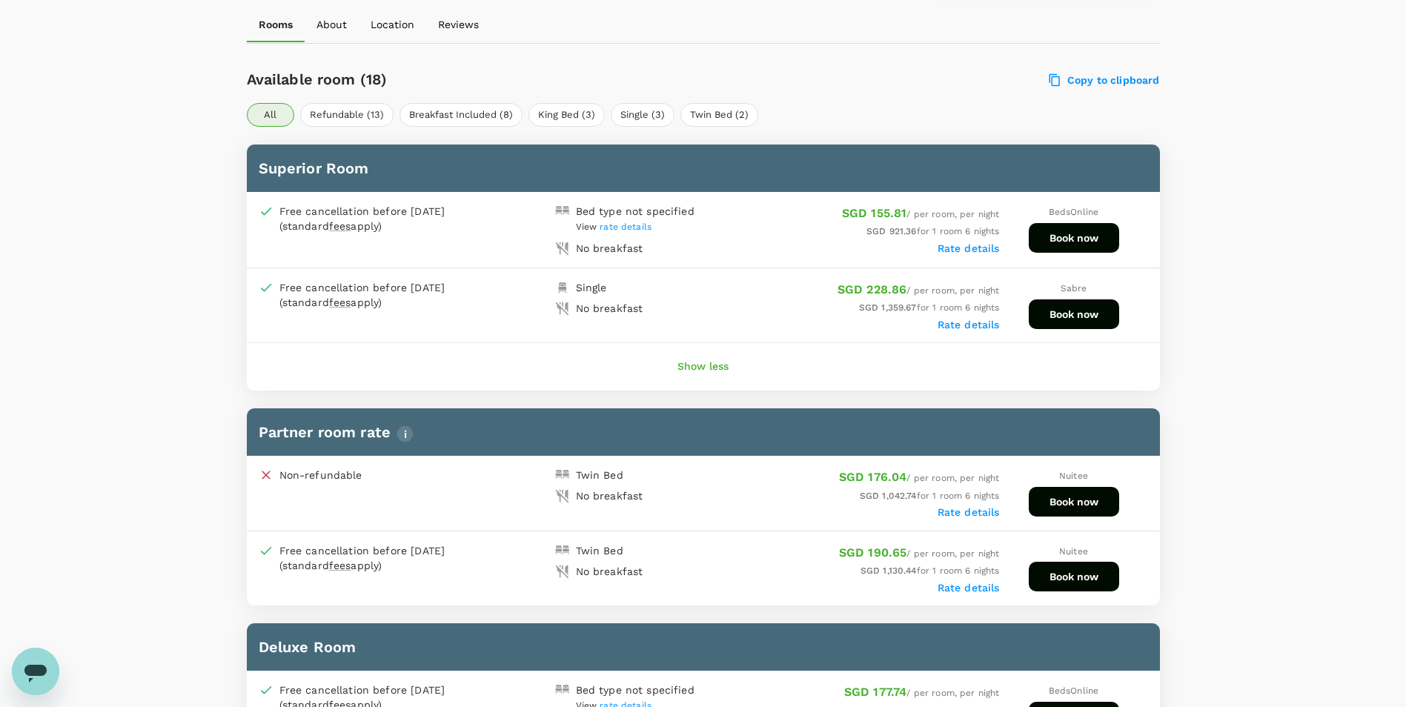
click at [1060, 245] on button "Book now" at bounding box center [1074, 238] width 90 height 30
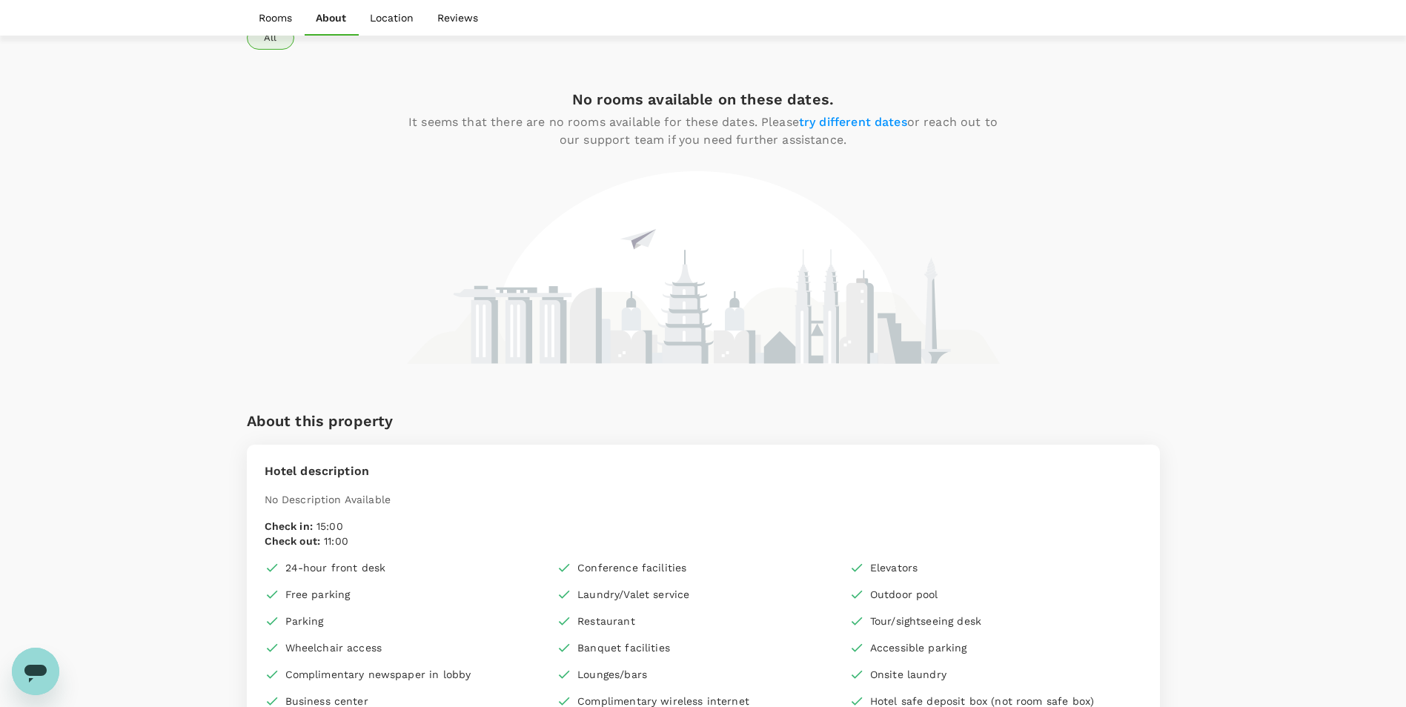
scroll to position [815, 0]
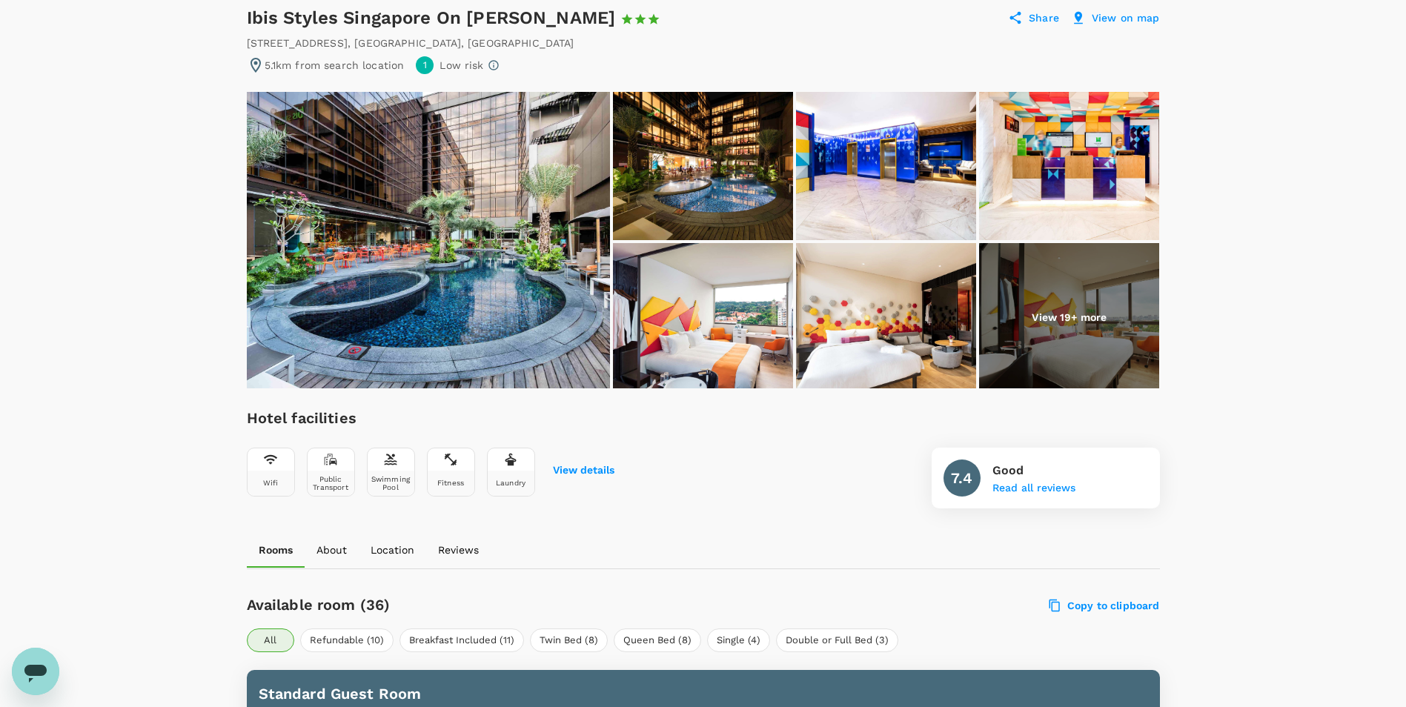
scroll to position [297, 0]
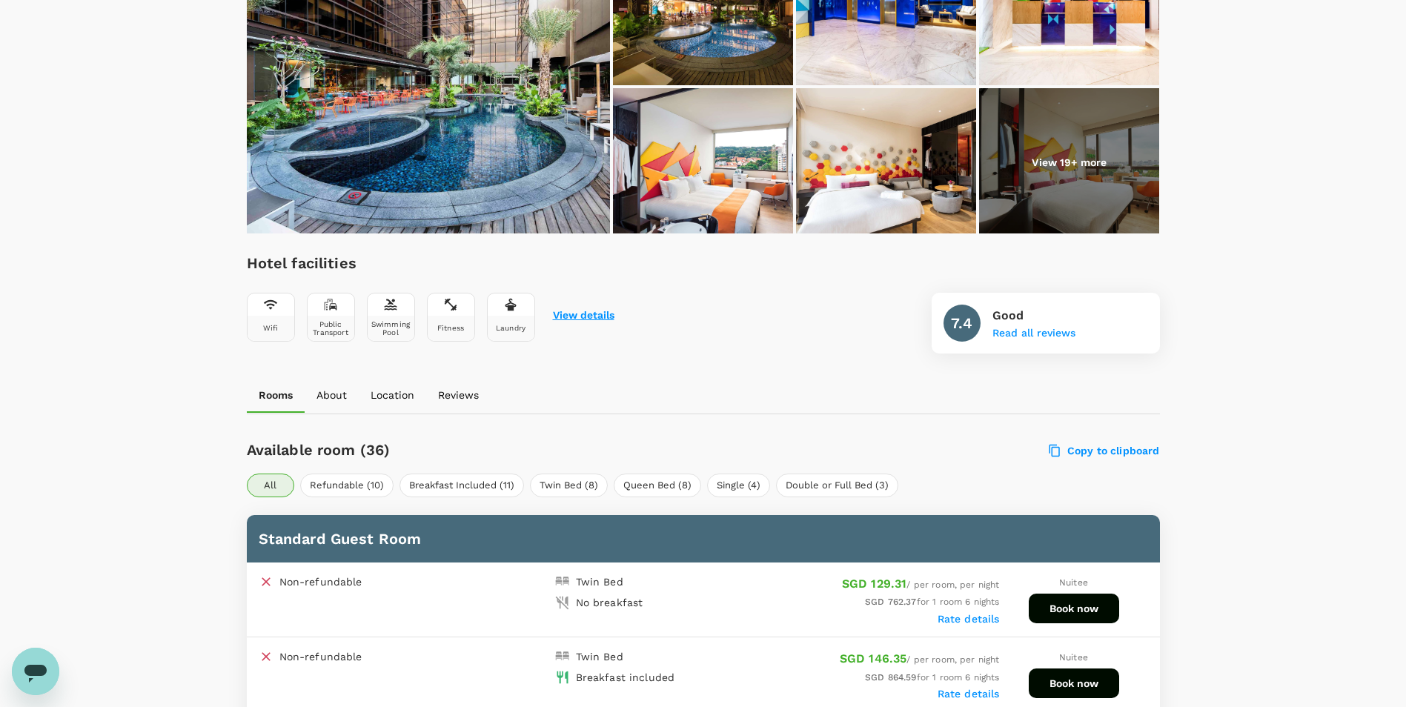
click at [580, 316] on button "View details" at bounding box center [584, 316] width 62 height 12
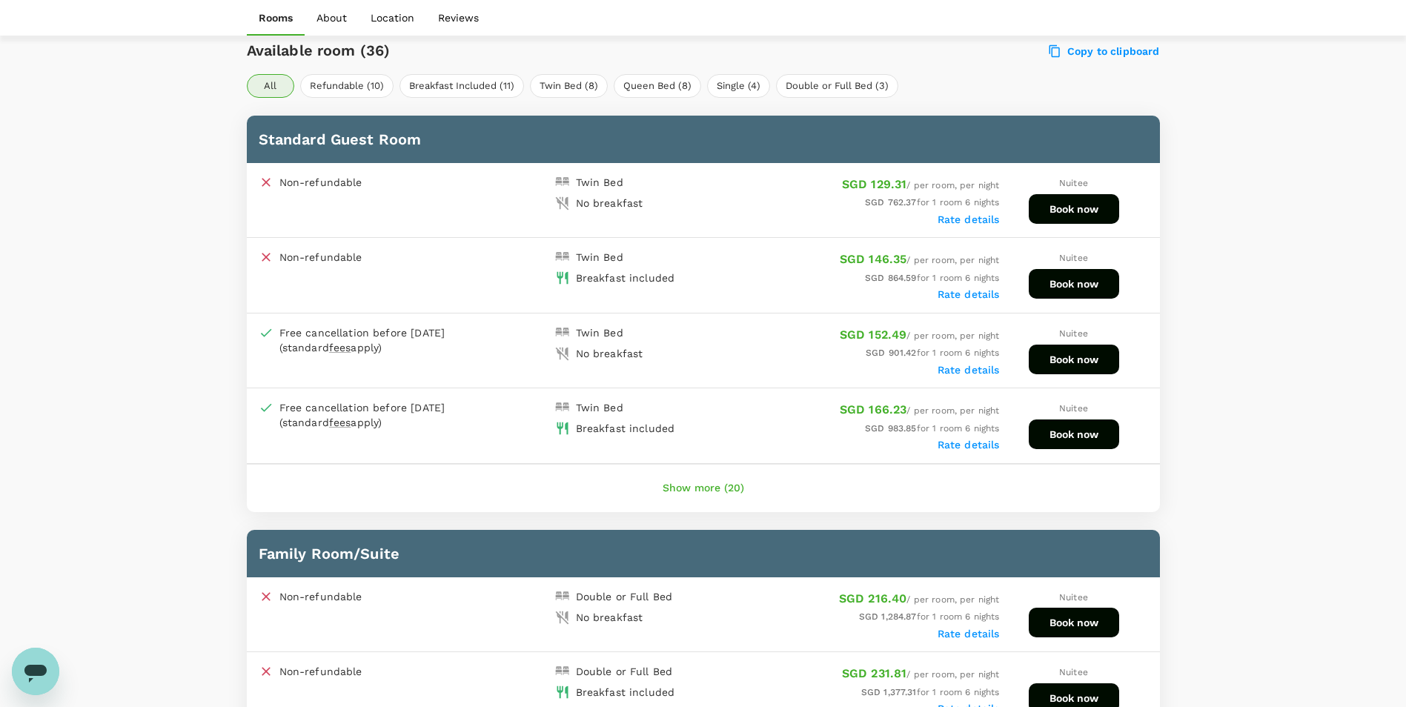
scroll to position [622, 0]
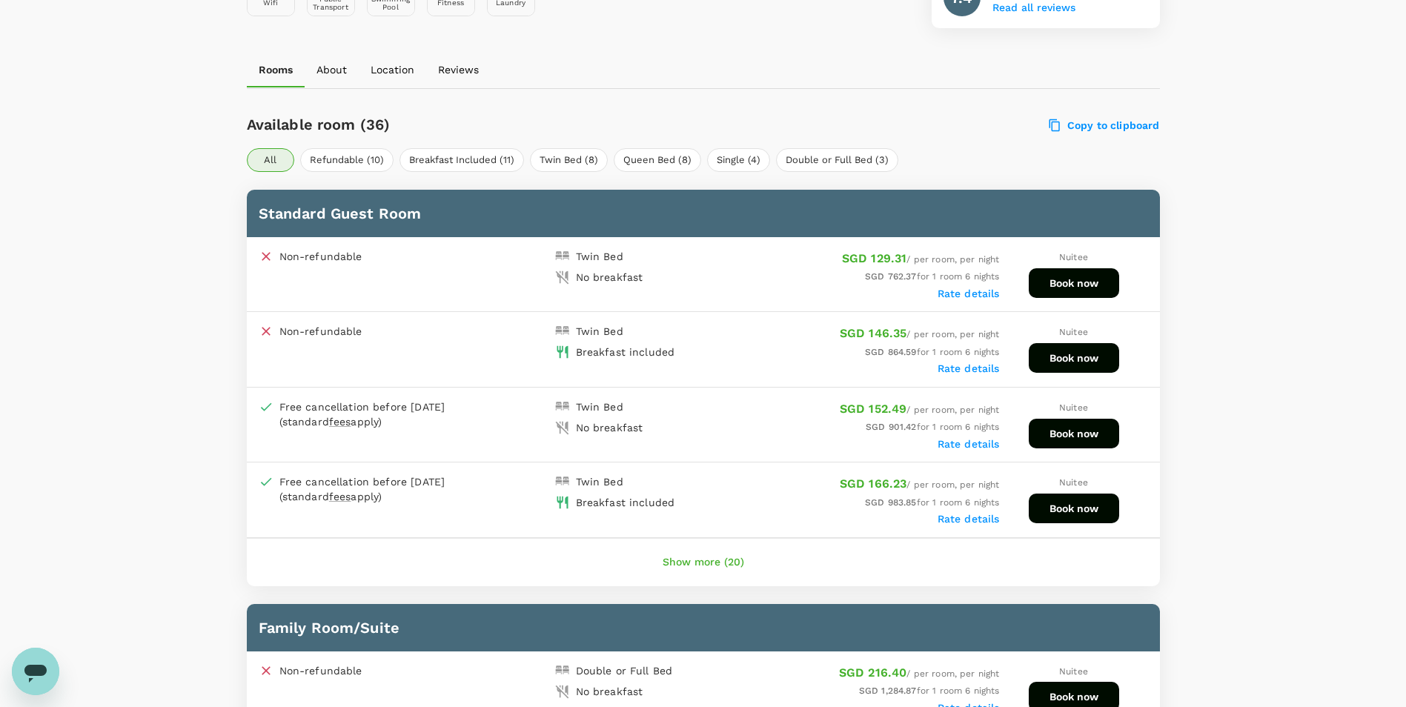
click at [736, 565] on button "Show more (20)" at bounding box center [703, 563] width 123 height 36
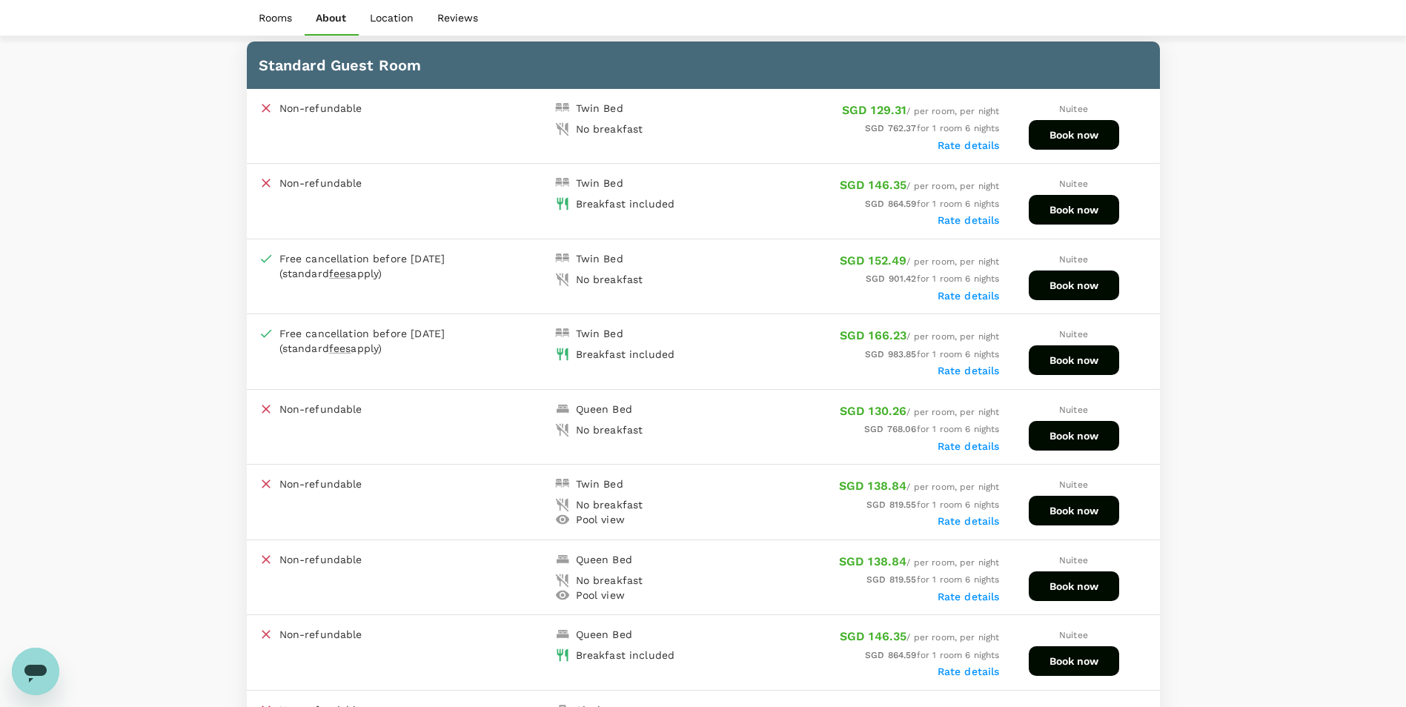
scroll to position [844, 0]
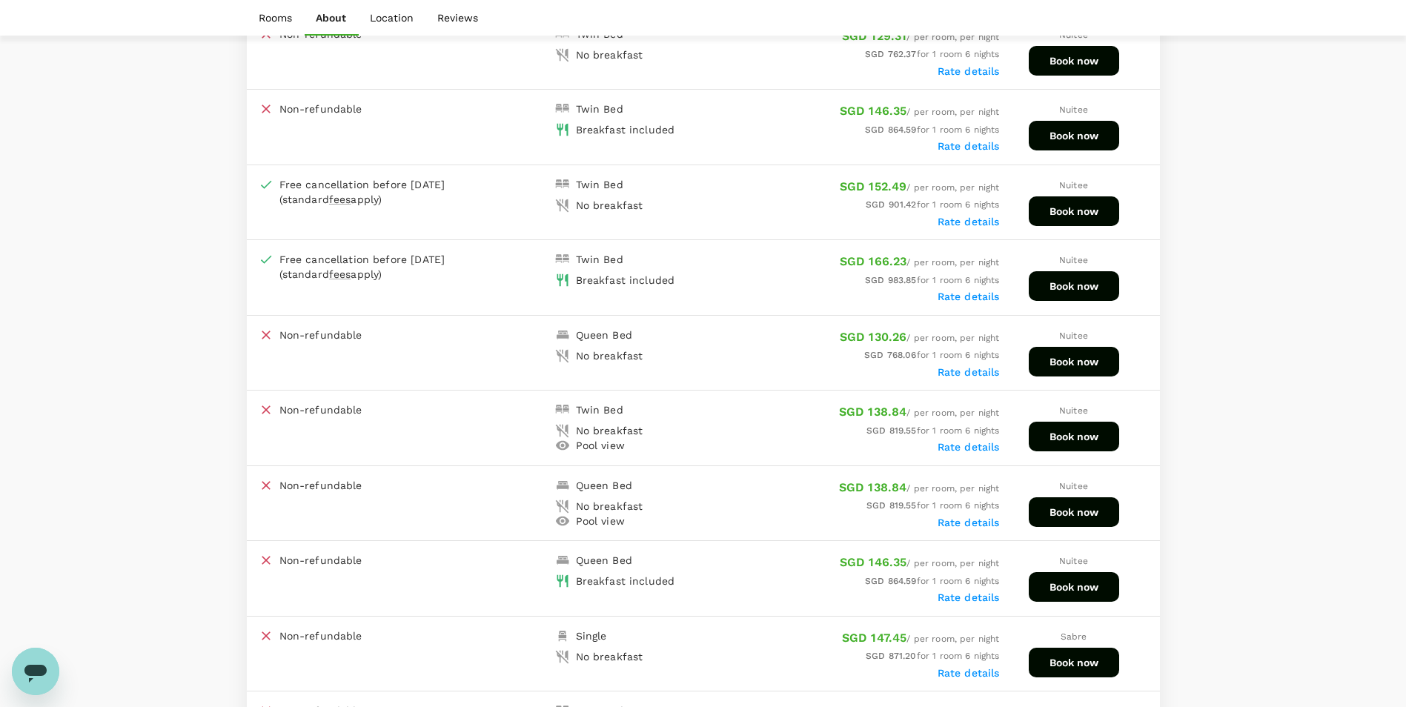
click at [984, 593] on label "Rate details" at bounding box center [969, 598] width 62 height 12
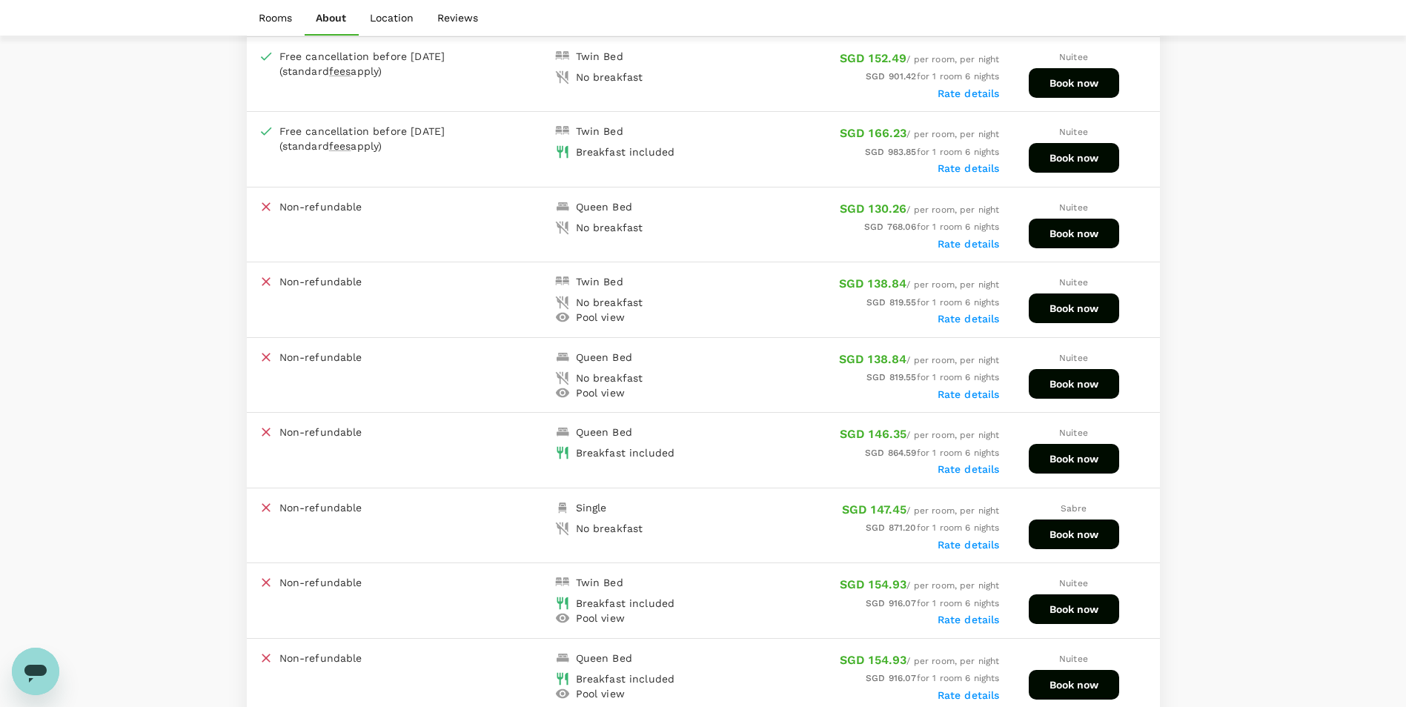
scroll to position [993, 0]
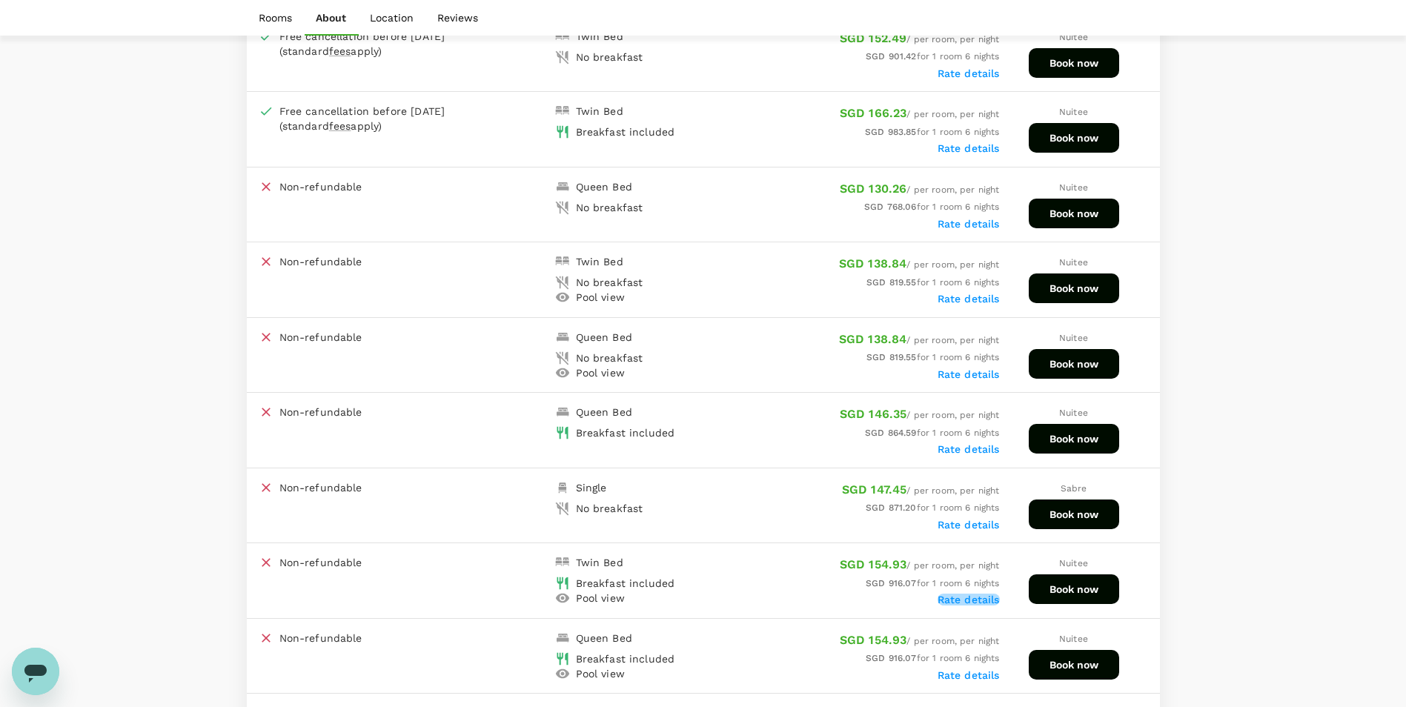
click at [976, 603] on label "Rate details" at bounding box center [969, 600] width 62 height 12
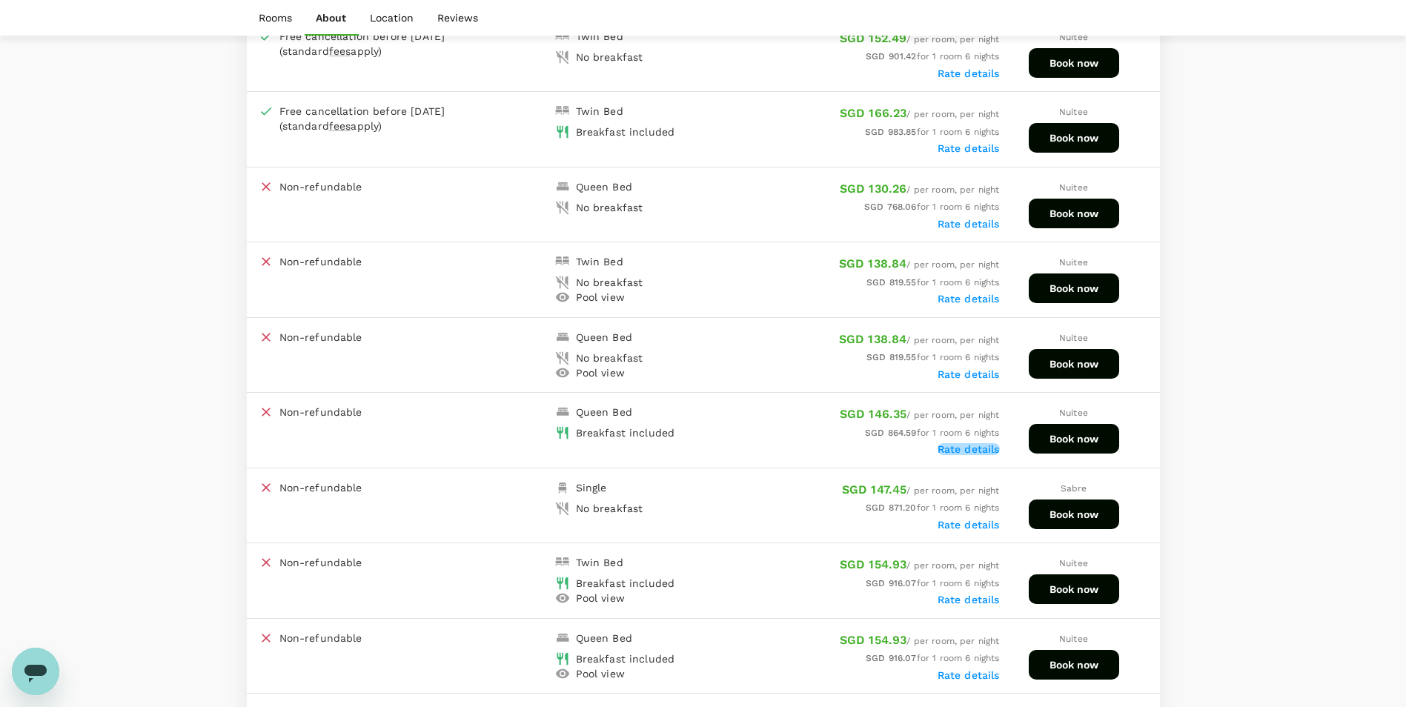
click at [985, 446] on label "Rate details" at bounding box center [969, 449] width 62 height 12
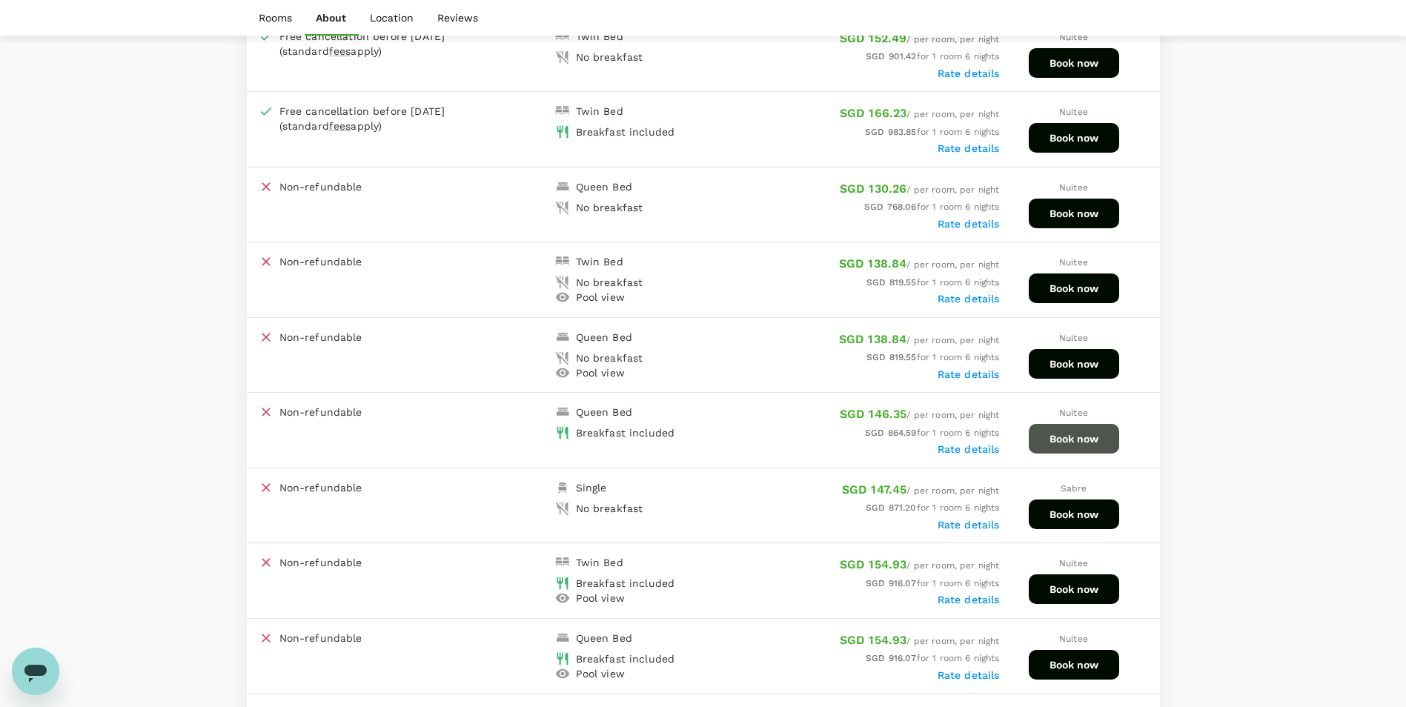
drag, startPoint x: 1092, startPoint y: 444, endPoint x: 1042, endPoint y: 442, distance: 50.5
click at [1042, 442] on button "Book now" at bounding box center [1074, 439] width 90 height 30
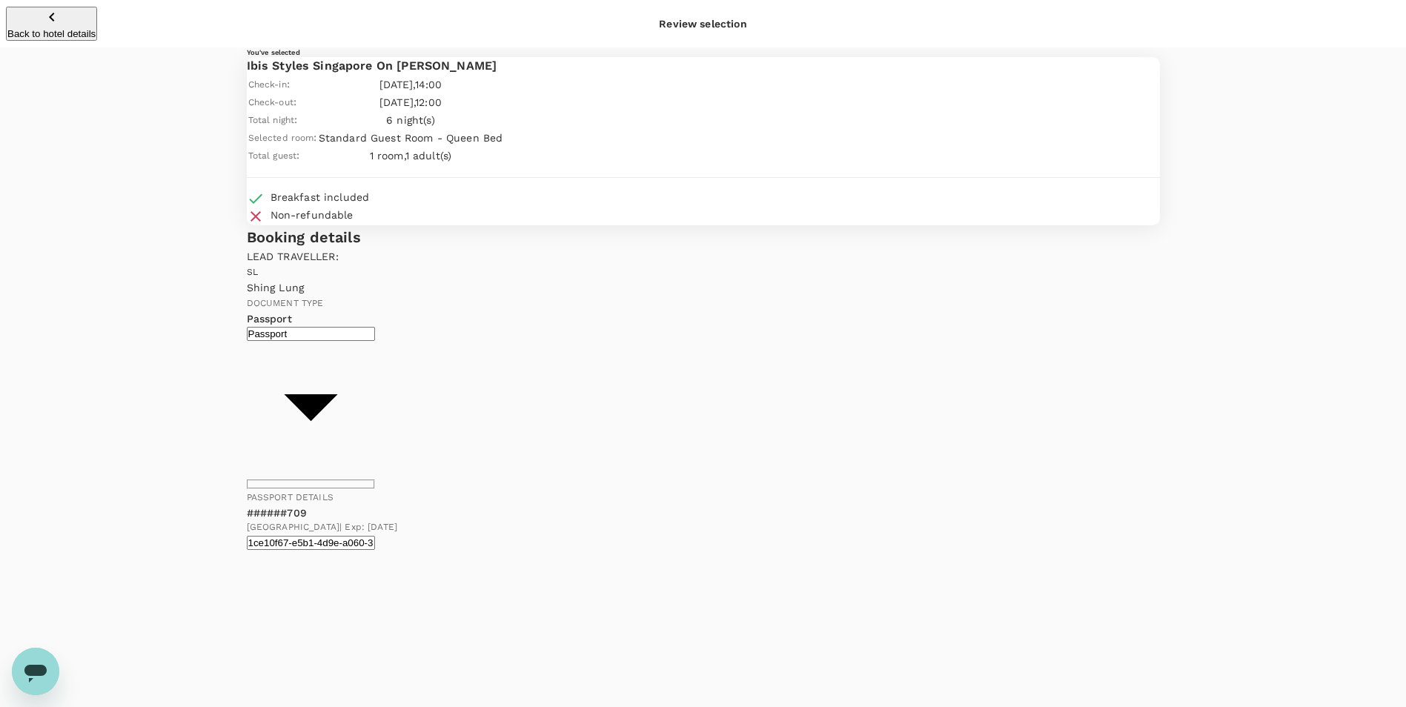
click at [96, 28] on p "Back to hotel details" at bounding box center [51, 33] width 88 height 11
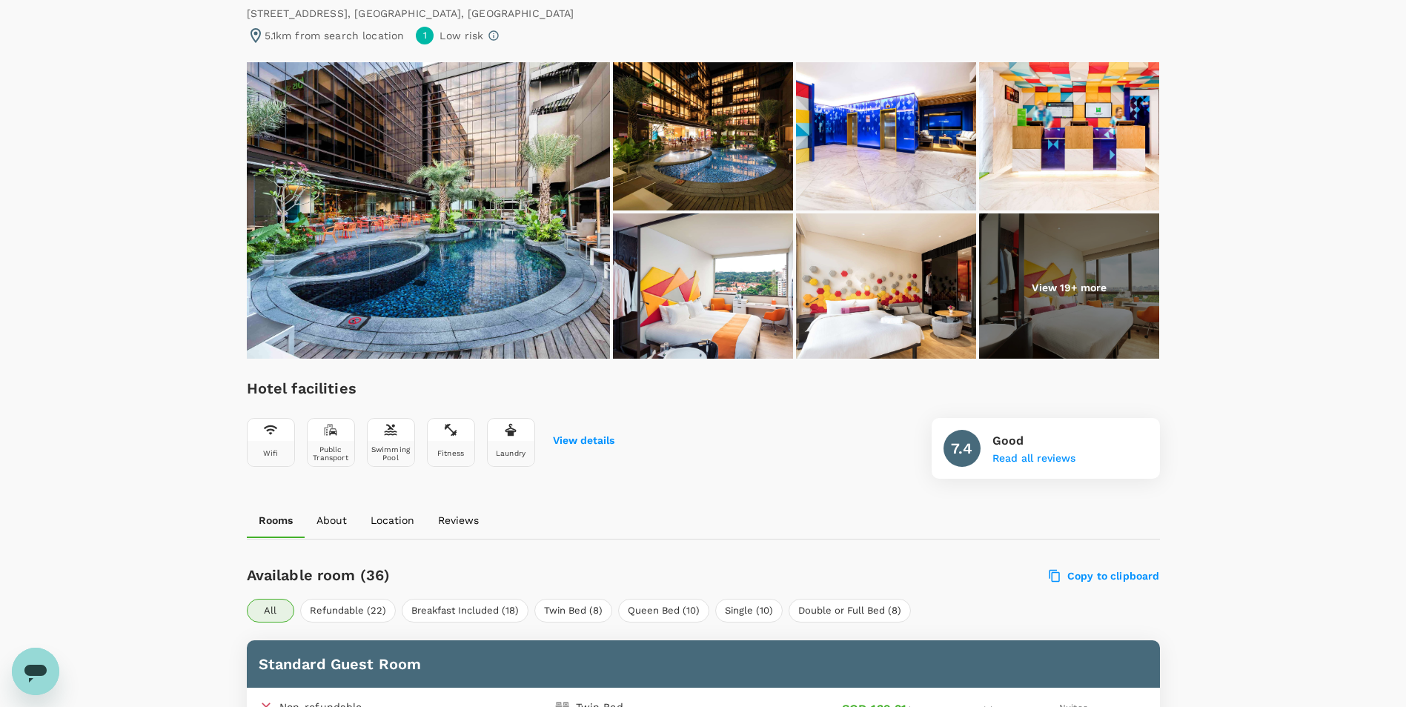
scroll to position [97, 0]
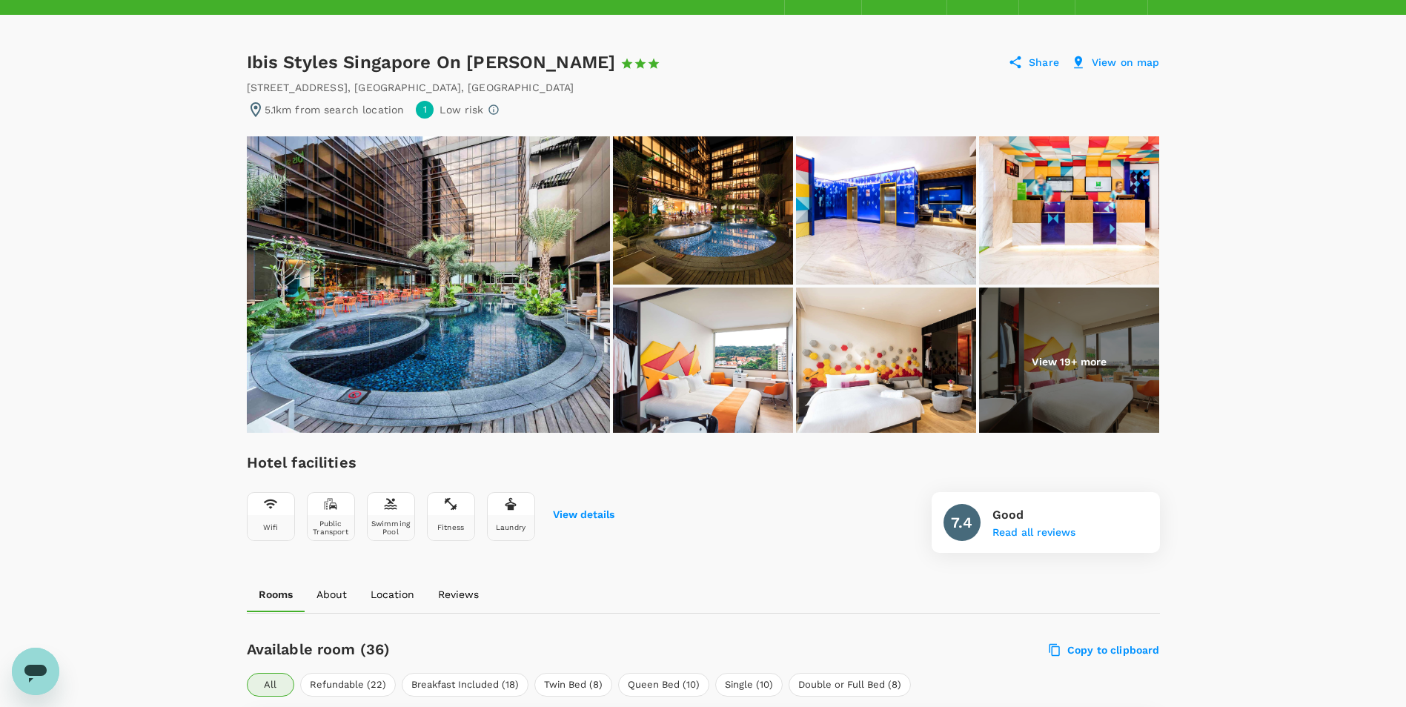
click at [461, 225] on img at bounding box center [428, 284] width 363 height 297
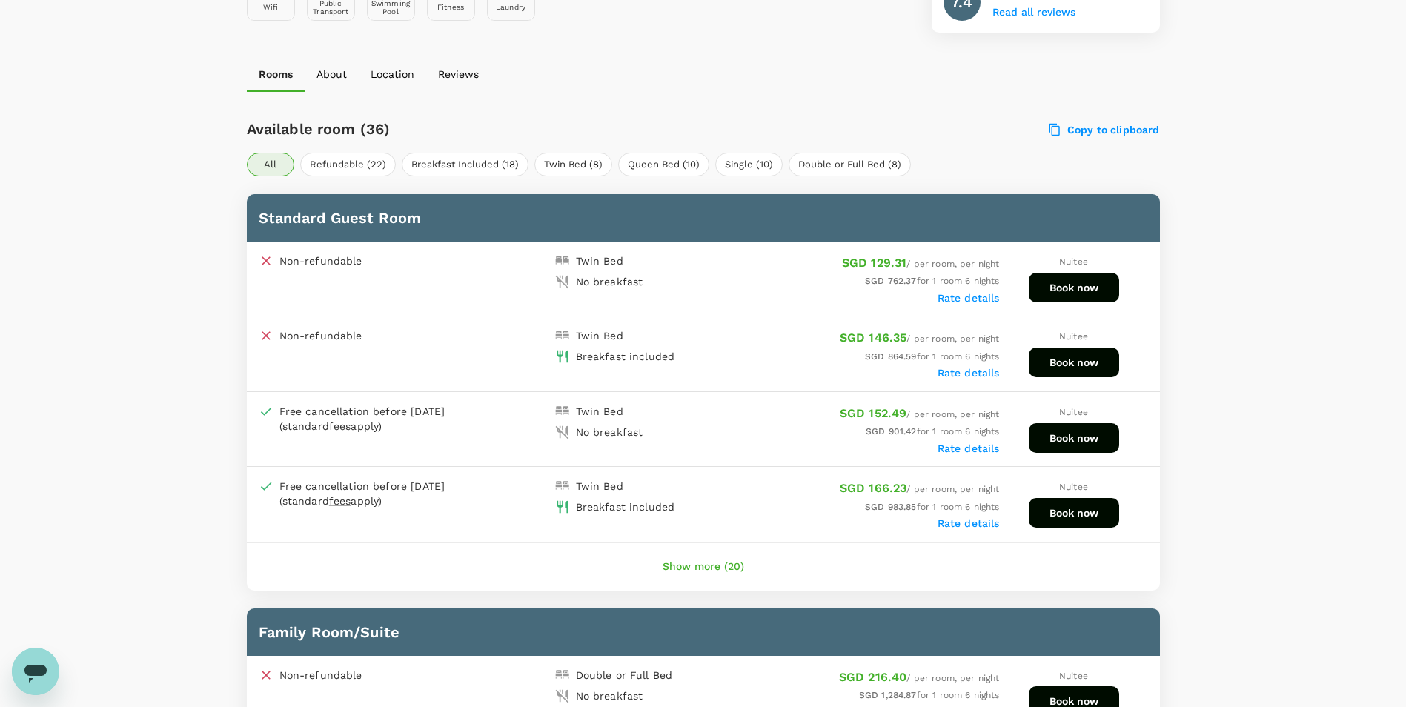
scroll to position [690, 0]
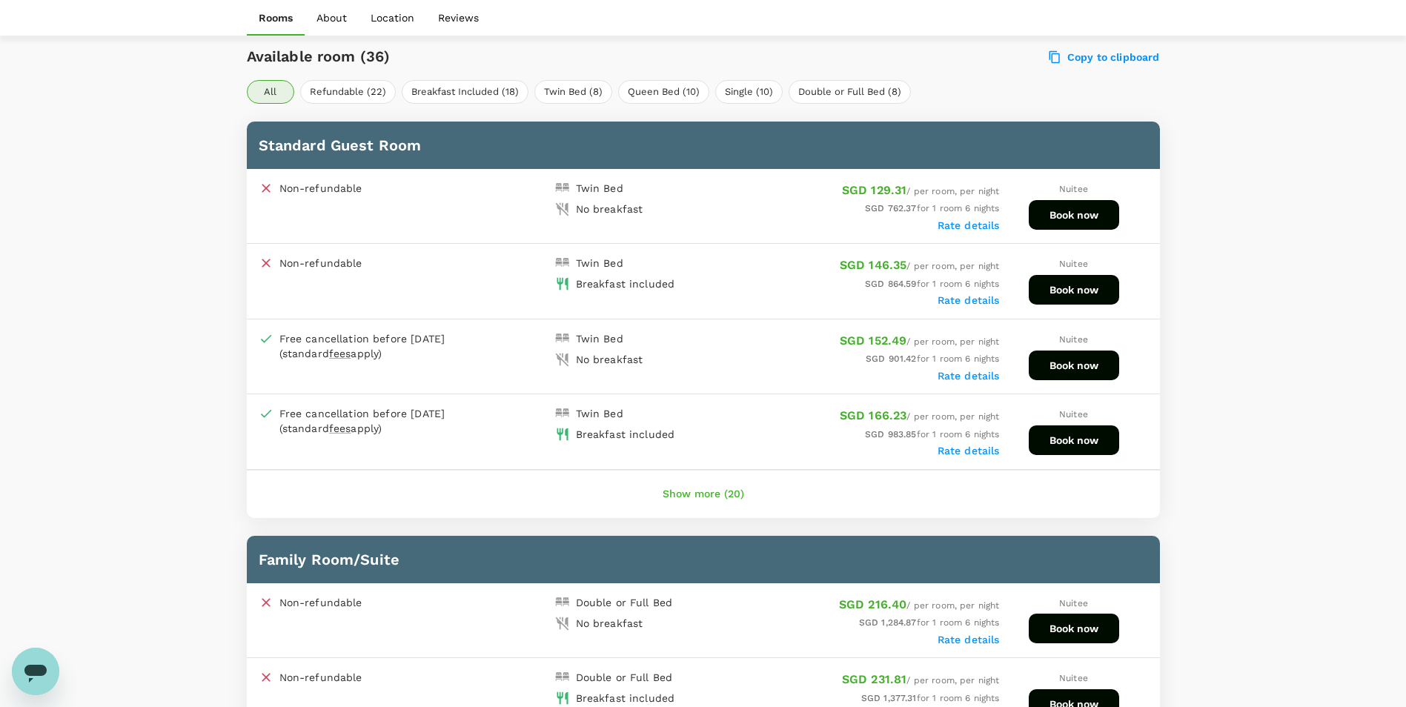
click at [695, 497] on button "Show more (20)" at bounding box center [703, 495] width 123 height 36
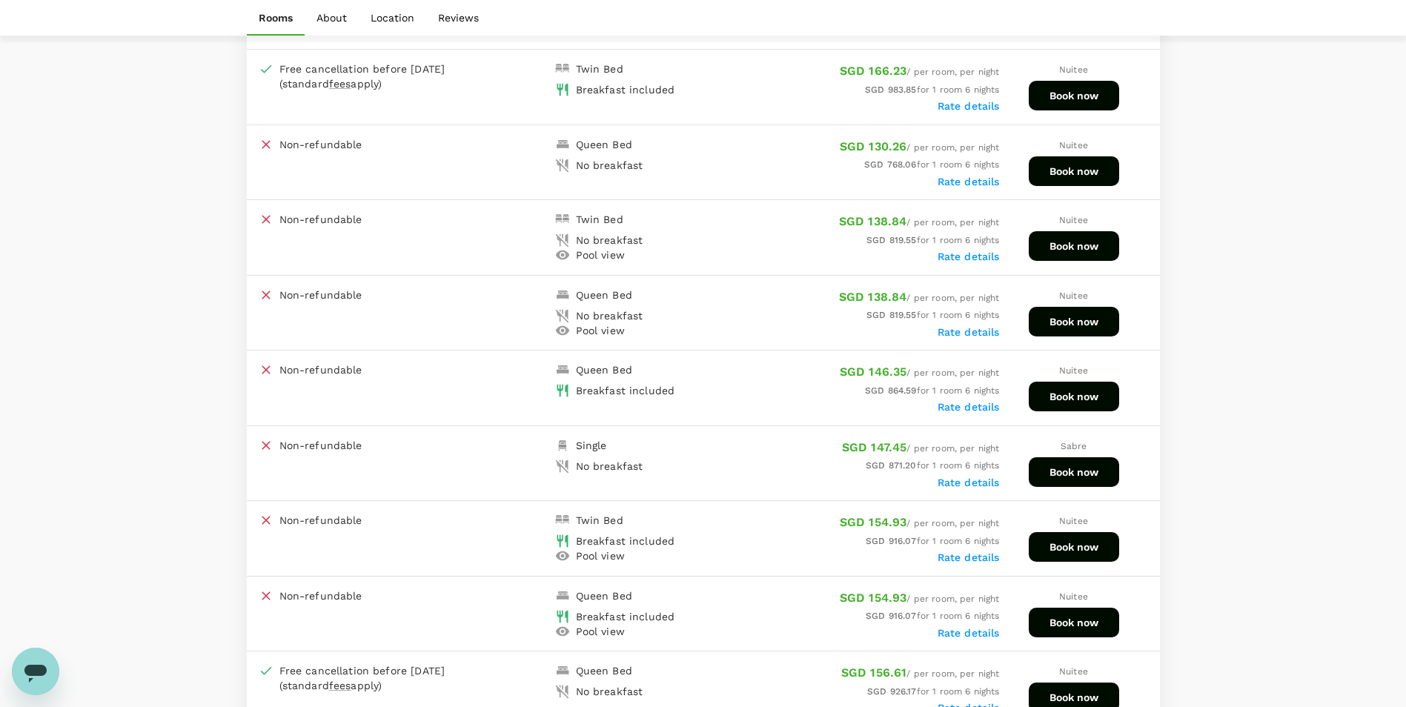
scroll to position [1061, 0]
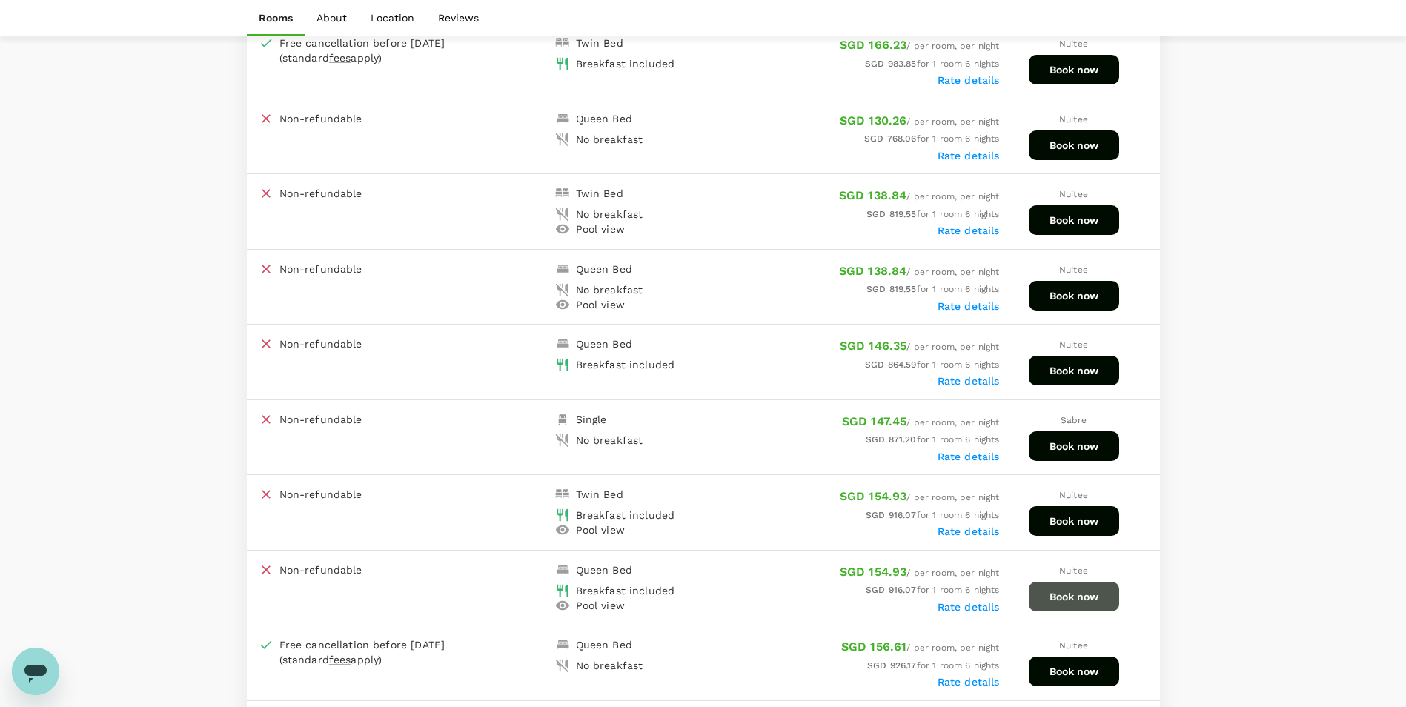
click at [1041, 594] on button "Book now" at bounding box center [1074, 597] width 90 height 30
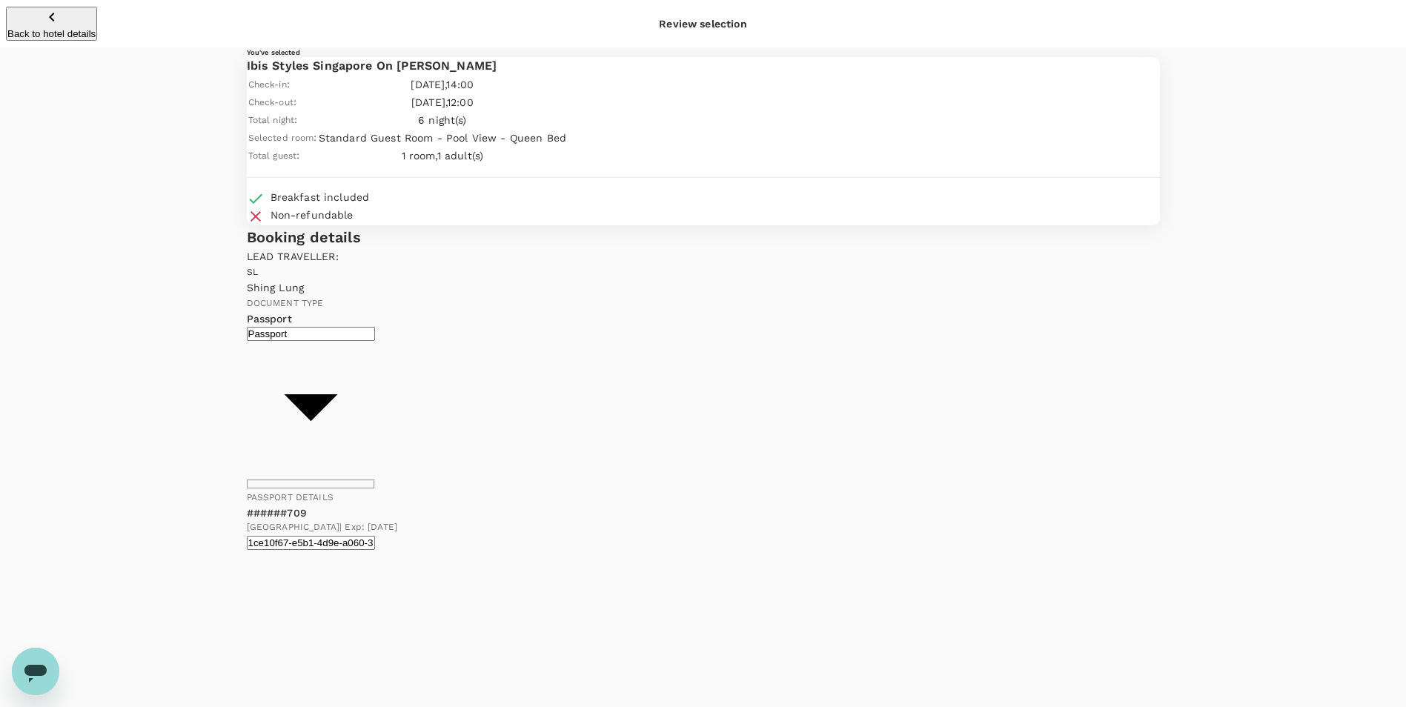
click at [71, 28] on p "Back to hotel details" at bounding box center [51, 33] width 88 height 11
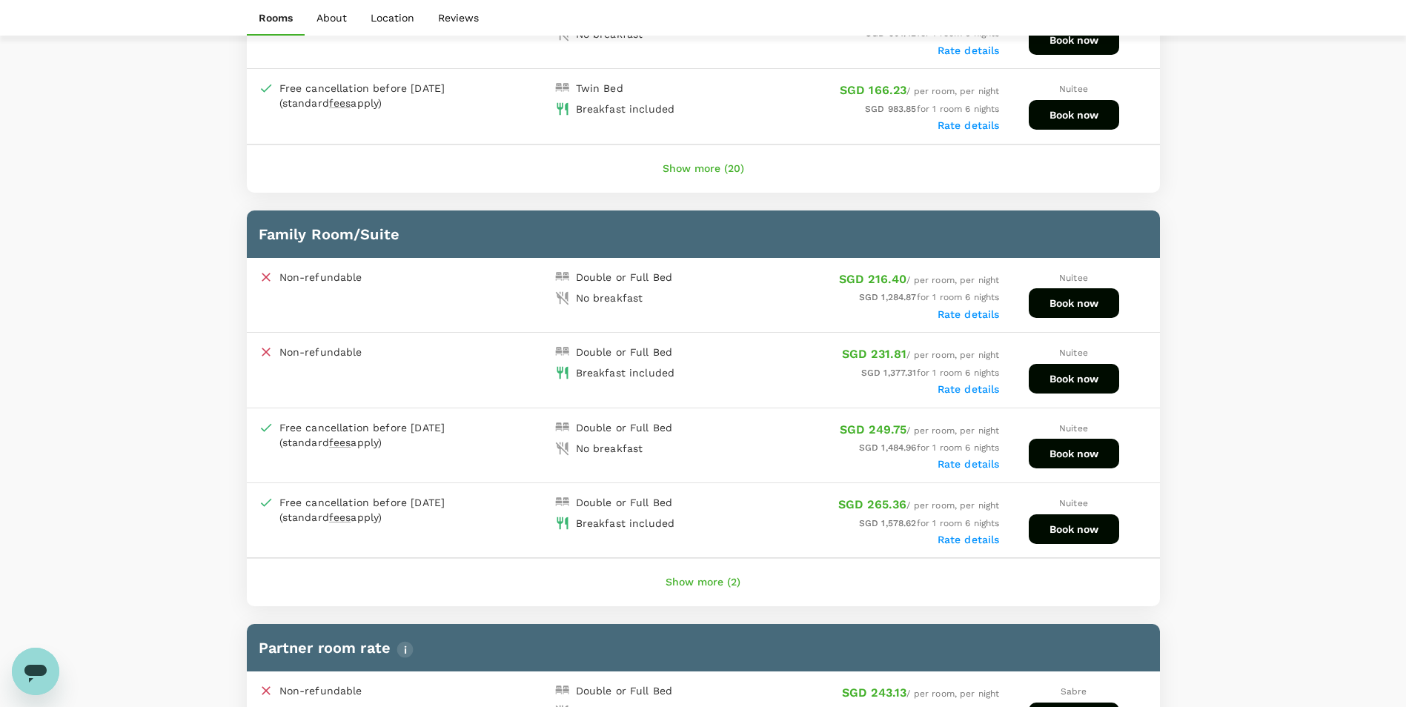
scroll to position [907, 0]
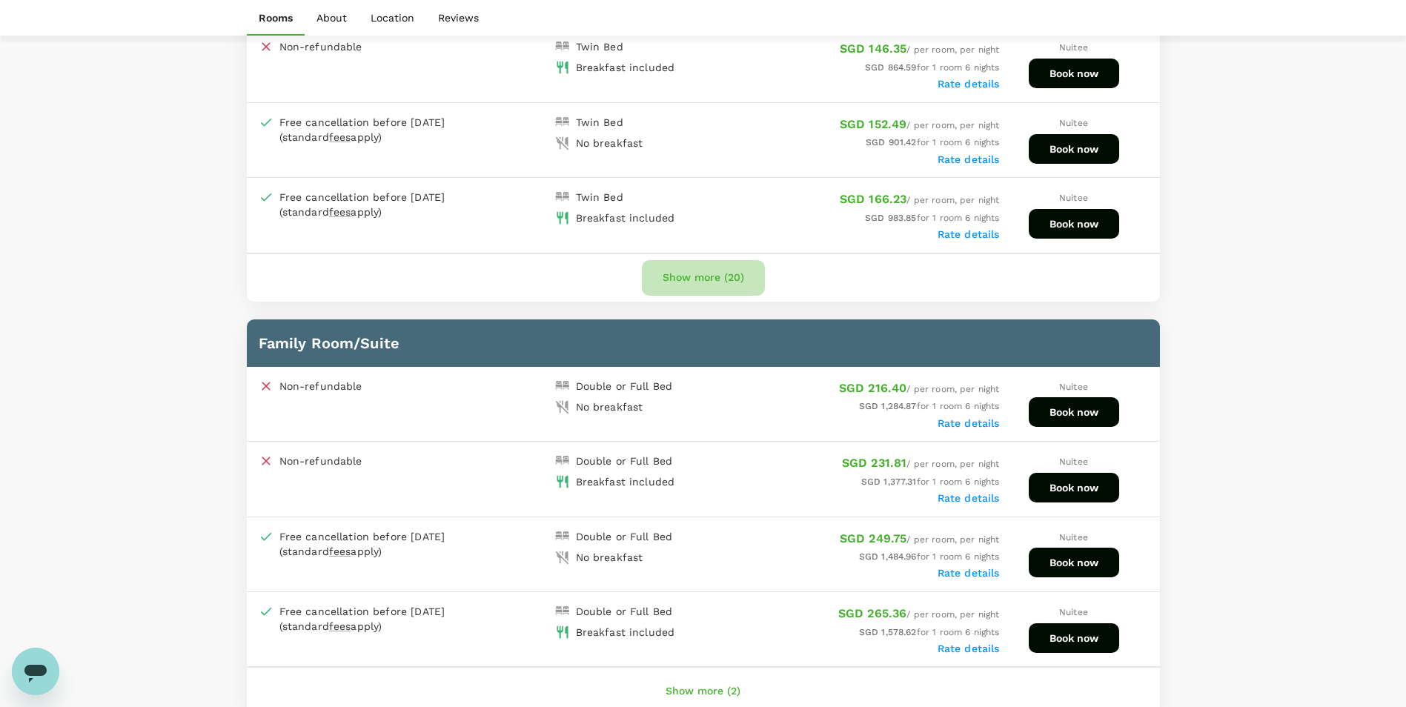
click at [681, 279] on button "Show more (20)" at bounding box center [703, 278] width 123 height 36
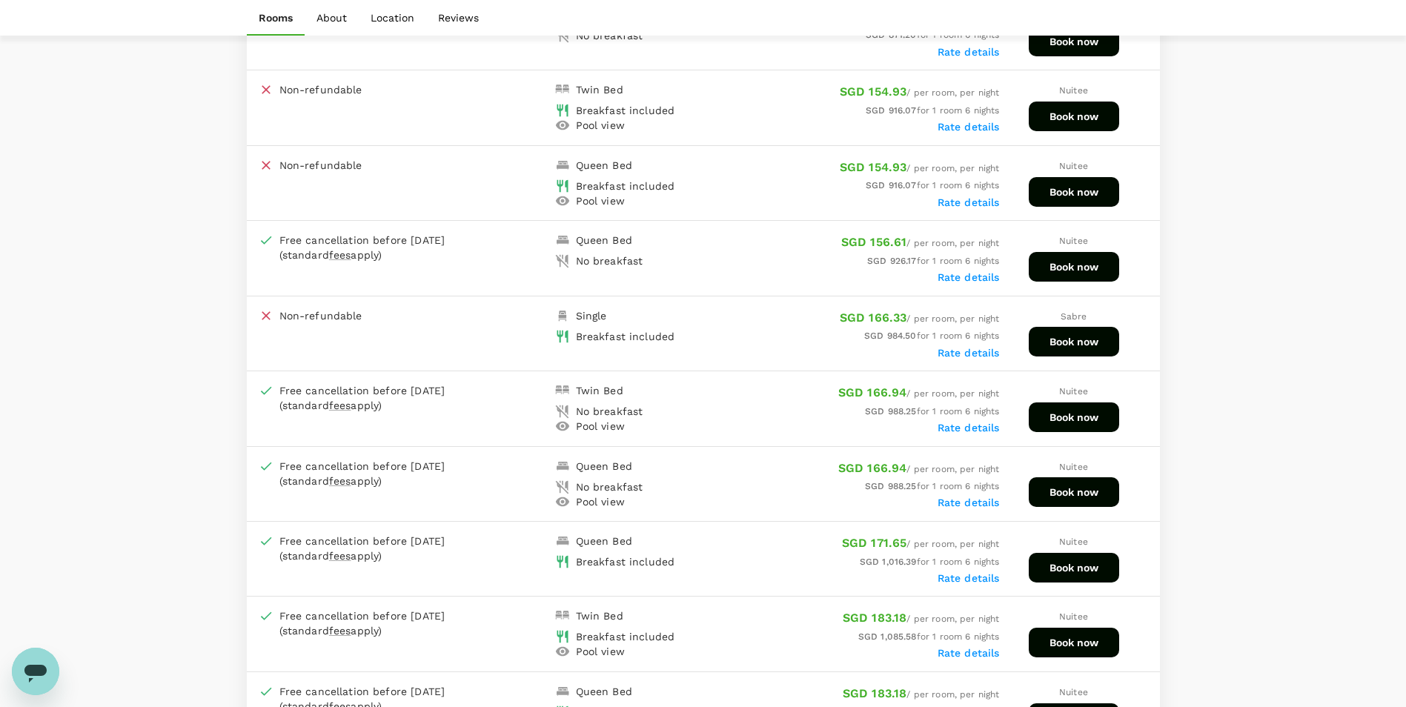
scroll to position [1500, 0]
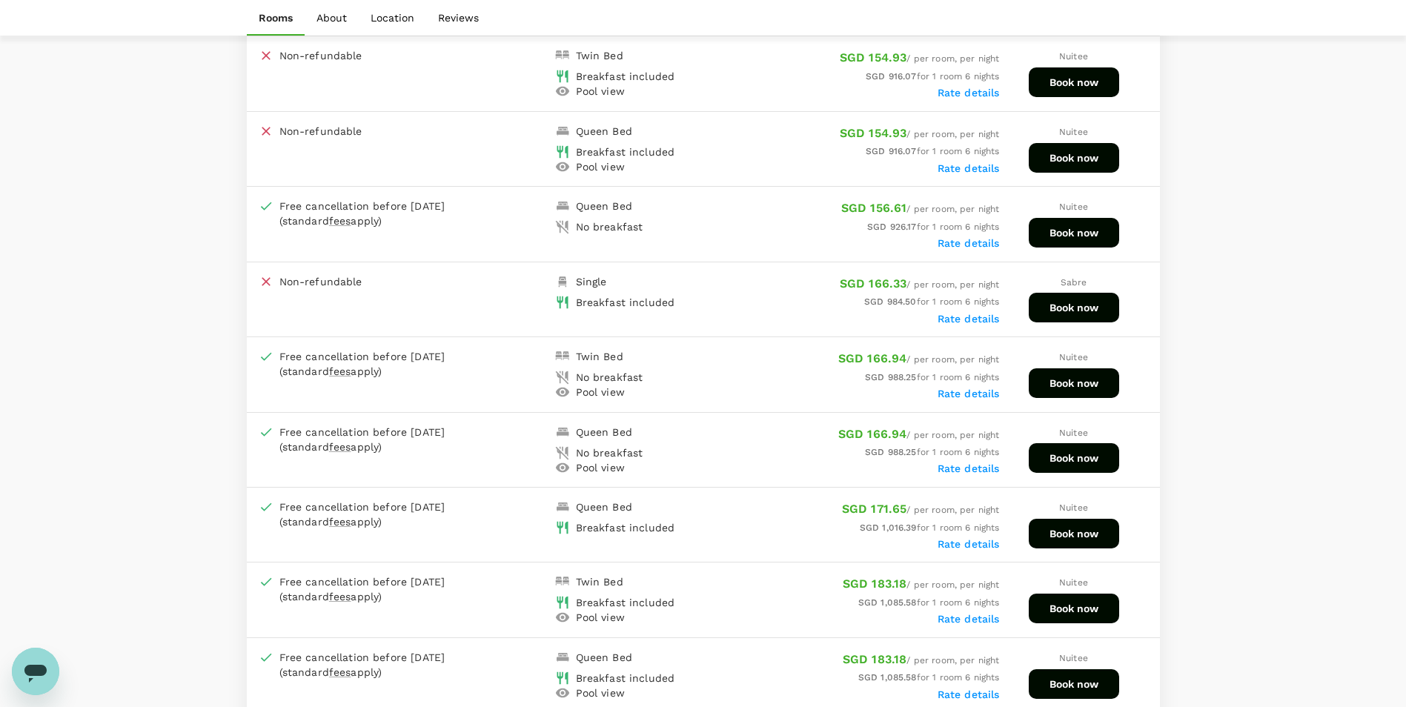
click at [1050, 614] on button "Book now" at bounding box center [1074, 609] width 90 height 30
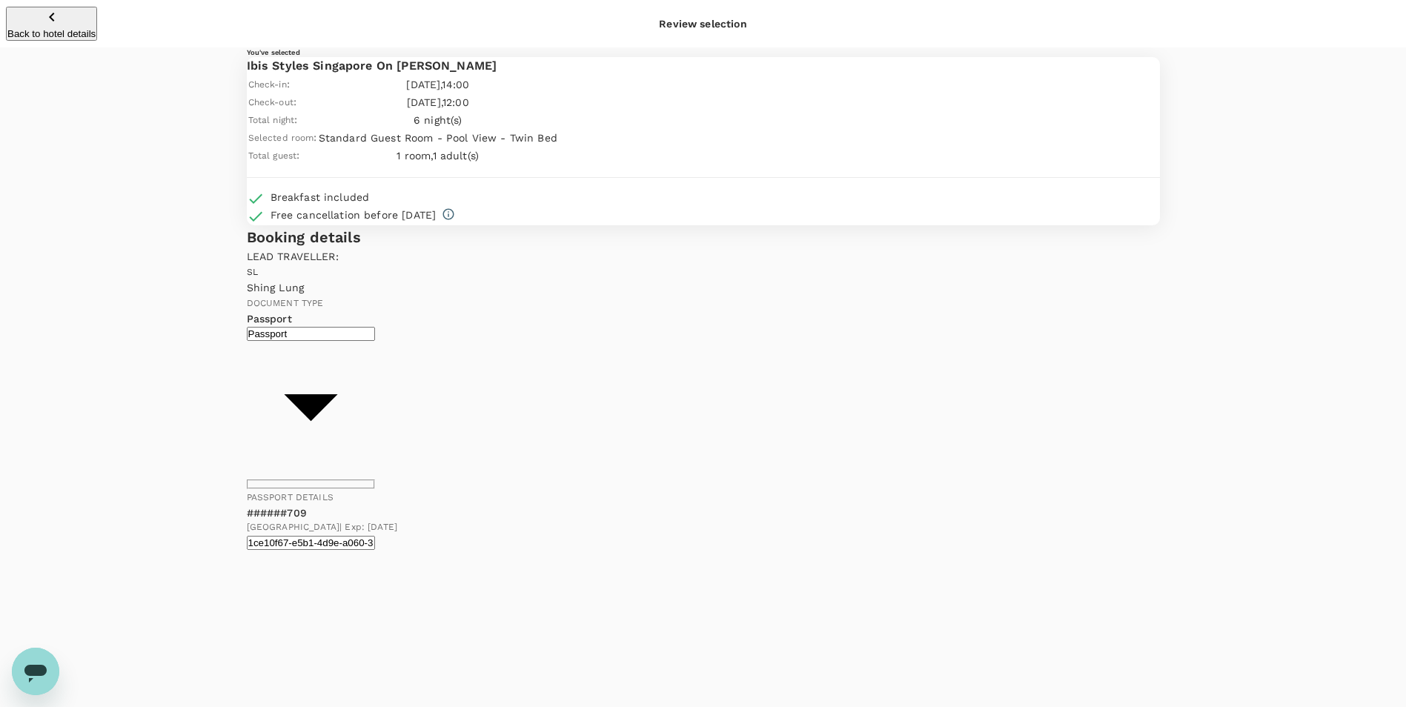
click at [76, 28] on p "Back to hotel details" at bounding box center [51, 33] width 88 height 11
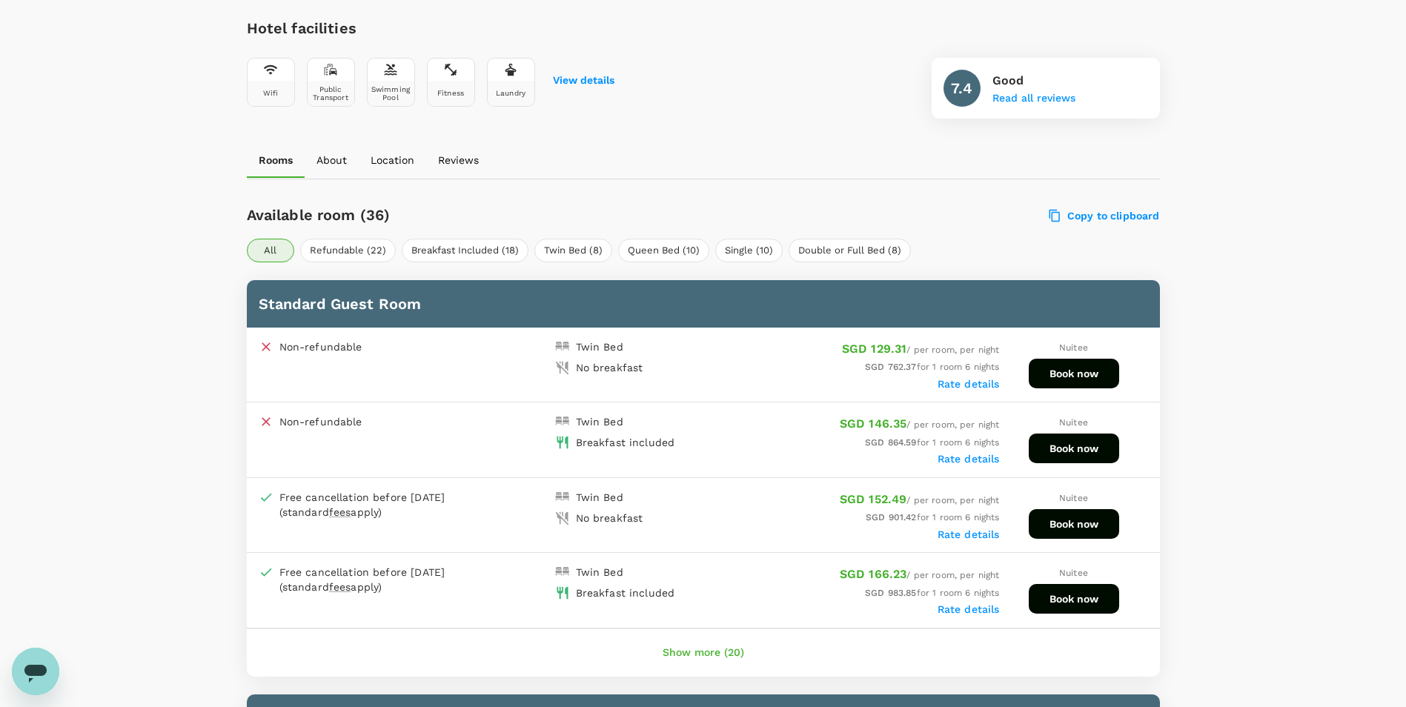
scroll to position [530, 0]
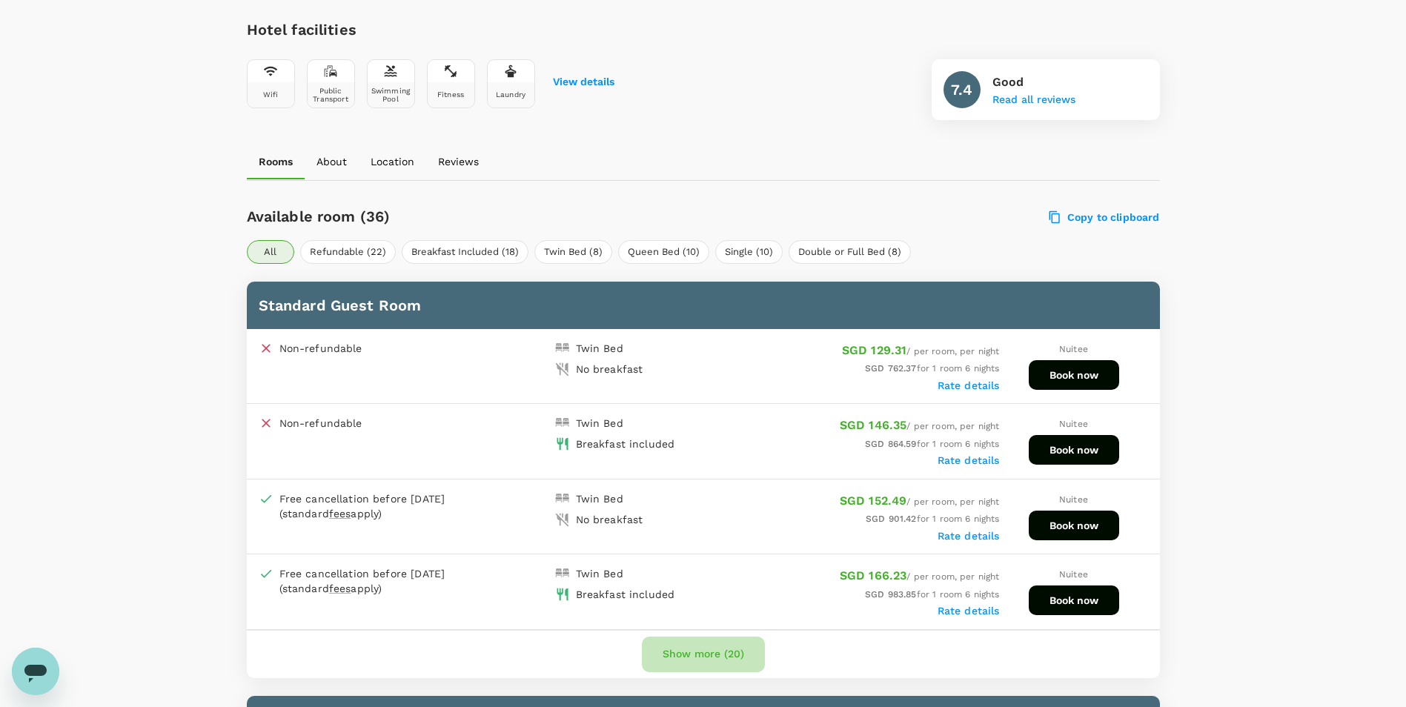
click at [716, 663] on button "Show more (20)" at bounding box center [703, 655] width 123 height 36
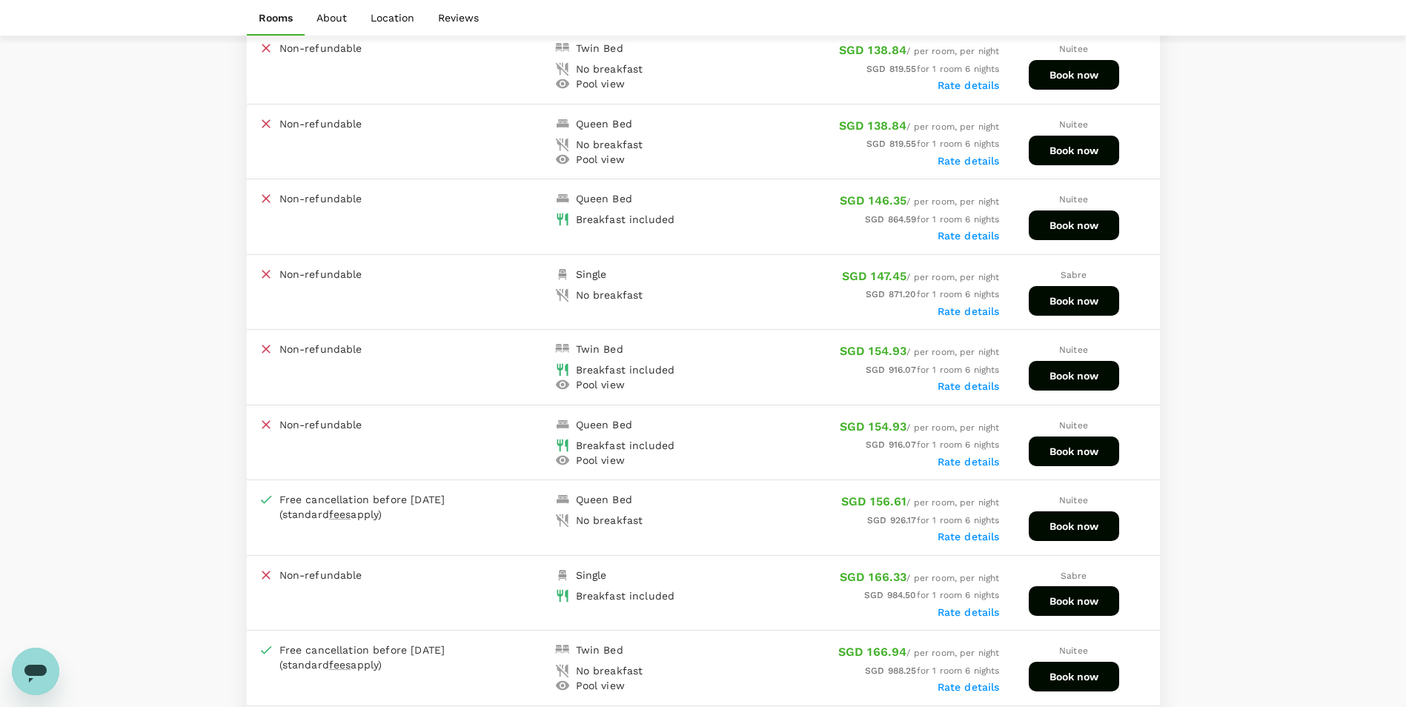
scroll to position [1197, 0]
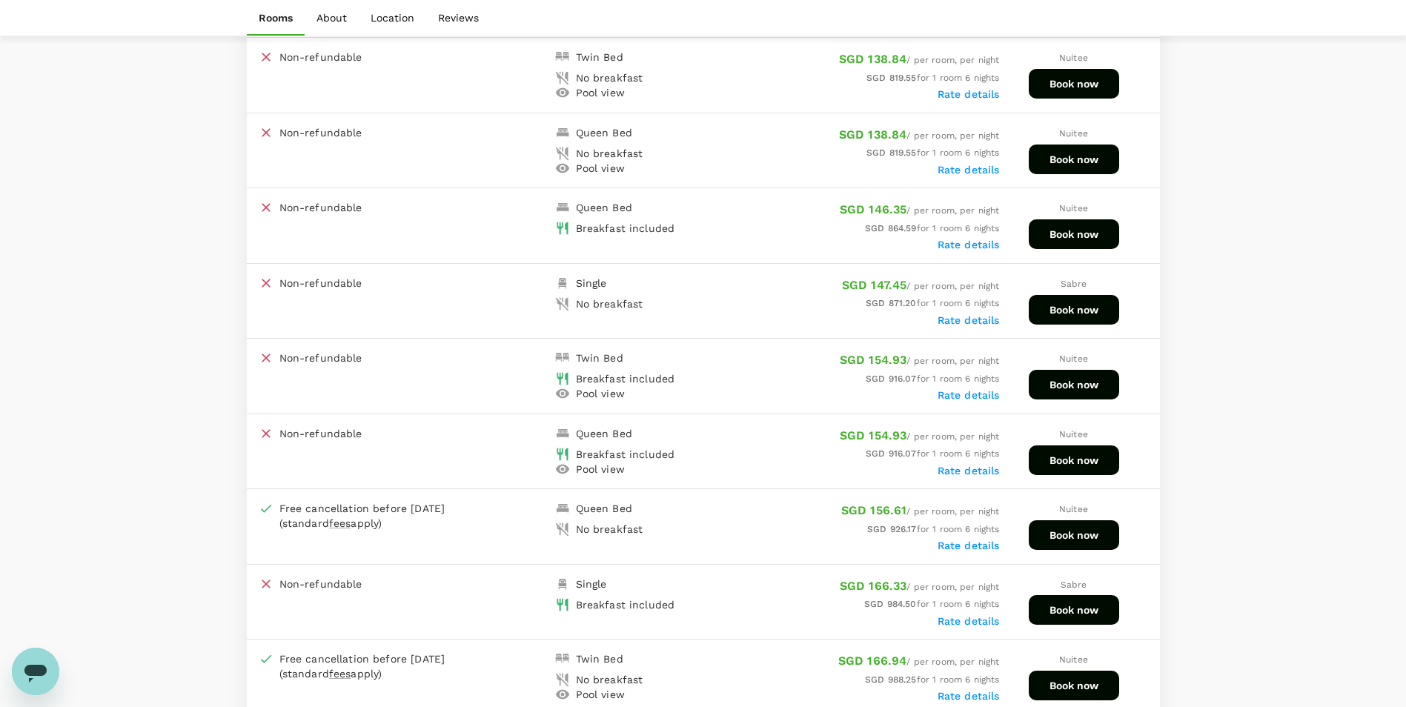
click at [1092, 460] on button "Book now" at bounding box center [1074, 461] width 90 height 30
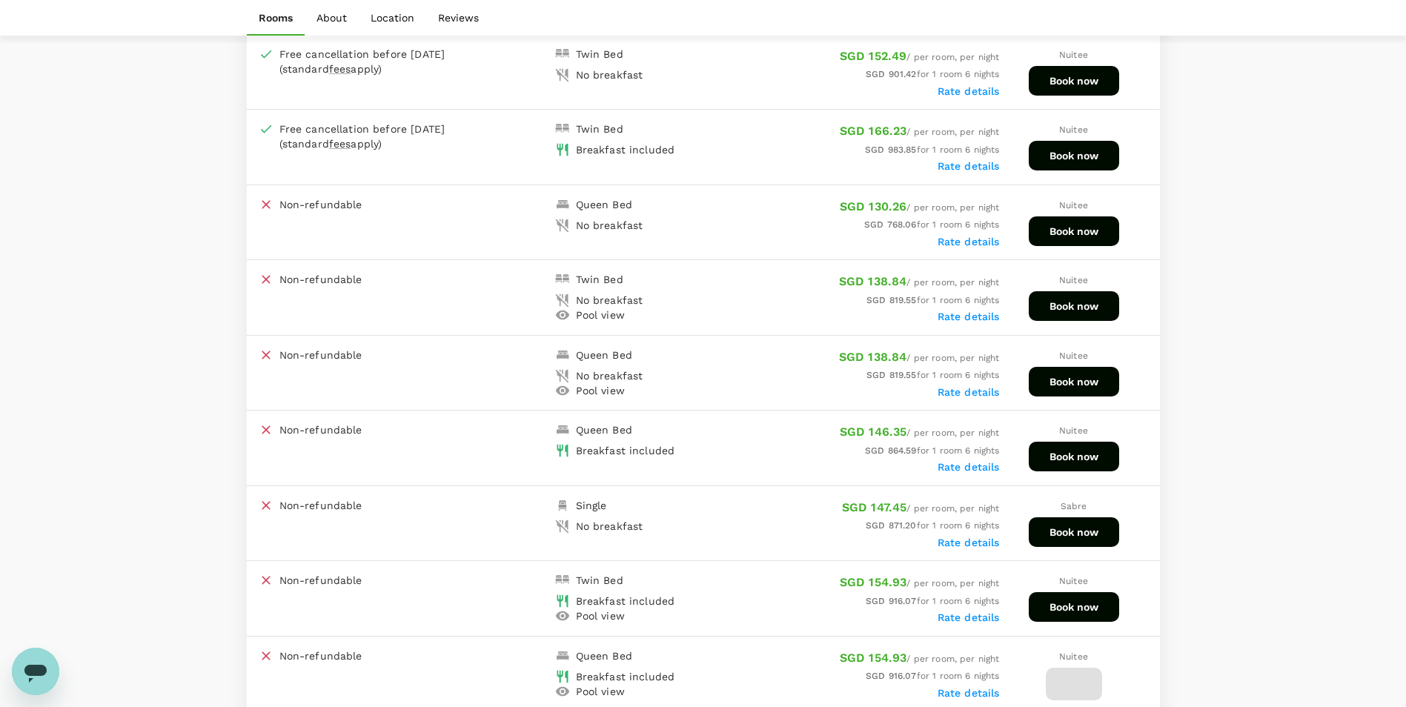
scroll to position [976, 0]
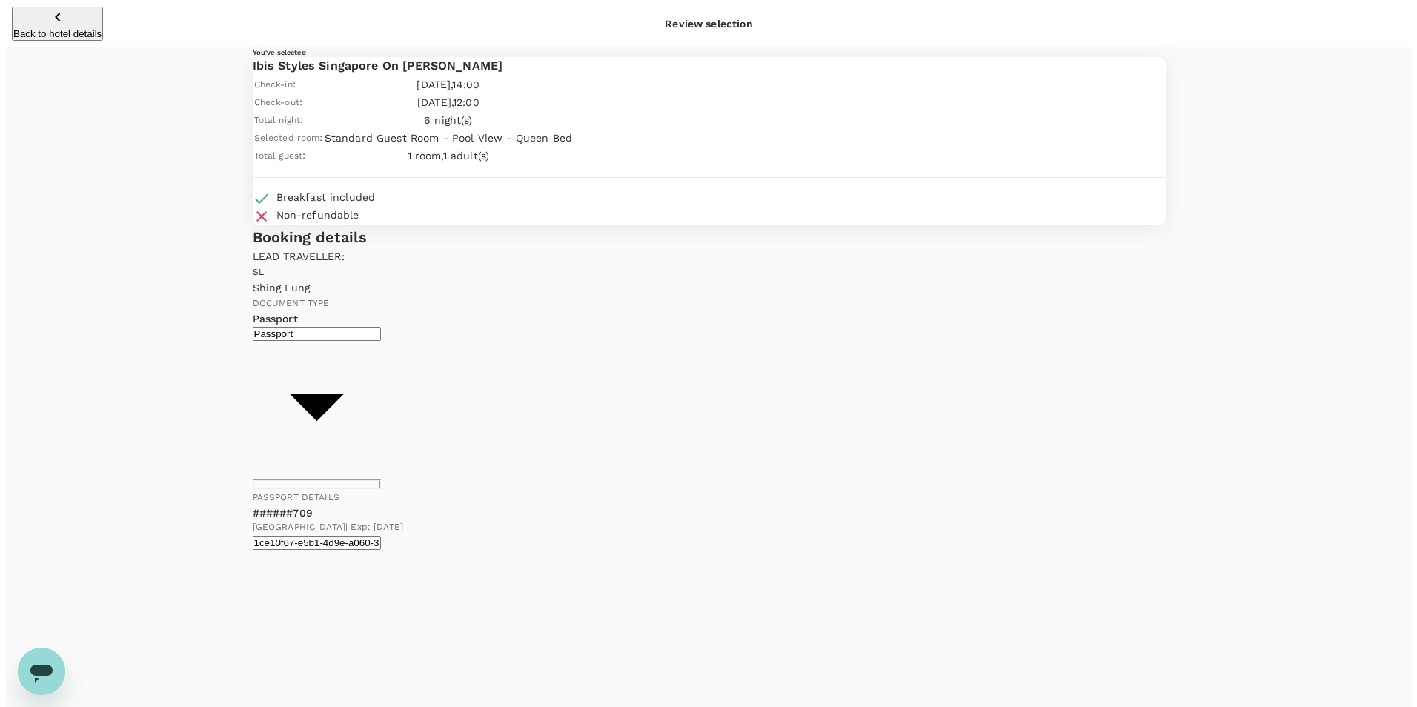
scroll to position [1, 0]
type textarea "Non-smoking room"
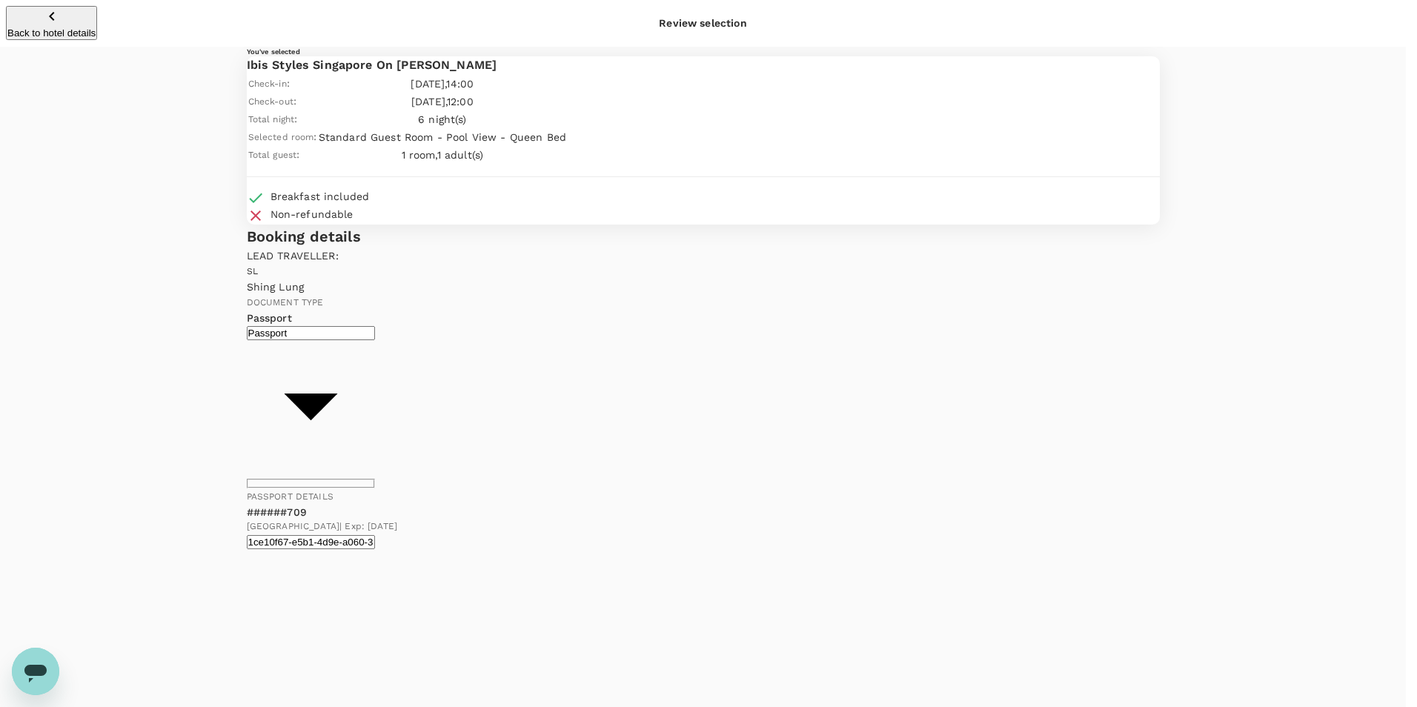
type input "9ae08bde-94be-4a60-86d8-4726f2345b2b"
paste textarea "Travel plan approved”"
type textarea "Travel plan approved, within budget and slightly cheaper than Village Hotel Cha…"
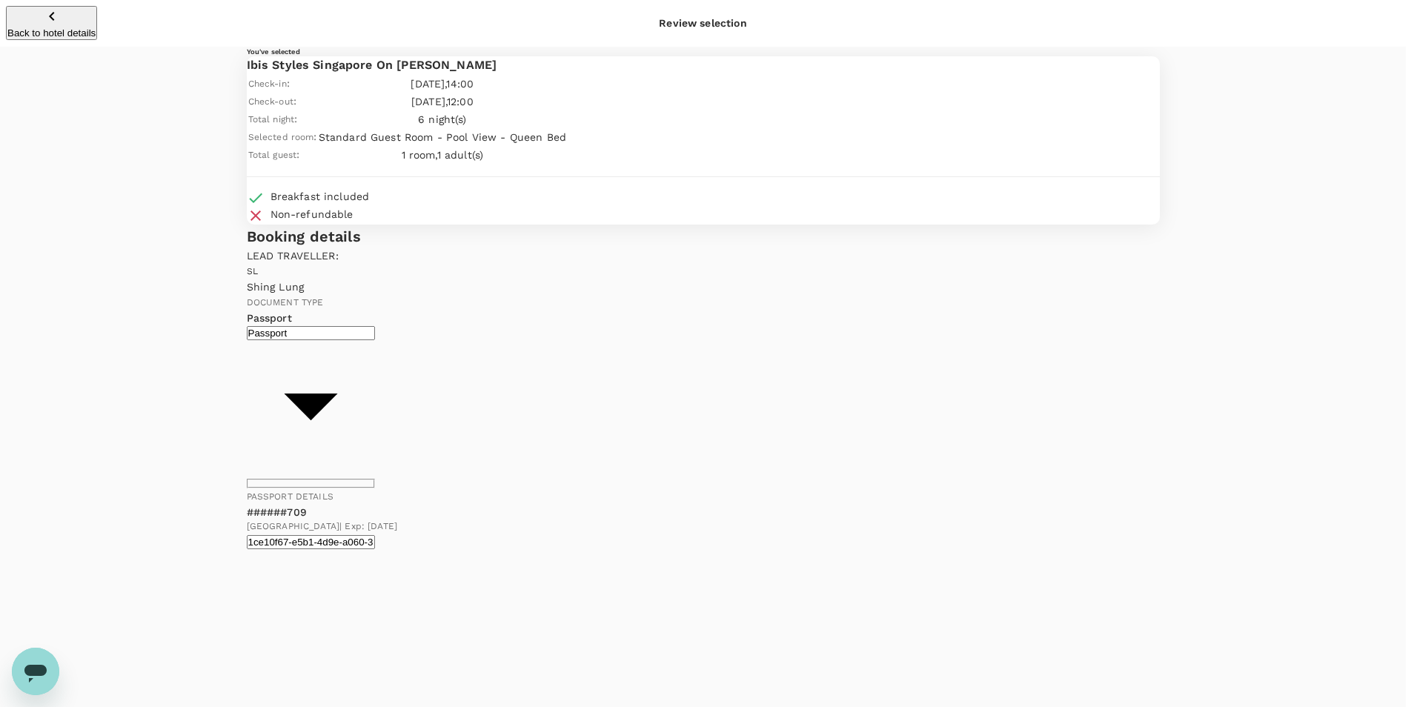
scroll to position [90, 0]
radio input "true"
radio input "false"
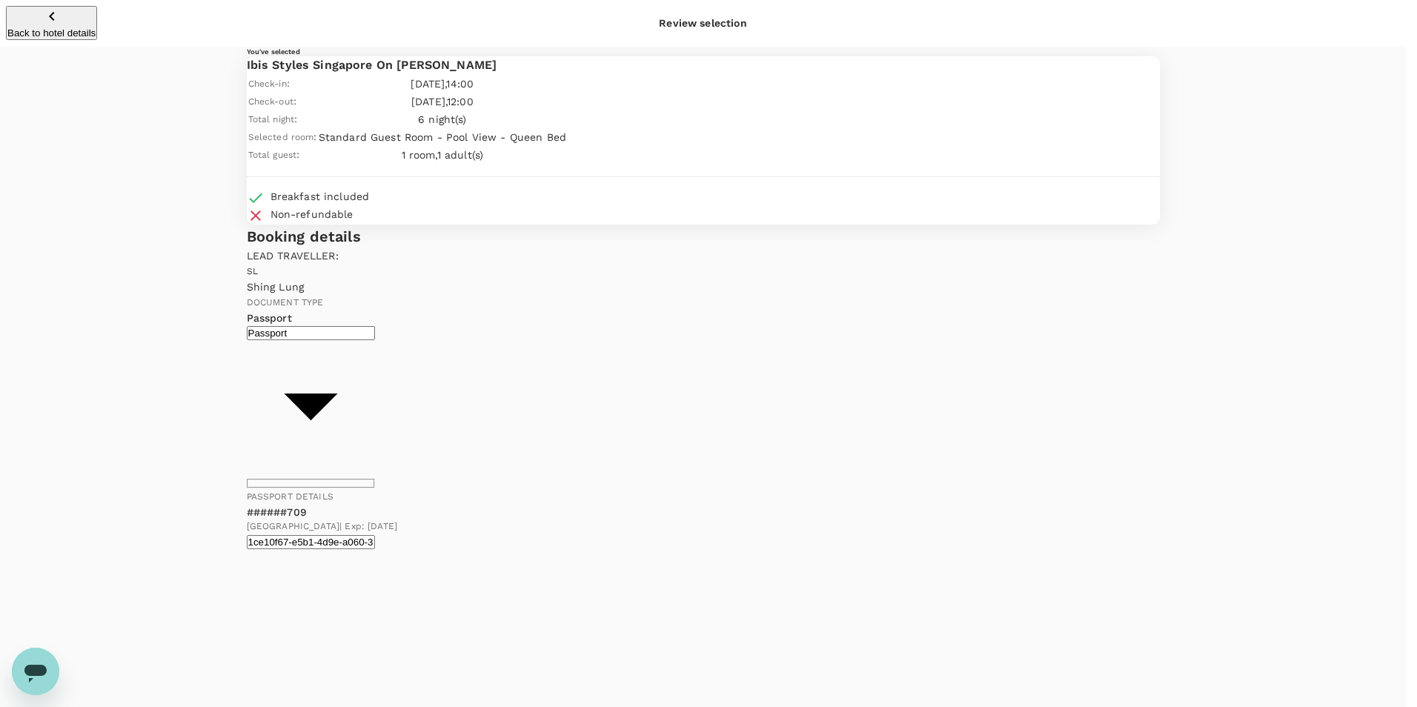
checkbox input "true"
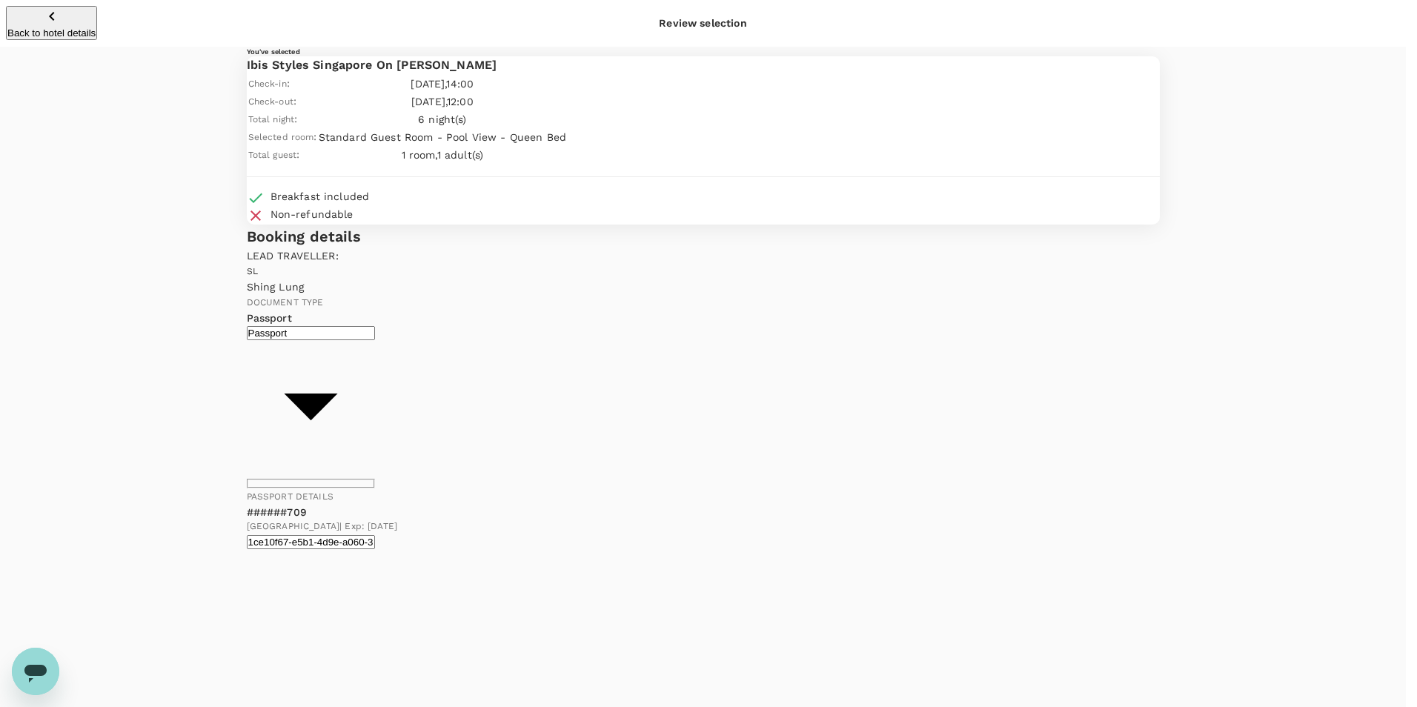
checkbox input "false"
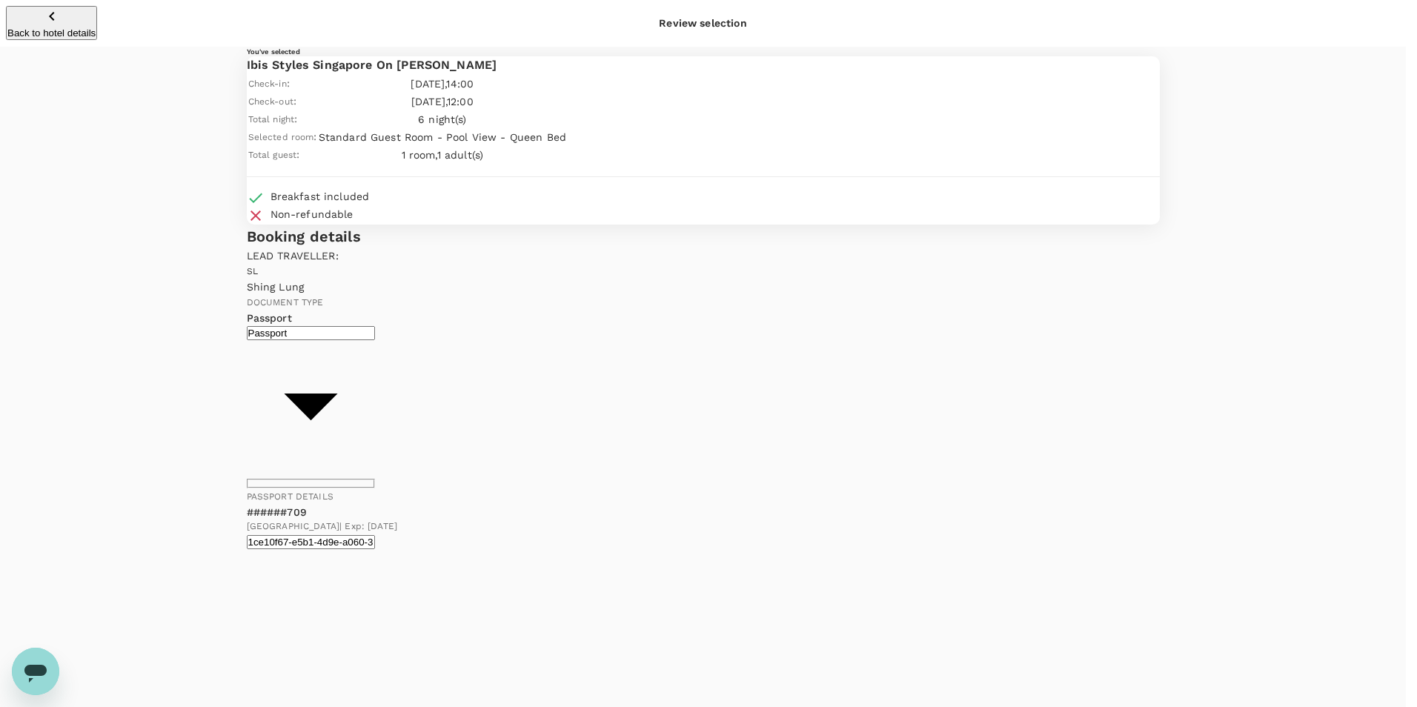
checkbox input "true"
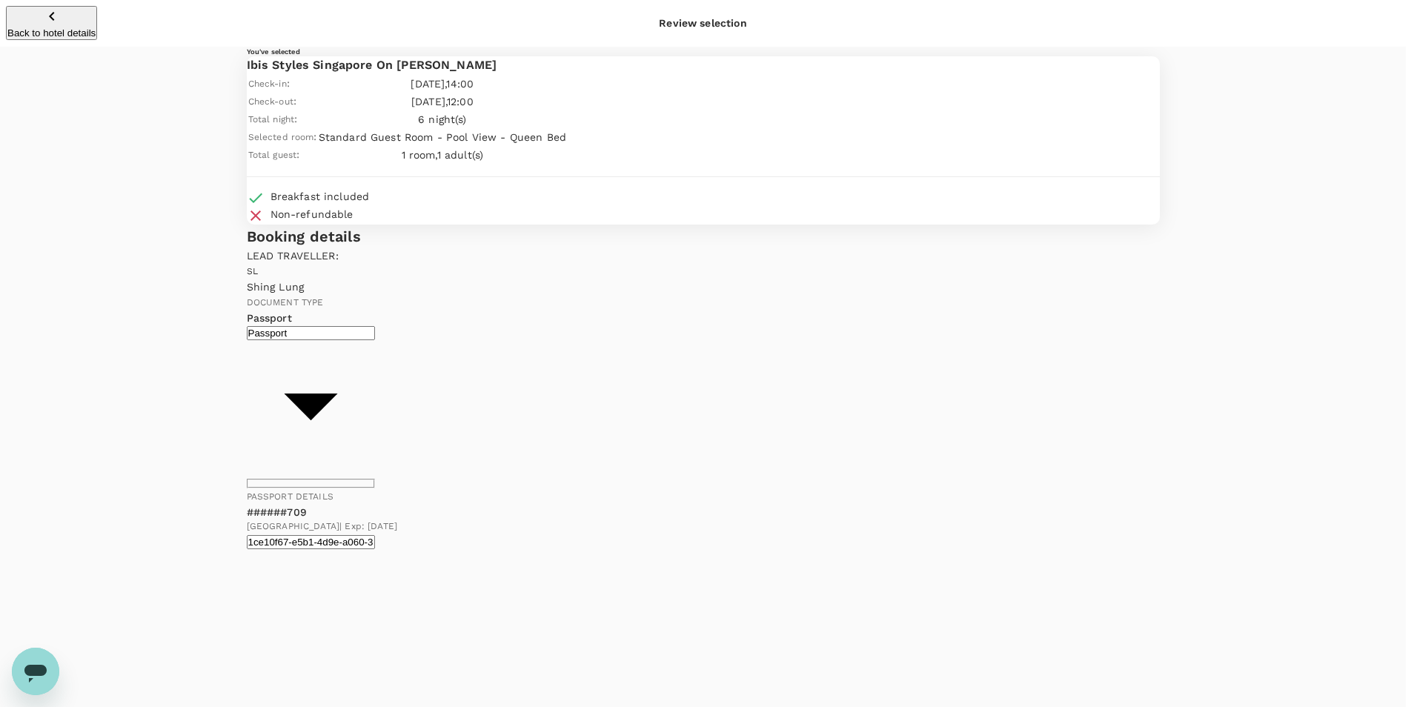
type textarea "Travel plan approved, within budget limits and slightly cheaper than Village Ho…"
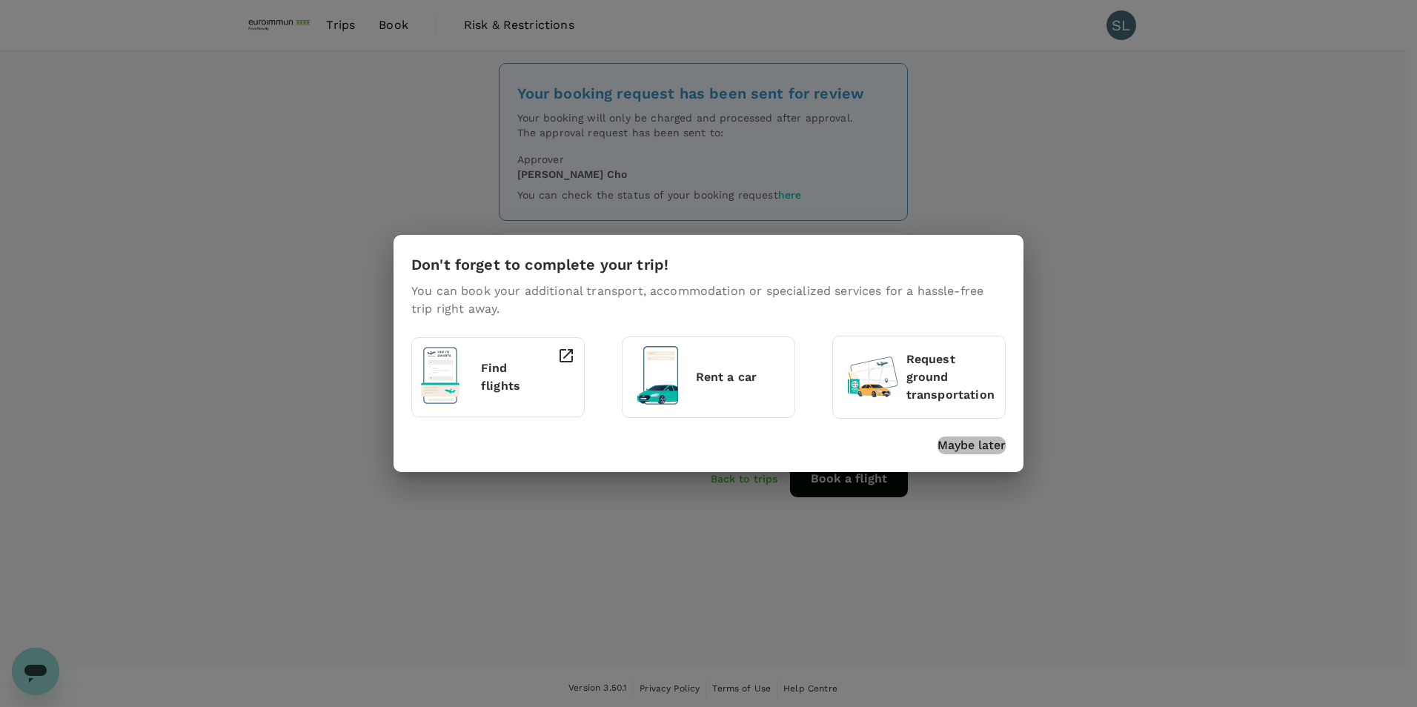
click at [942, 440] on p "Maybe later" at bounding box center [972, 446] width 68 height 18
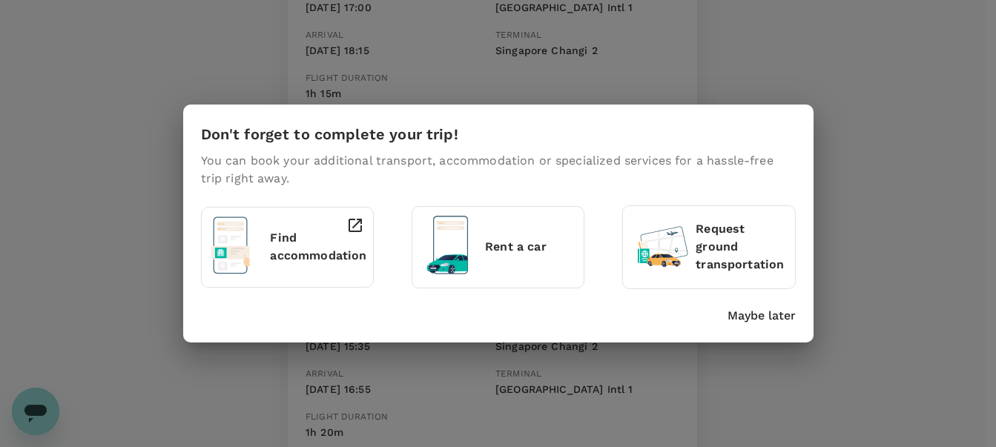
click at [919, 230] on div "Don't forget to complete your trip! You can book your additional transport, acc…" at bounding box center [498, 223] width 996 height 447
